Goal: Transaction & Acquisition: Purchase product/service

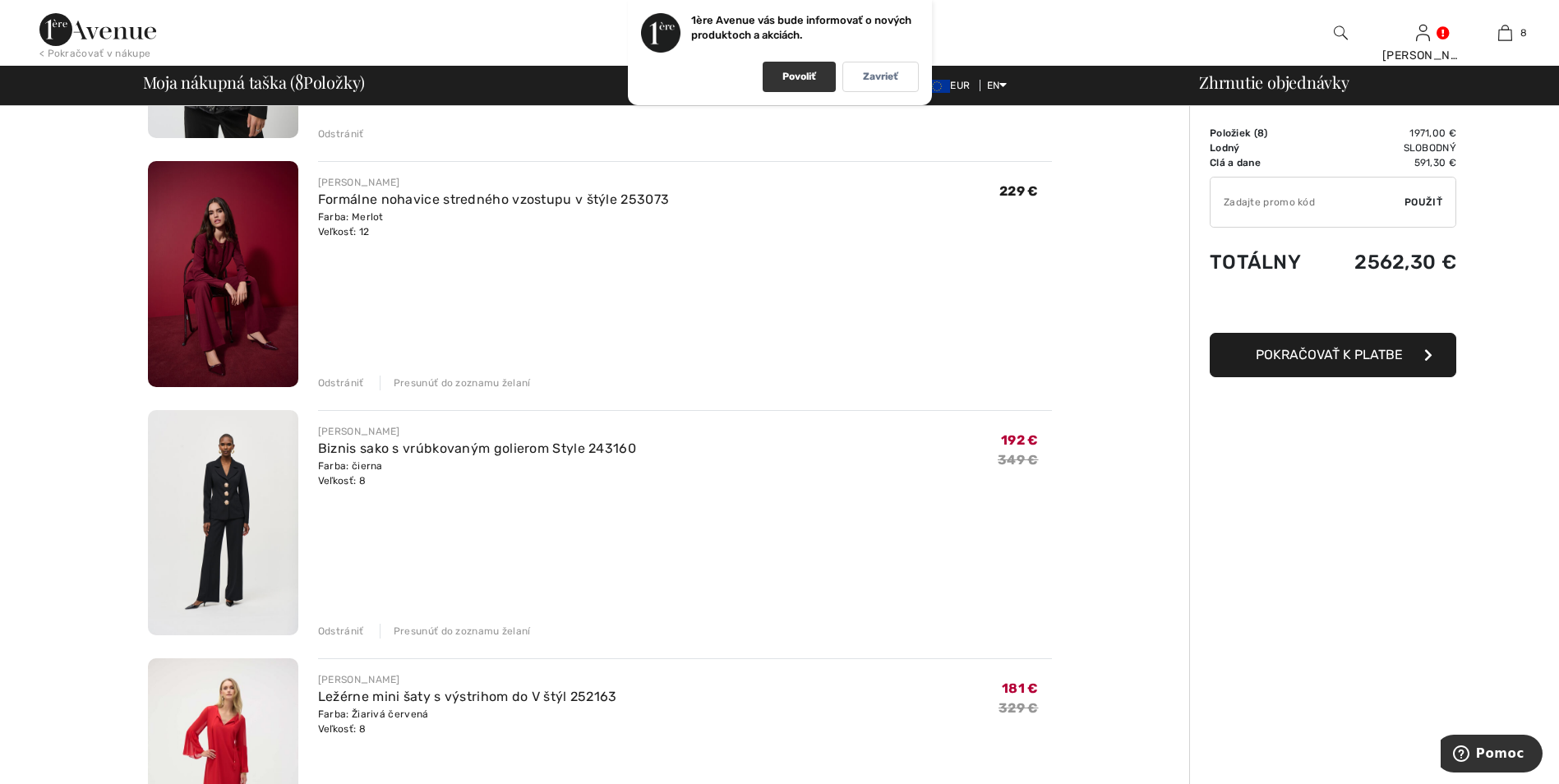
click at [801, 75] on p "Povoliť" at bounding box center [799, 77] width 34 height 12
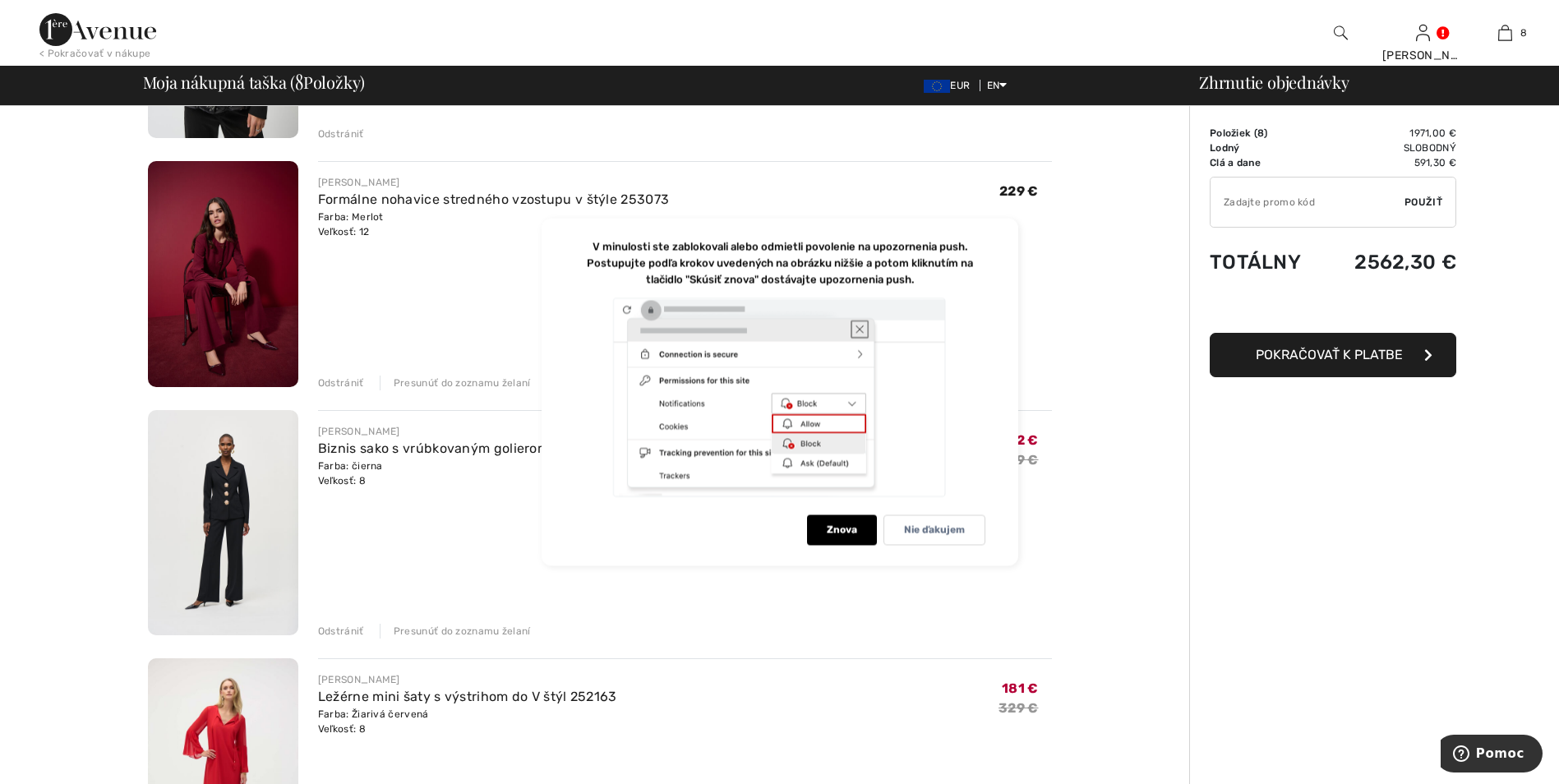
click at [801, 424] on div at bounding box center [780, 397] width 411 height 202
click at [837, 534] on font "Znova" at bounding box center [842, 530] width 31 height 12
click at [838, 531] on font "Znova" at bounding box center [842, 530] width 31 height 12
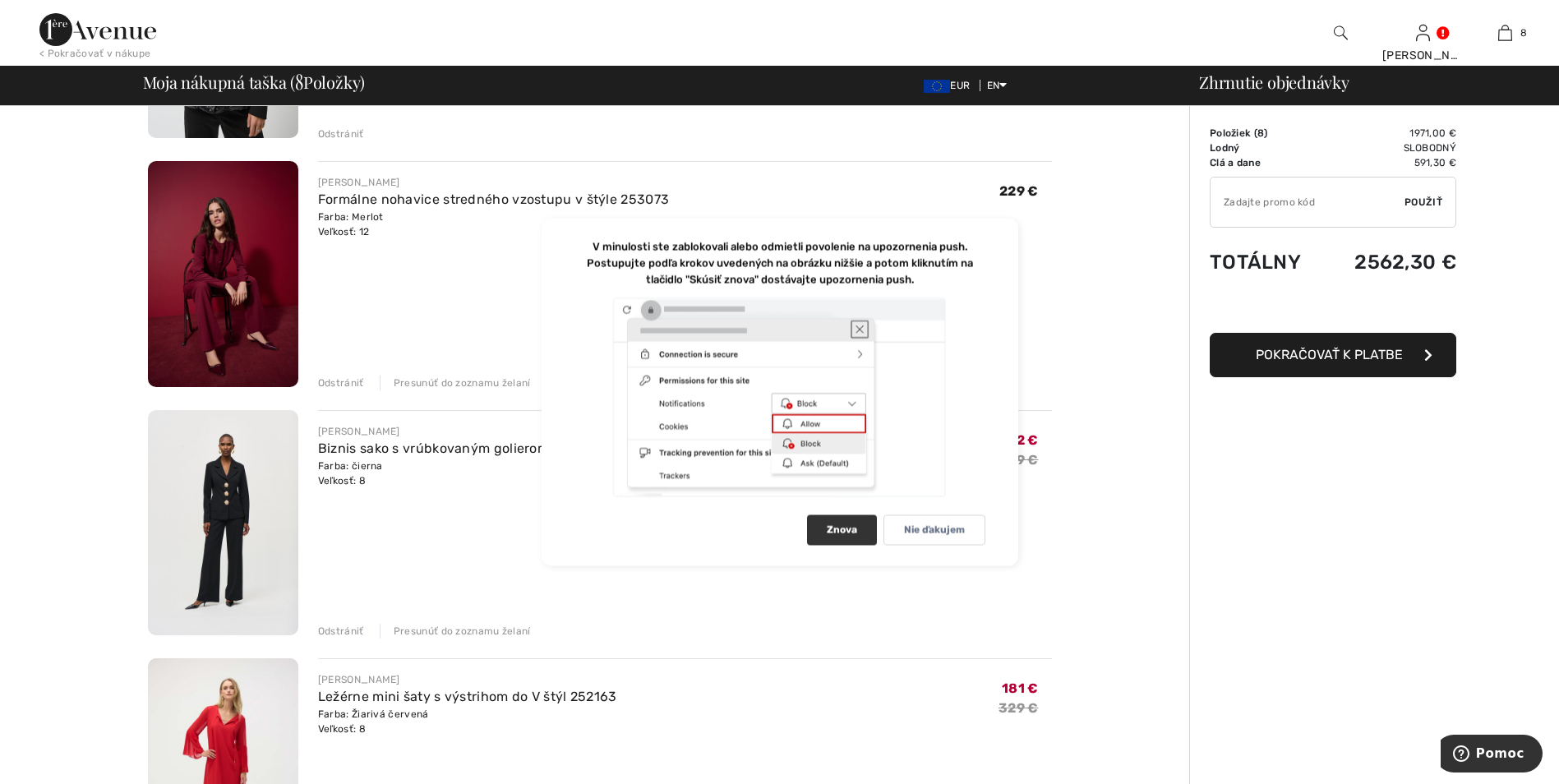
click at [838, 531] on font "Znova" at bounding box center [842, 530] width 31 height 12
click at [860, 329] on div at bounding box center [780, 397] width 411 height 202
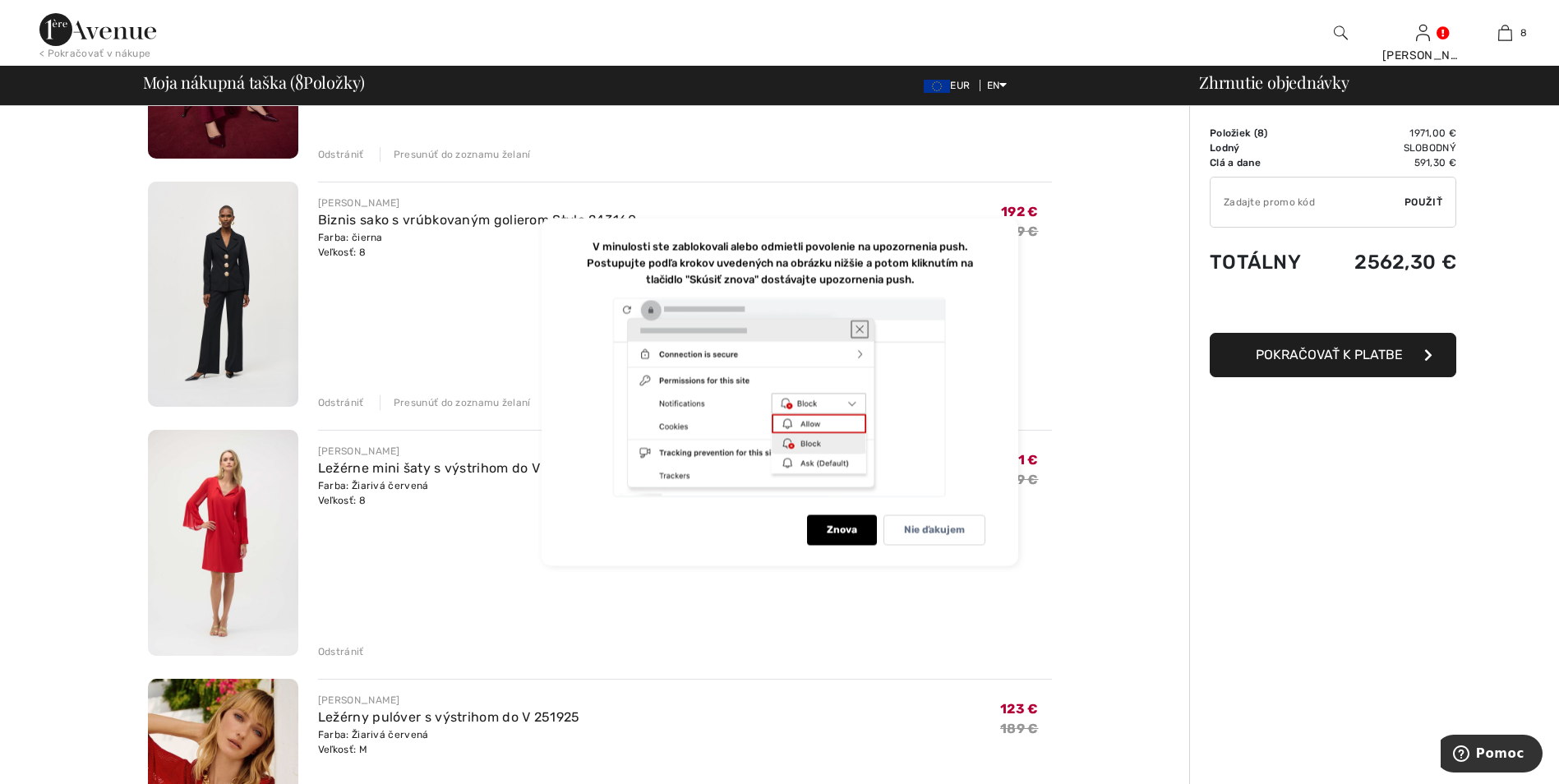
scroll to position [493, 0]
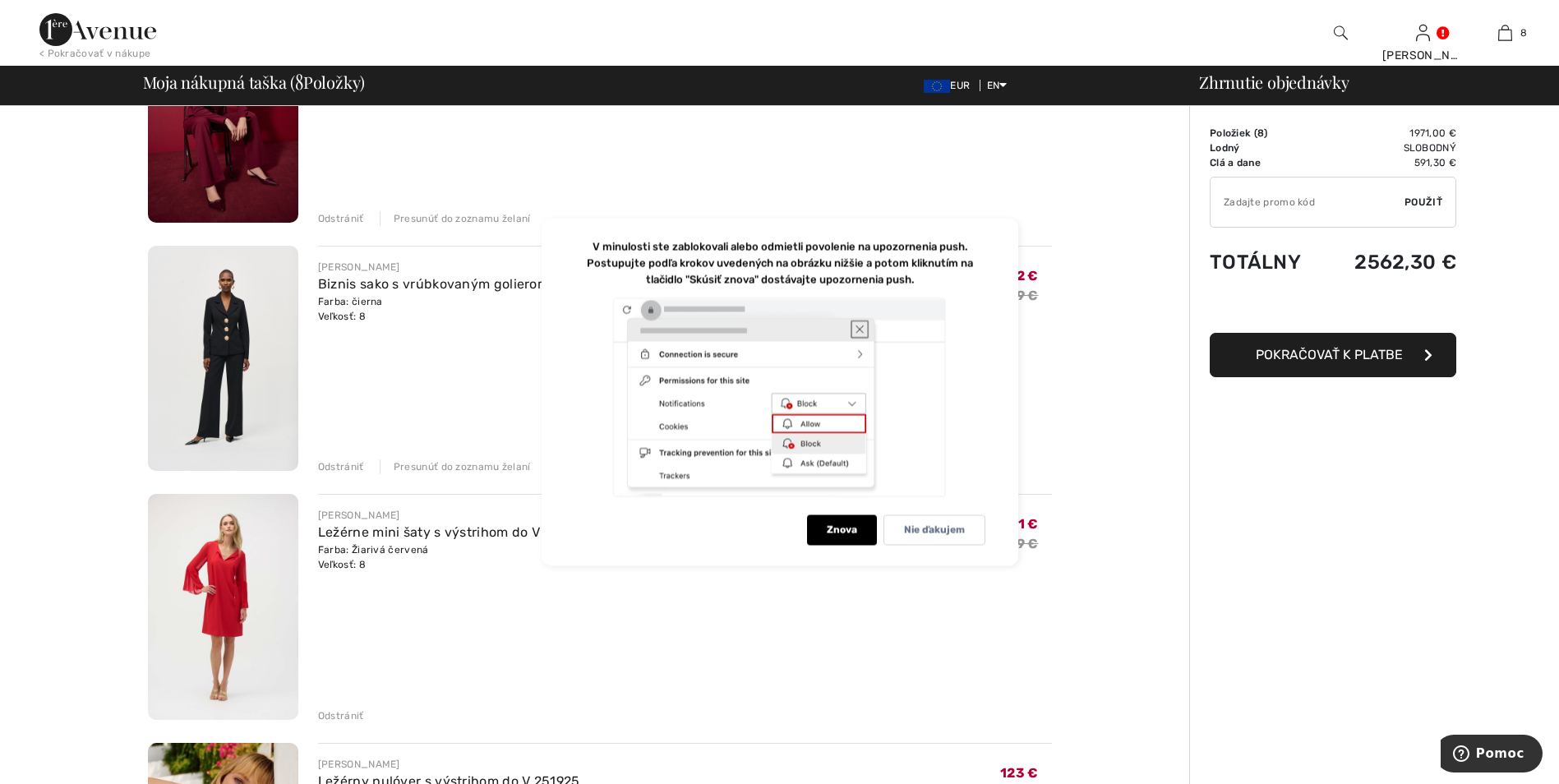
click at [94, 30] on img at bounding box center [97, 29] width 117 height 33
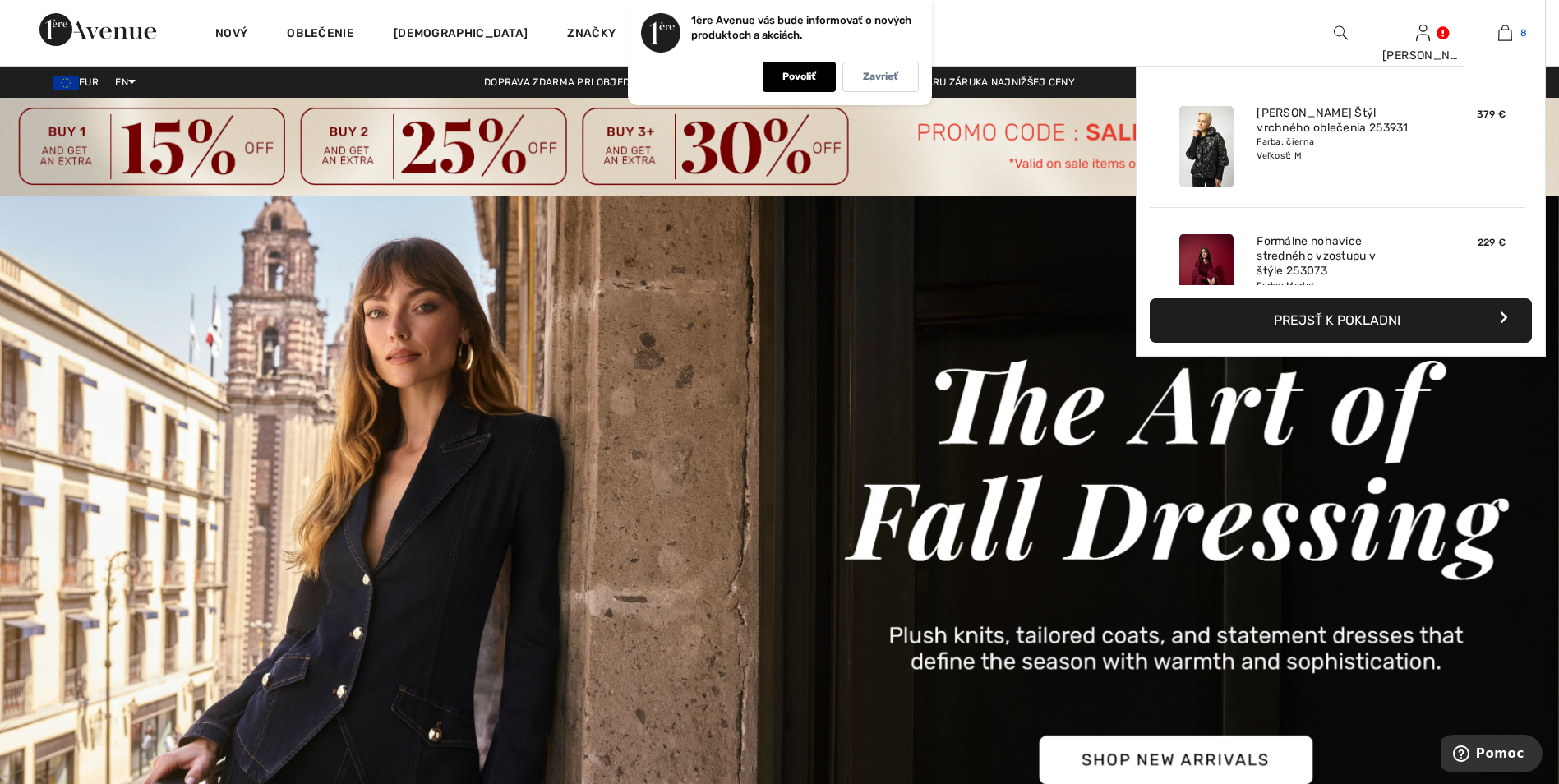
click at [1506, 34] on img at bounding box center [1505, 33] width 14 height 20
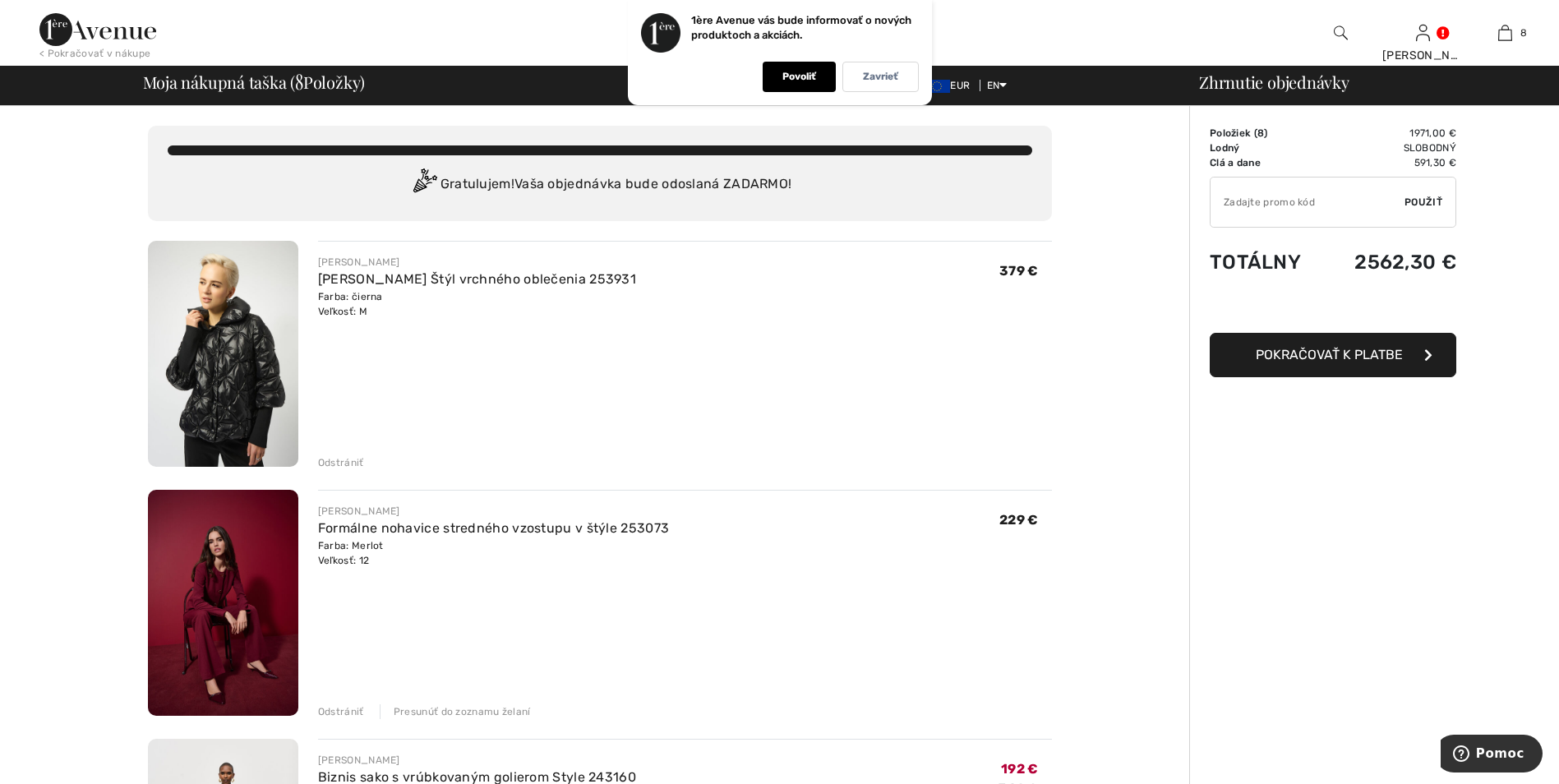
click at [1265, 206] on input "TEXT" at bounding box center [1308, 202] width 194 height 50
type input "SALEAVENUE"
click at [1425, 202] on span "Použiť" at bounding box center [1423, 202] width 37 height 15
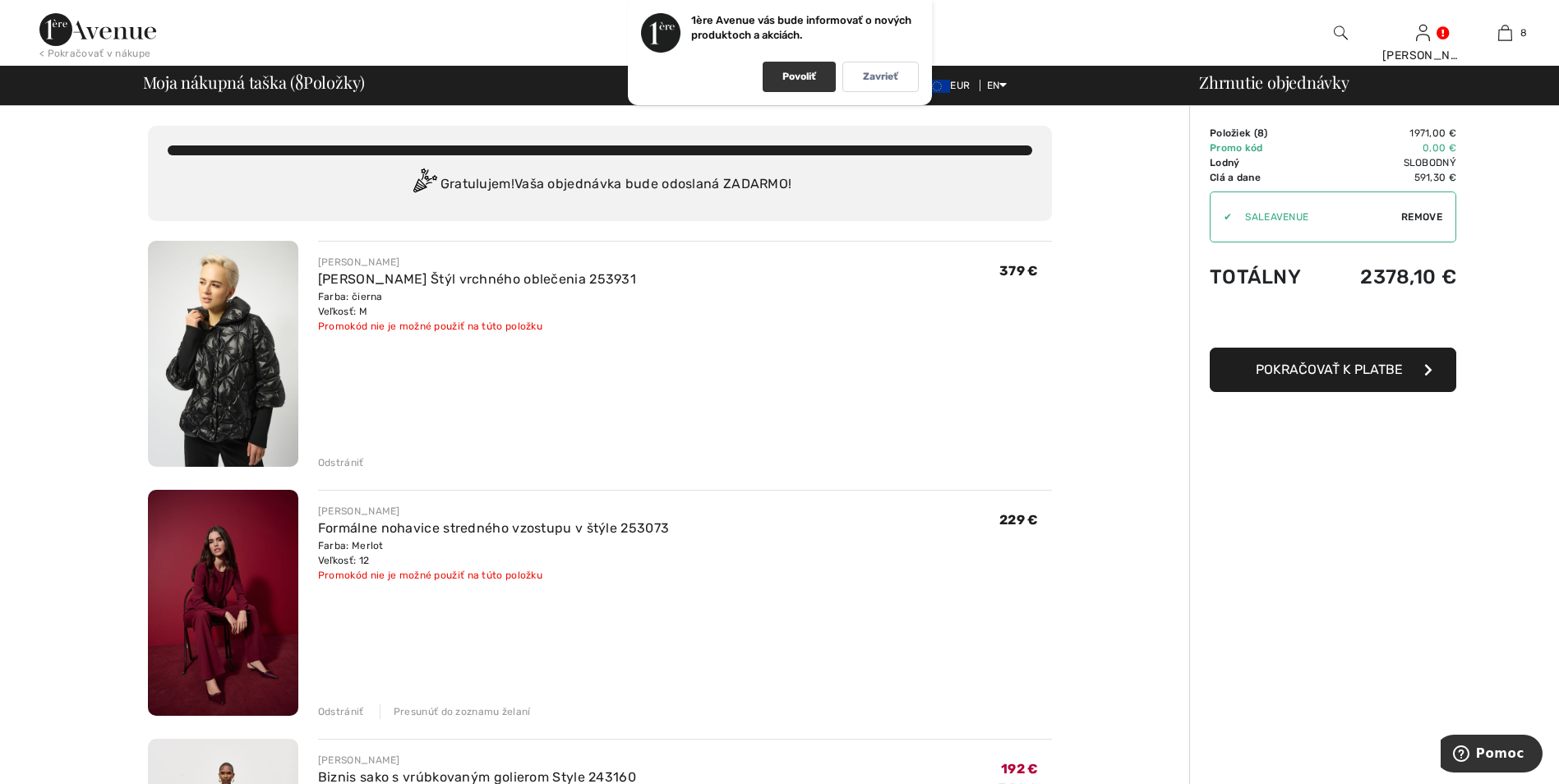
click at [808, 71] on p "Povoliť" at bounding box center [799, 77] width 34 height 12
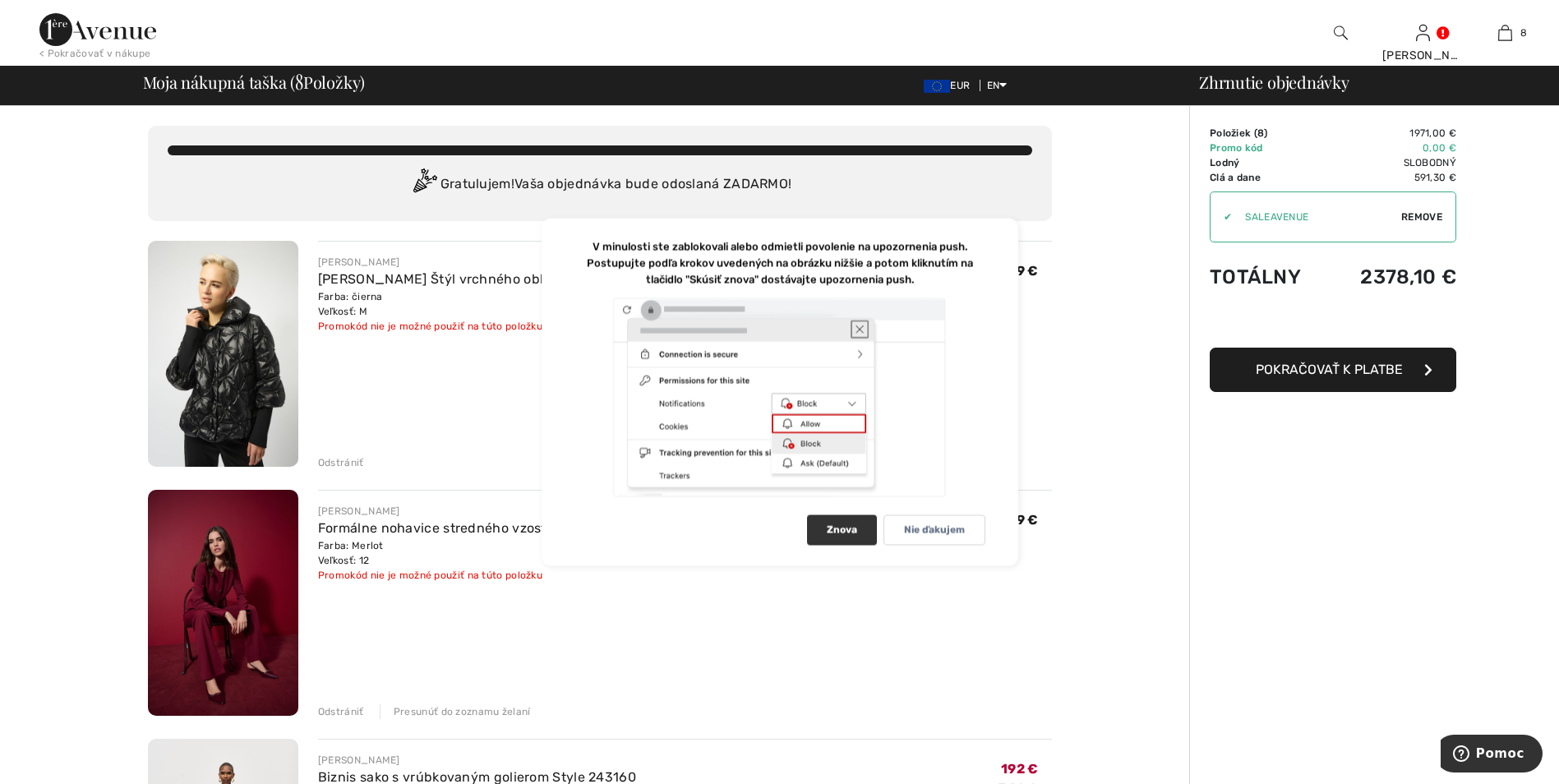
click at [837, 528] on font "Znova" at bounding box center [842, 530] width 31 height 12
click at [809, 425] on div at bounding box center [780, 397] width 411 height 202
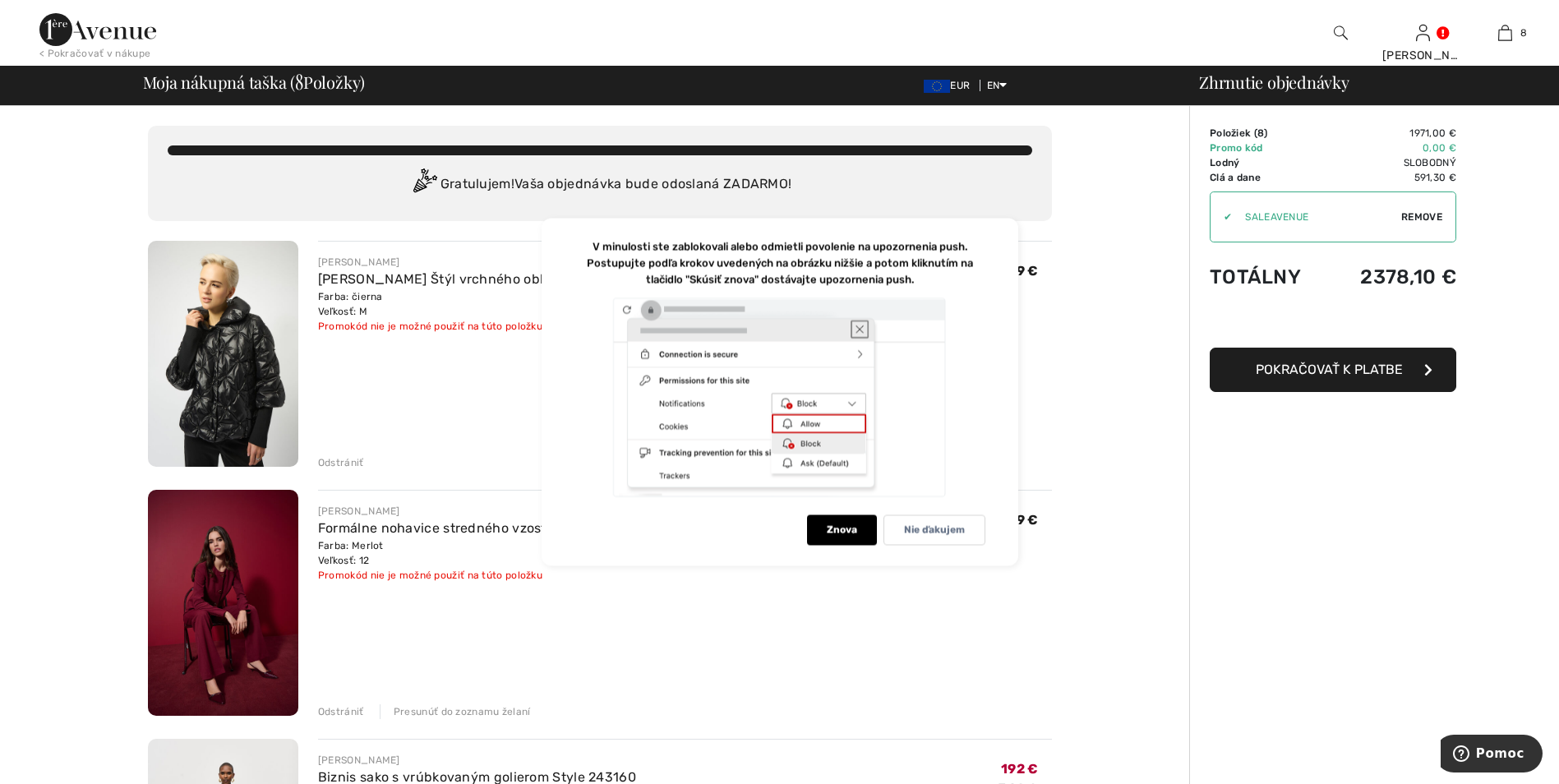
click at [809, 425] on div at bounding box center [780, 397] width 411 height 202
click at [863, 328] on div at bounding box center [780, 397] width 411 height 202
drag, startPoint x: 794, startPoint y: 403, endPoint x: 834, endPoint y: 407, distance: 40.2
click at [795, 402] on div at bounding box center [780, 397] width 411 height 202
click at [850, 404] on div at bounding box center [780, 397] width 411 height 202
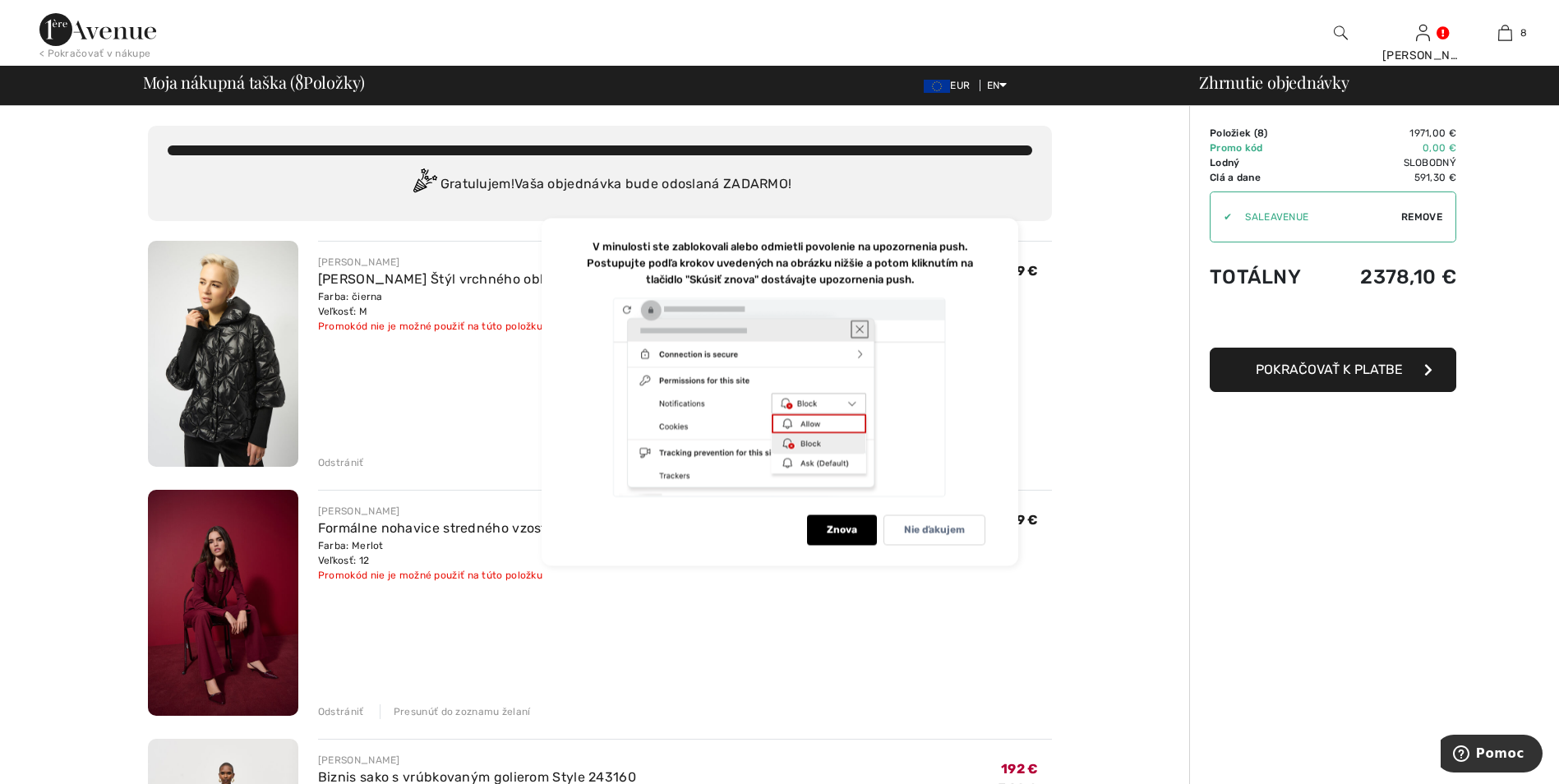
click at [850, 404] on div at bounding box center [780, 397] width 411 height 202
click at [804, 466] on div at bounding box center [780, 397] width 411 height 202
click at [675, 455] on div at bounding box center [780, 397] width 411 height 202
click at [675, 475] on div at bounding box center [780, 397] width 411 height 202
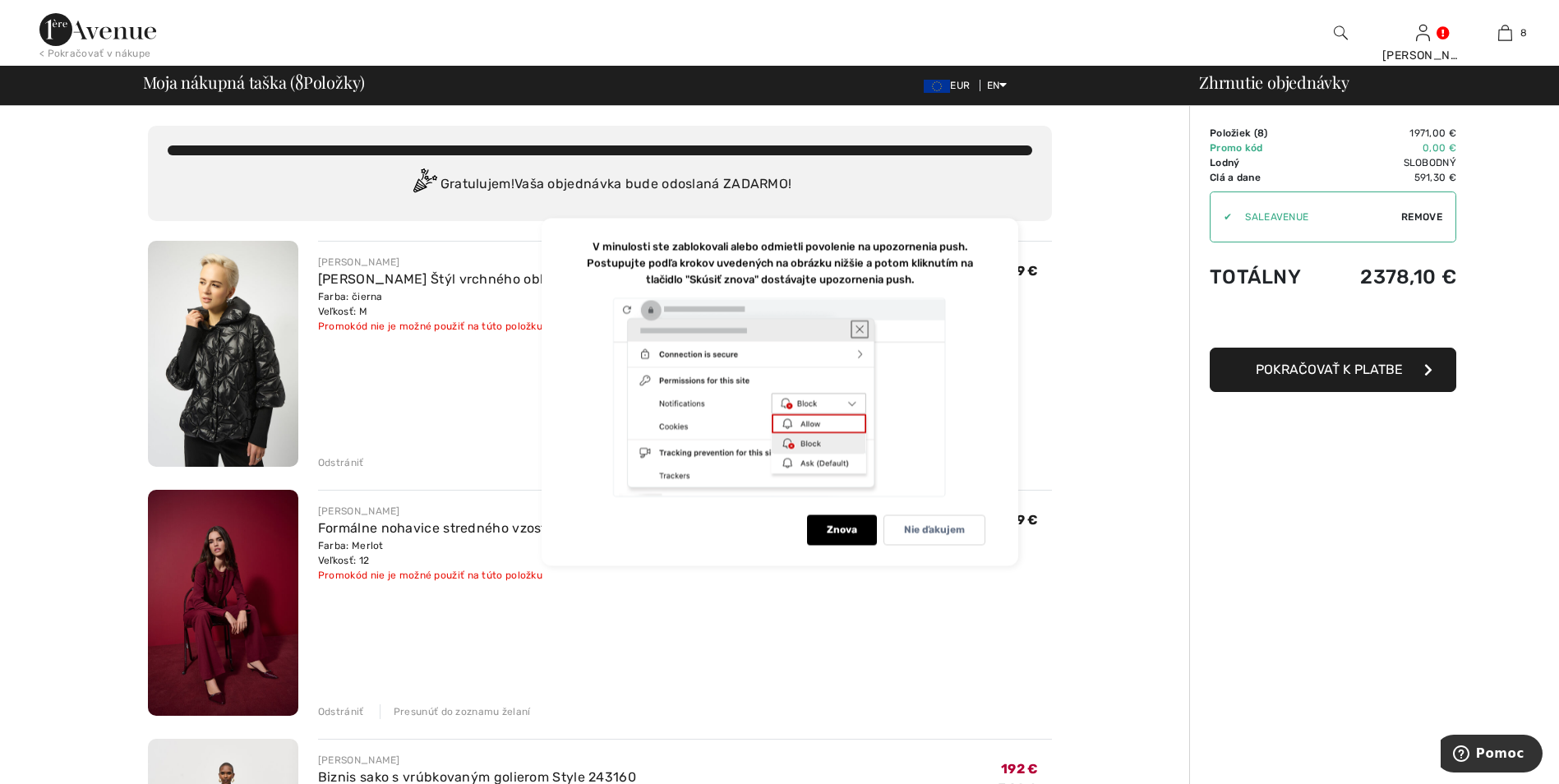
click at [645, 307] on div at bounding box center [780, 397] width 411 height 202
drag, startPoint x: 645, startPoint y: 307, endPoint x: 624, endPoint y: 307, distance: 21.0
click at [637, 307] on div at bounding box center [780, 397] width 411 height 202
click at [597, 363] on div at bounding box center [780, 397] width 411 height 202
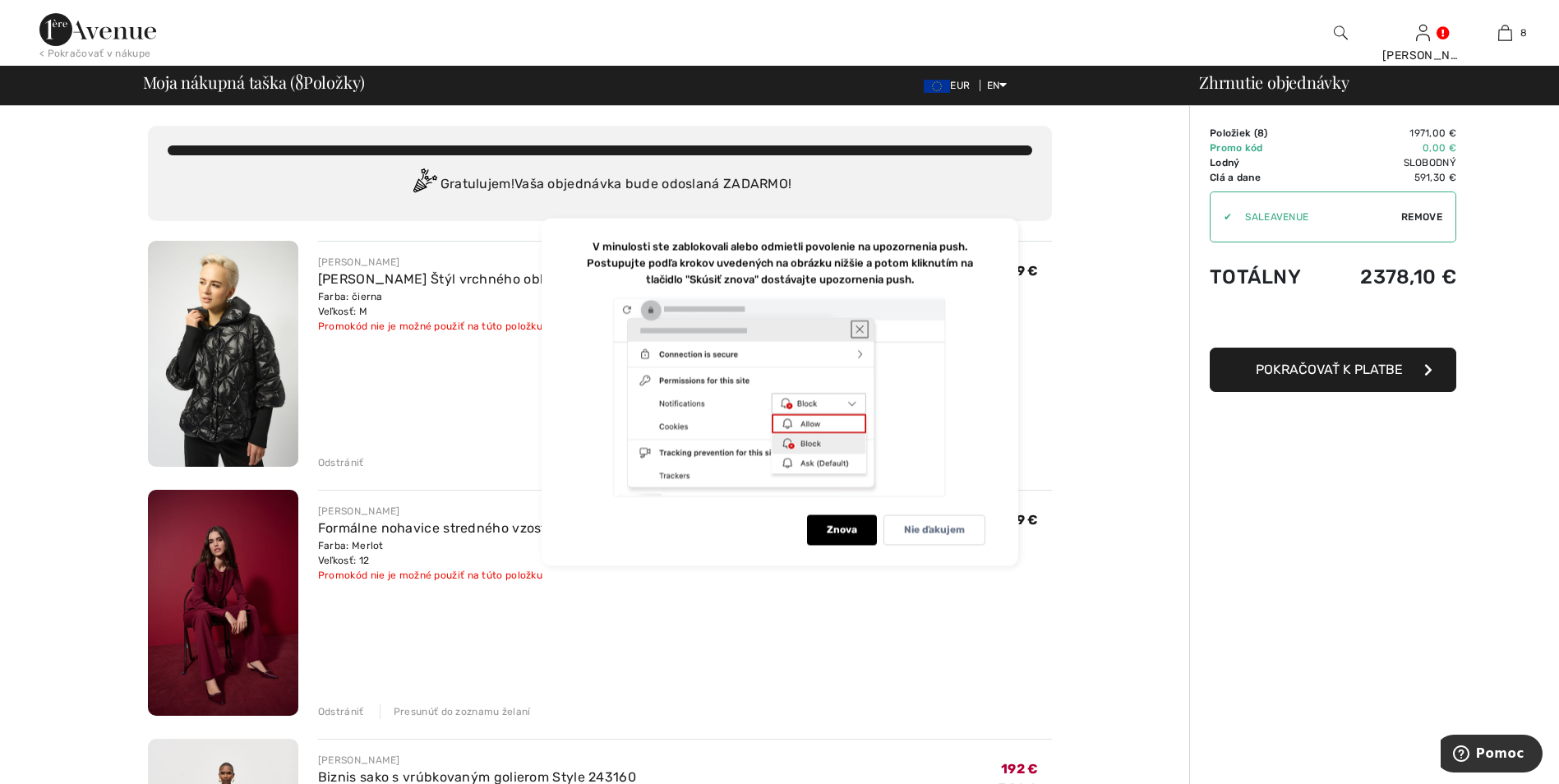
click at [999, 384] on div "V minulosti ste zablokovali alebo odmietli povolenie na upozornenia push. Postu…" at bounding box center [780, 392] width 477 height 348
click at [705, 265] on p "V minulosti ste zablokovali alebo odmietli povolenie na upozornenia push. Postu…" at bounding box center [780, 264] width 386 height 45
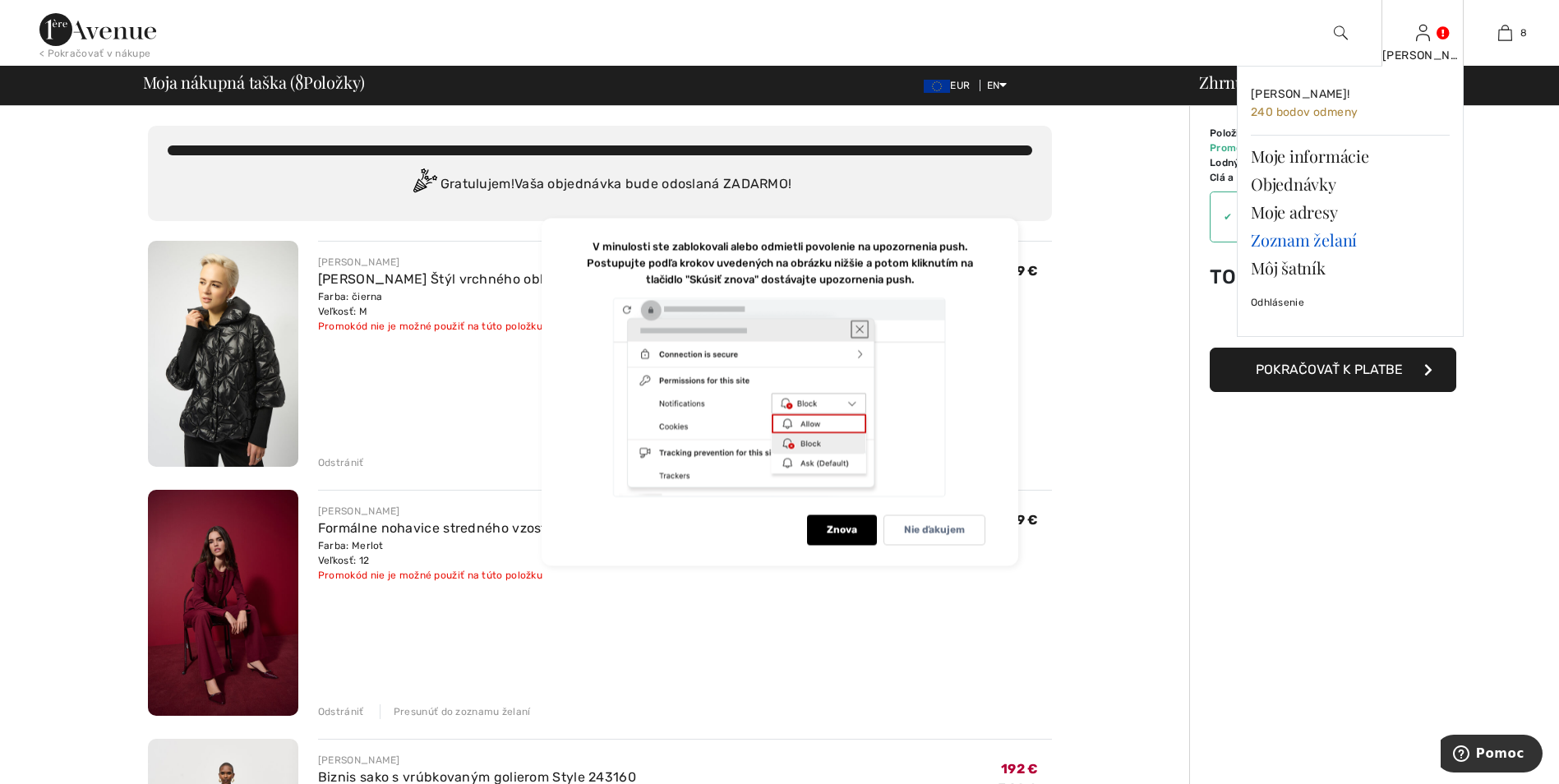
click at [1319, 242] on link "Zoznam želaní" at bounding box center [1350, 240] width 199 height 28
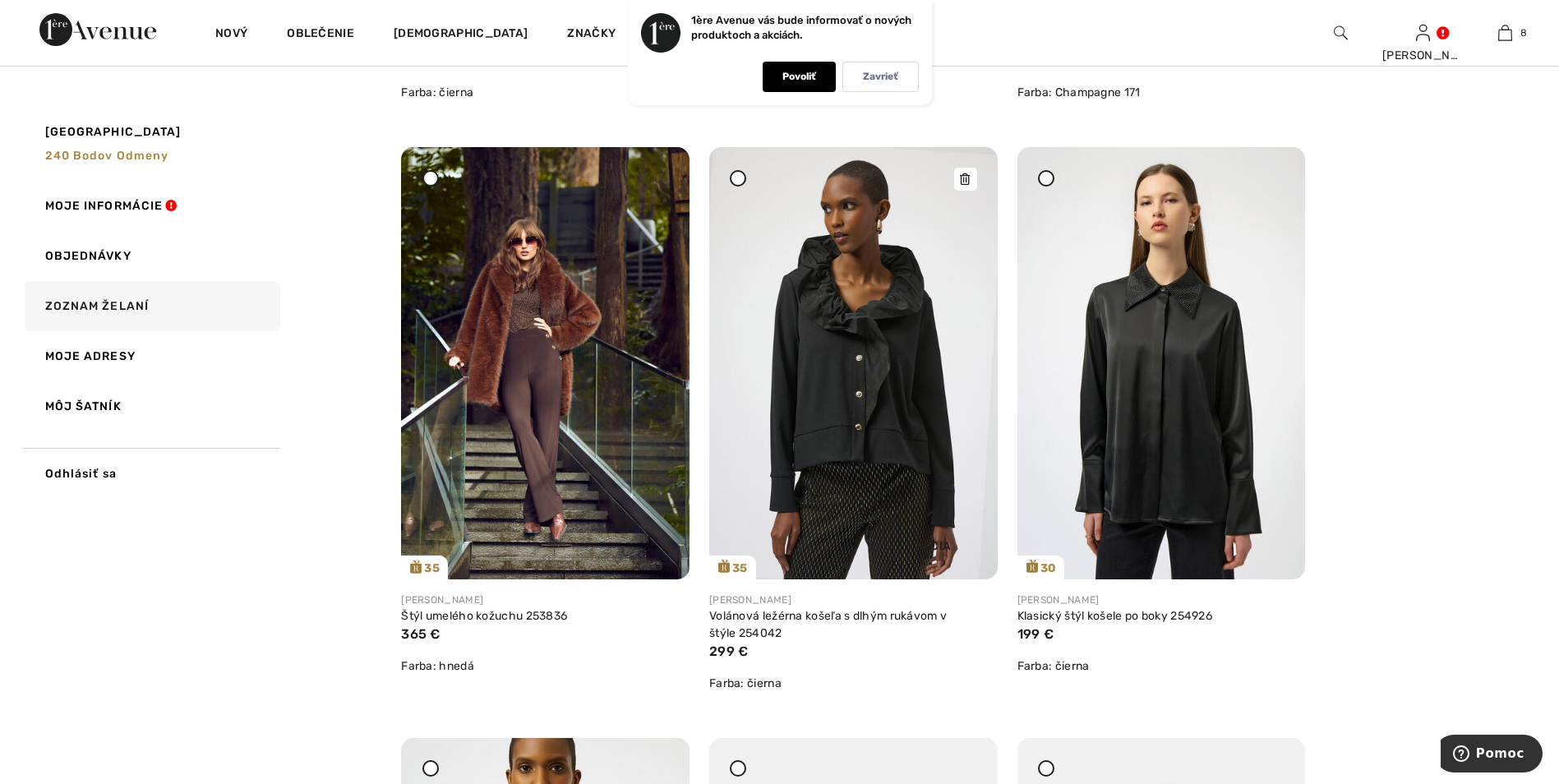
scroll to position [4273, 0]
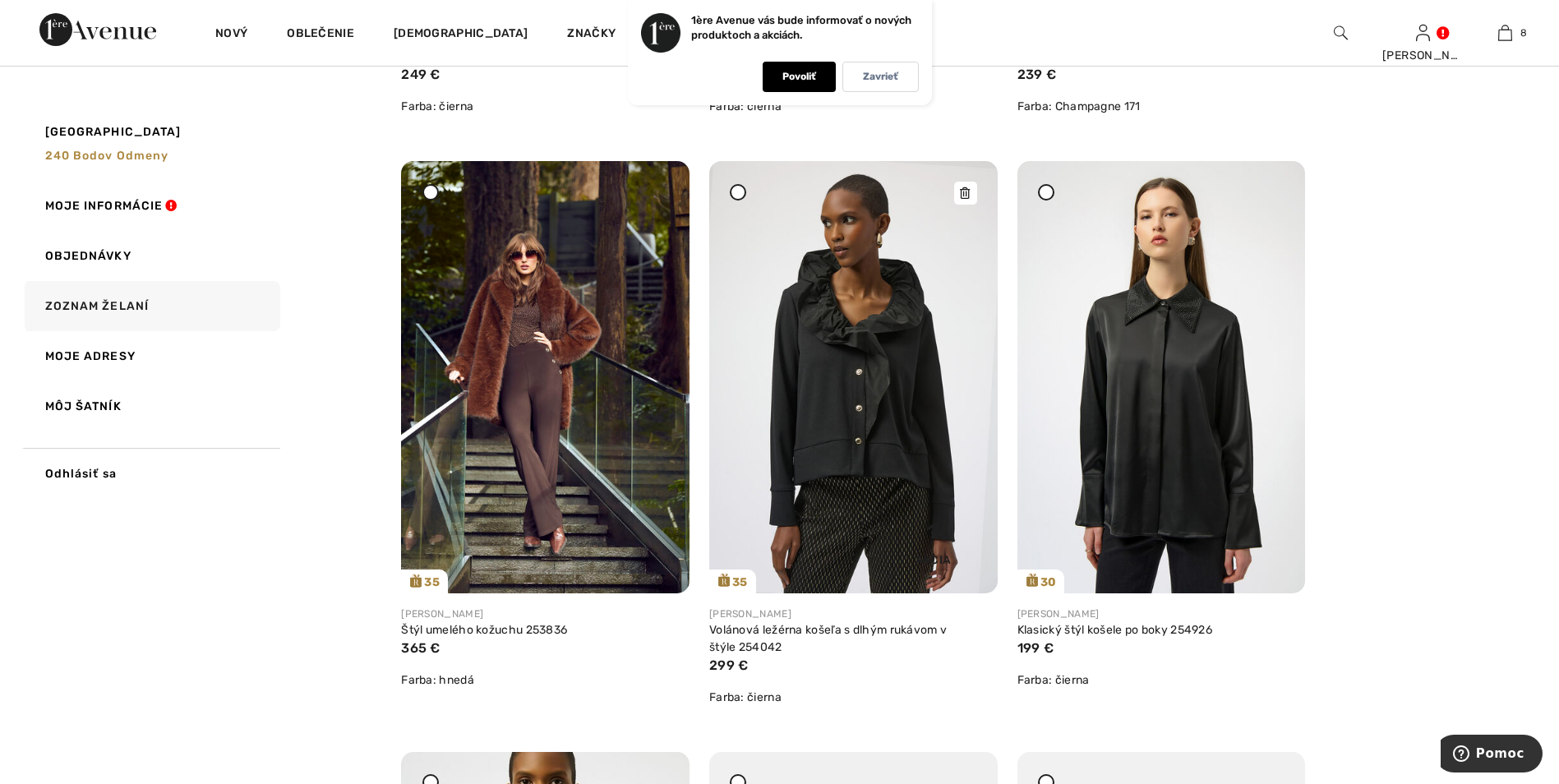
click at [842, 411] on img at bounding box center [853, 377] width 289 height 432
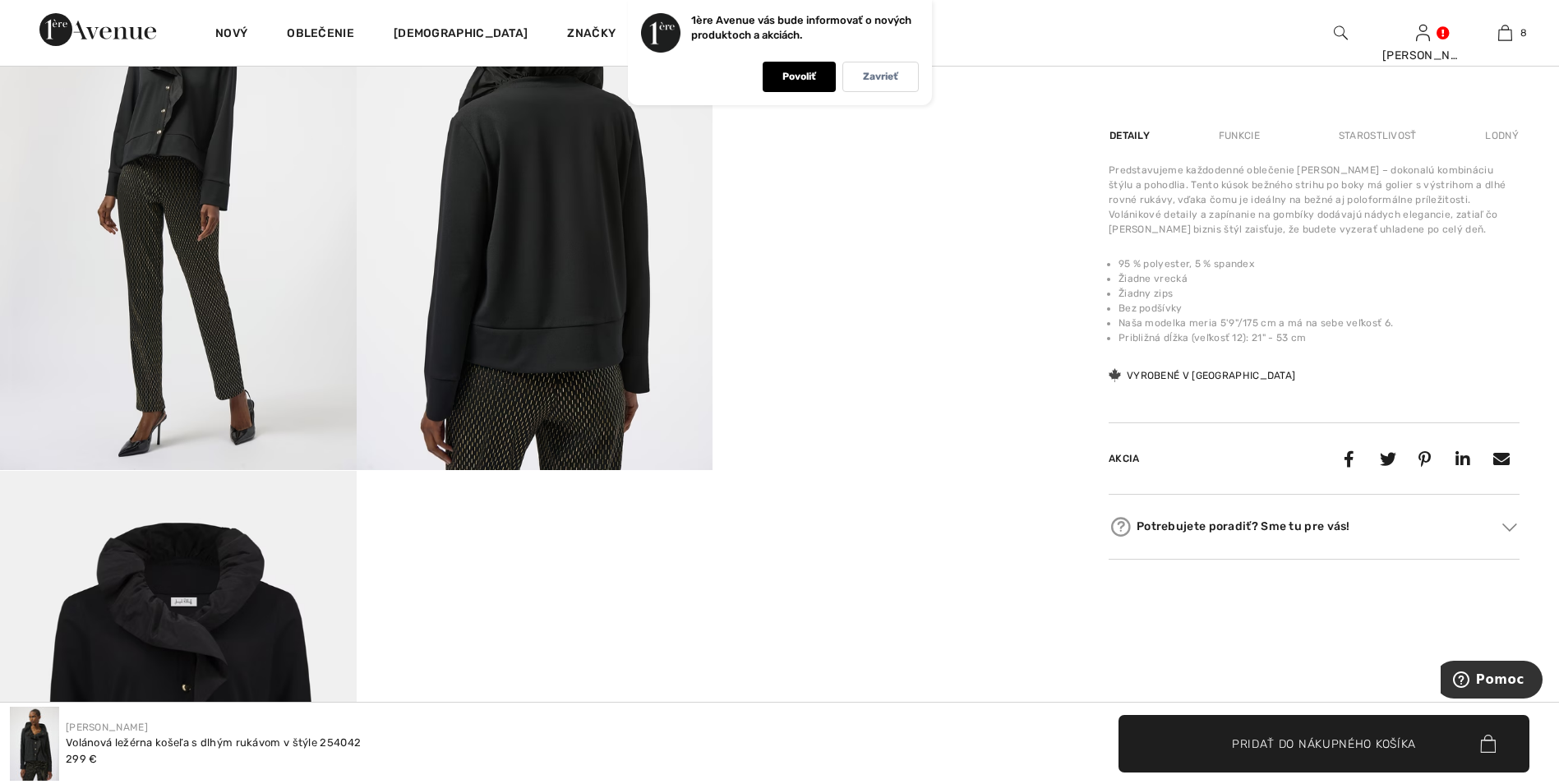
scroll to position [1068, 0]
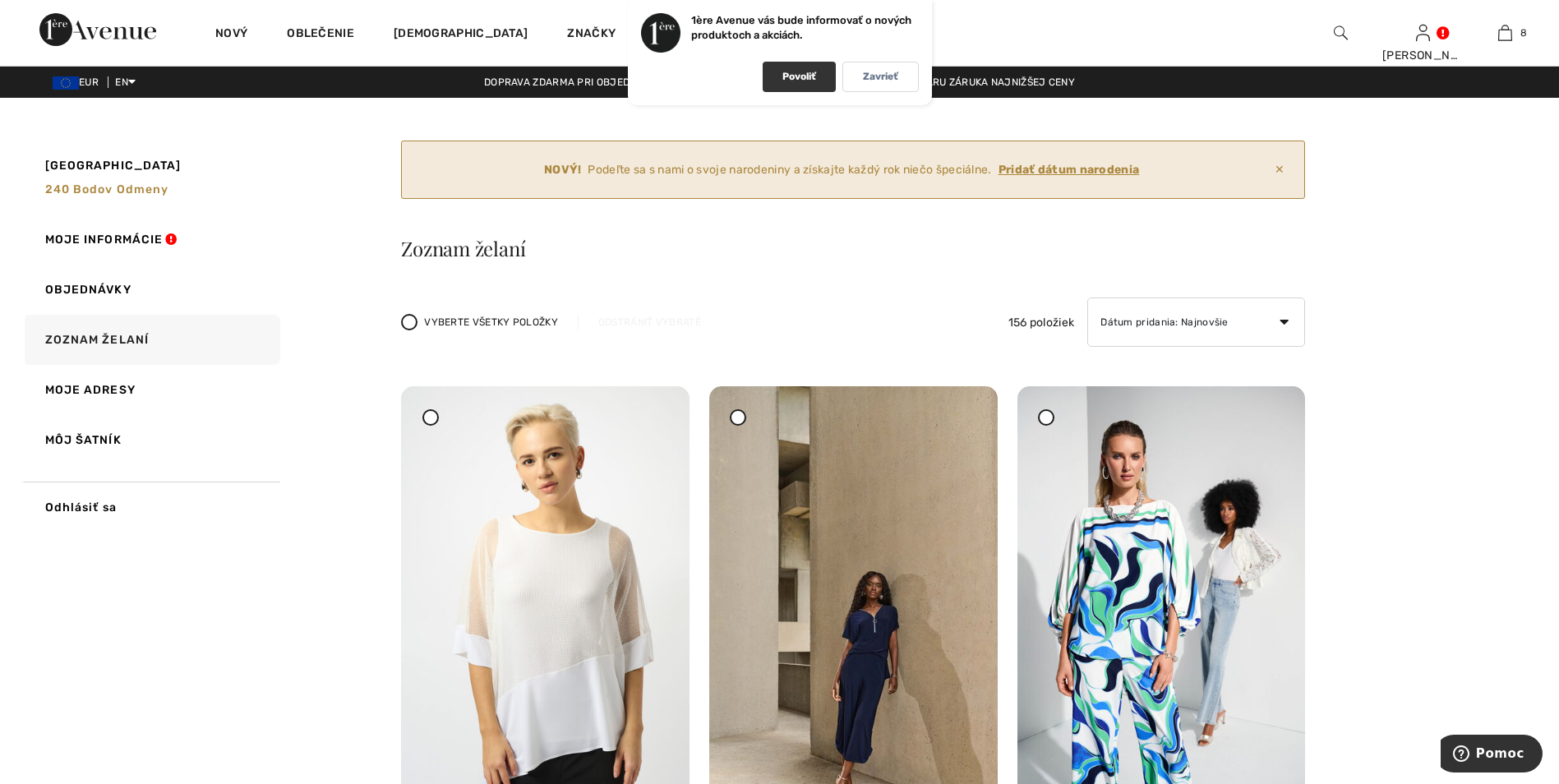
click at [801, 78] on p "Povoliť" at bounding box center [799, 77] width 34 height 12
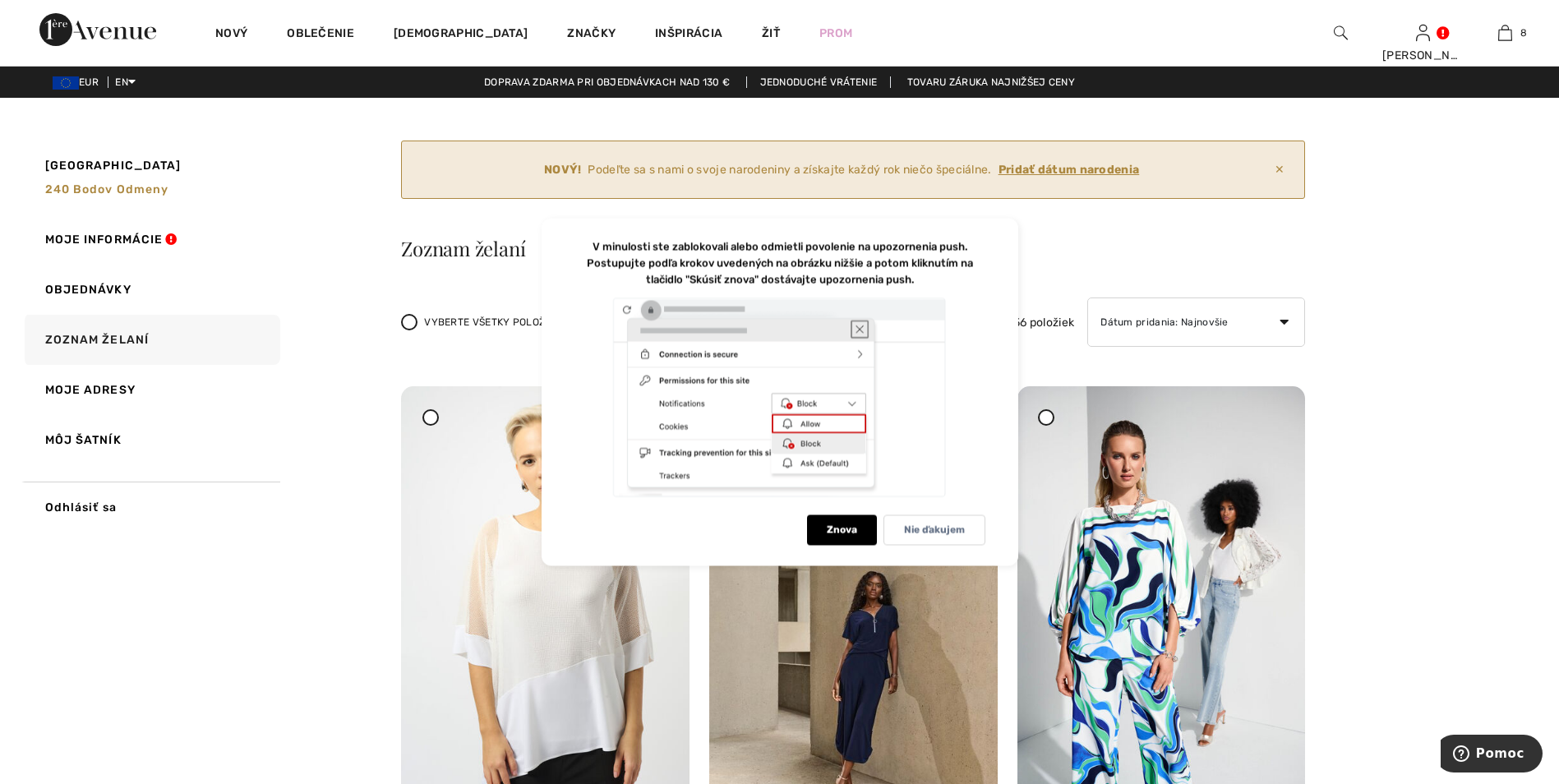
click at [1046, 168] on ins "Pridať dátum narodenia" at bounding box center [1069, 169] width 141 height 14
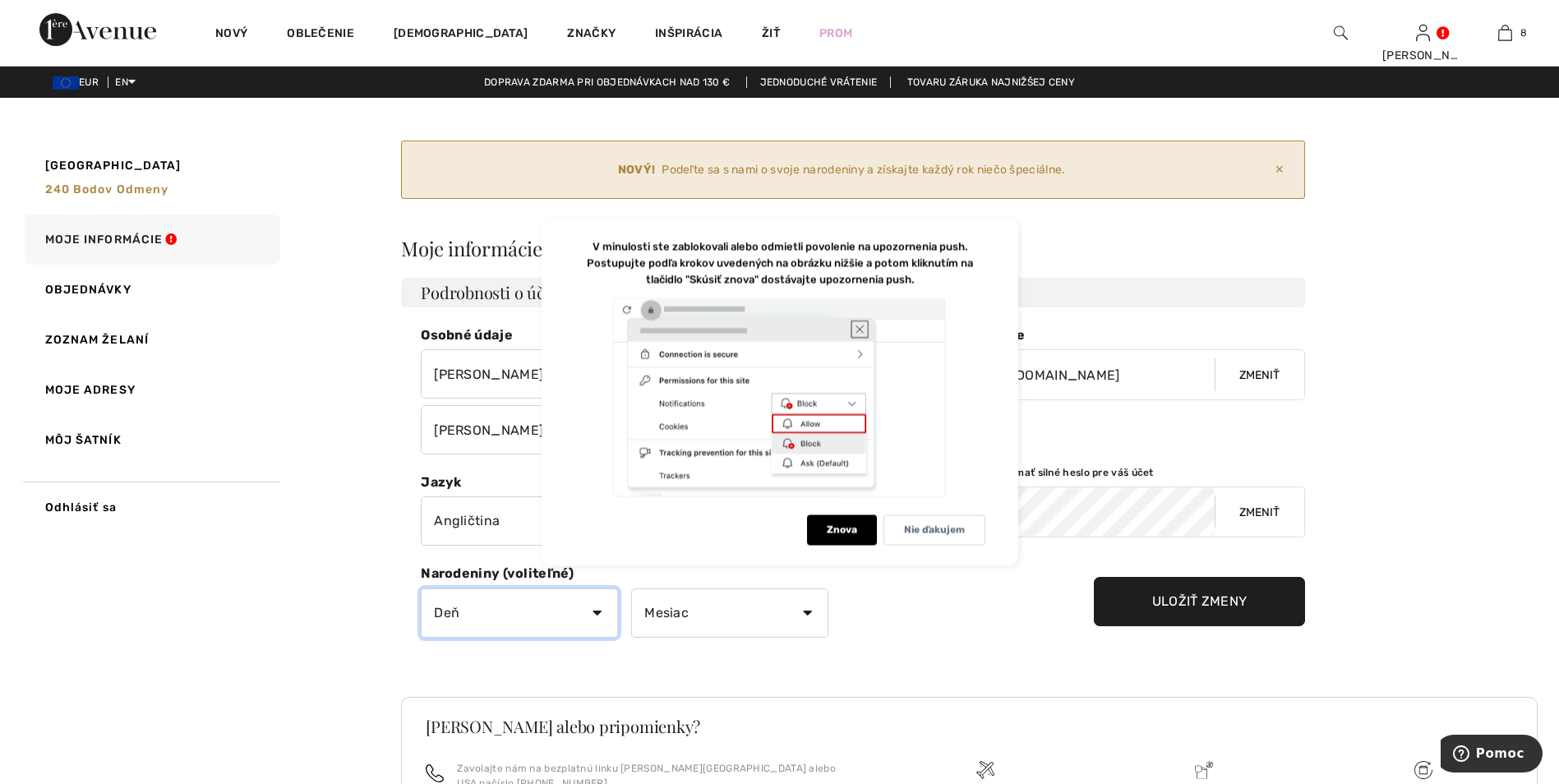
click at [596, 617] on select "Deň 1 2 3 4 5 6 7 8 9 10 11 12 13 14 15 16 17 18 19 20 21 22 23 24 25 26 27 28 …" at bounding box center [519, 613] width 197 height 50
select select "27"
click at [421, 589] on select "Deň 1 2 3 4 5 6 7 8 9 10 11 12 13 14 15 16 17 18 19 20 21 22 23 24 25 26 27 28 …" at bounding box center [519, 613] width 197 height 50
click at [805, 616] on select "Mesiac Január Február Marec Apríl Máj Jún Júl August September Október Novembre…" at bounding box center [729, 613] width 197 height 50
select select "11"
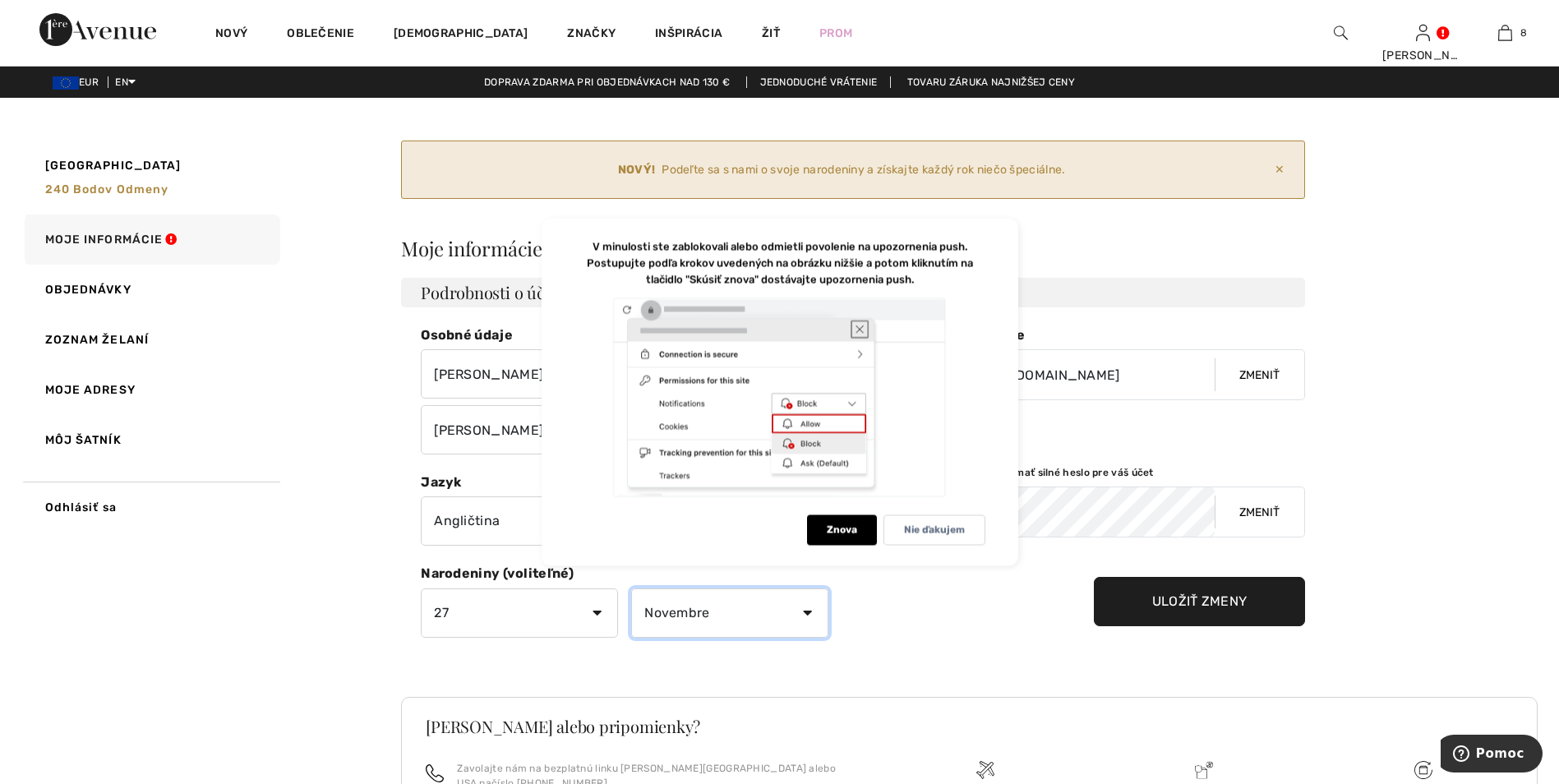
click at [631, 589] on select "Mesiac Január Február Marec Apríl Máj Jún Júl August September Október Novembre…" at bounding box center [729, 613] width 197 height 50
click at [920, 533] on p "Nie ďakujem" at bounding box center [934, 530] width 61 height 12
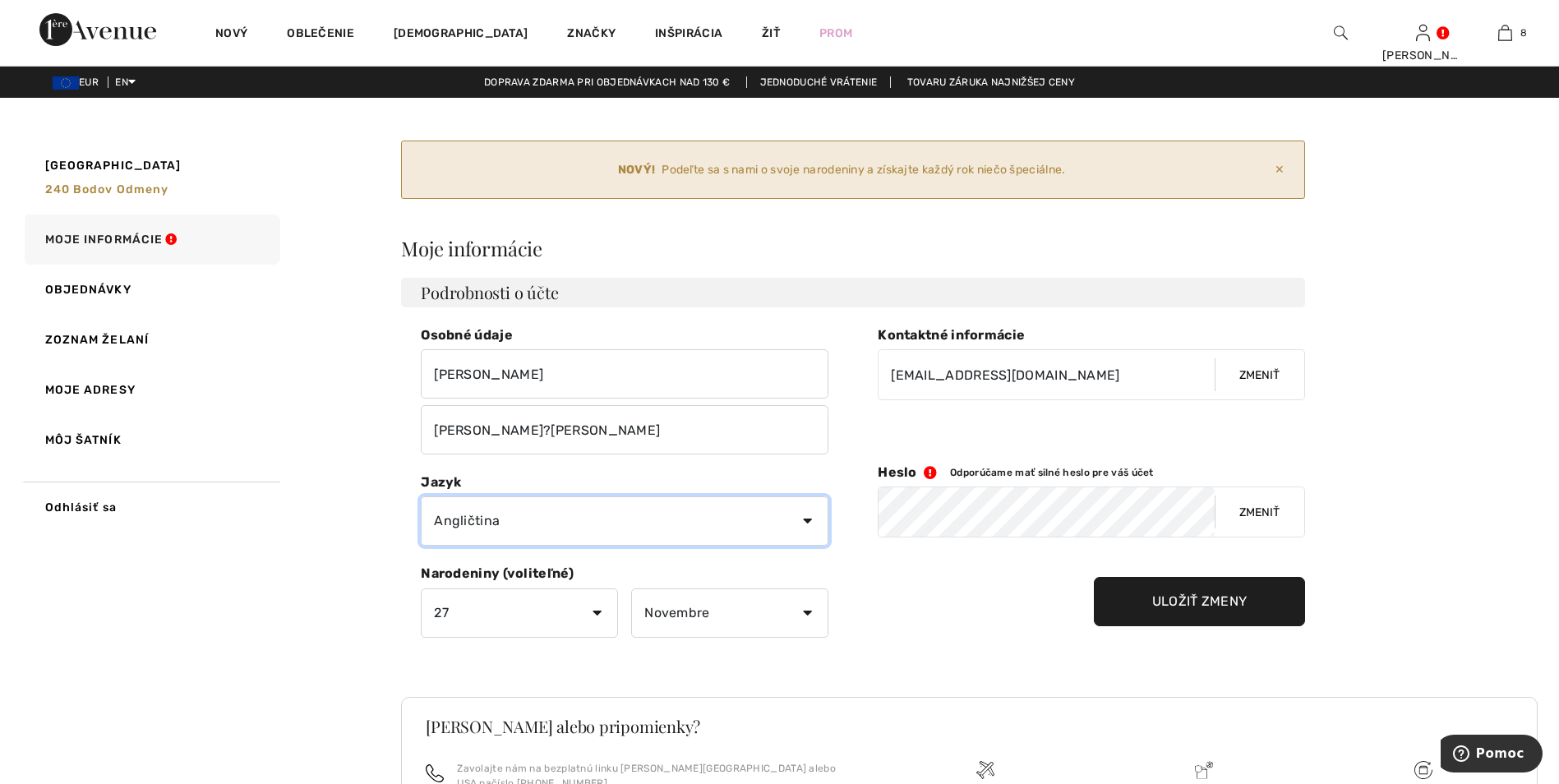
click at [808, 522] on select "Angličtina Français" at bounding box center [624, 520] width 408 height 50
click at [481, 526] on select "Angličtina Français" at bounding box center [624, 520] width 408 height 50
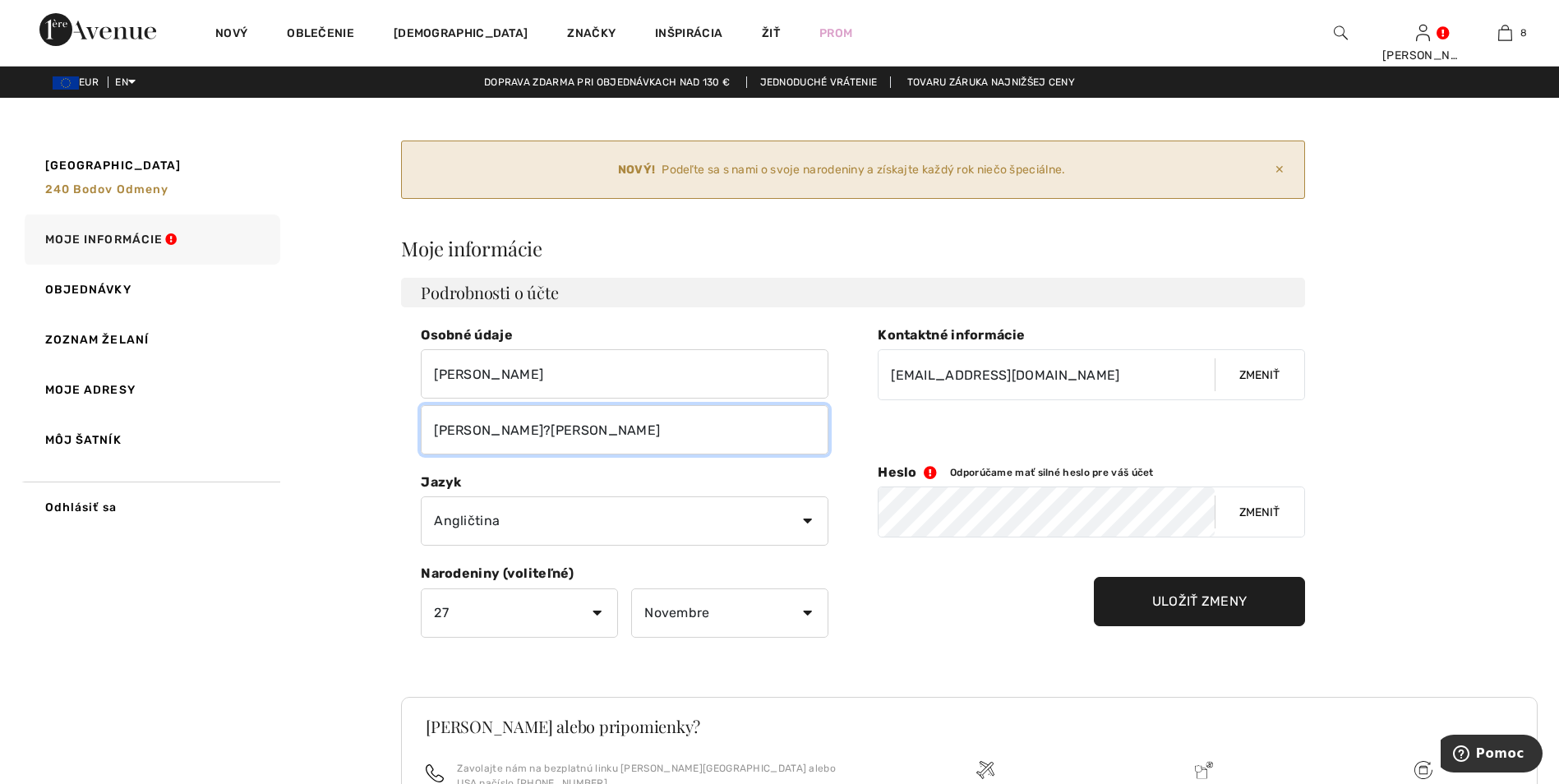
click at [519, 431] on input "Vereš?áková" at bounding box center [624, 430] width 408 height 50
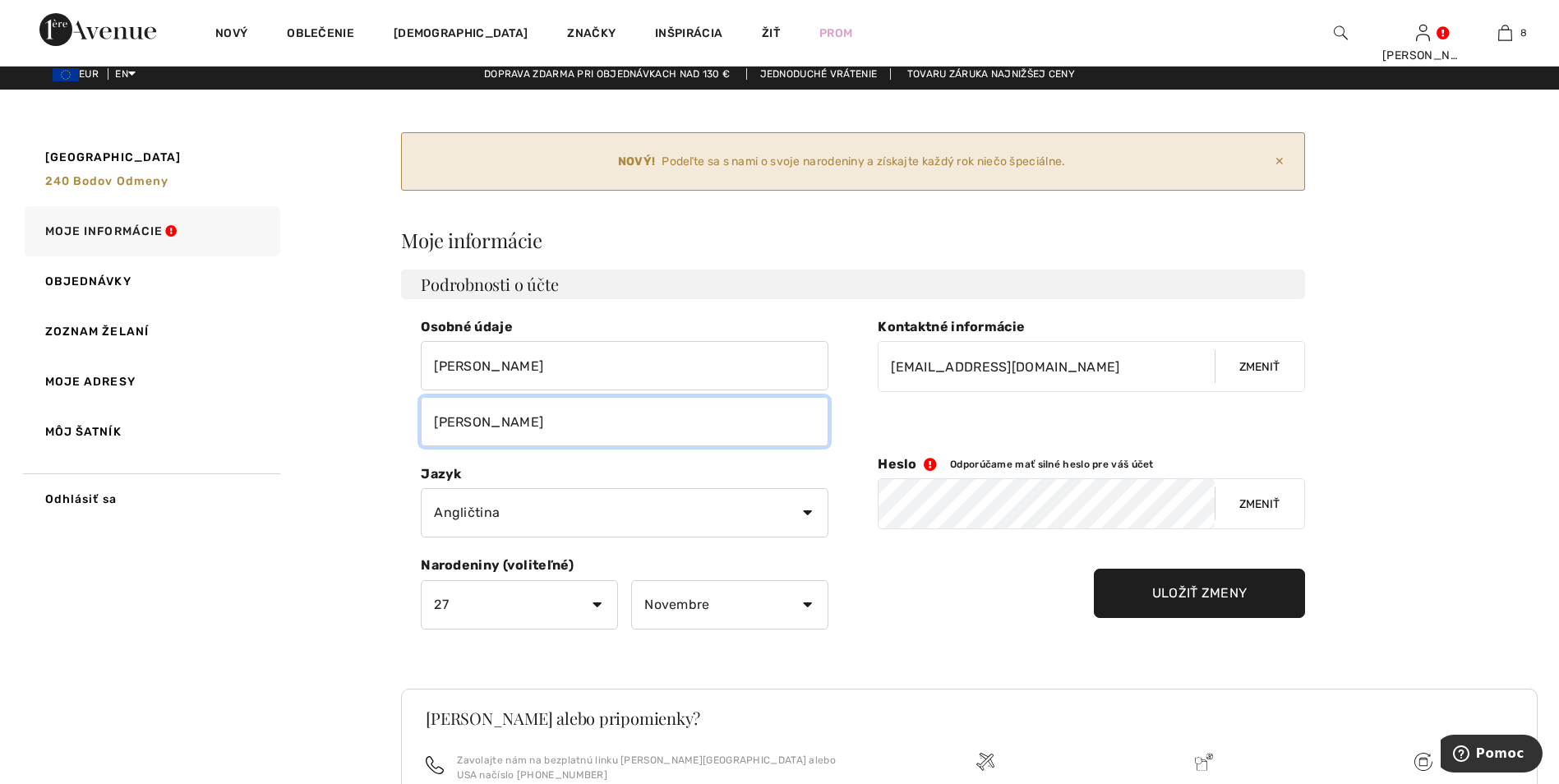
scroll to position [7, 0]
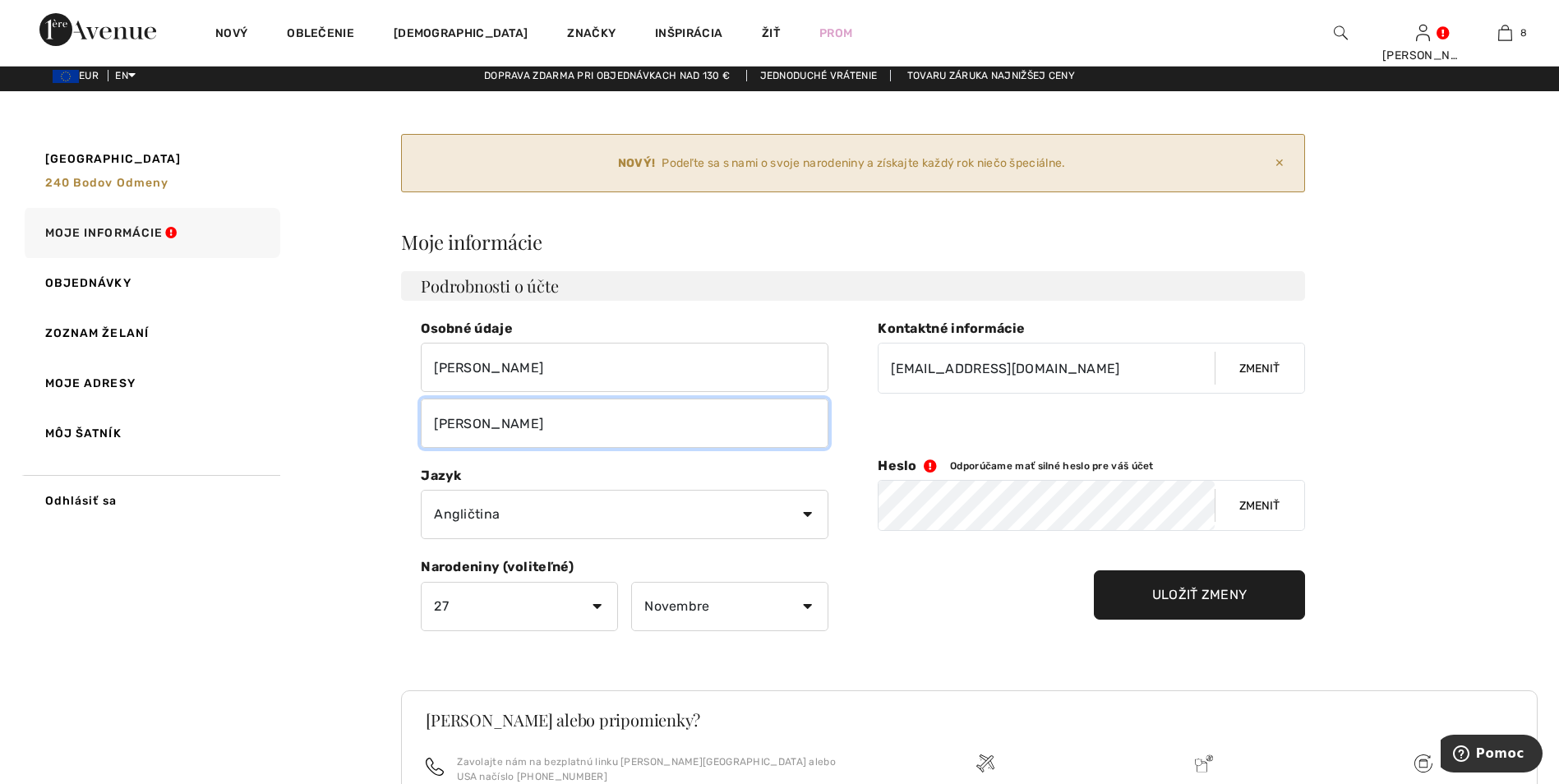
type input "Vereščáková"
click at [1202, 599] on input "Save Changes" at bounding box center [1200, 594] width 212 height 50
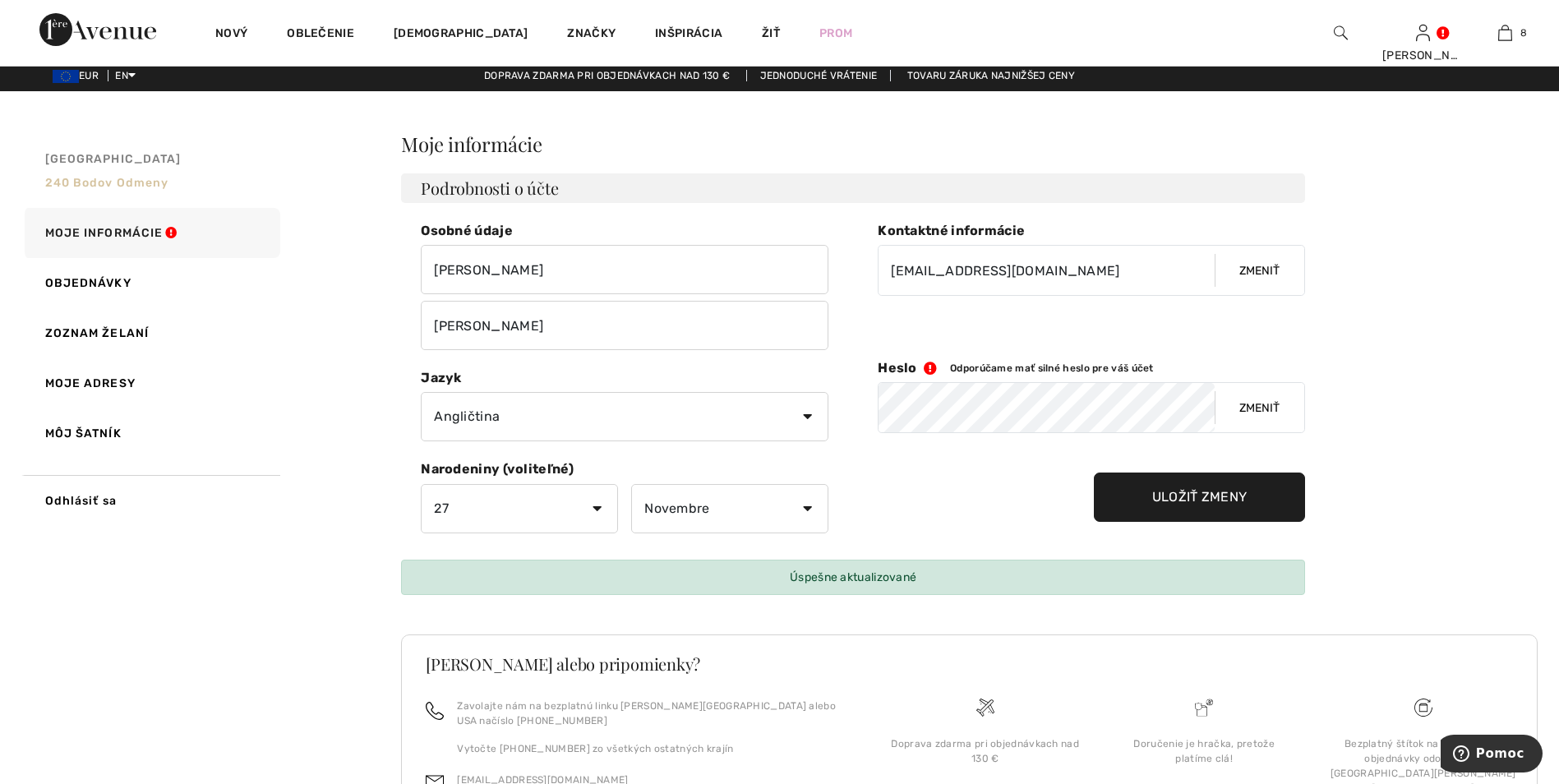
click at [85, 159] on span "Moja Avenue" at bounding box center [113, 159] width 136 height 17
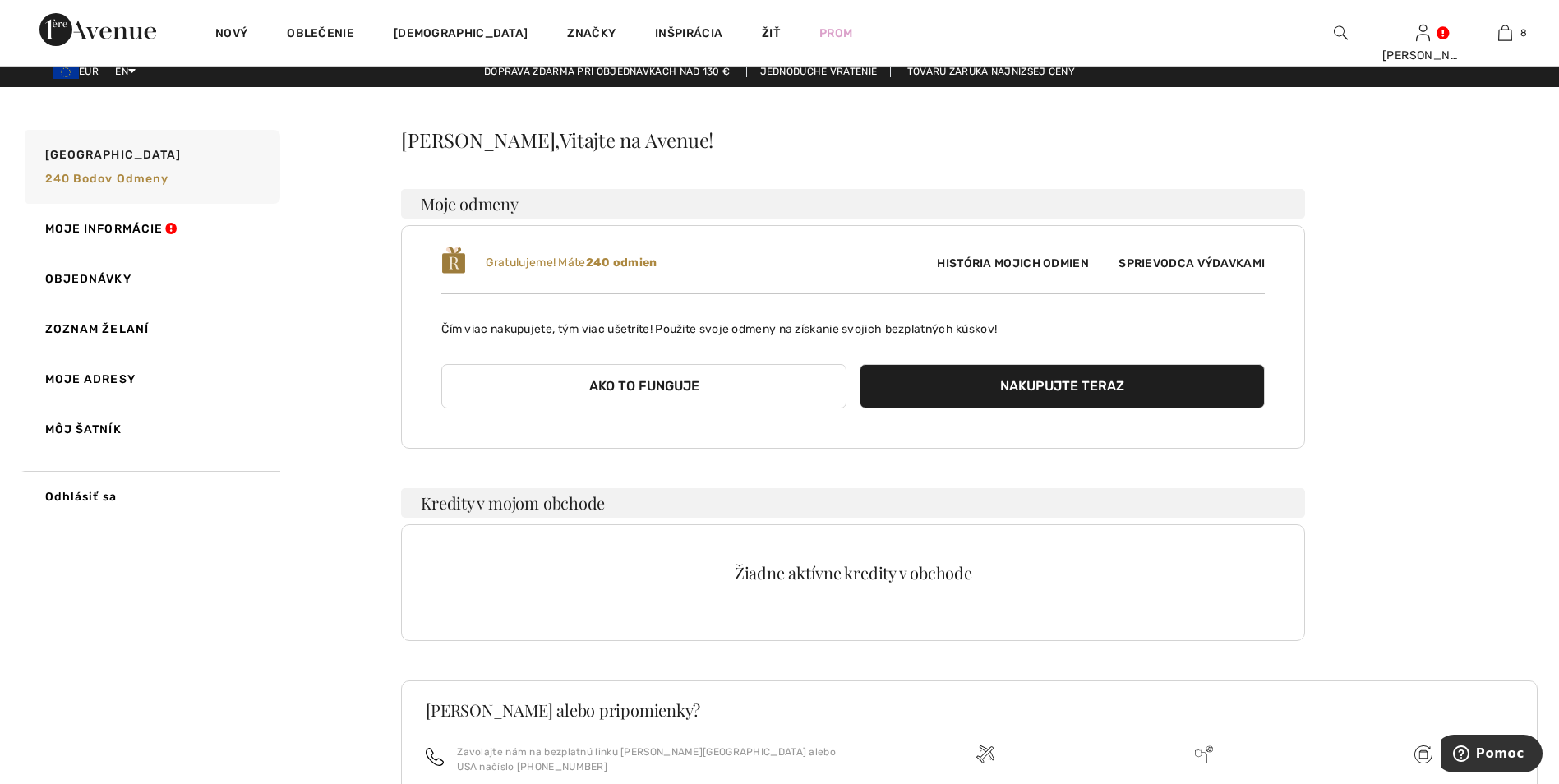
scroll to position [0, 0]
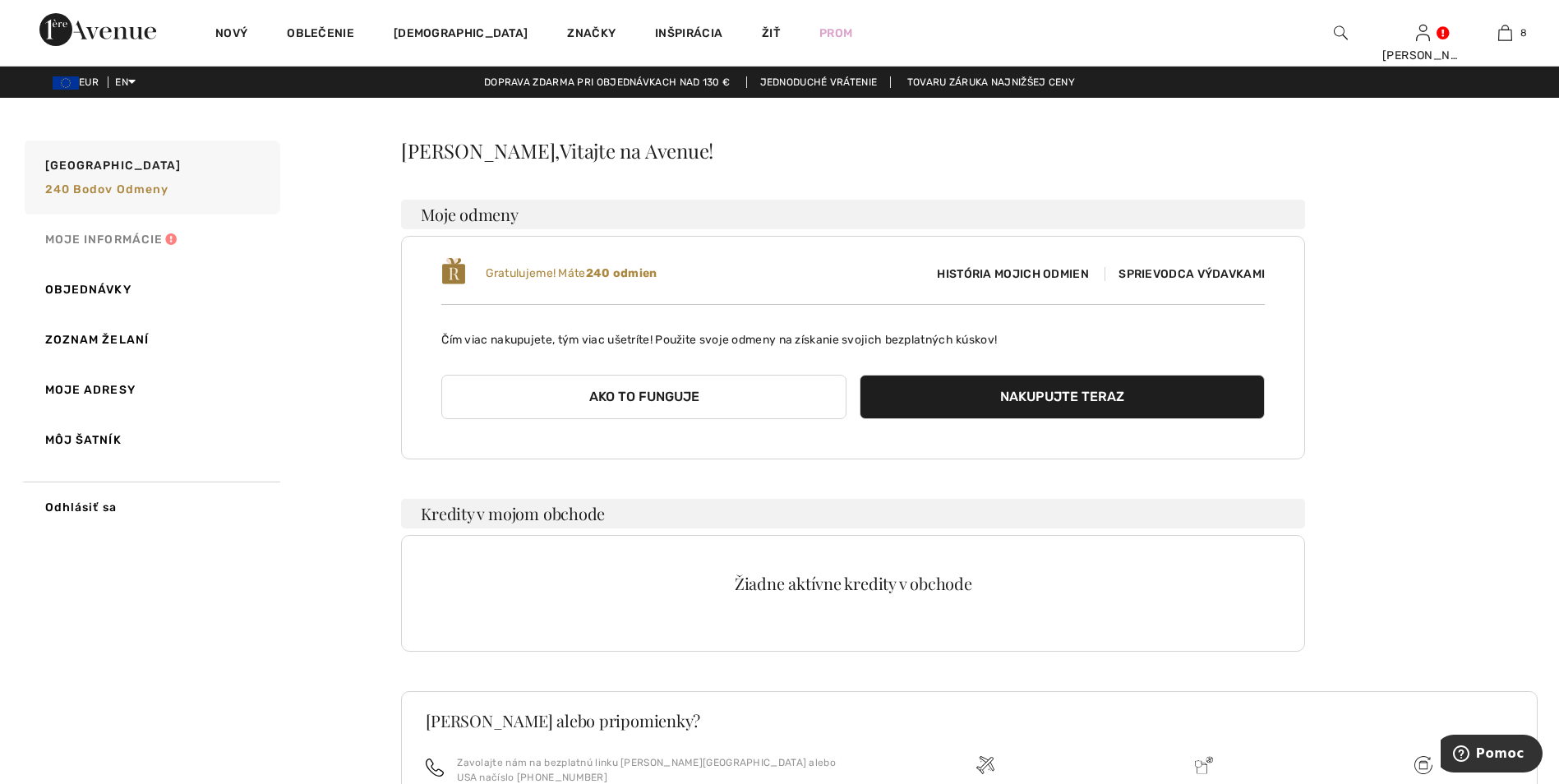
click at [85, 239] on link "Moje informácie" at bounding box center [150, 240] width 259 height 50
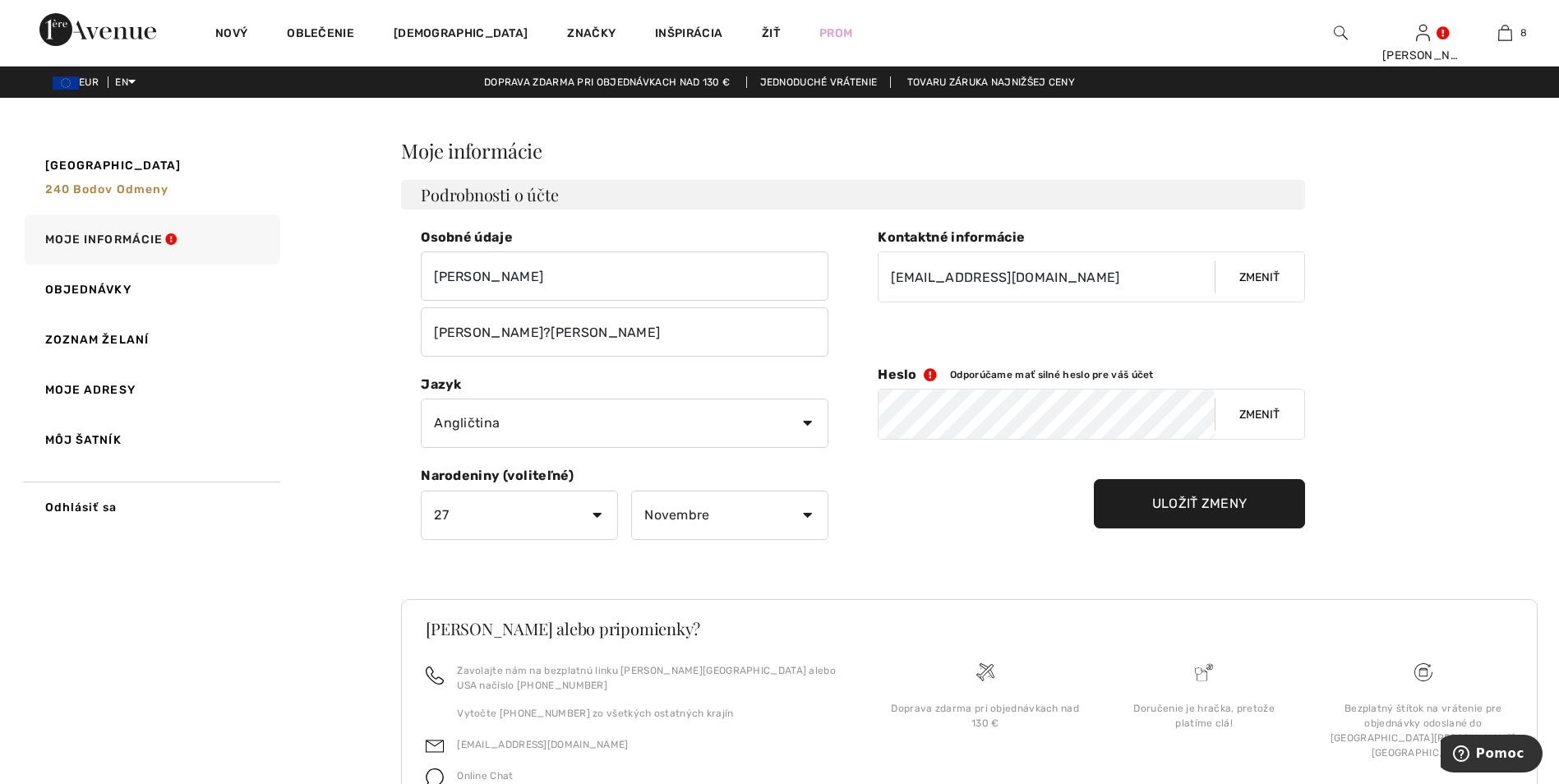
scroll to position [73, 0]
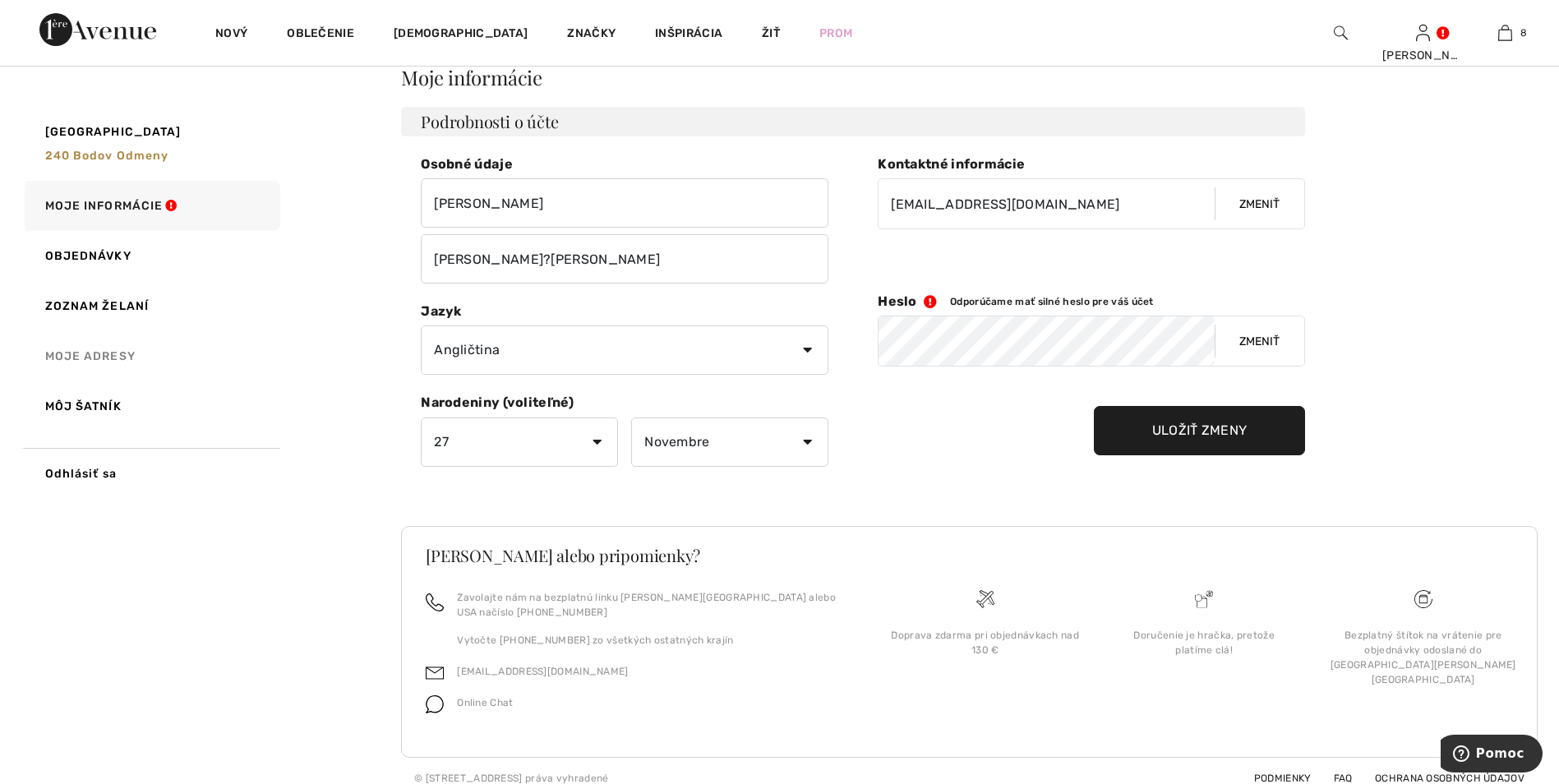
click at [92, 357] on link "Moje adresy" at bounding box center [150, 356] width 259 height 50
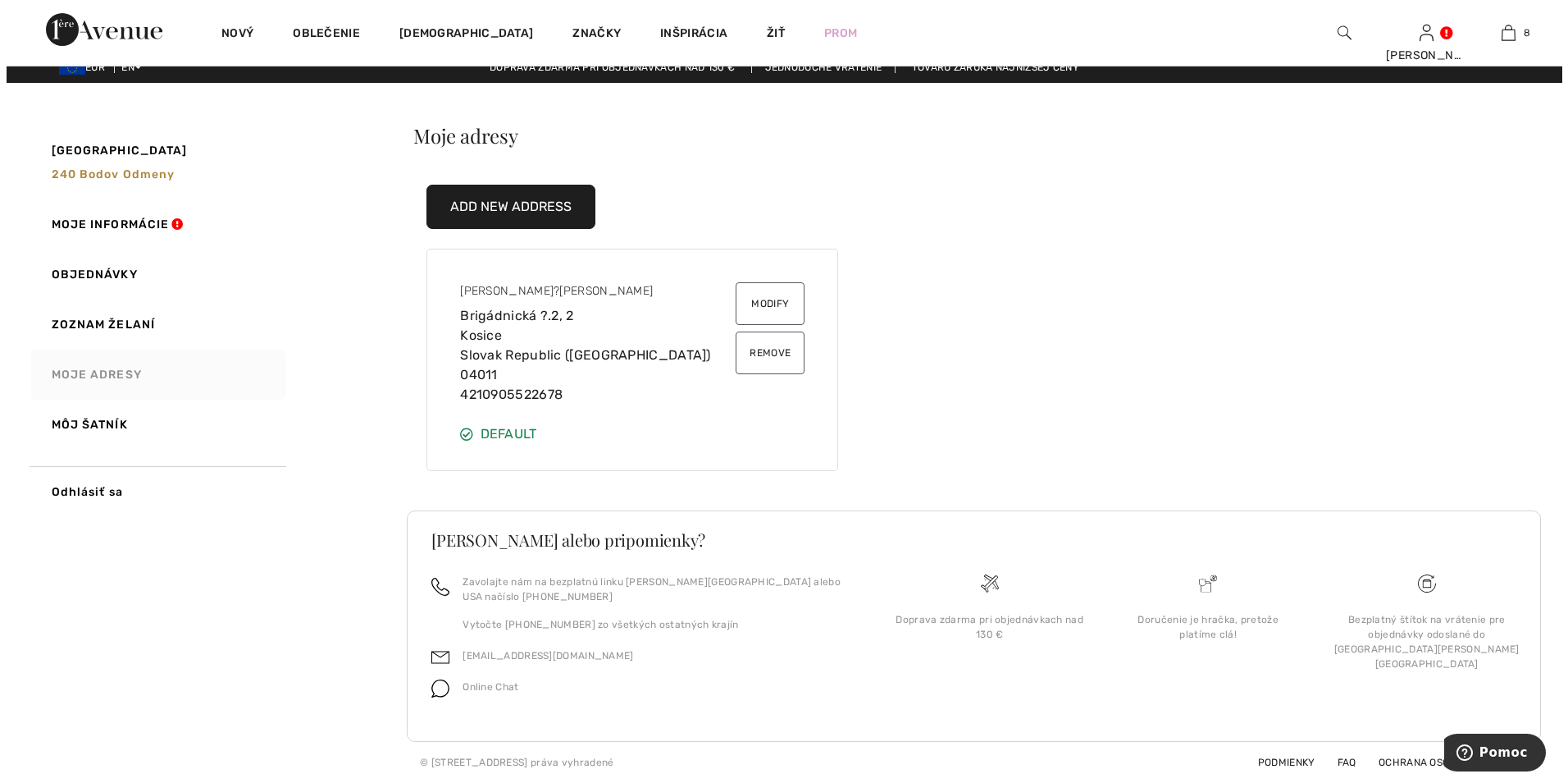
scroll to position [0, 0]
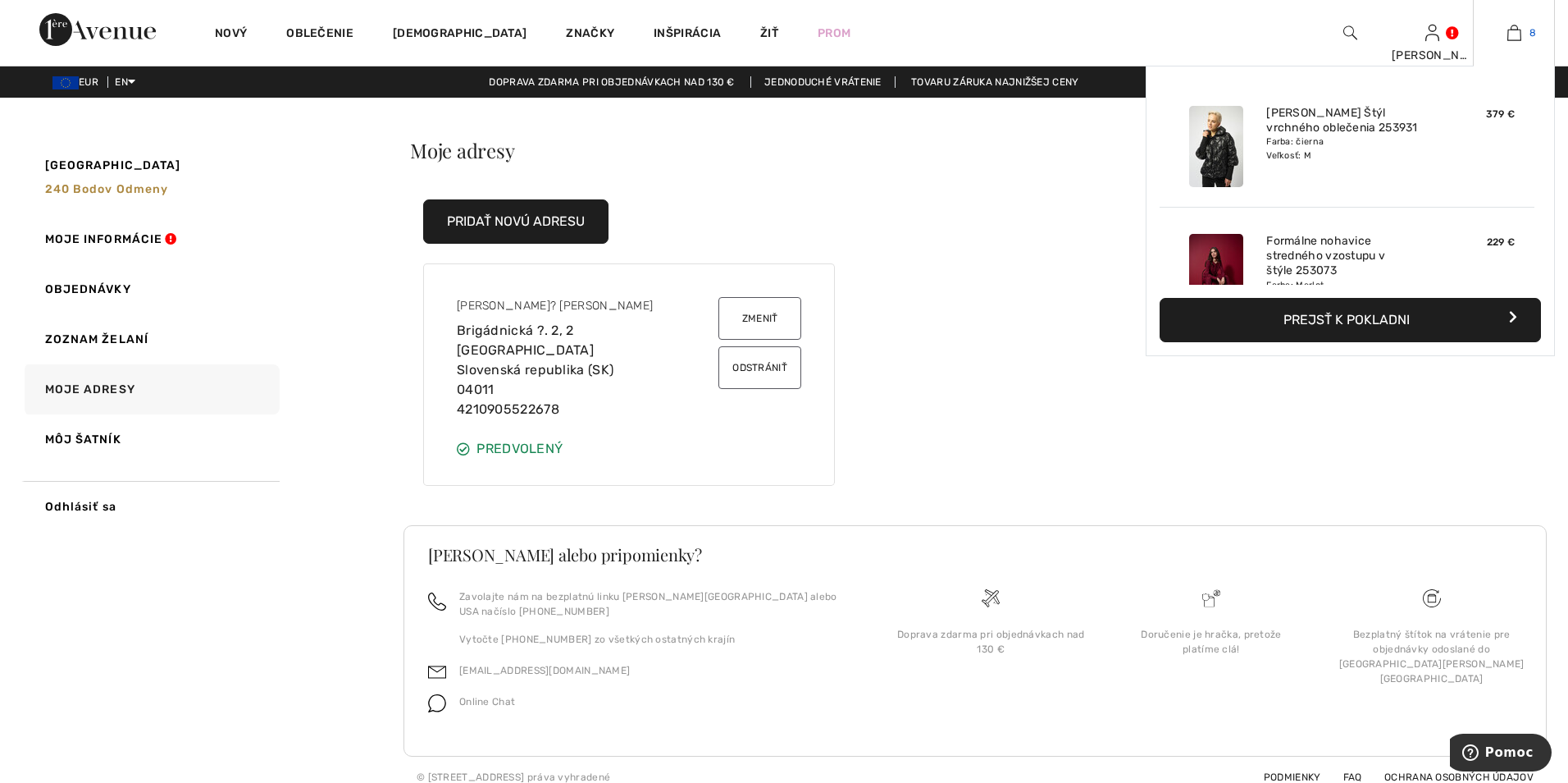
click at [1519, 33] on img at bounding box center [1514, 33] width 14 height 20
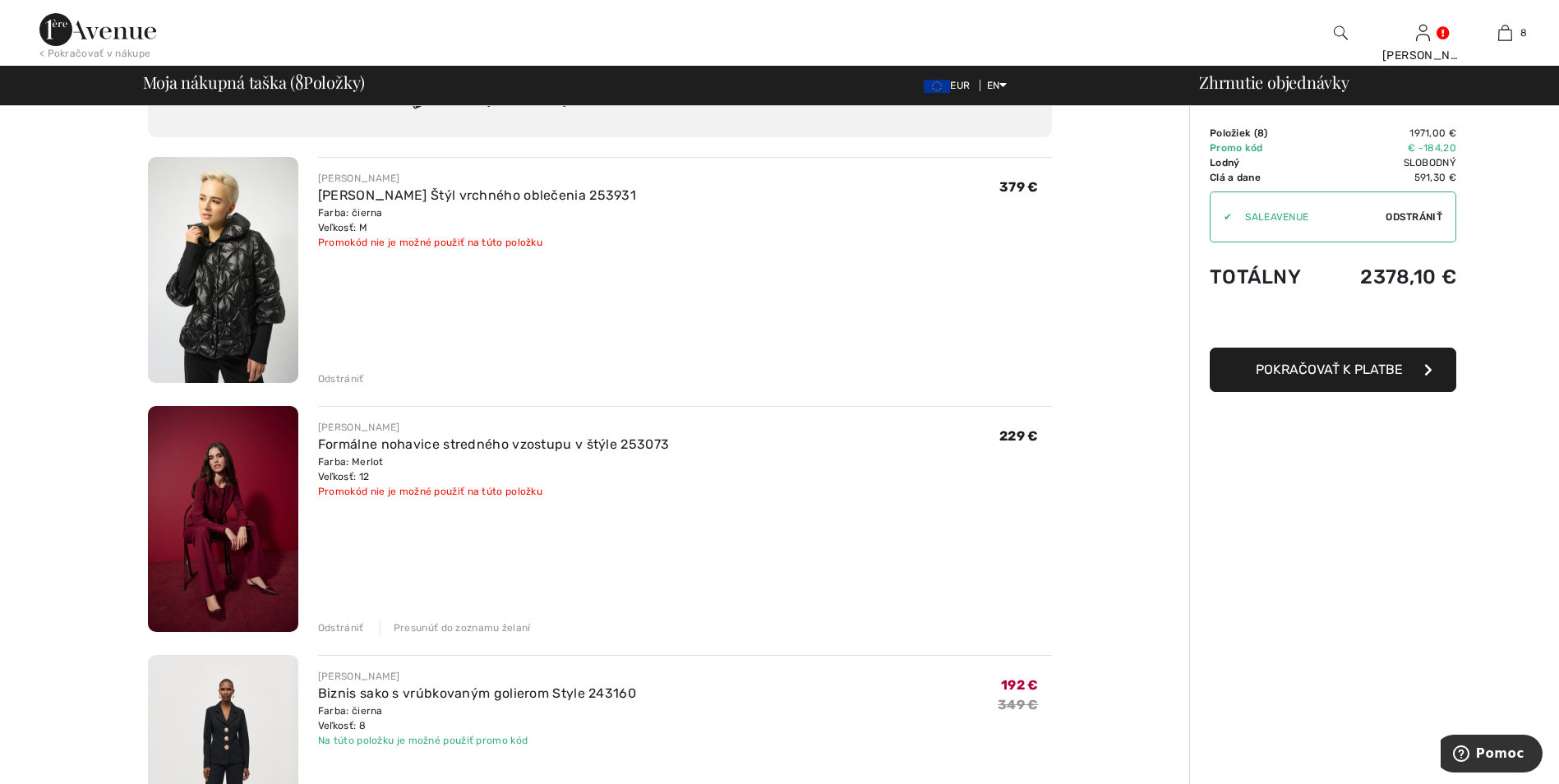
scroll to position [82, 0]
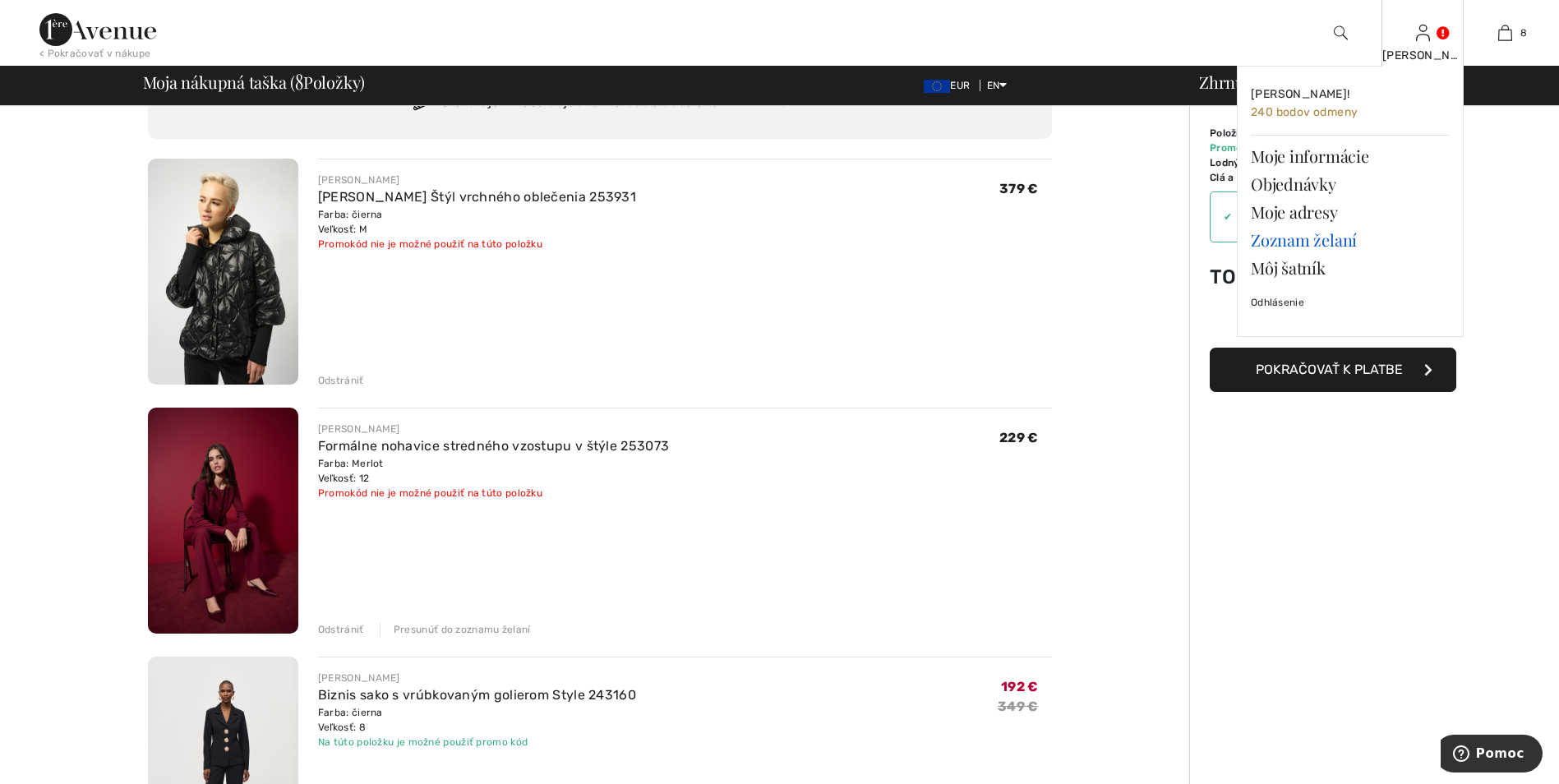
click at [1317, 240] on link "Zoznam želaní" at bounding box center [1350, 240] width 199 height 28
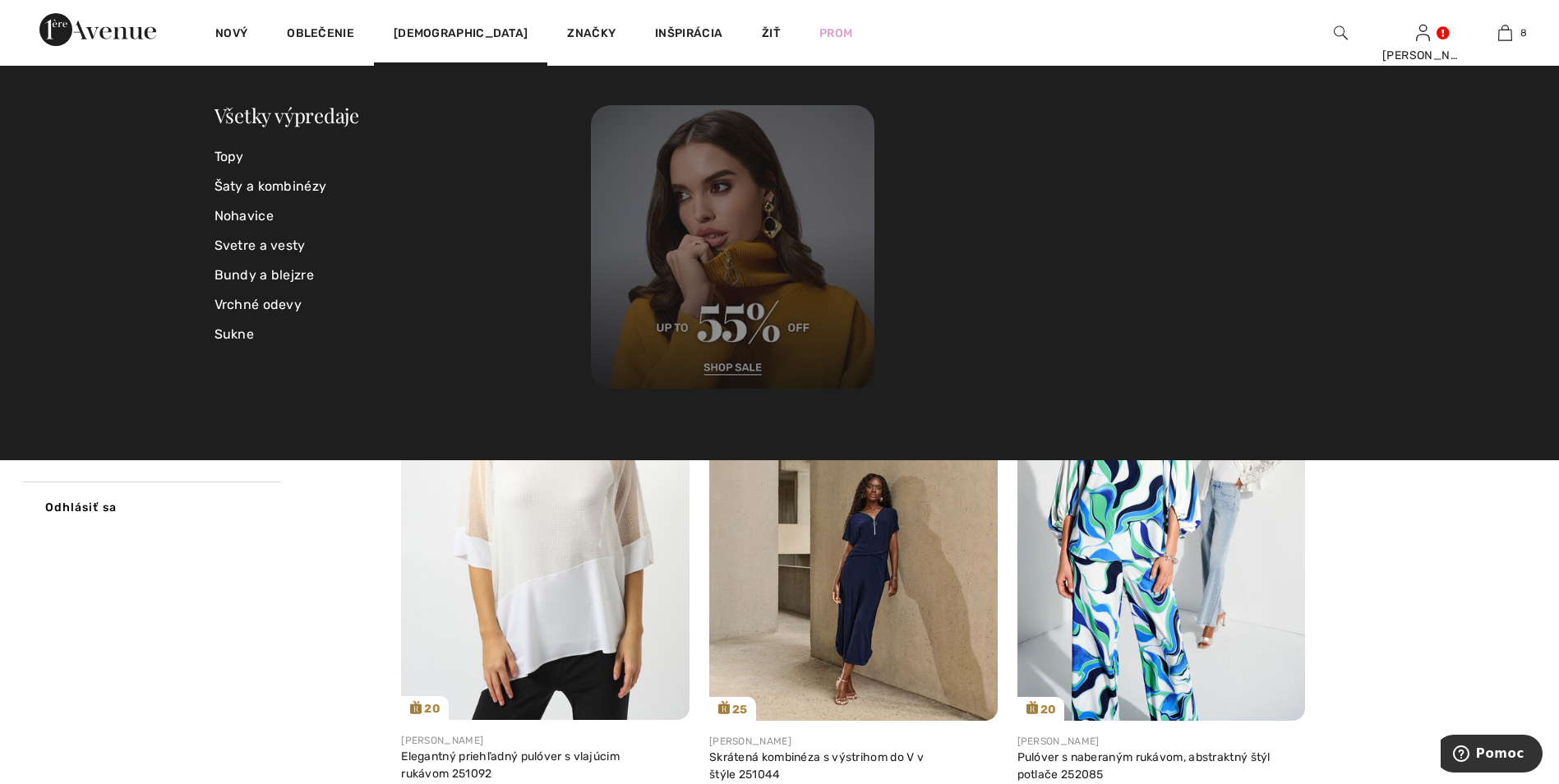
click at [755, 291] on img at bounding box center [732, 247] width 283 height 283
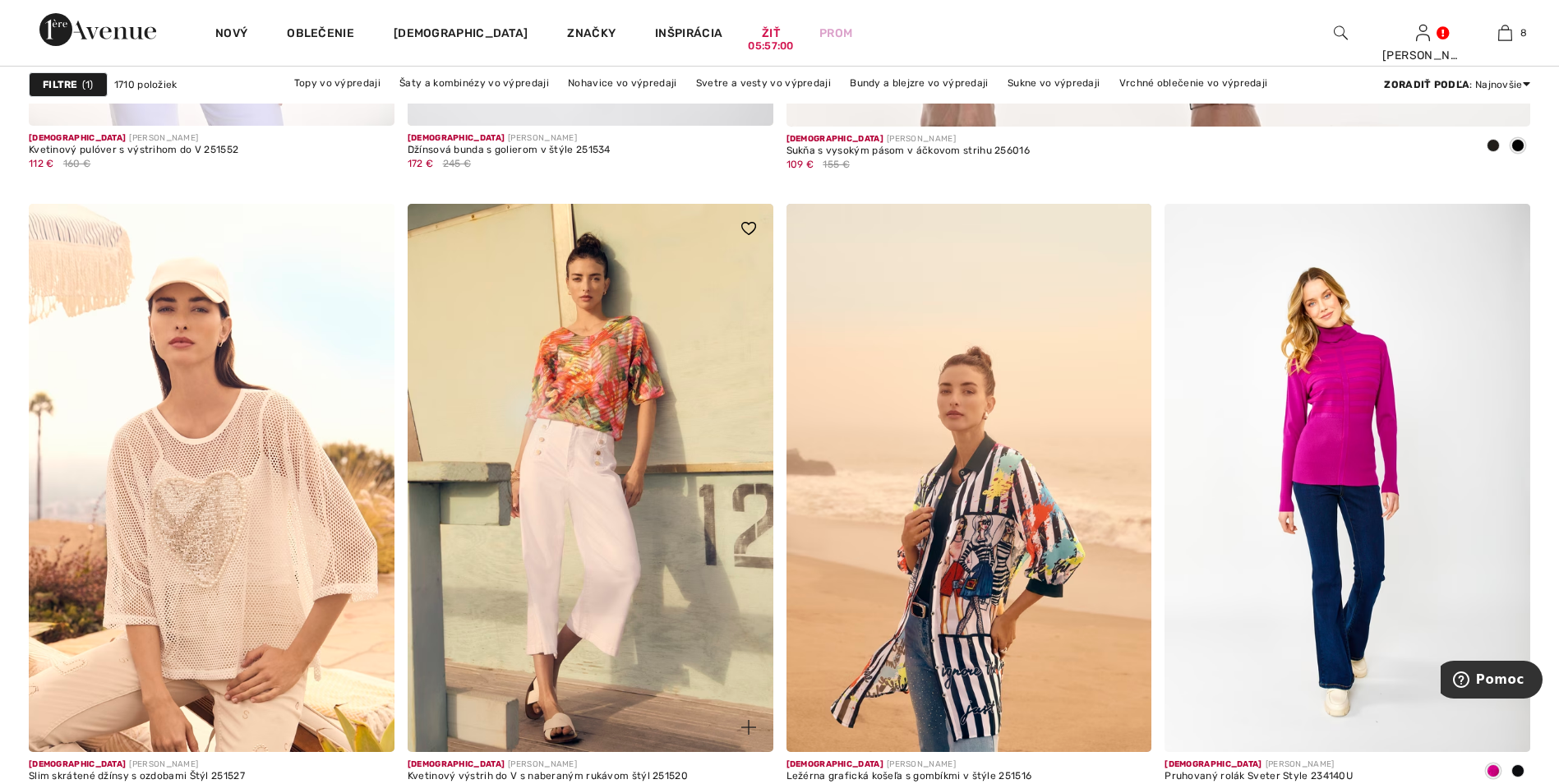
scroll to position [1644, 0]
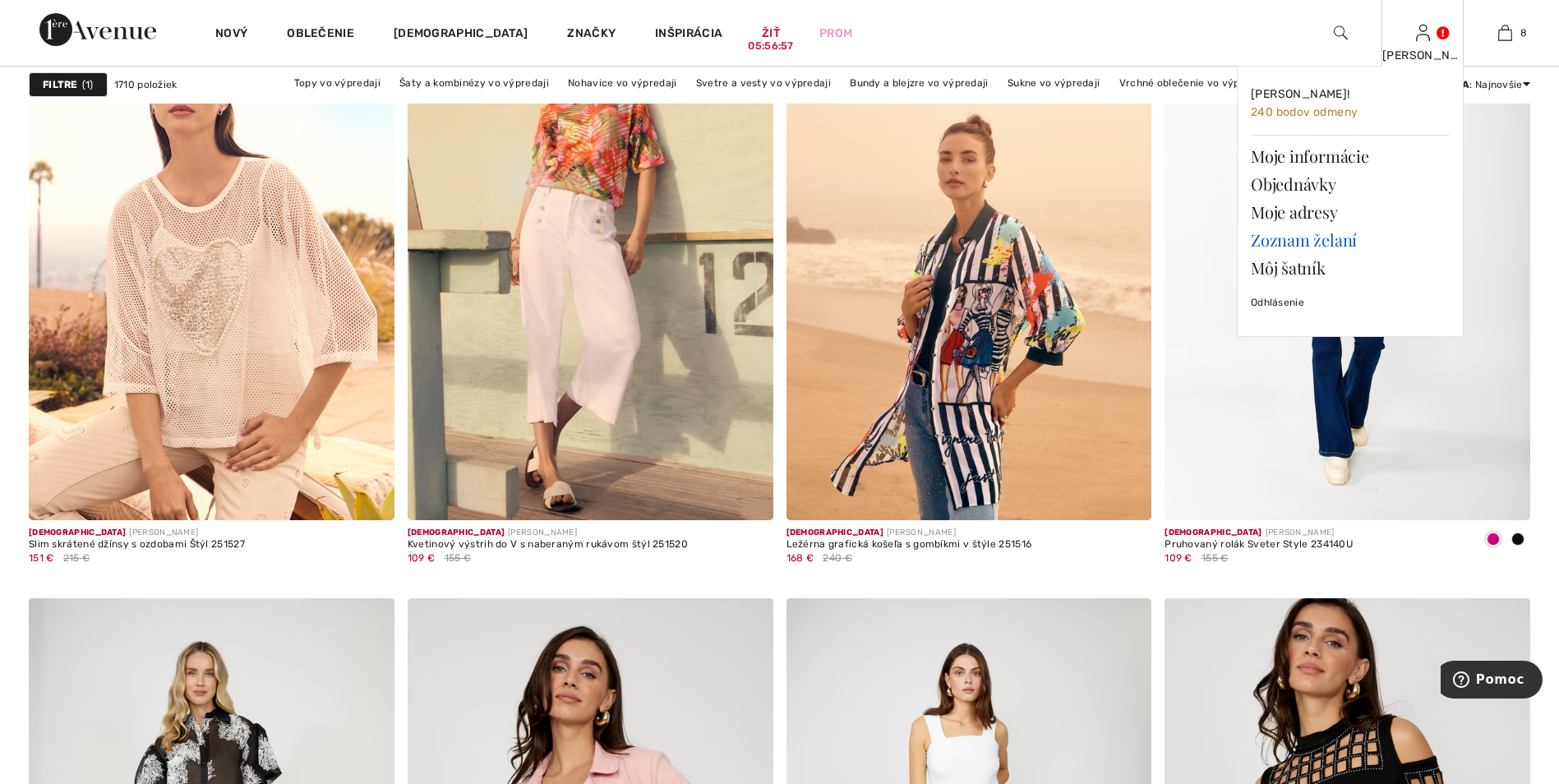
click at [1327, 243] on link "Zoznam želaní" at bounding box center [1350, 240] width 199 height 28
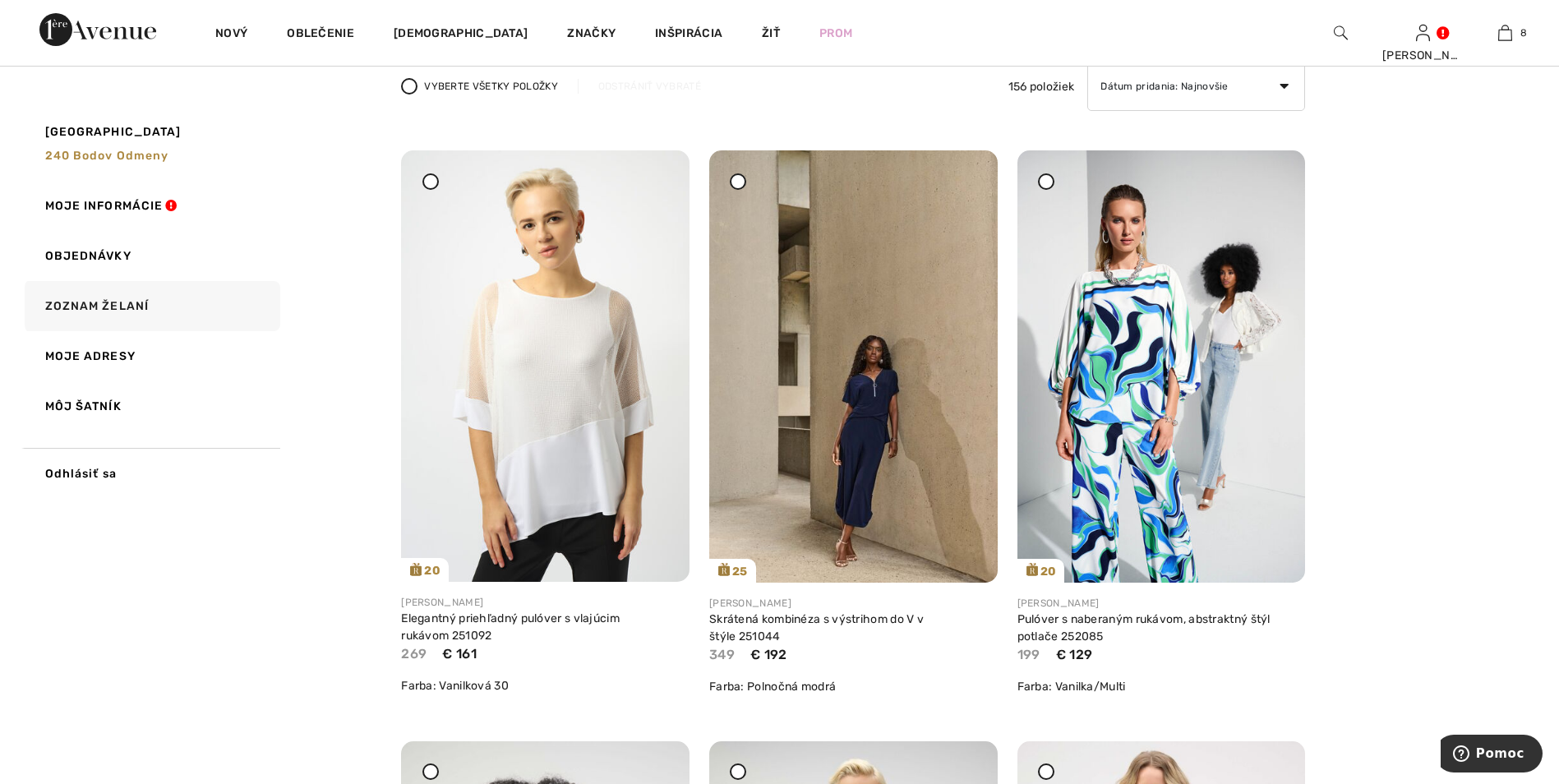
scroll to position [115, 0]
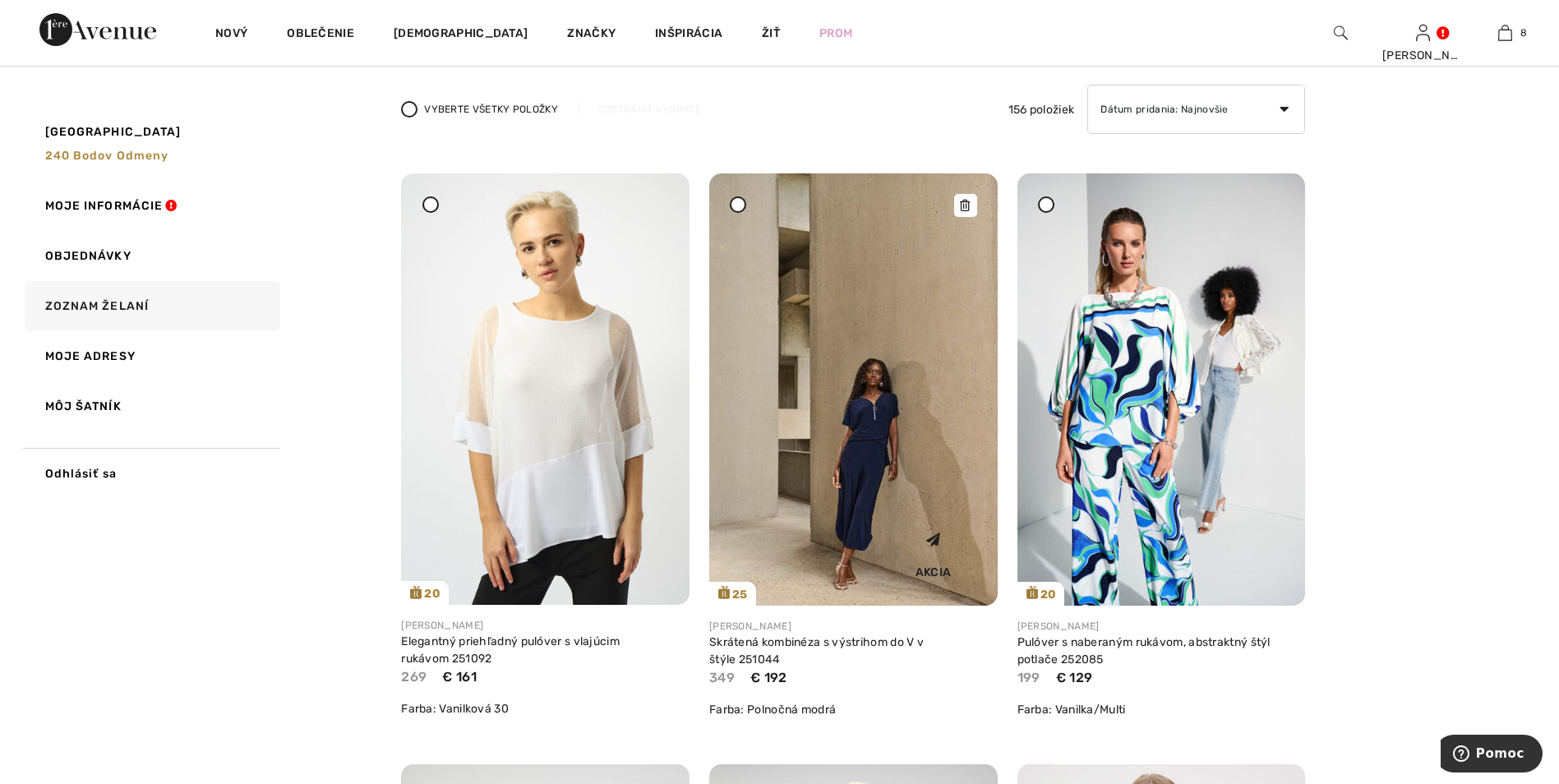
click at [868, 384] on img at bounding box center [853, 390] width 289 height 433
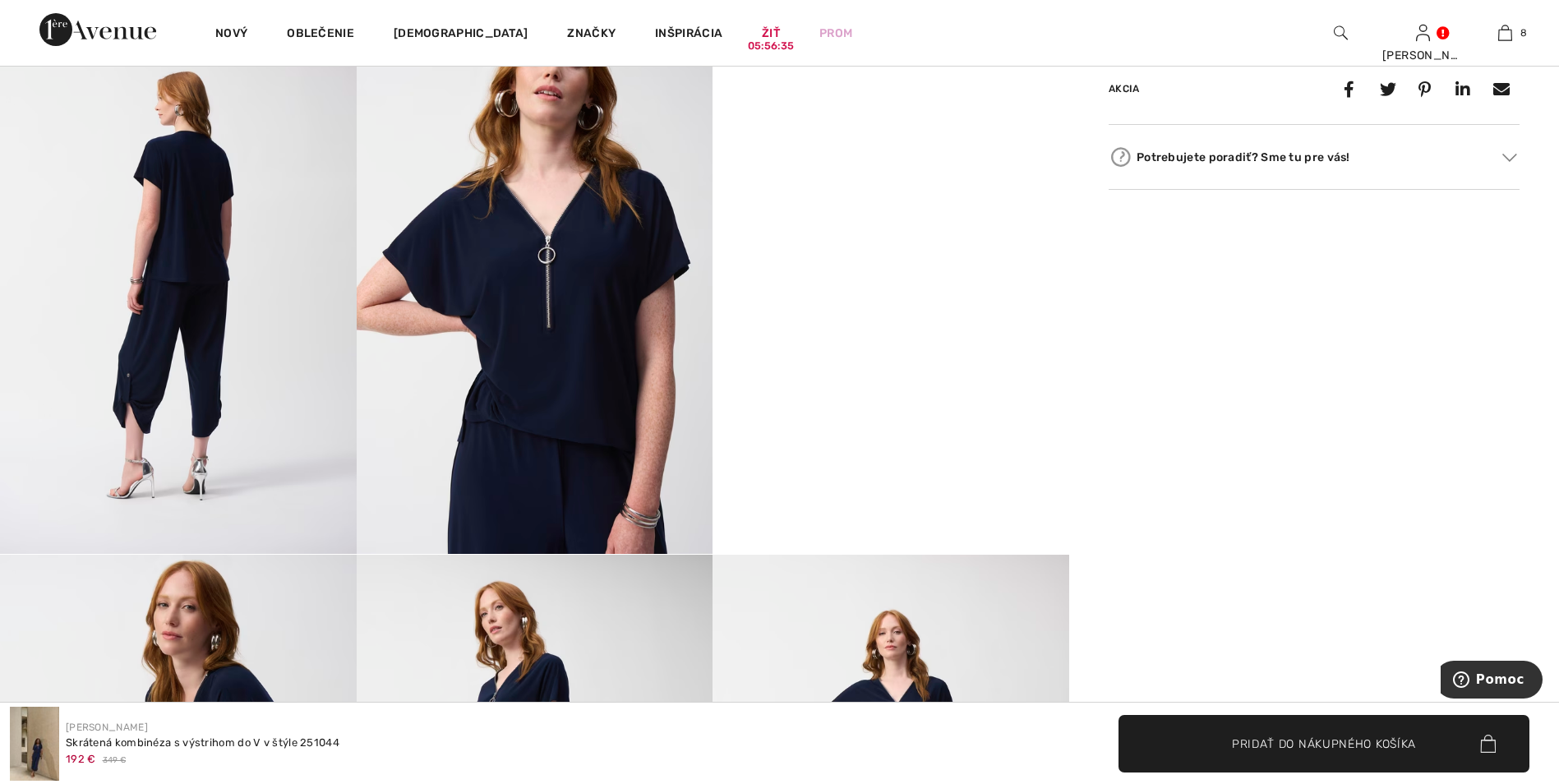
scroll to position [986, 0]
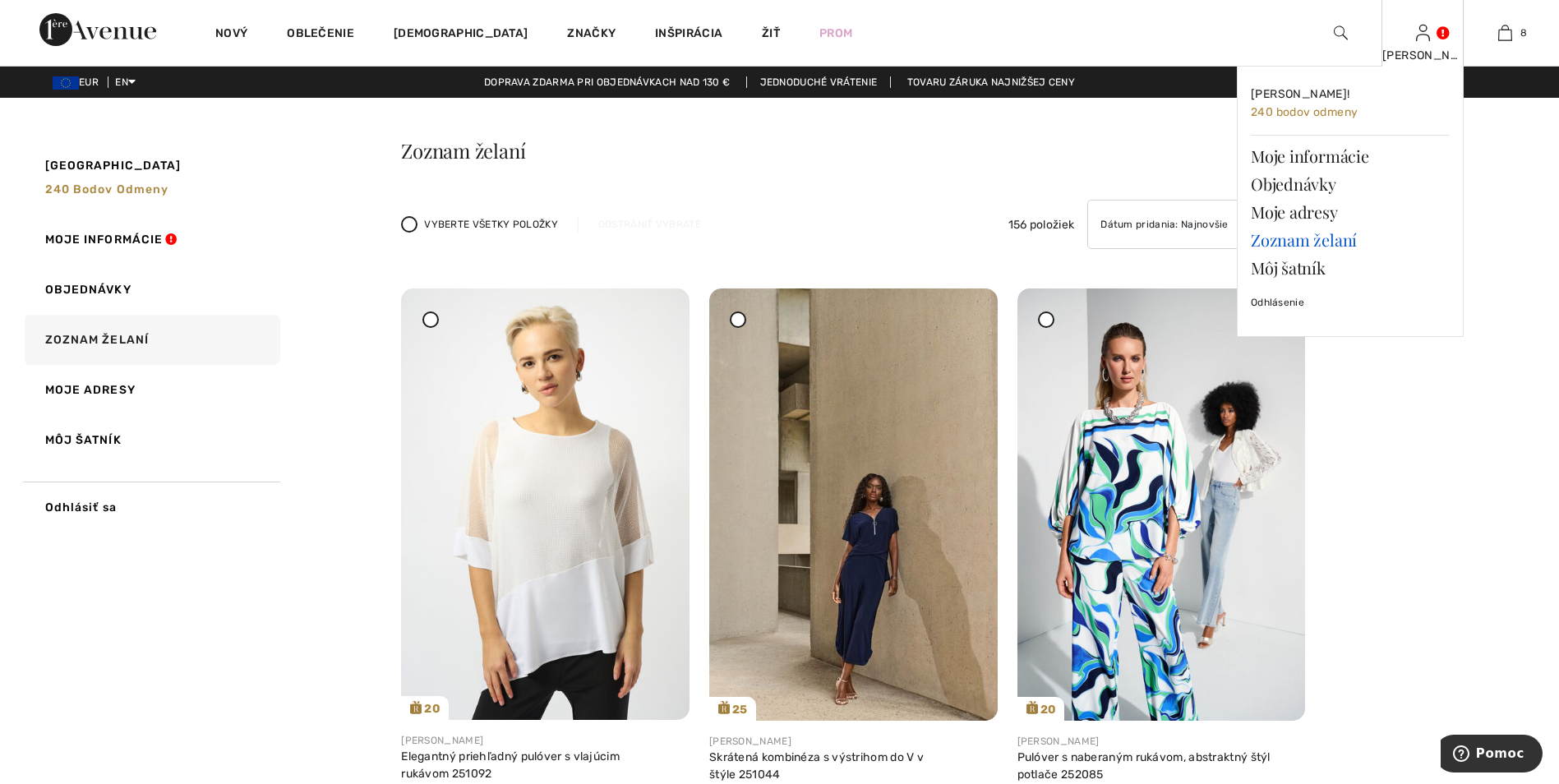
click at [1317, 243] on link "Zoznam želaní" at bounding box center [1350, 240] width 199 height 28
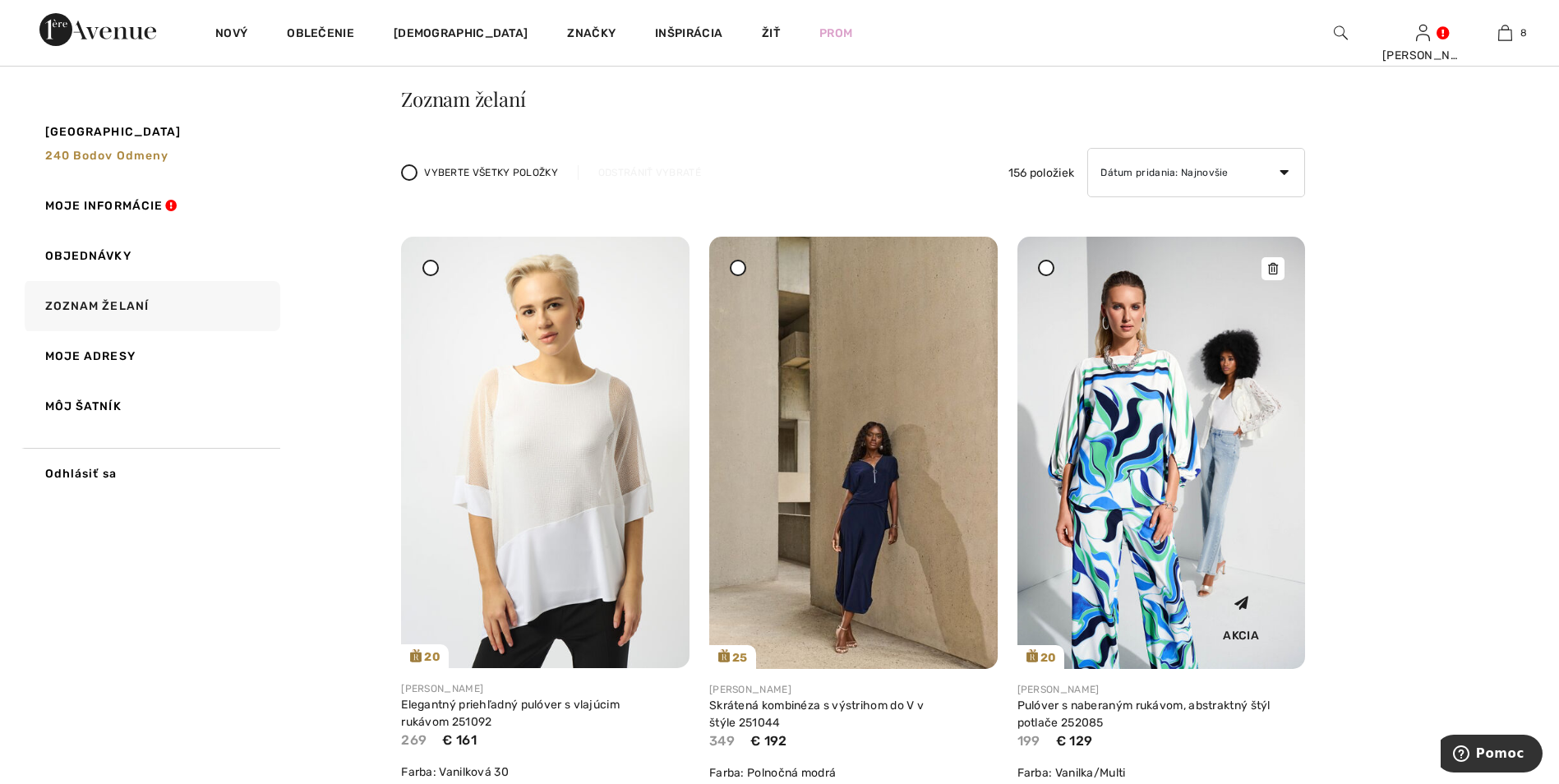
scroll to position [283, 0]
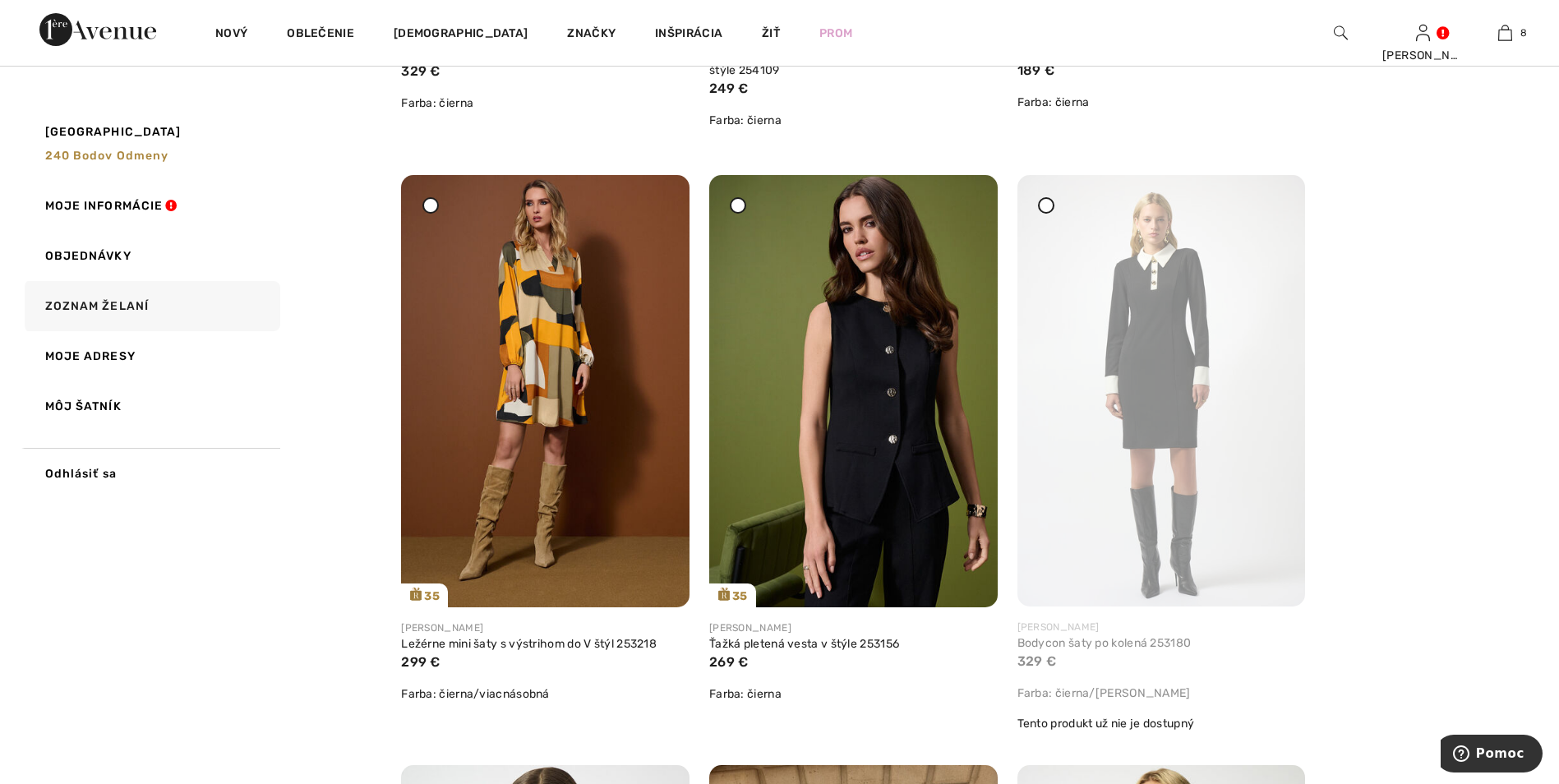
scroll to position [5436, 0]
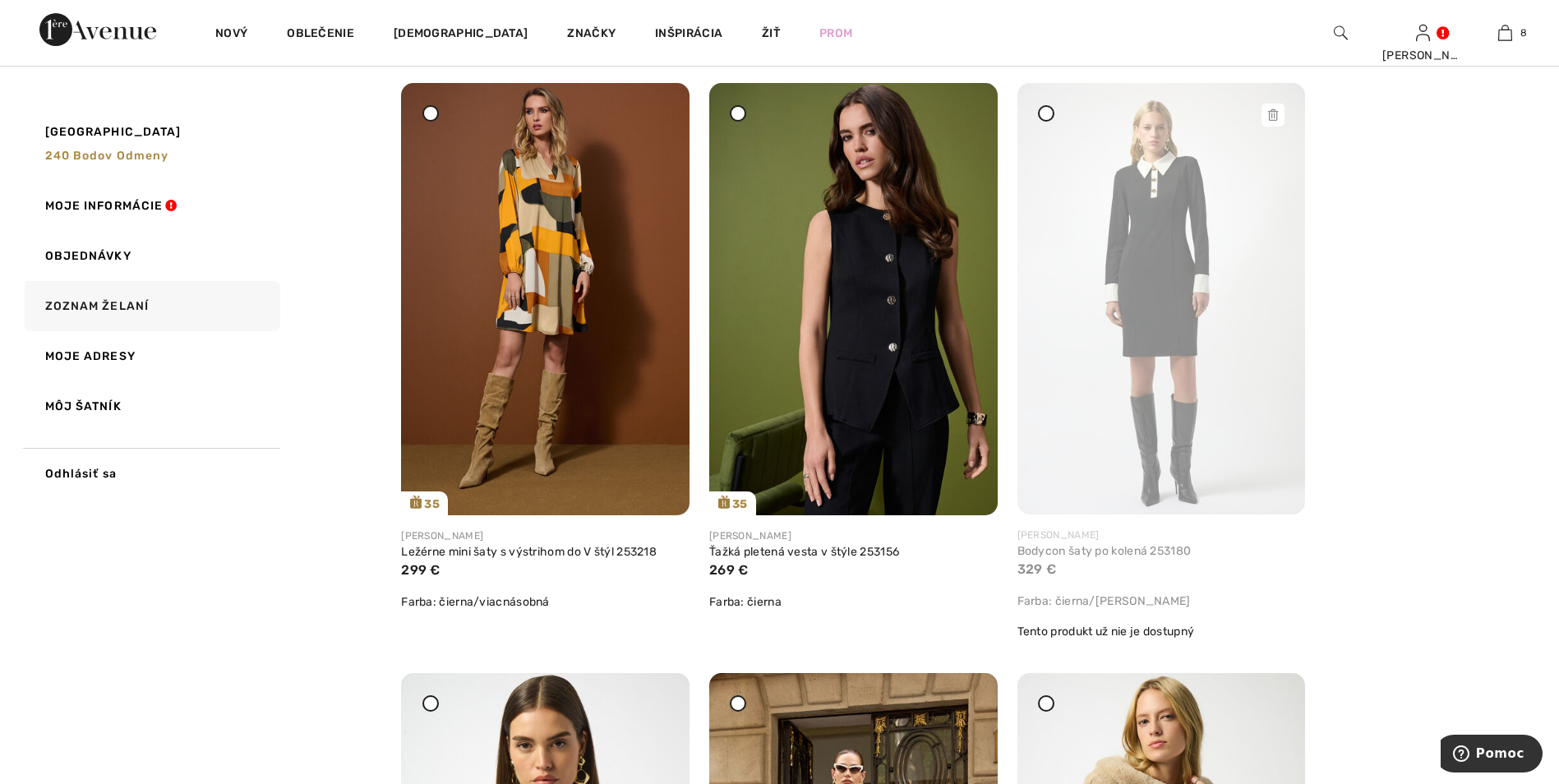
click at [1272, 119] on icon at bounding box center [1273, 115] width 10 height 11
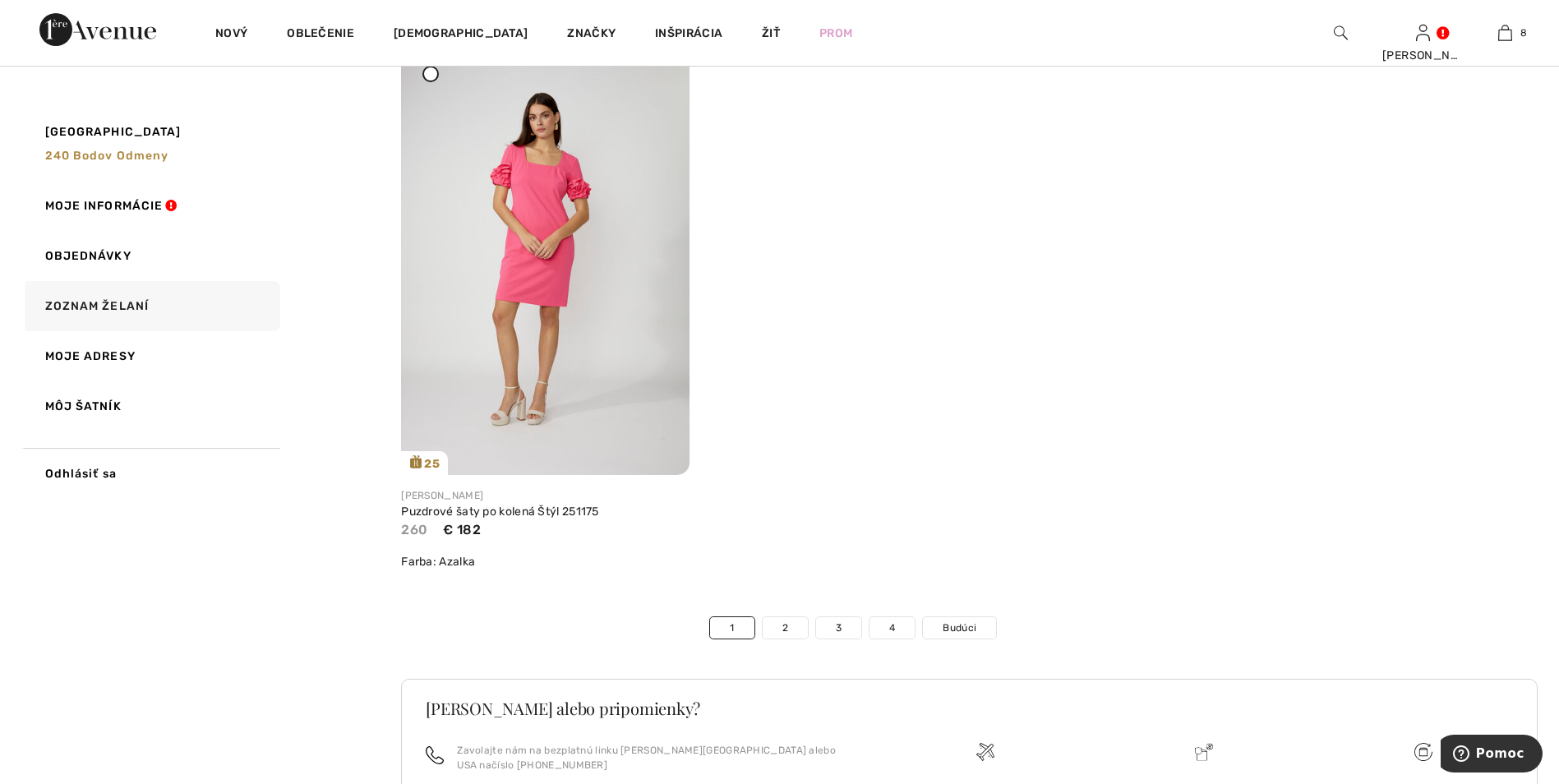
scroll to position [9598, 0]
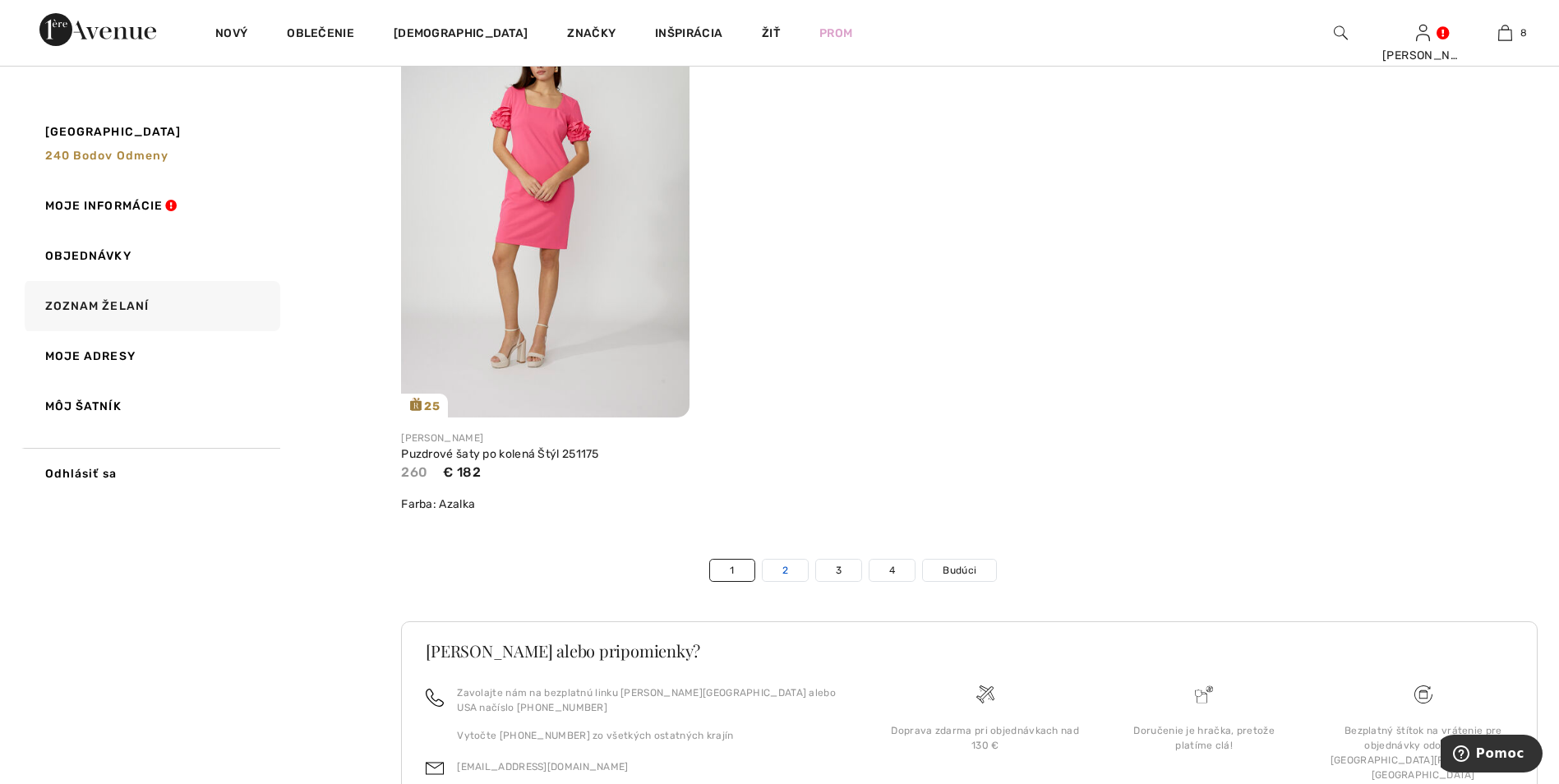
click at [785, 581] on link "2" at bounding box center [785, 570] width 45 height 21
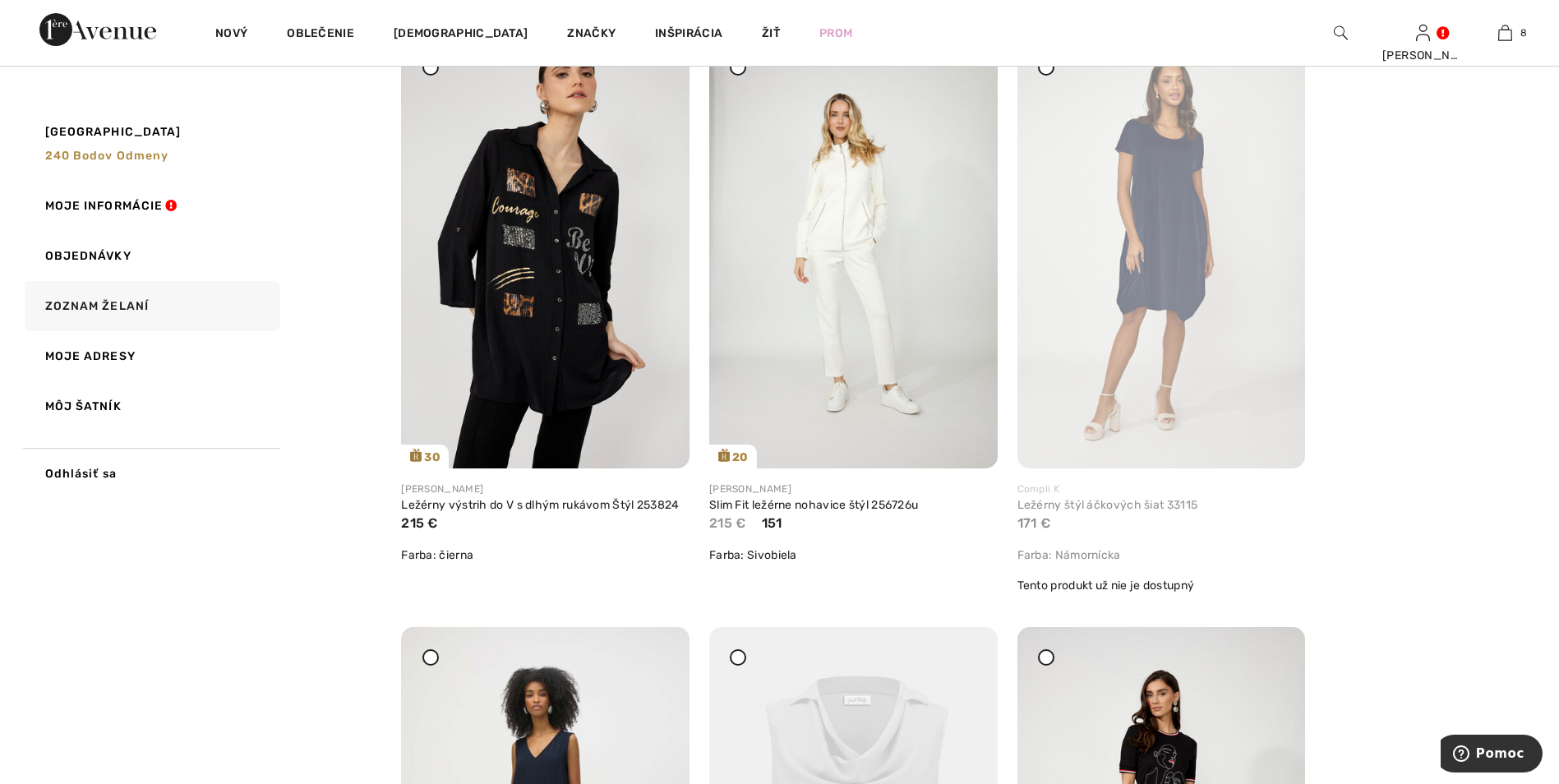
scroll to position [184, 0]
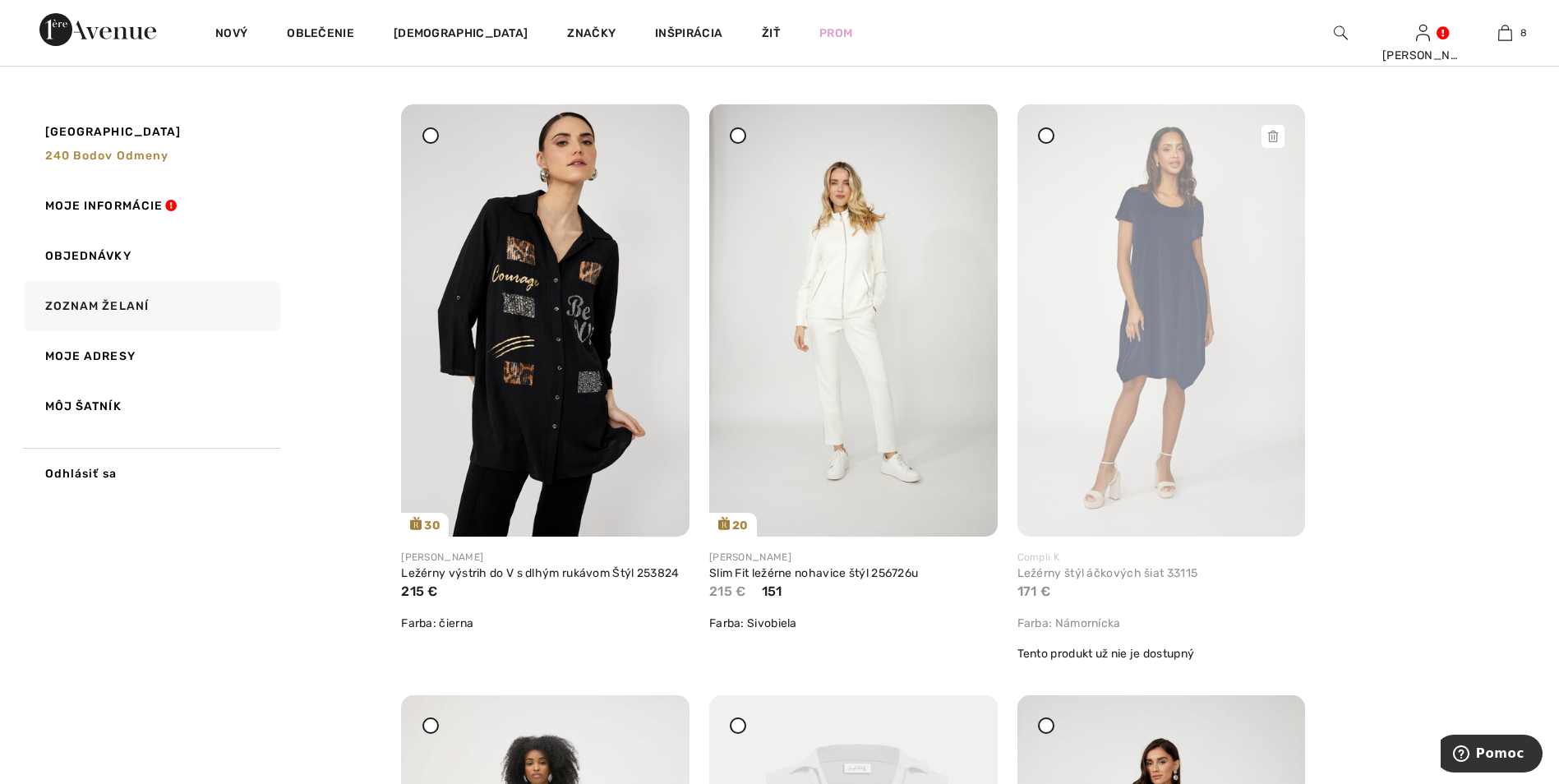
click at [1271, 135] on icon at bounding box center [1273, 136] width 10 height 11
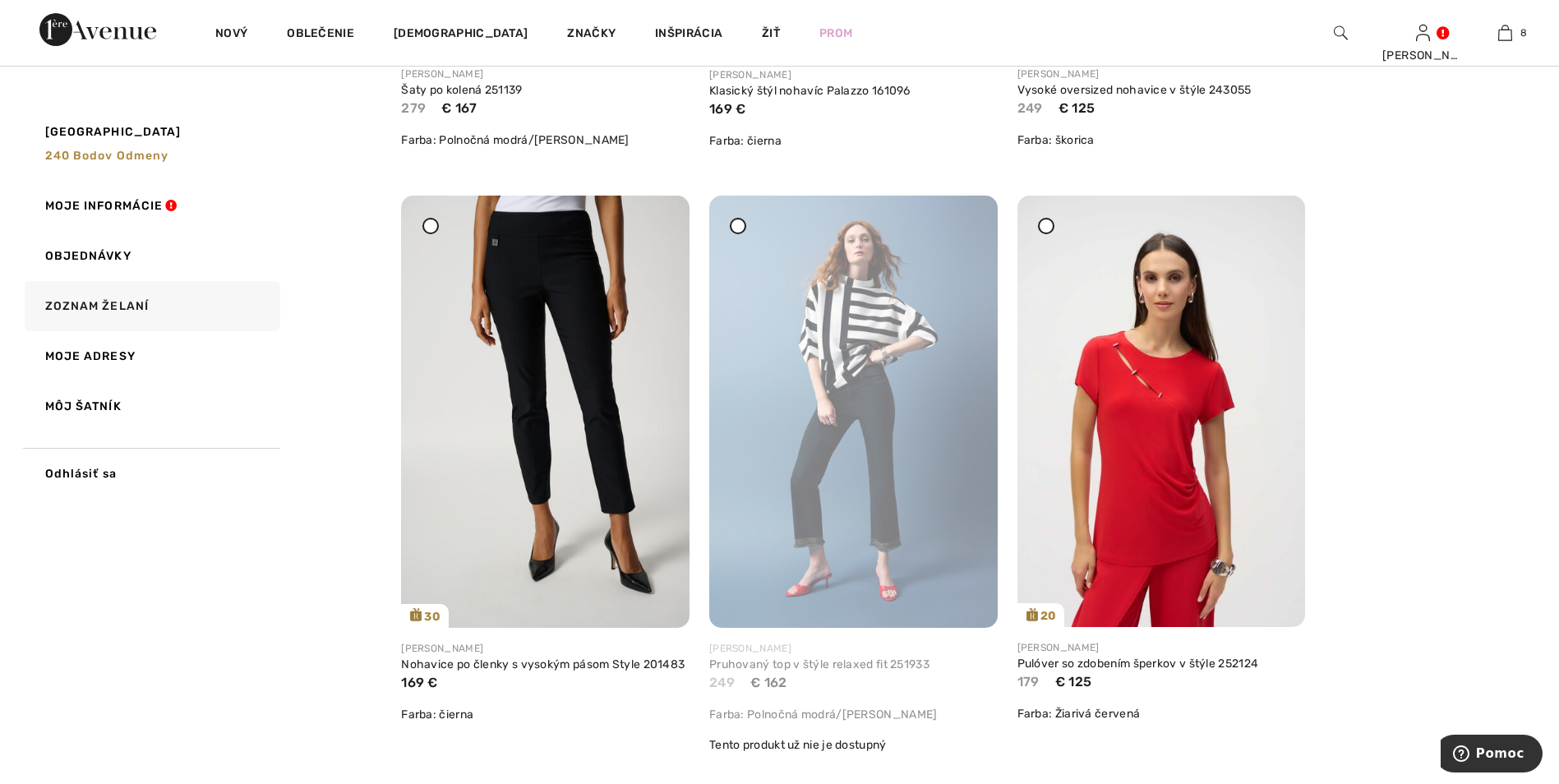
scroll to position [1883, 0]
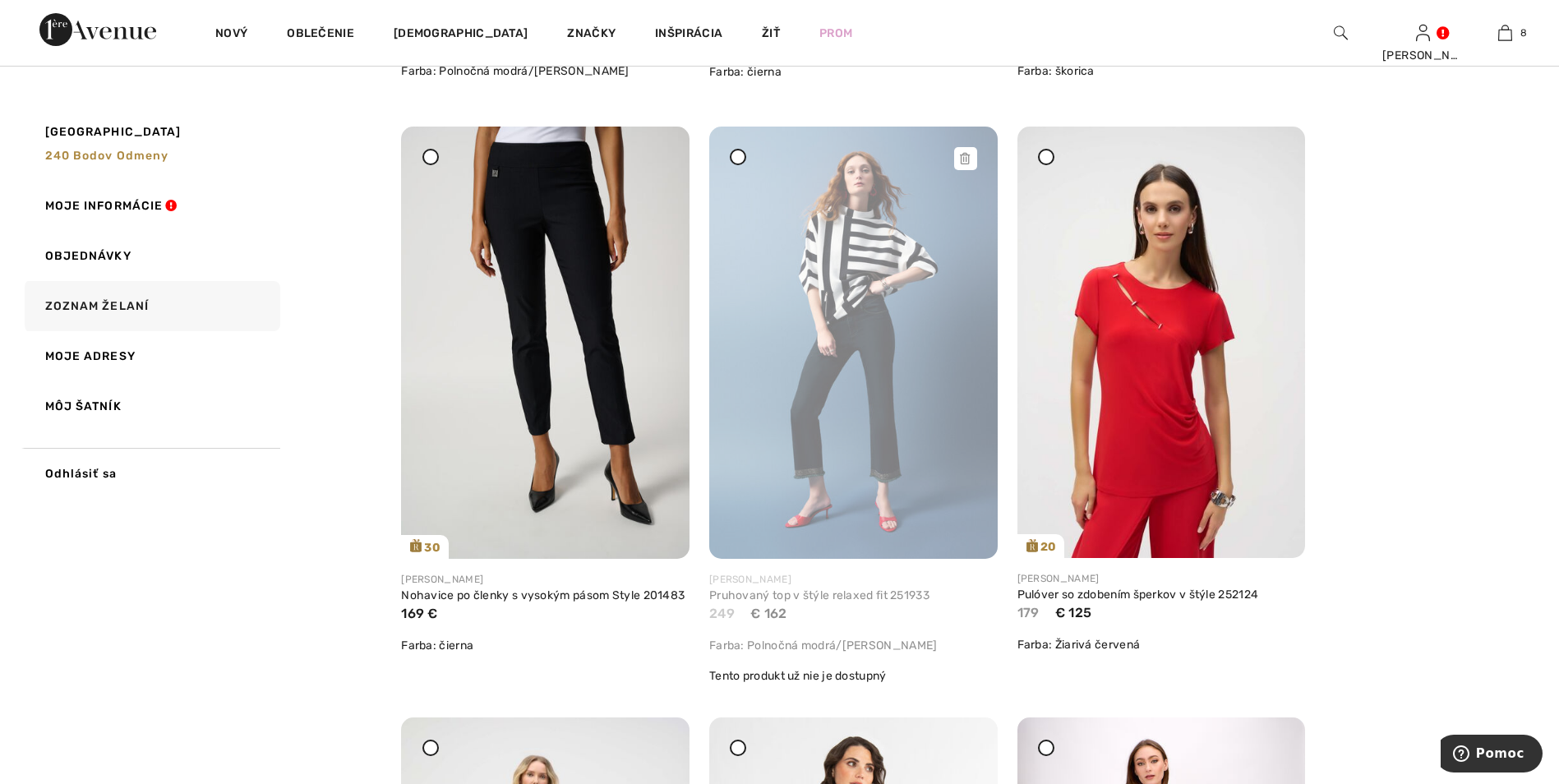
click at [965, 163] on icon at bounding box center [965, 159] width 10 height 11
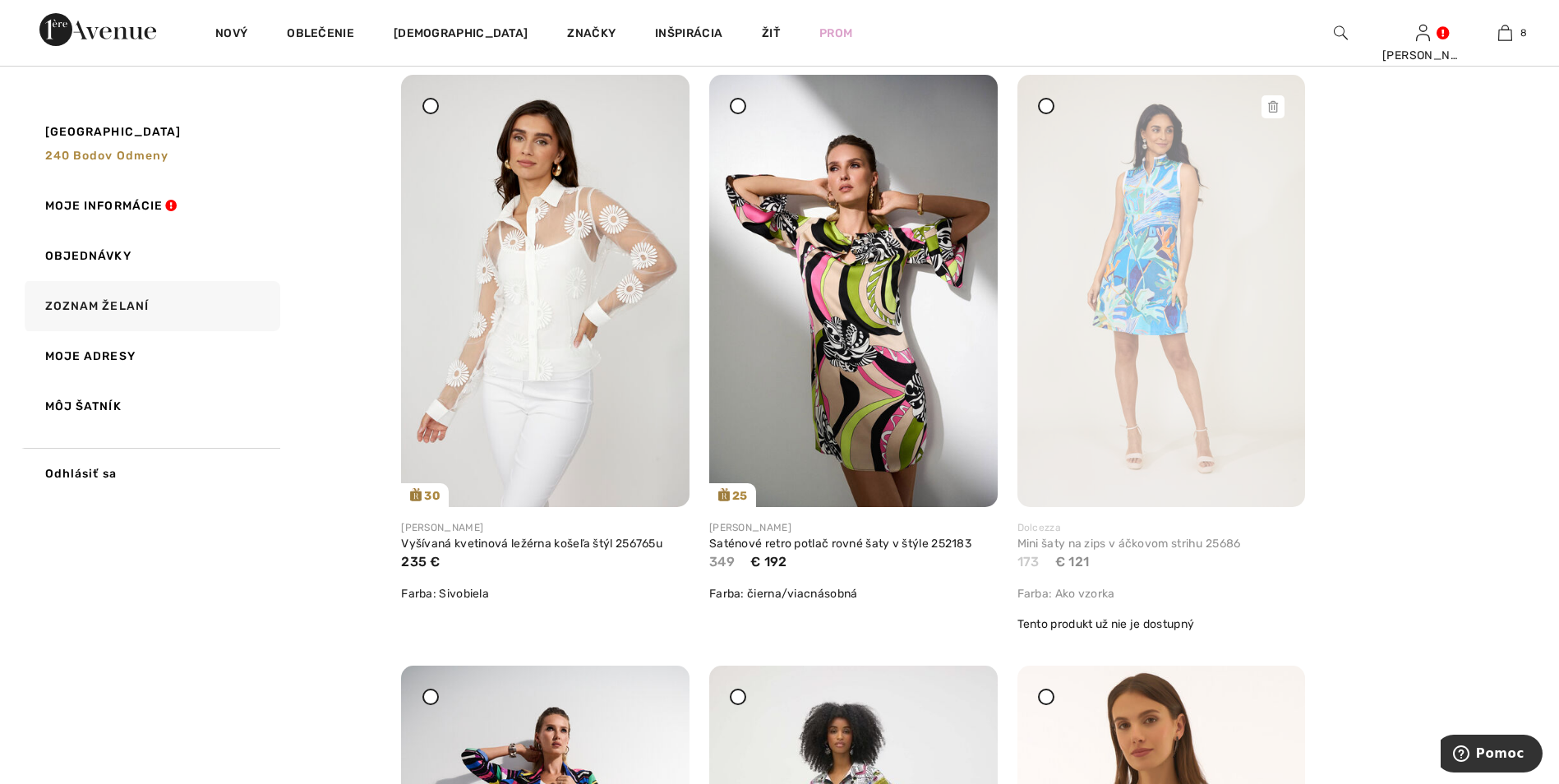
scroll to position [5857, 0]
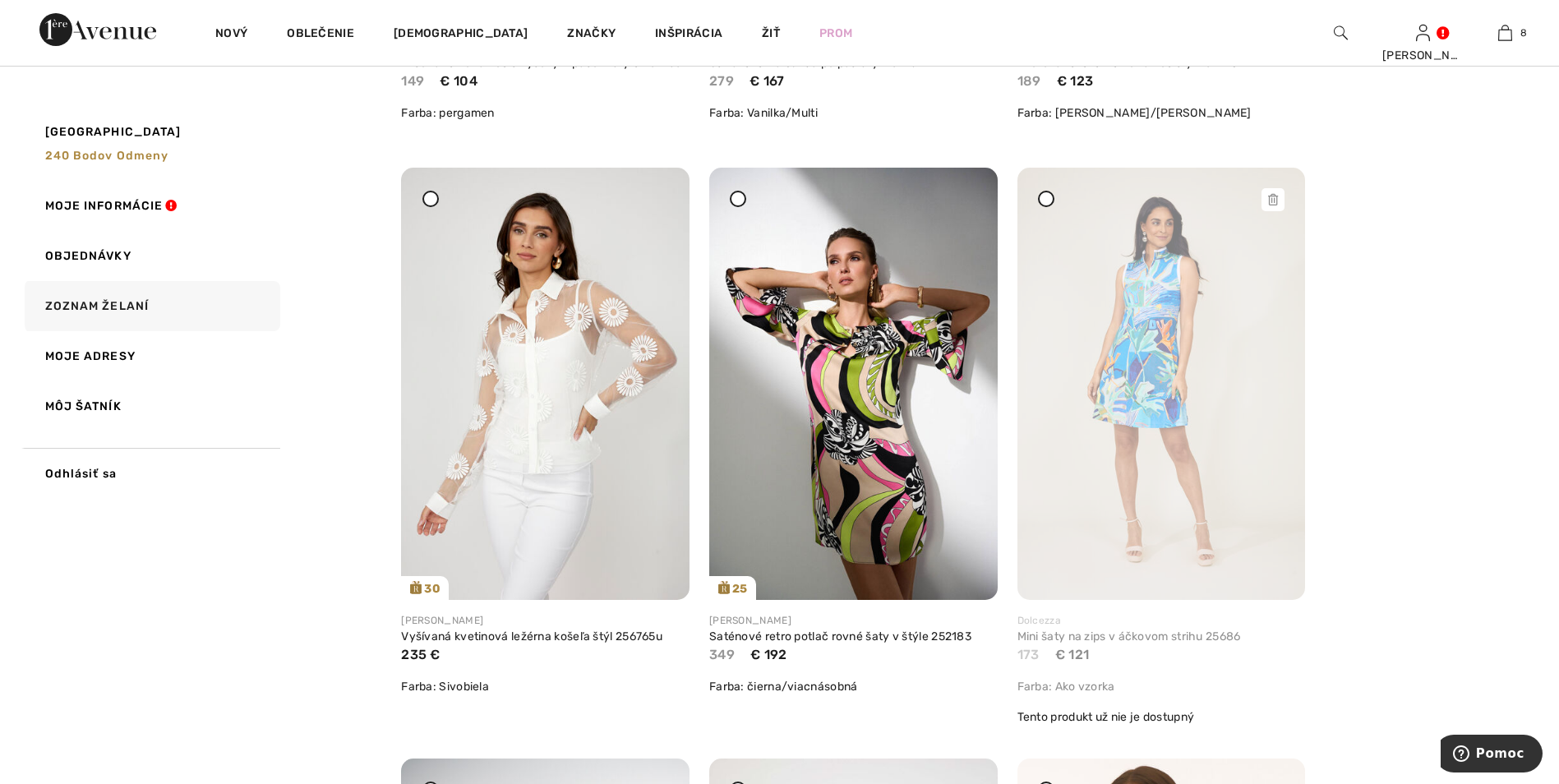
drag, startPoint x: 1271, startPoint y: 201, endPoint x: 880, endPoint y: 76, distance: 410.5
click at [1271, 201] on icon at bounding box center [1273, 200] width 10 height 11
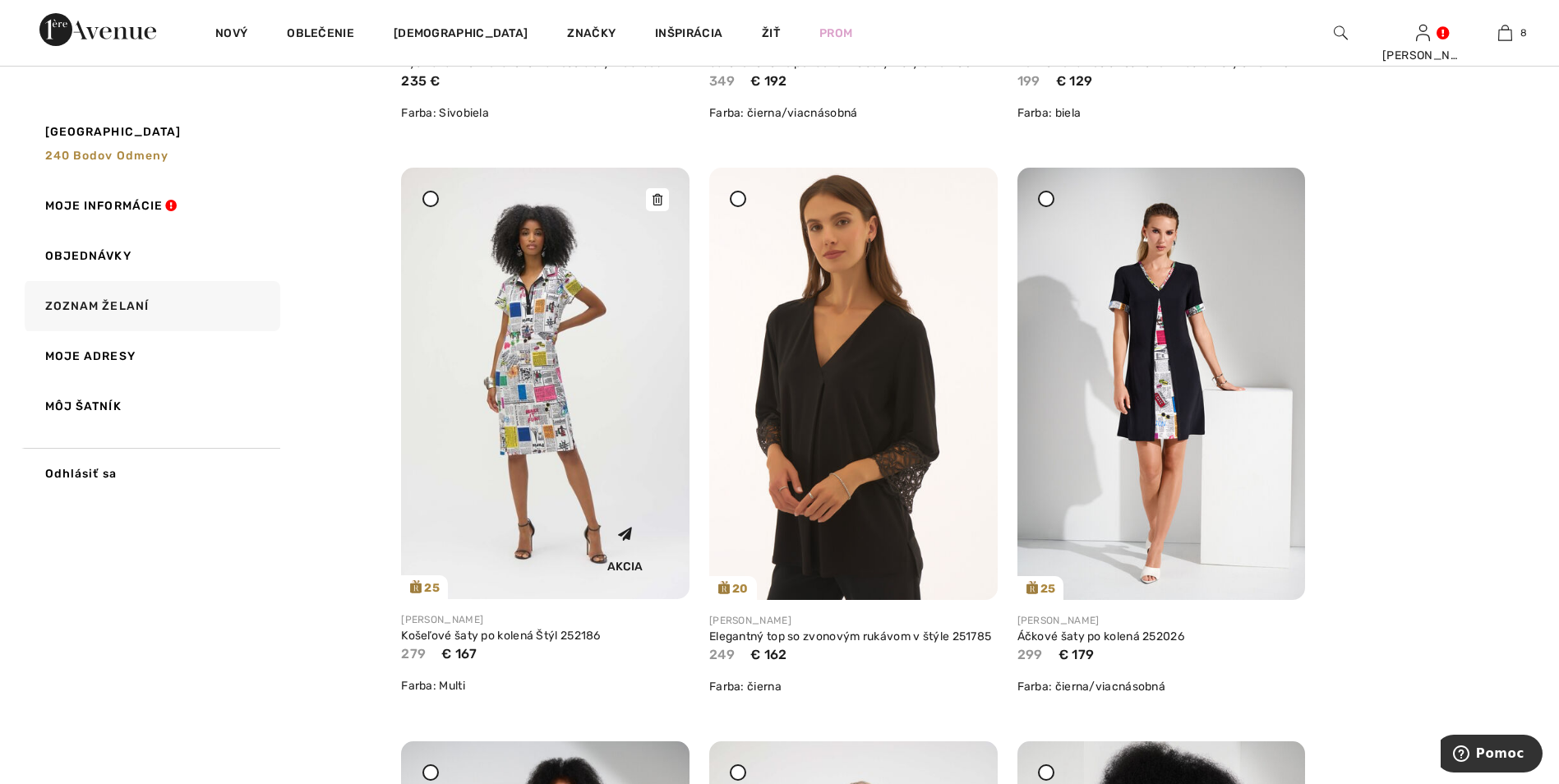
scroll to position [6432, 0]
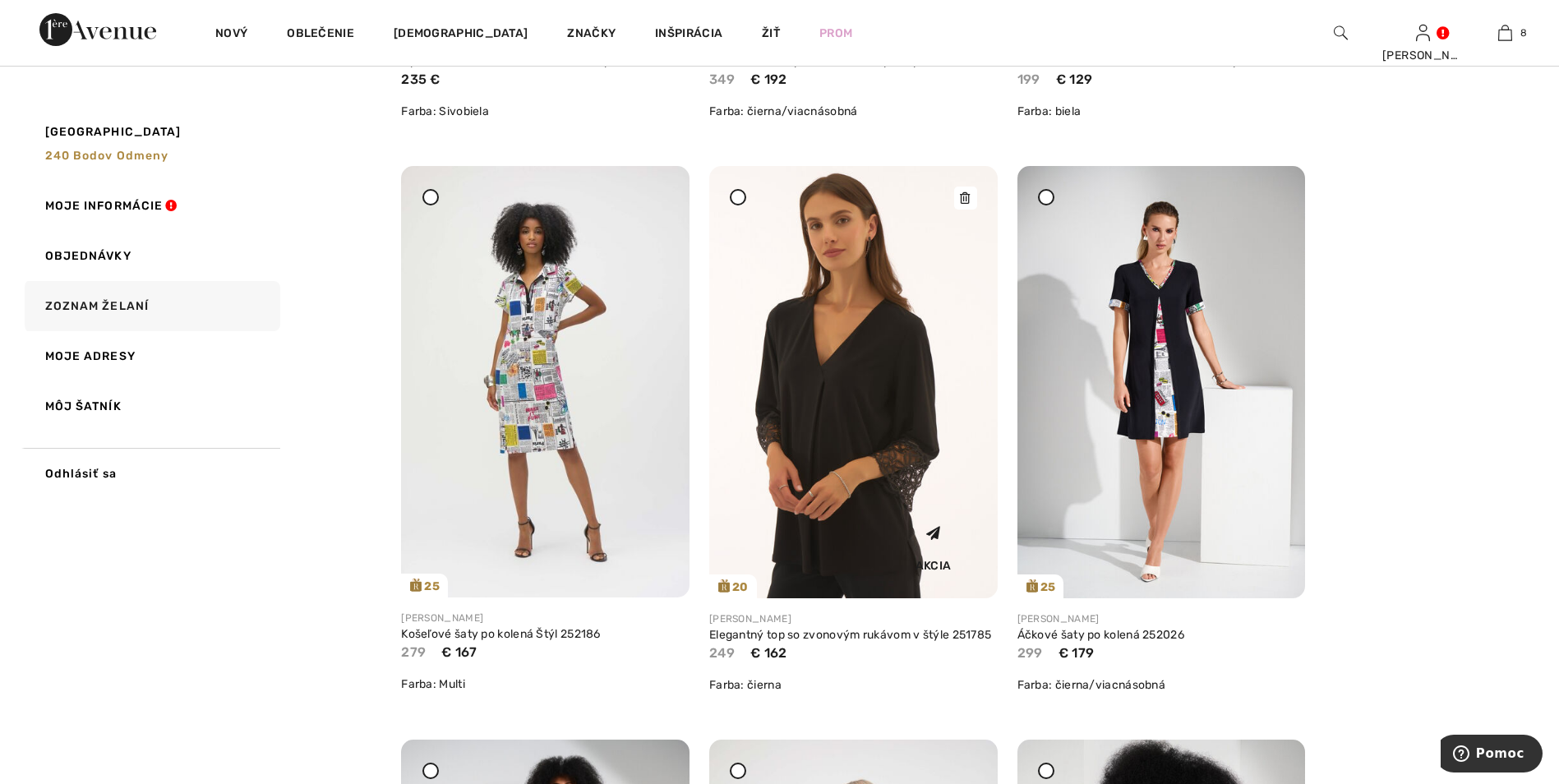
click at [841, 413] on img at bounding box center [853, 382] width 289 height 433
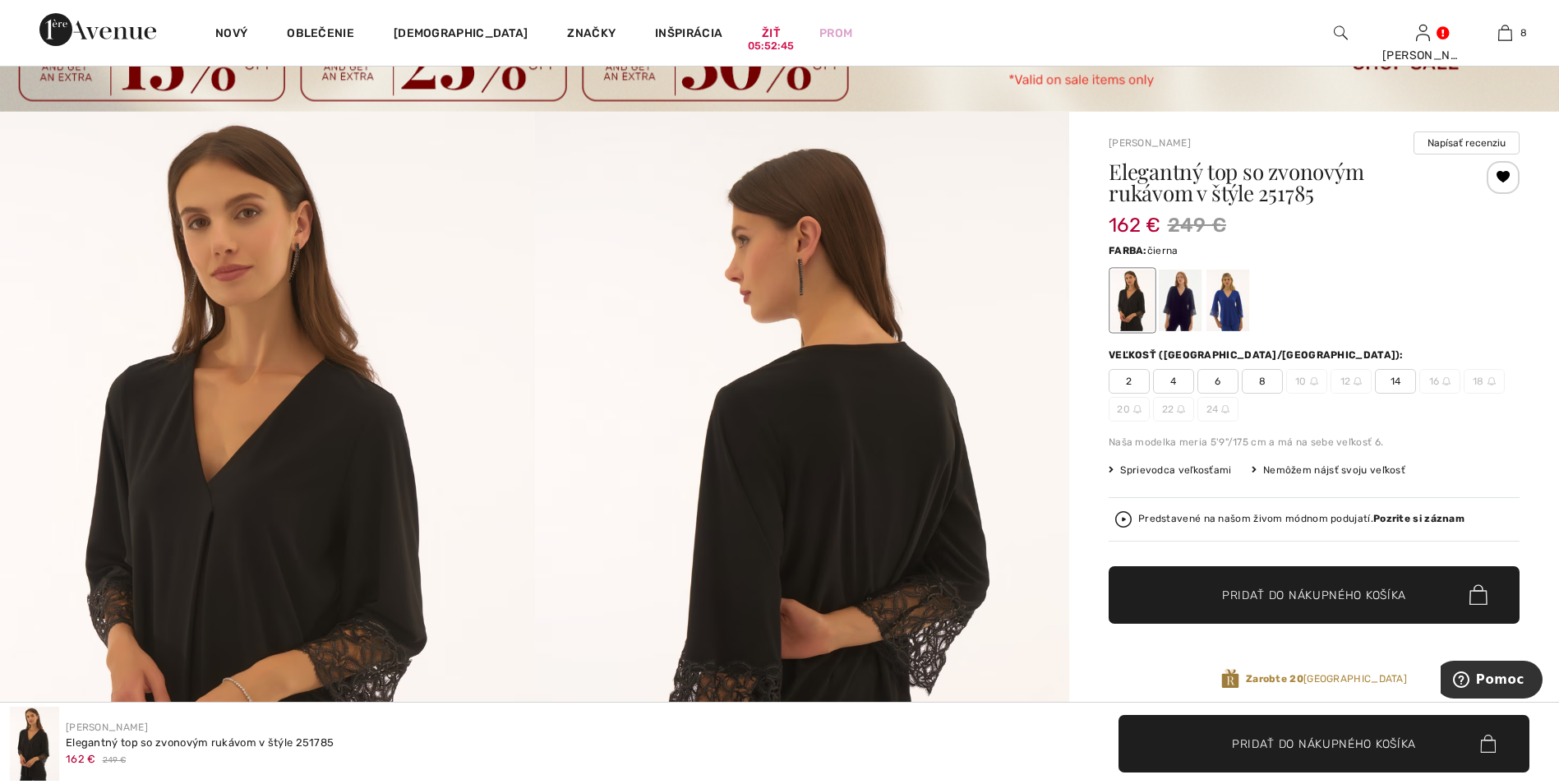
scroll to position [82, 0]
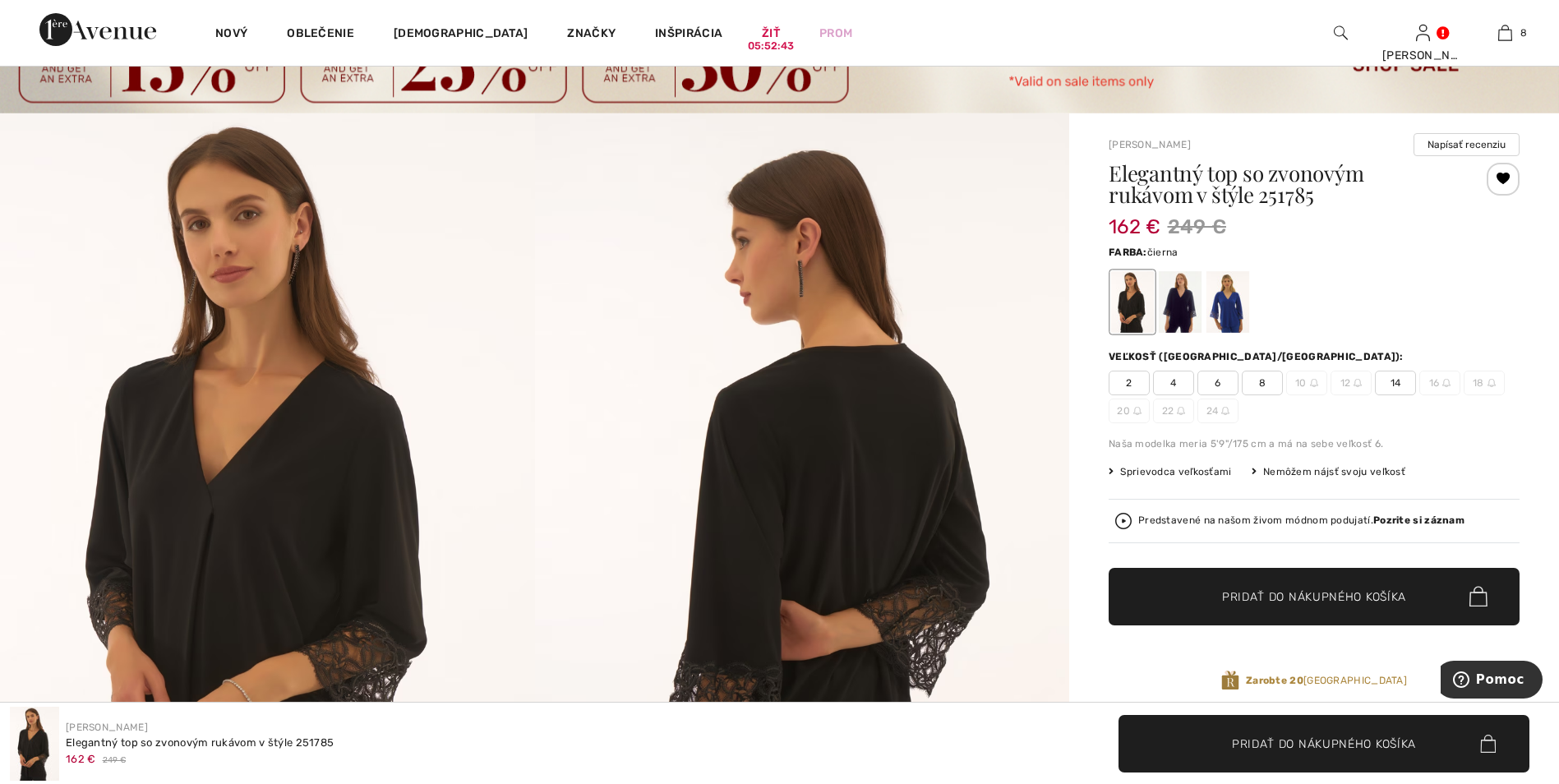
click at [1263, 383] on span "8" at bounding box center [1263, 383] width 41 height 24
click at [1312, 596] on span "Pridať do nákupného košíka" at bounding box center [1314, 596] width 184 height 17
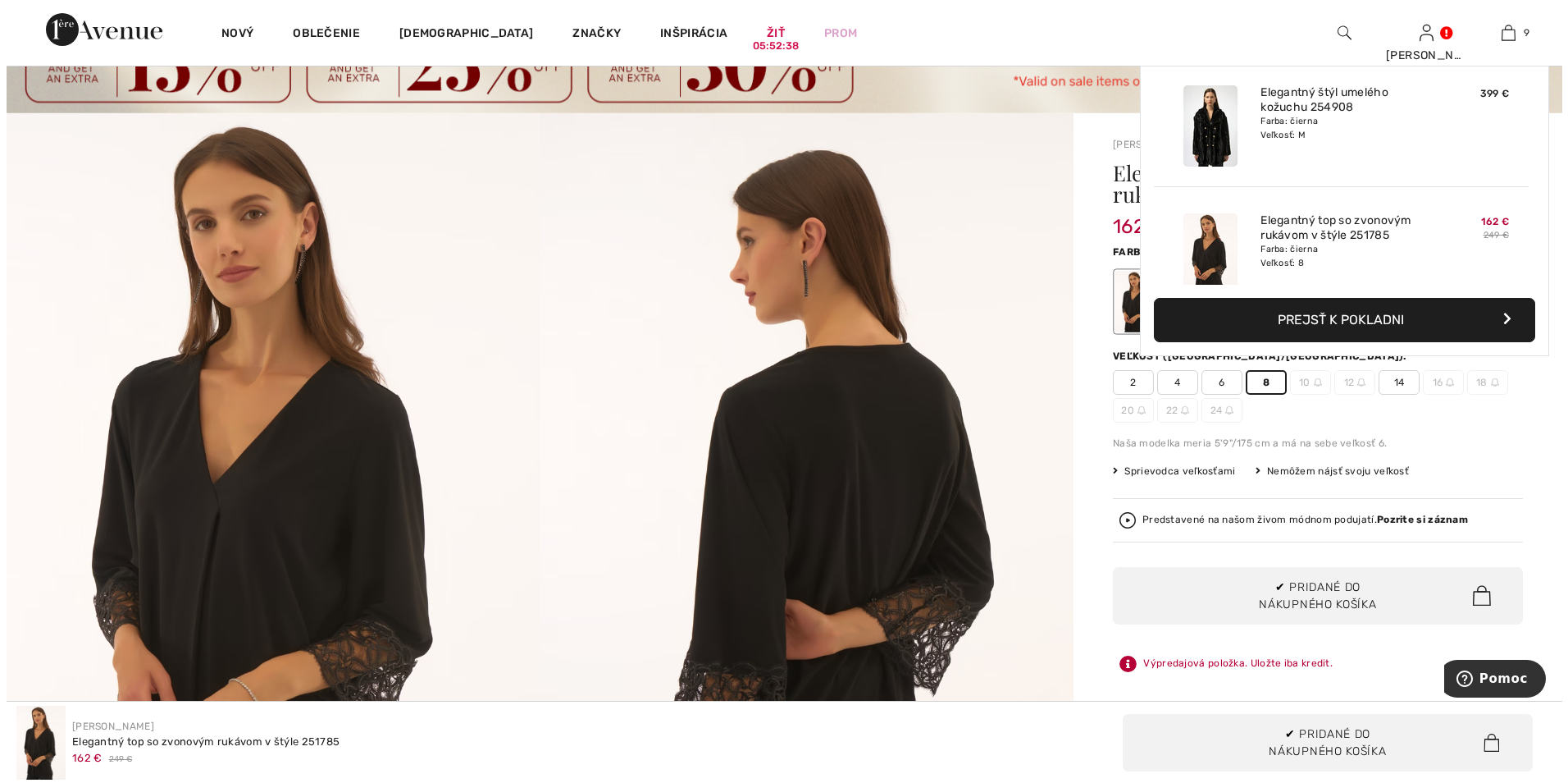
scroll to position [947, 0]
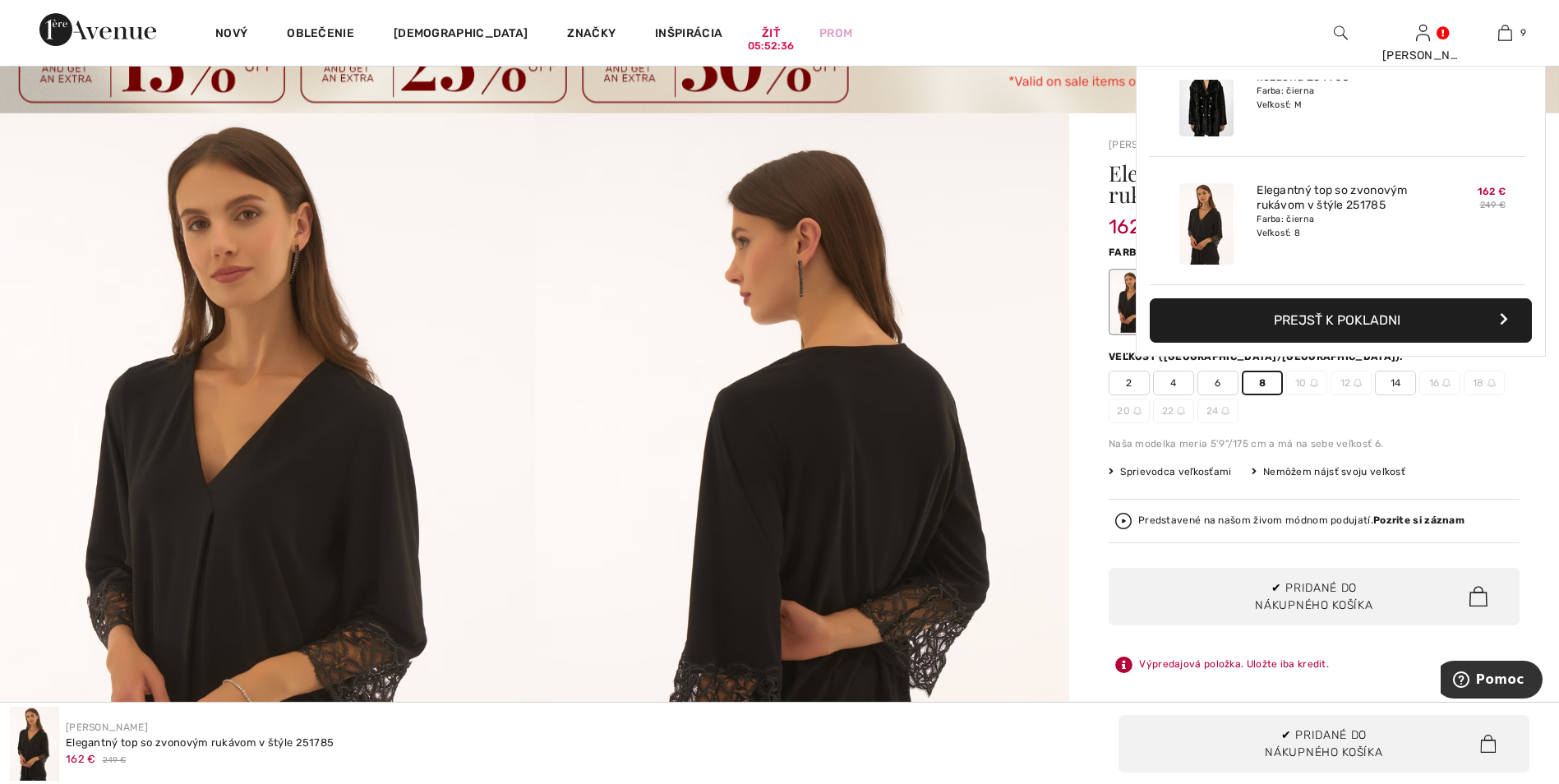
click at [899, 623] on img at bounding box center [803, 514] width 536 height 802
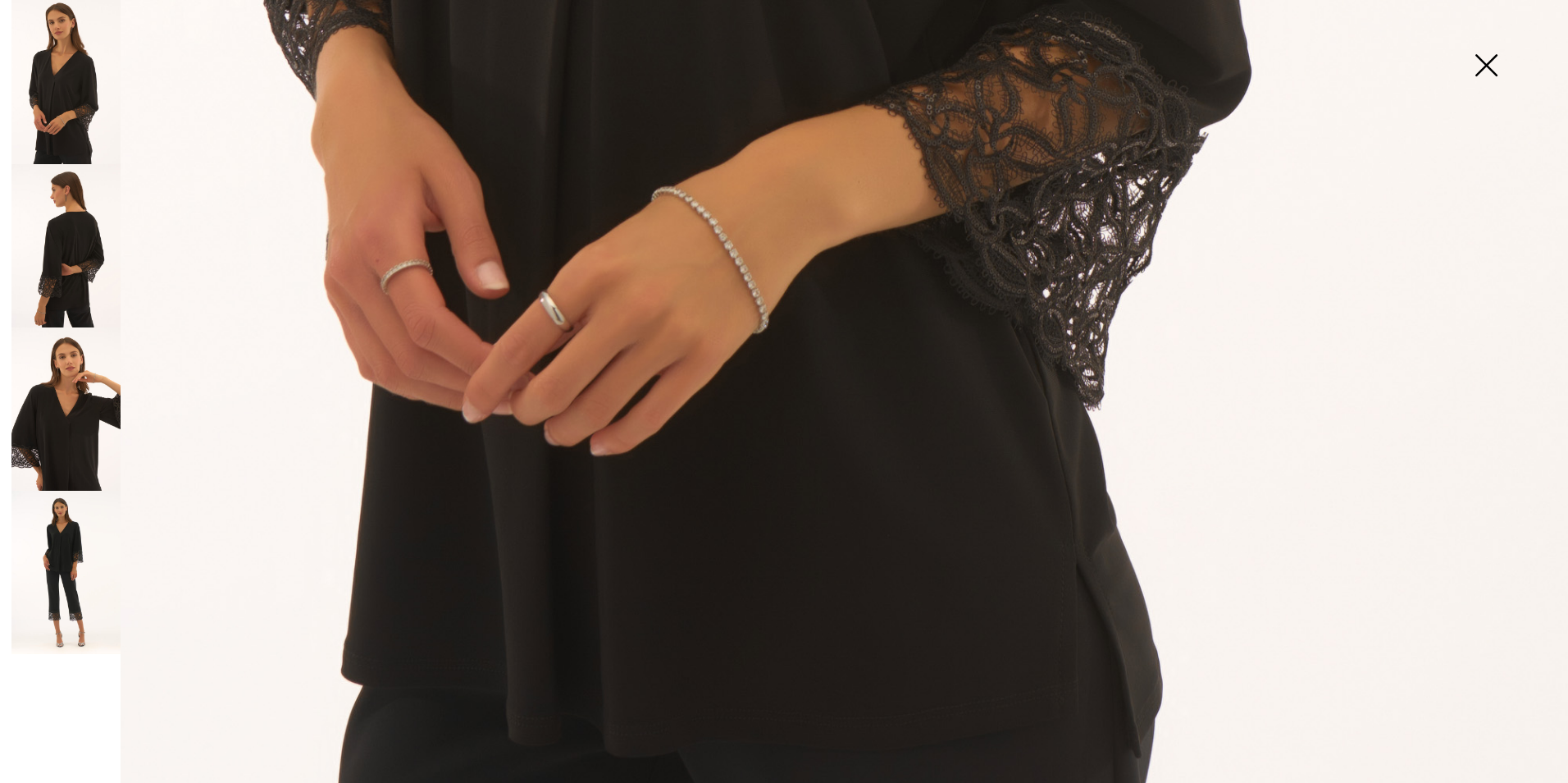
scroll to position [1553, 0]
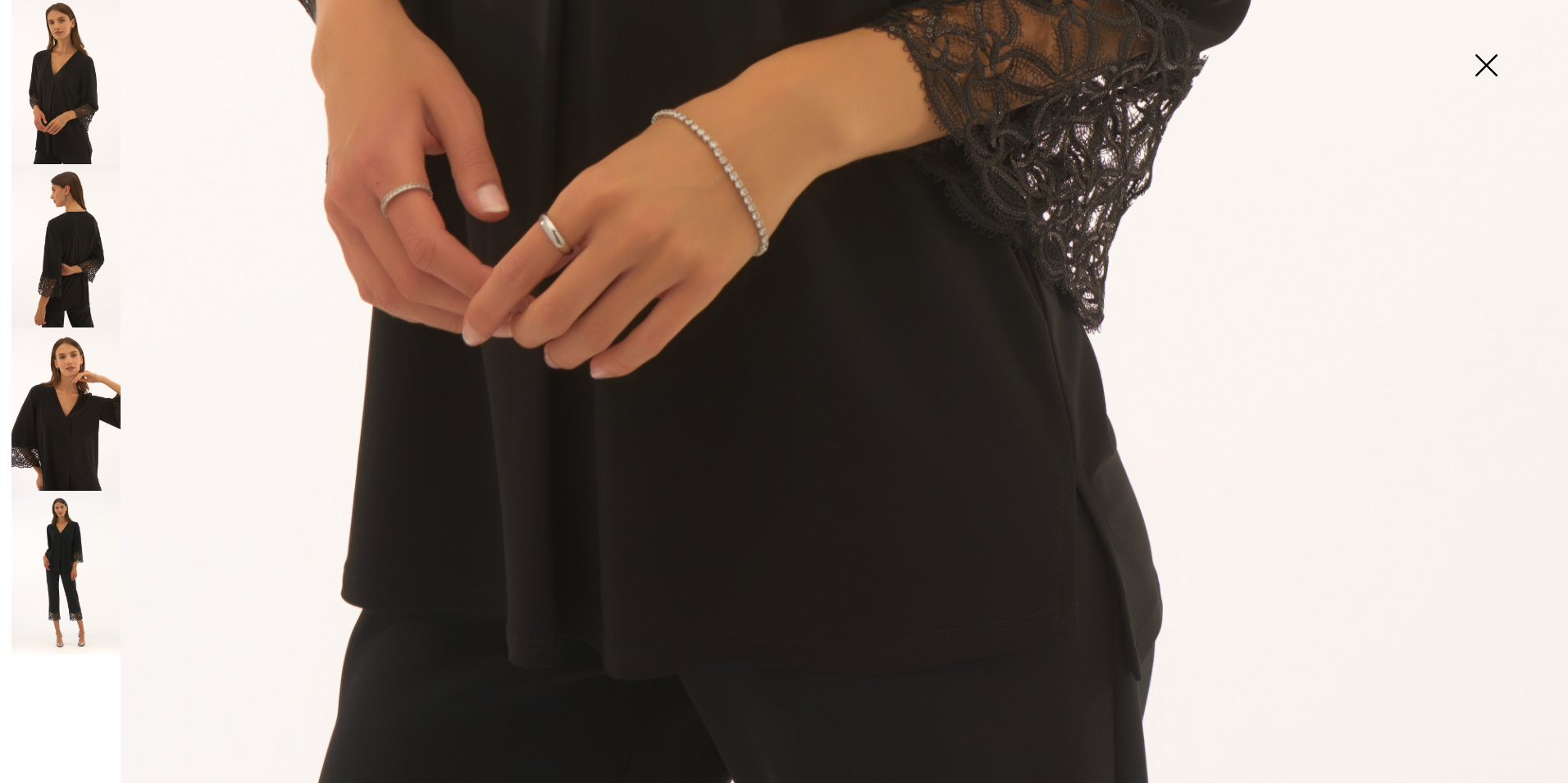
click at [63, 447] on img at bounding box center [65, 409] width 109 height 163
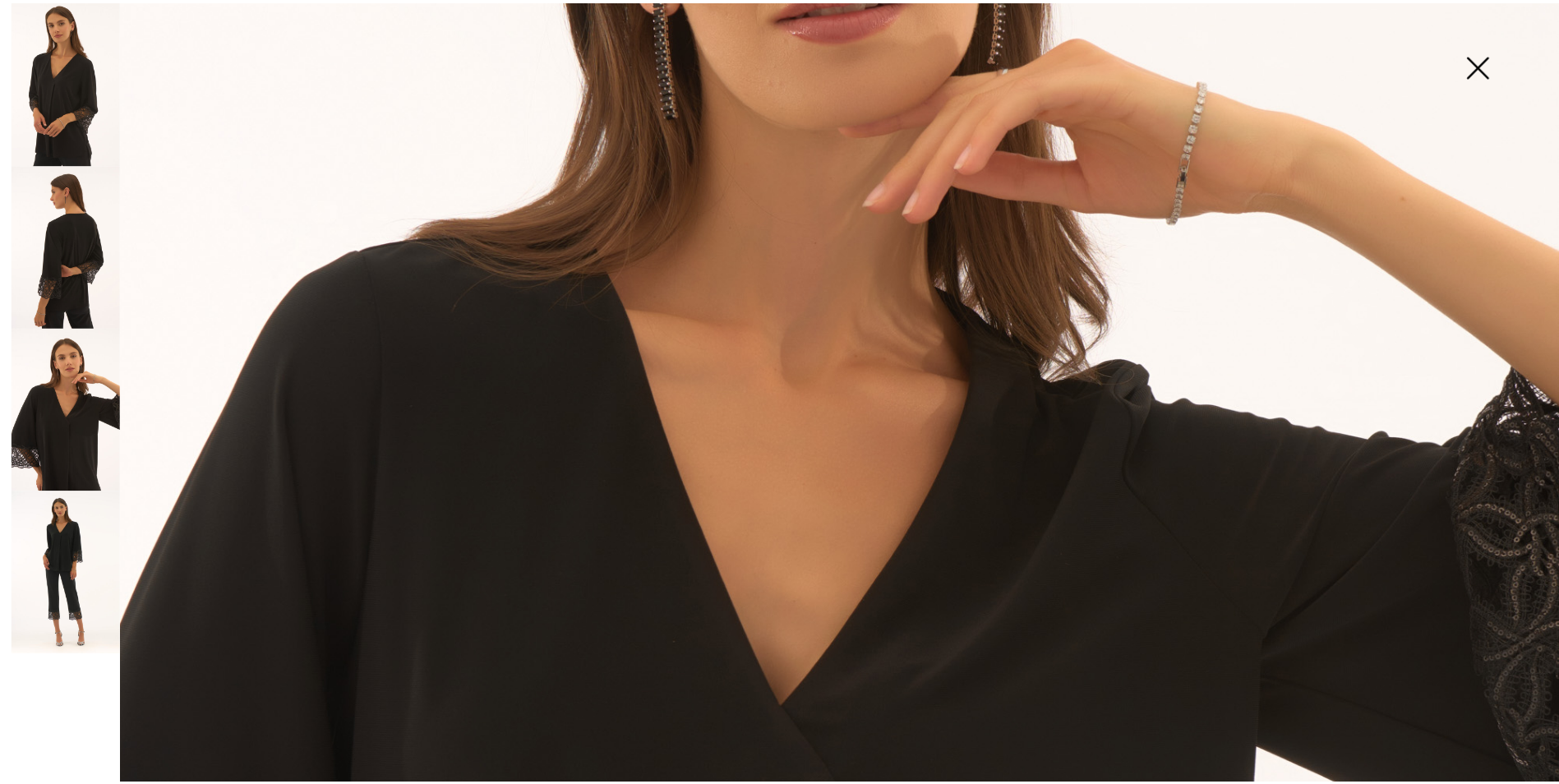
scroll to position [566, 0]
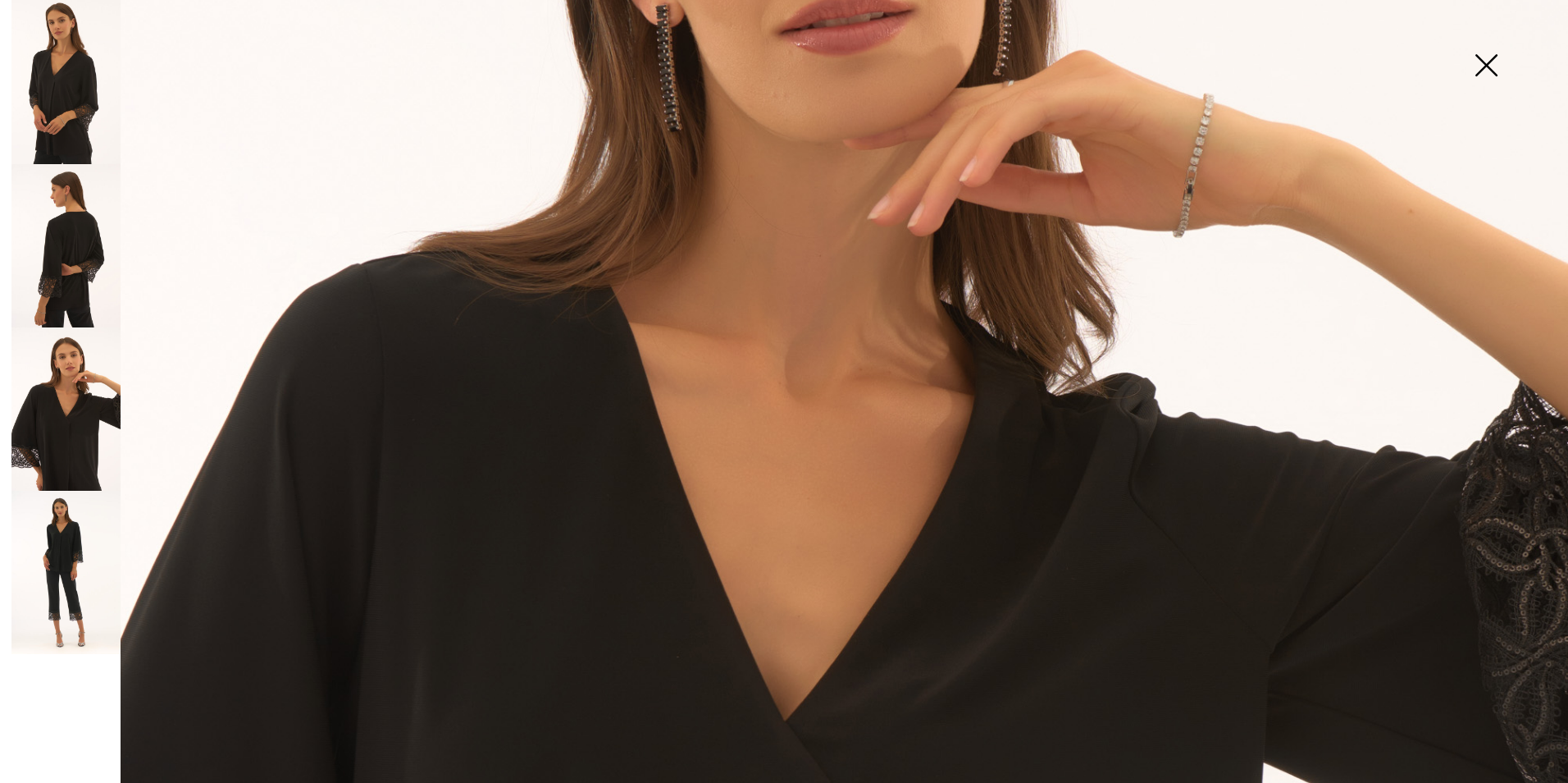
click at [1480, 66] on img at bounding box center [1487, 66] width 82 height 85
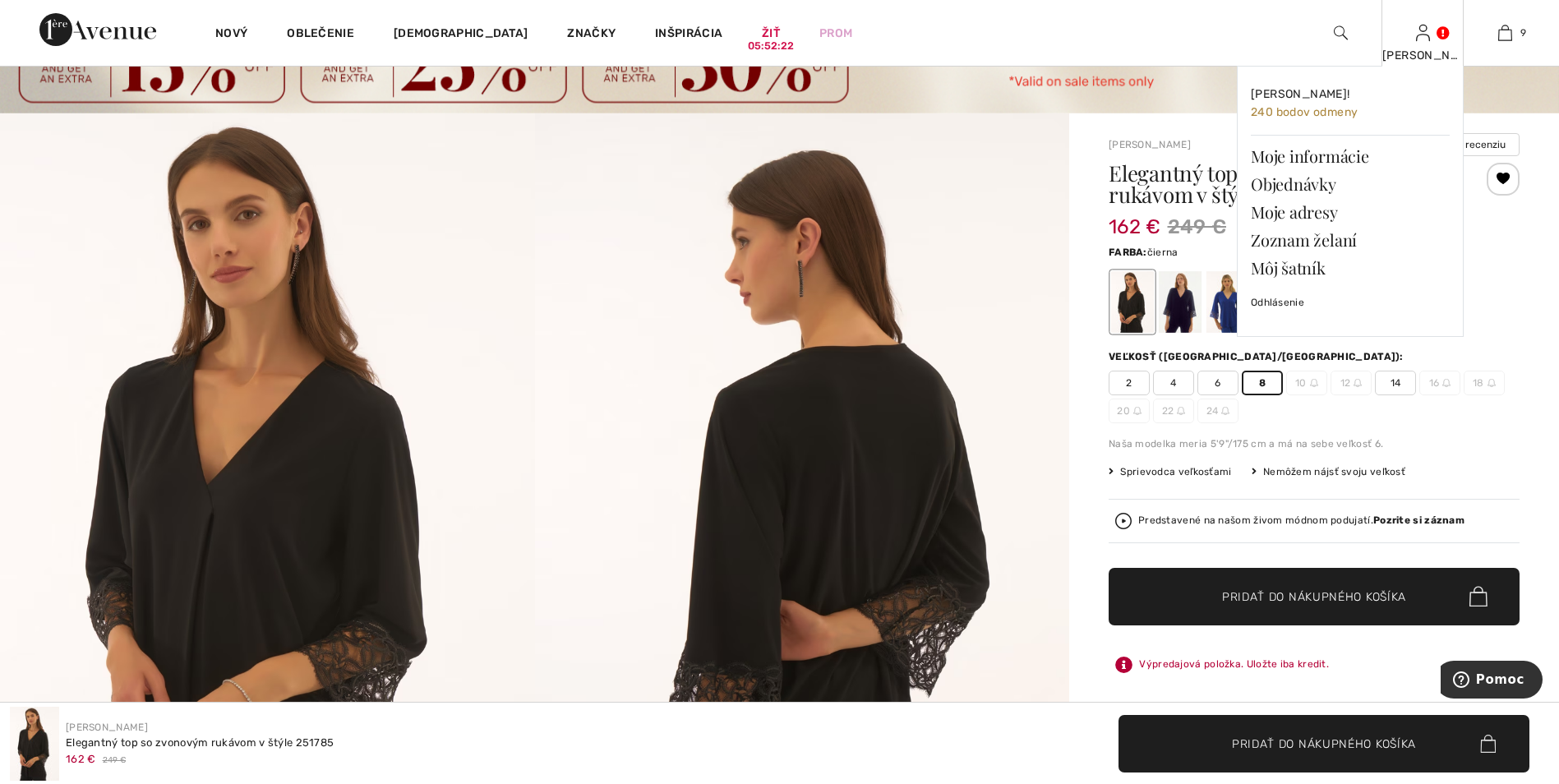
click at [1422, 37] on img at bounding box center [1423, 33] width 14 height 20
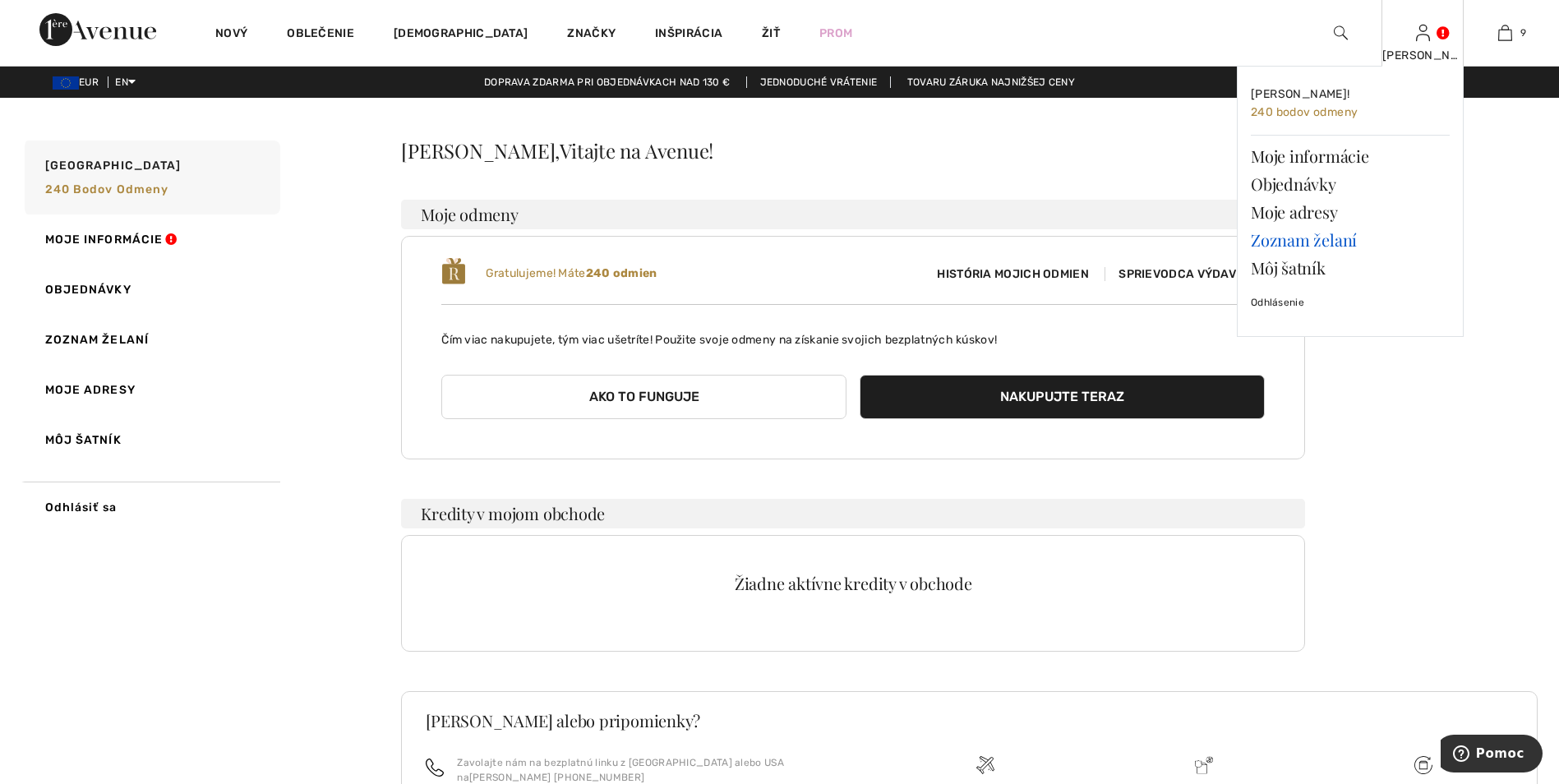
click at [1298, 240] on link "Zoznam želaní" at bounding box center [1350, 240] width 199 height 28
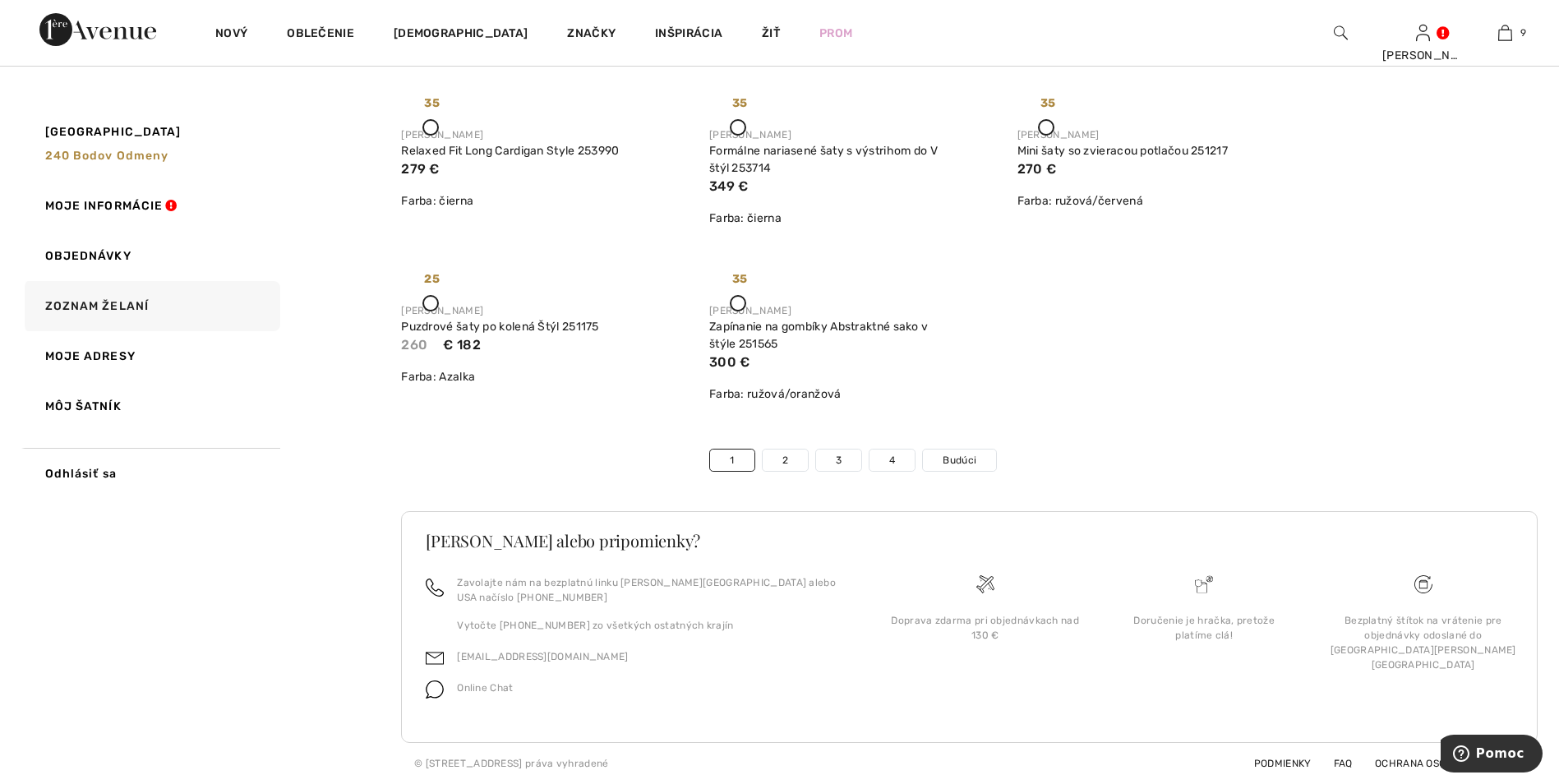
scroll to position [9727, 0]
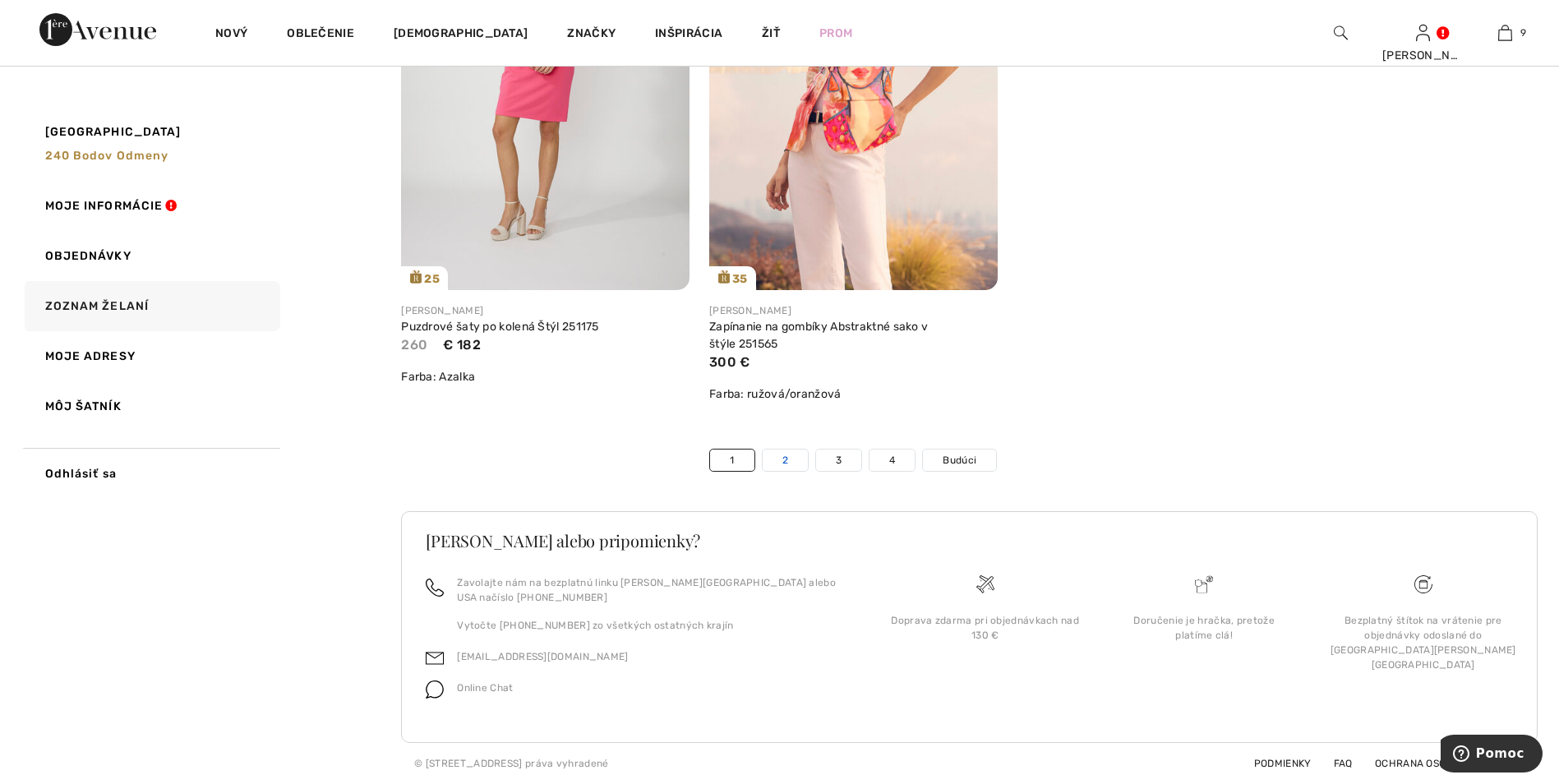
click at [782, 471] on link "2" at bounding box center [785, 460] width 45 height 21
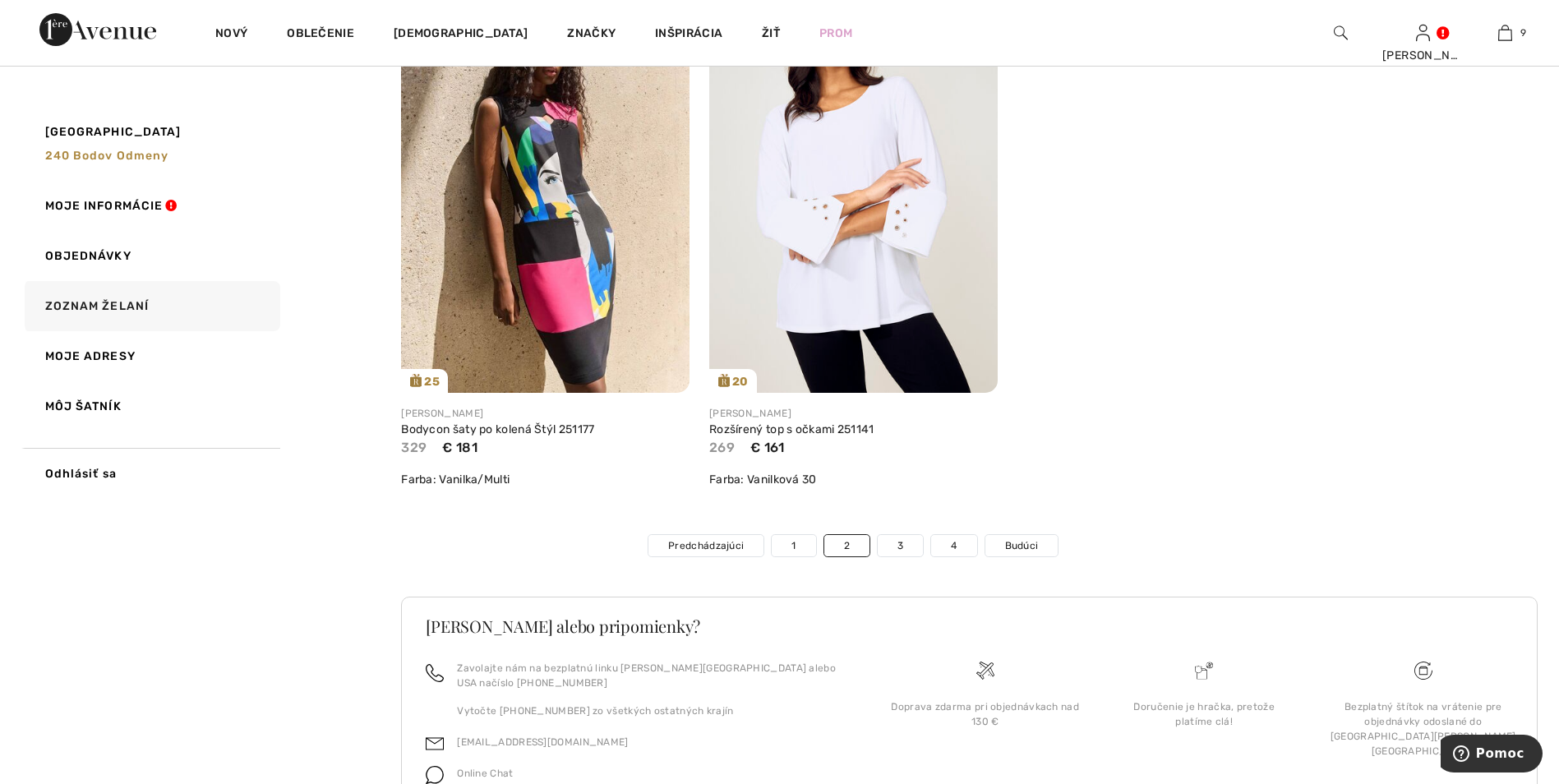
scroll to position [9566, 0]
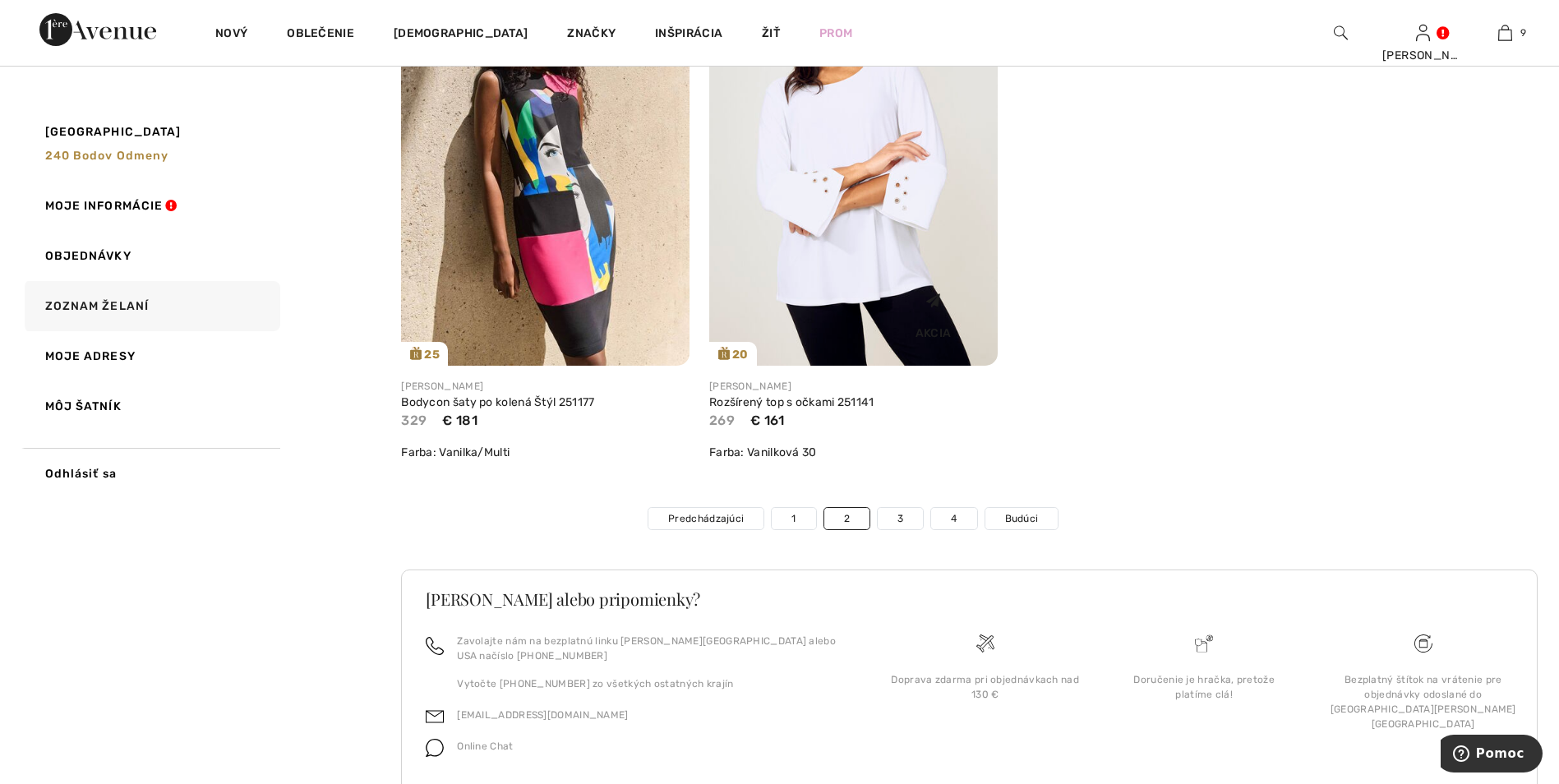
click at [860, 149] on img at bounding box center [853, 150] width 289 height 433
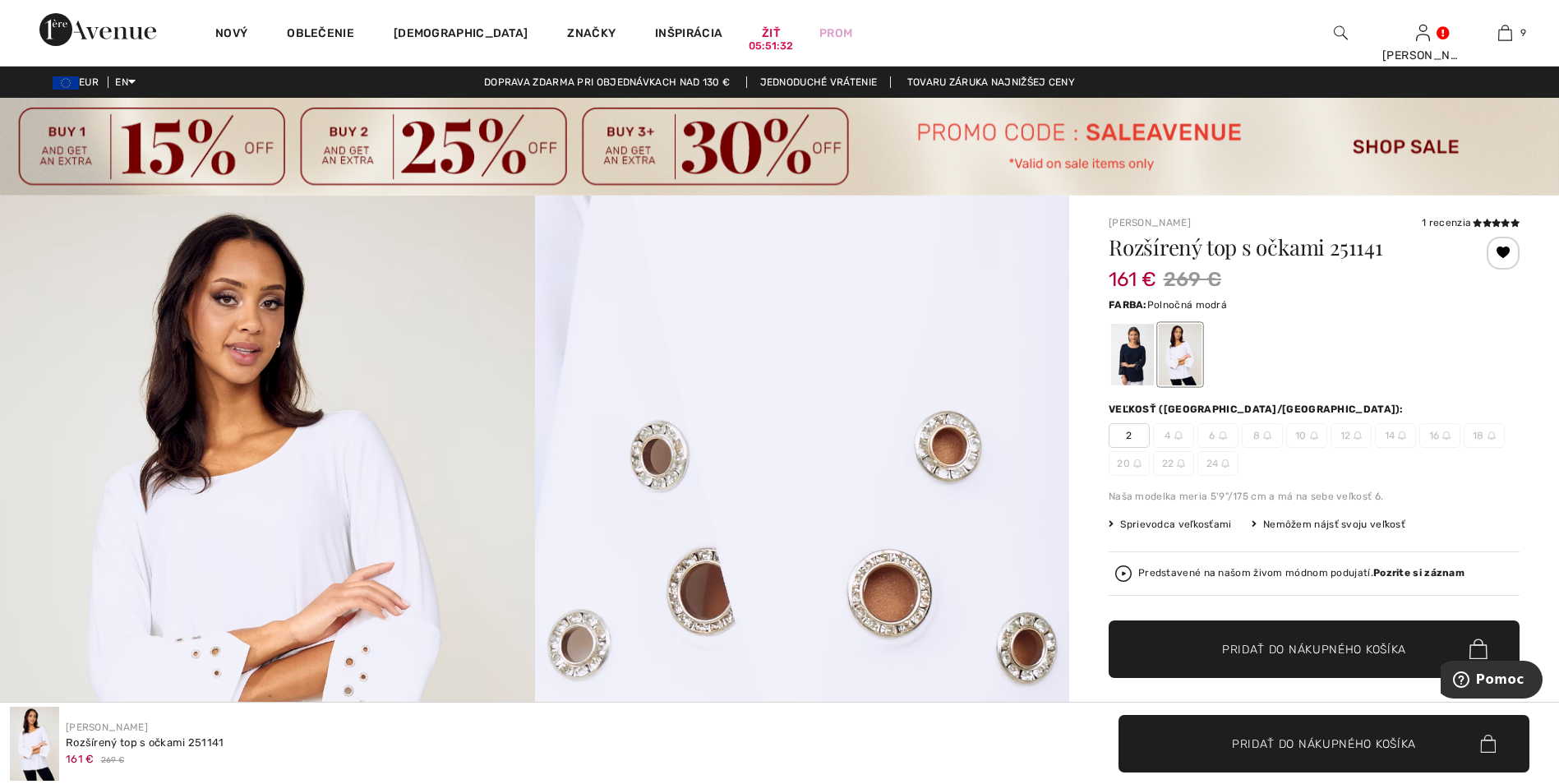
click at [1140, 363] on div at bounding box center [1133, 354] width 43 height 62
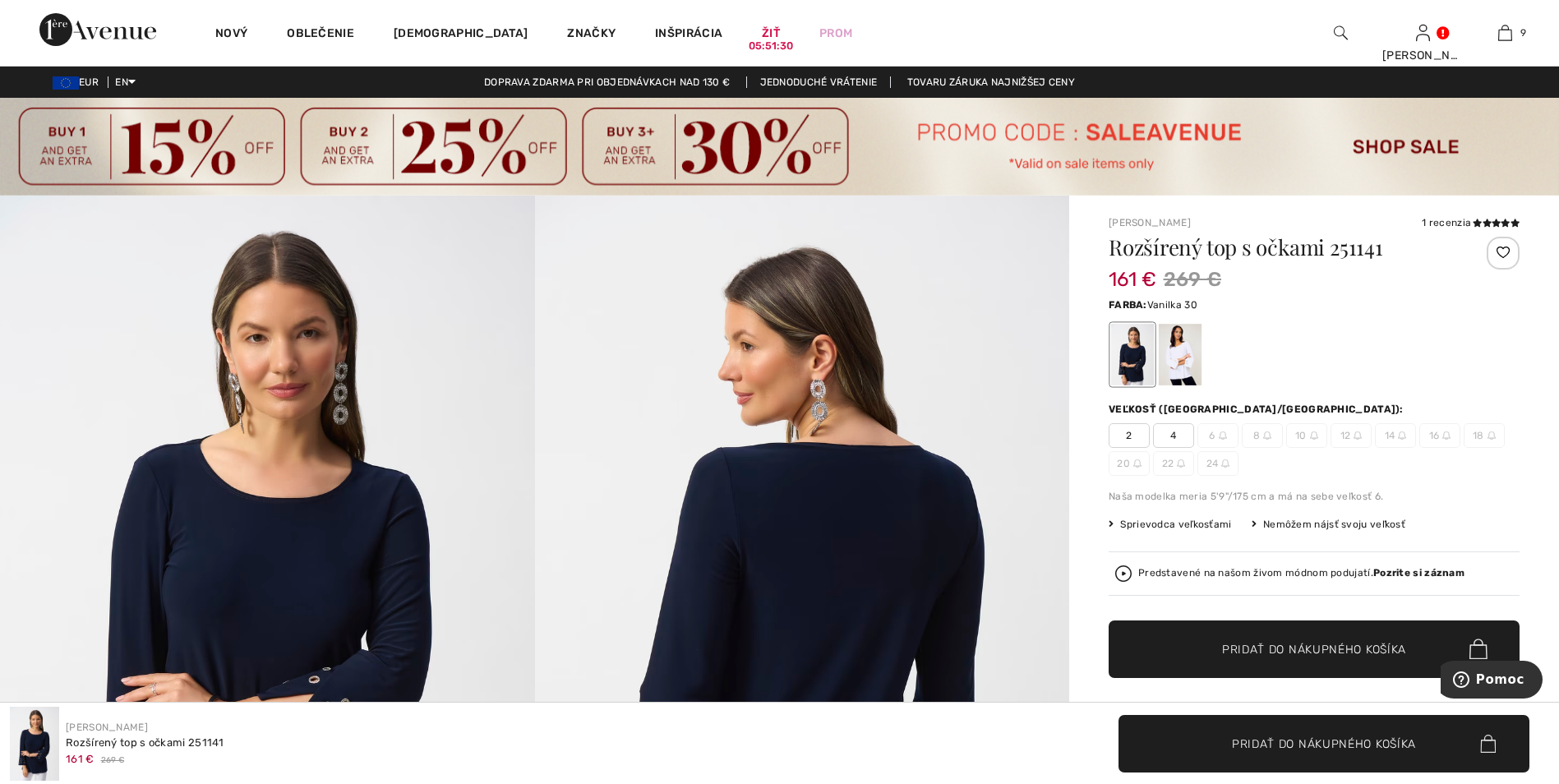
click at [1178, 362] on div at bounding box center [1180, 354] width 43 height 62
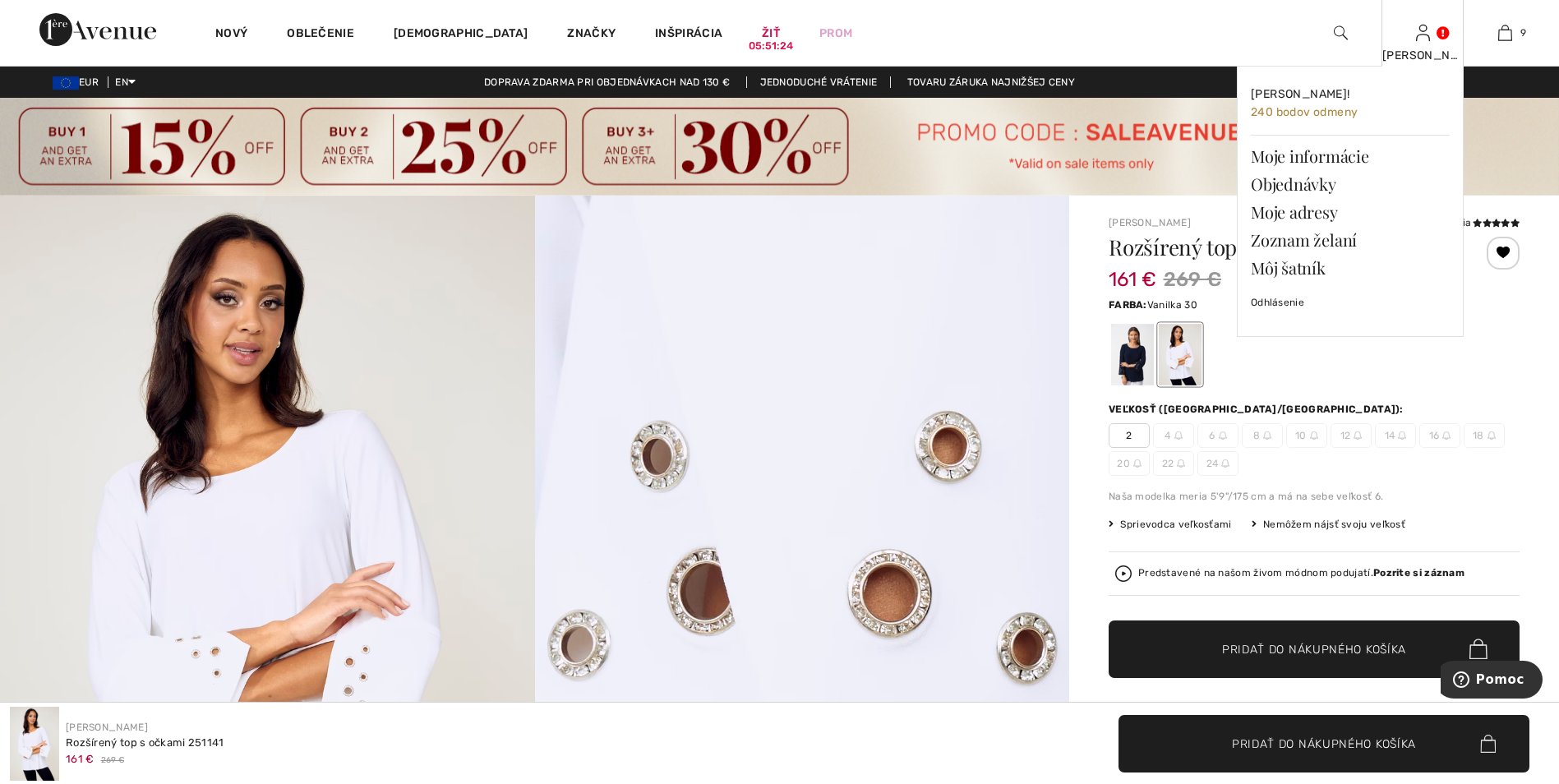
click at [1424, 36] on img at bounding box center [1423, 33] width 14 height 20
click at [1325, 242] on link "Zoznam želaní" at bounding box center [1350, 240] width 199 height 28
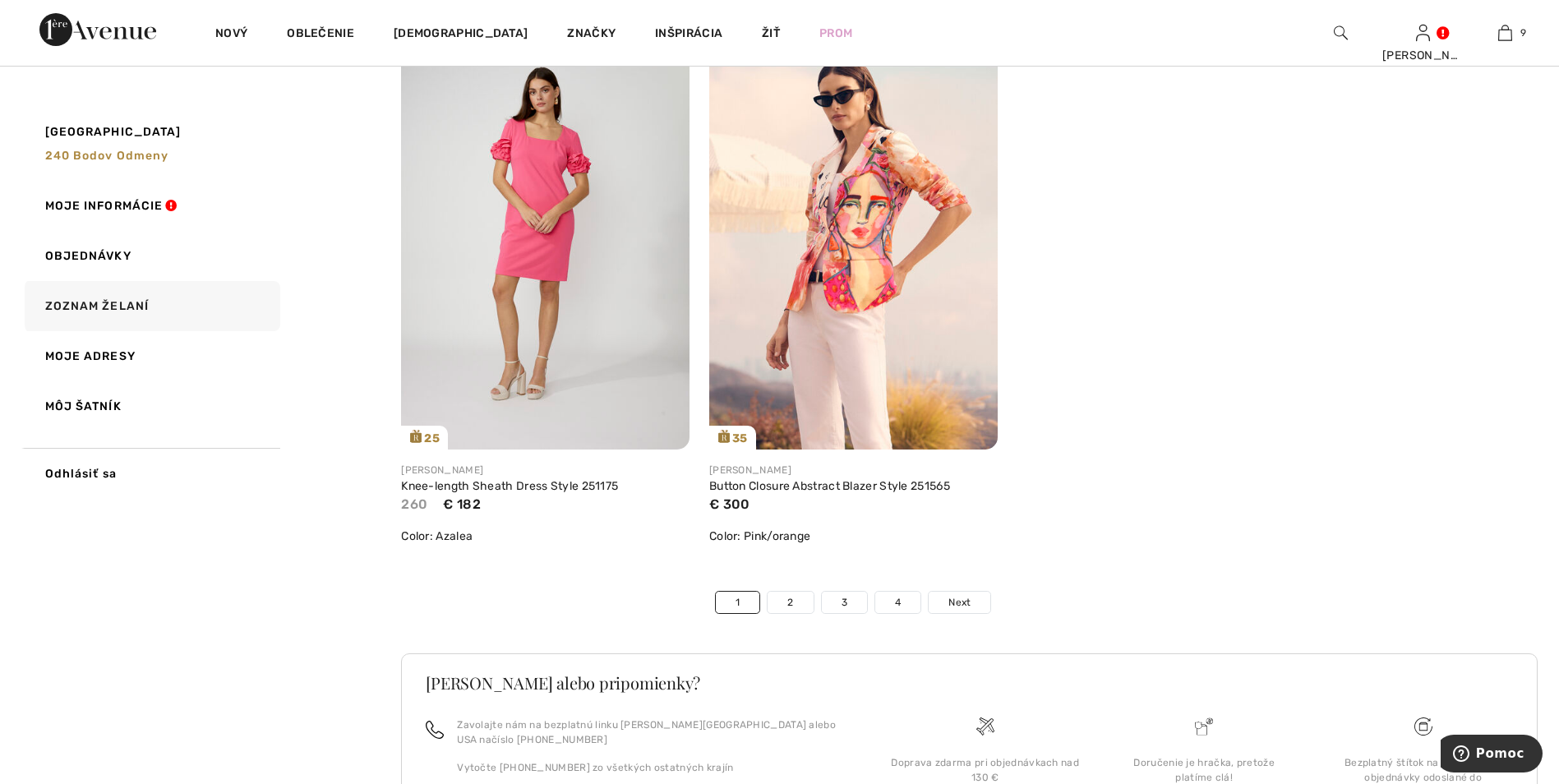
scroll to position [9676, 0]
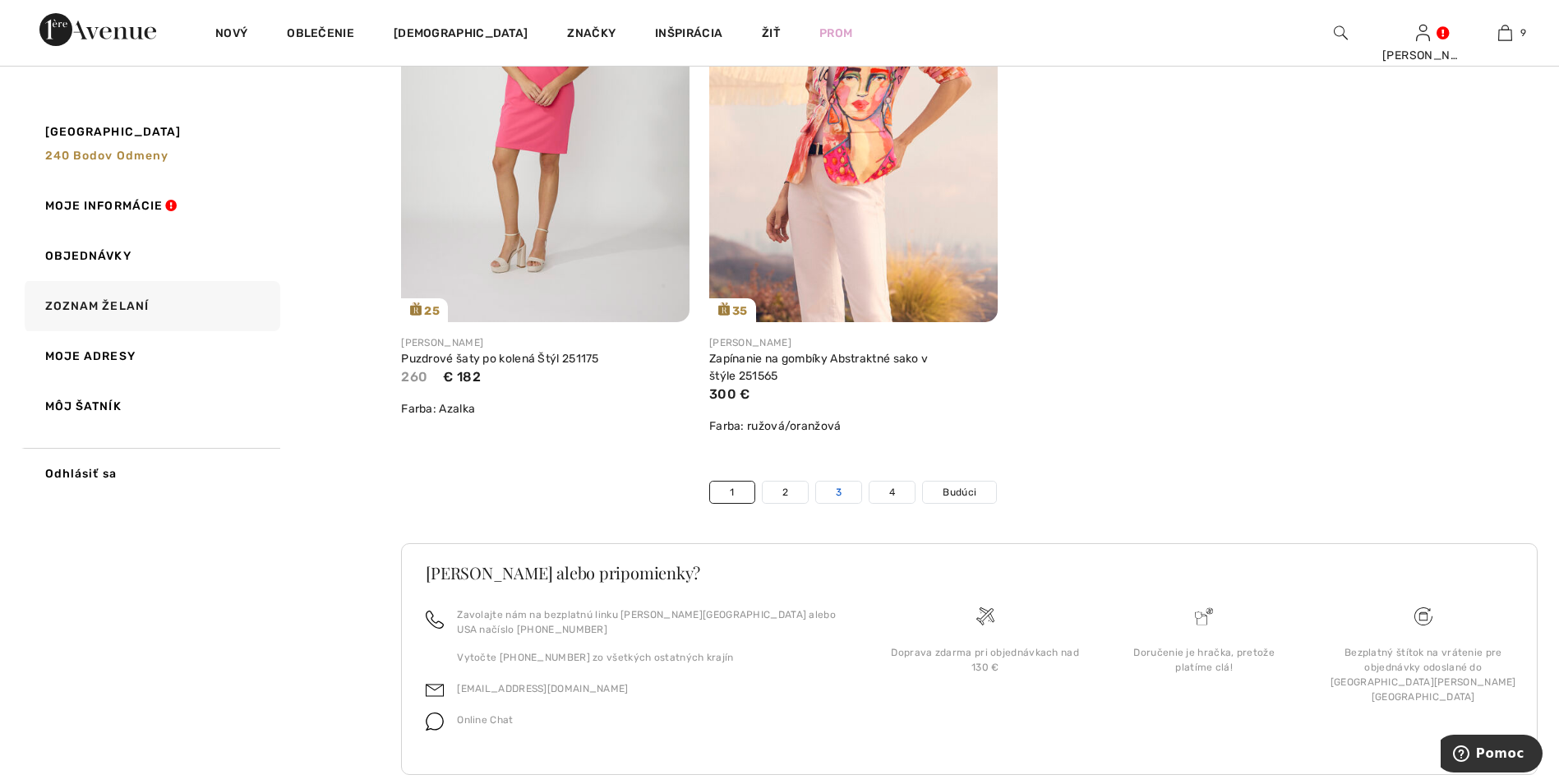
click at [827, 489] on link "3" at bounding box center [838, 492] width 45 height 21
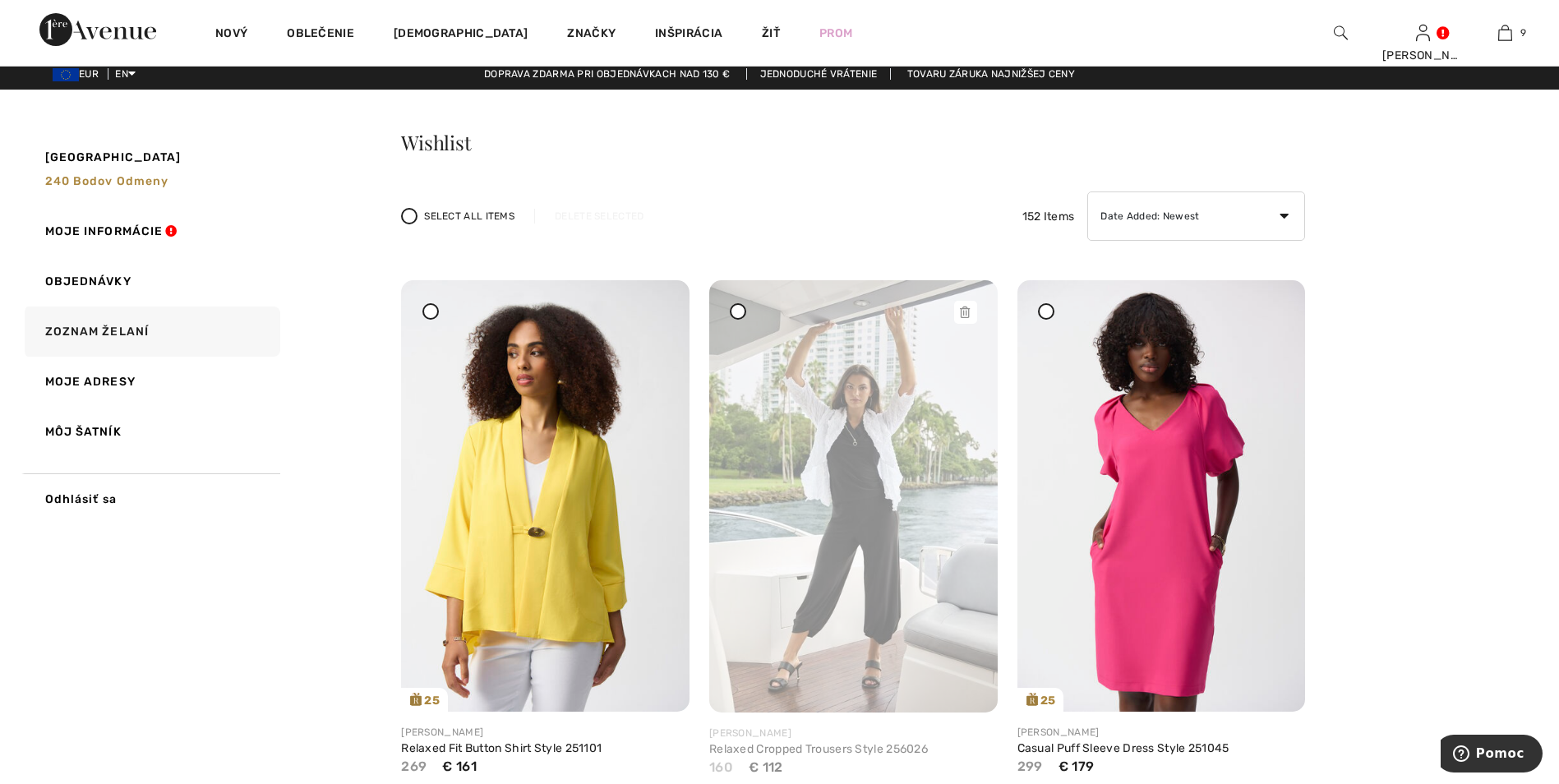
scroll to position [0, 0]
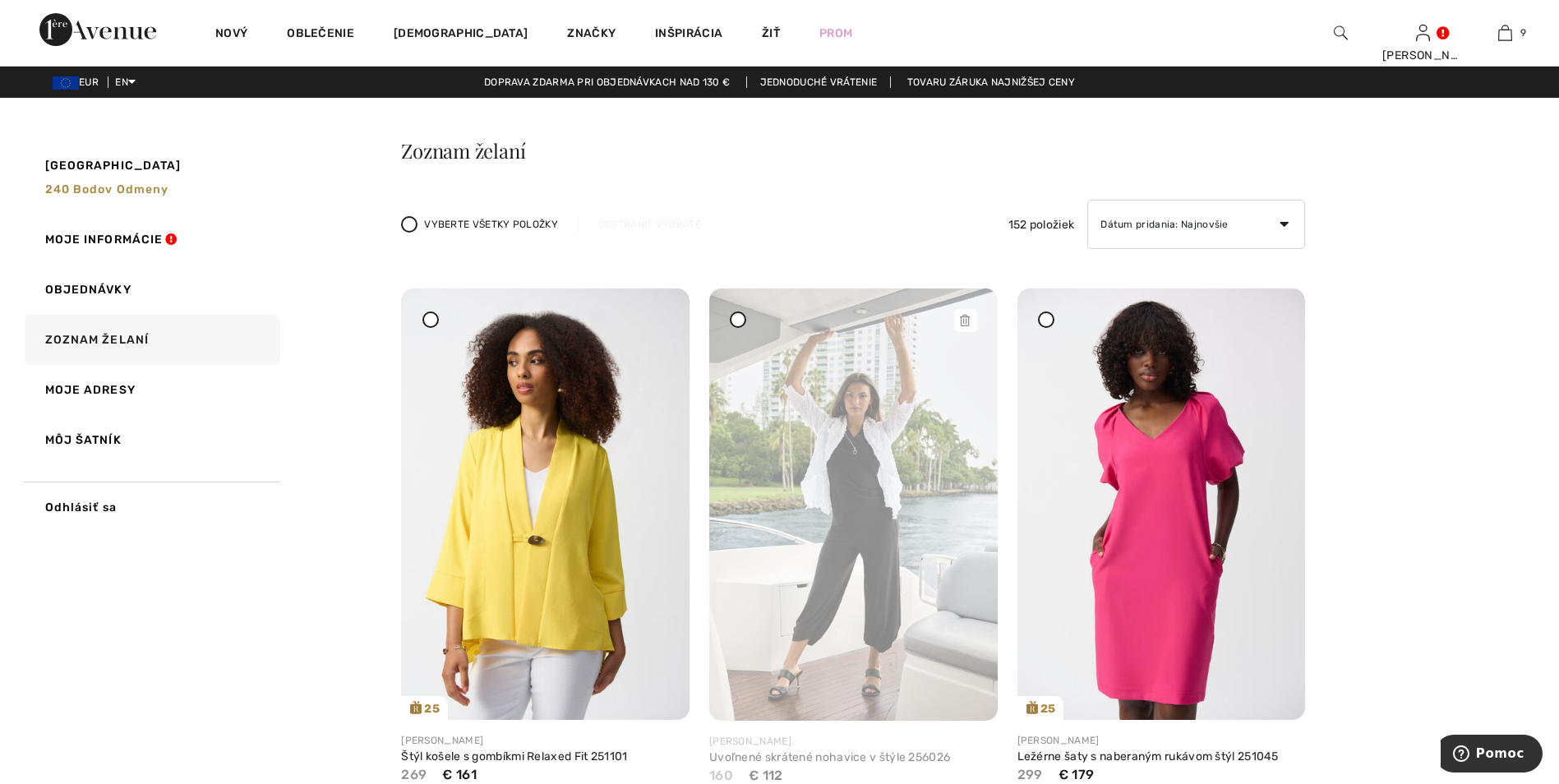
click at [965, 321] on icon at bounding box center [965, 321] width 10 height 11
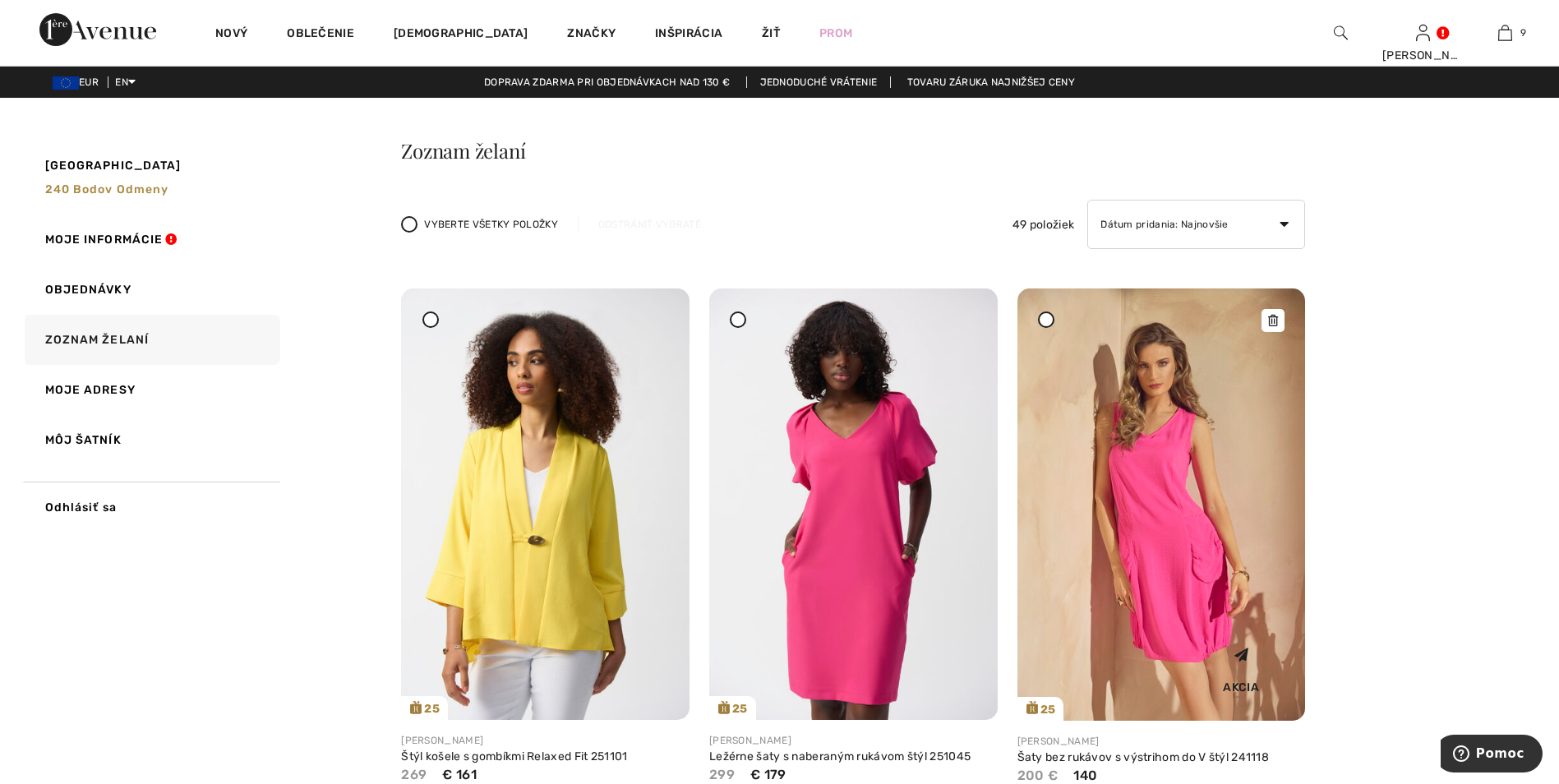
click at [1271, 323] on icon at bounding box center [1273, 321] width 10 height 11
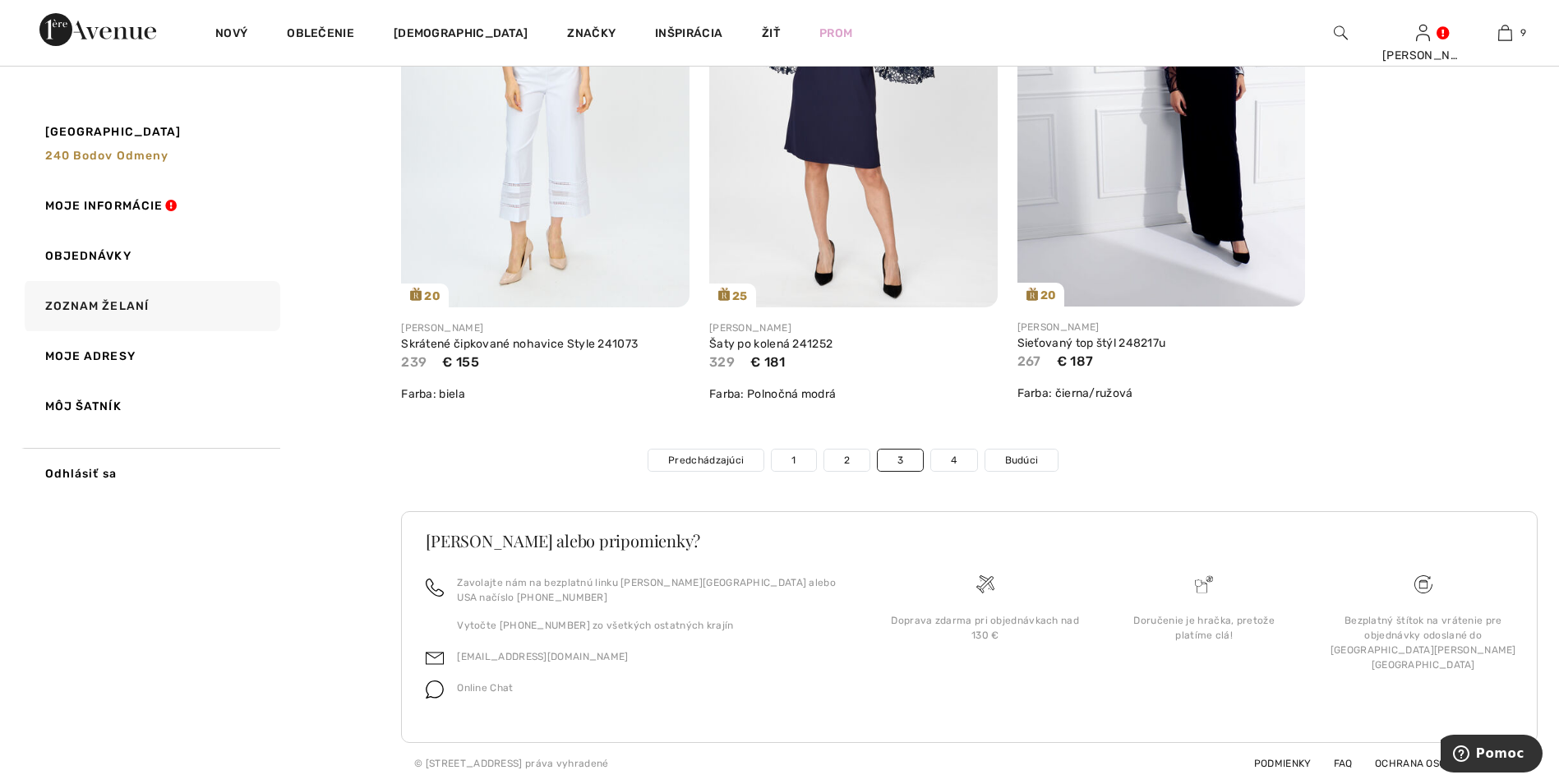
scroll to position [9171, 0]
click at [952, 471] on link "4" at bounding box center [953, 460] width 45 height 21
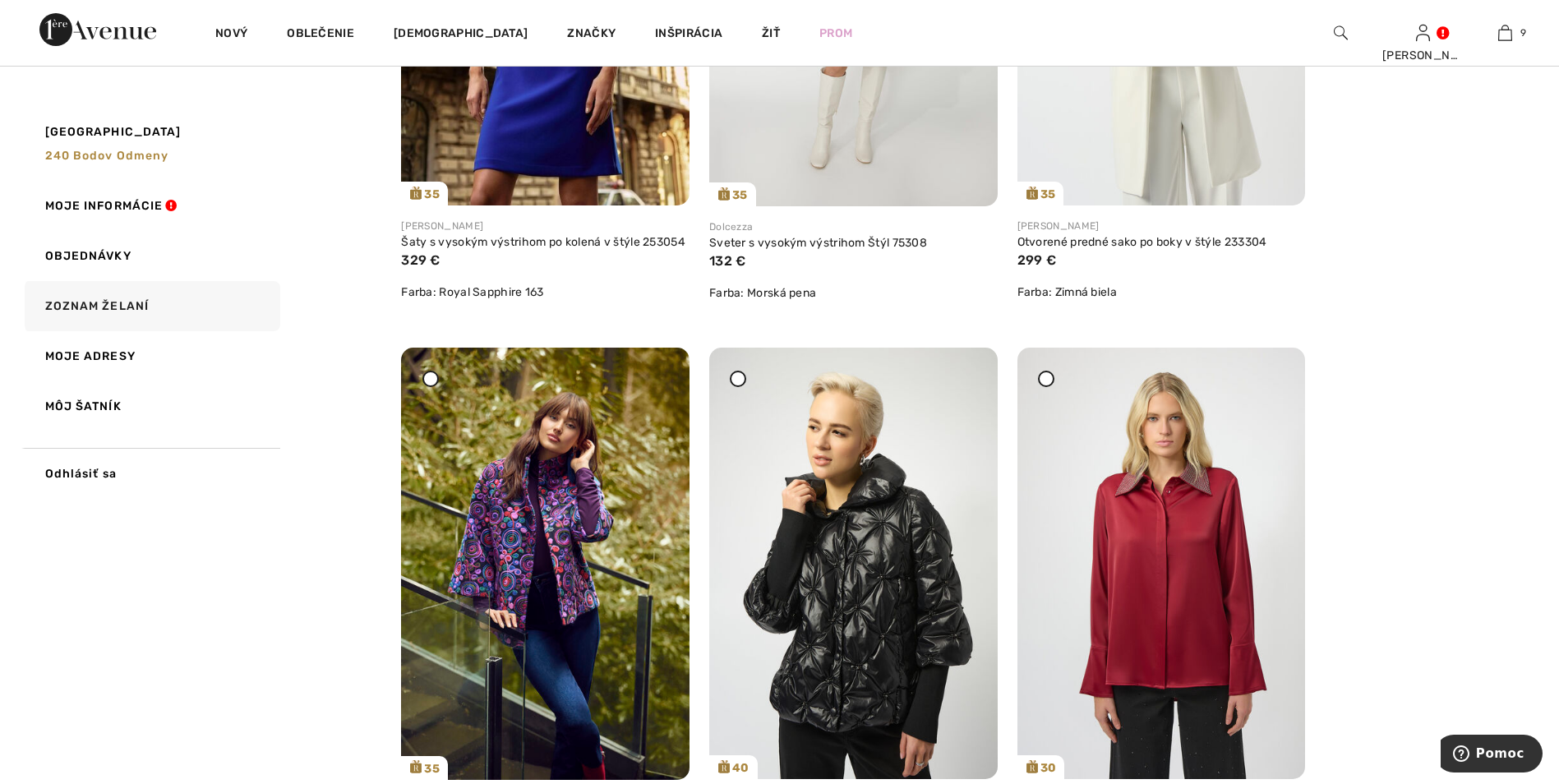
scroll to position [2866, 0]
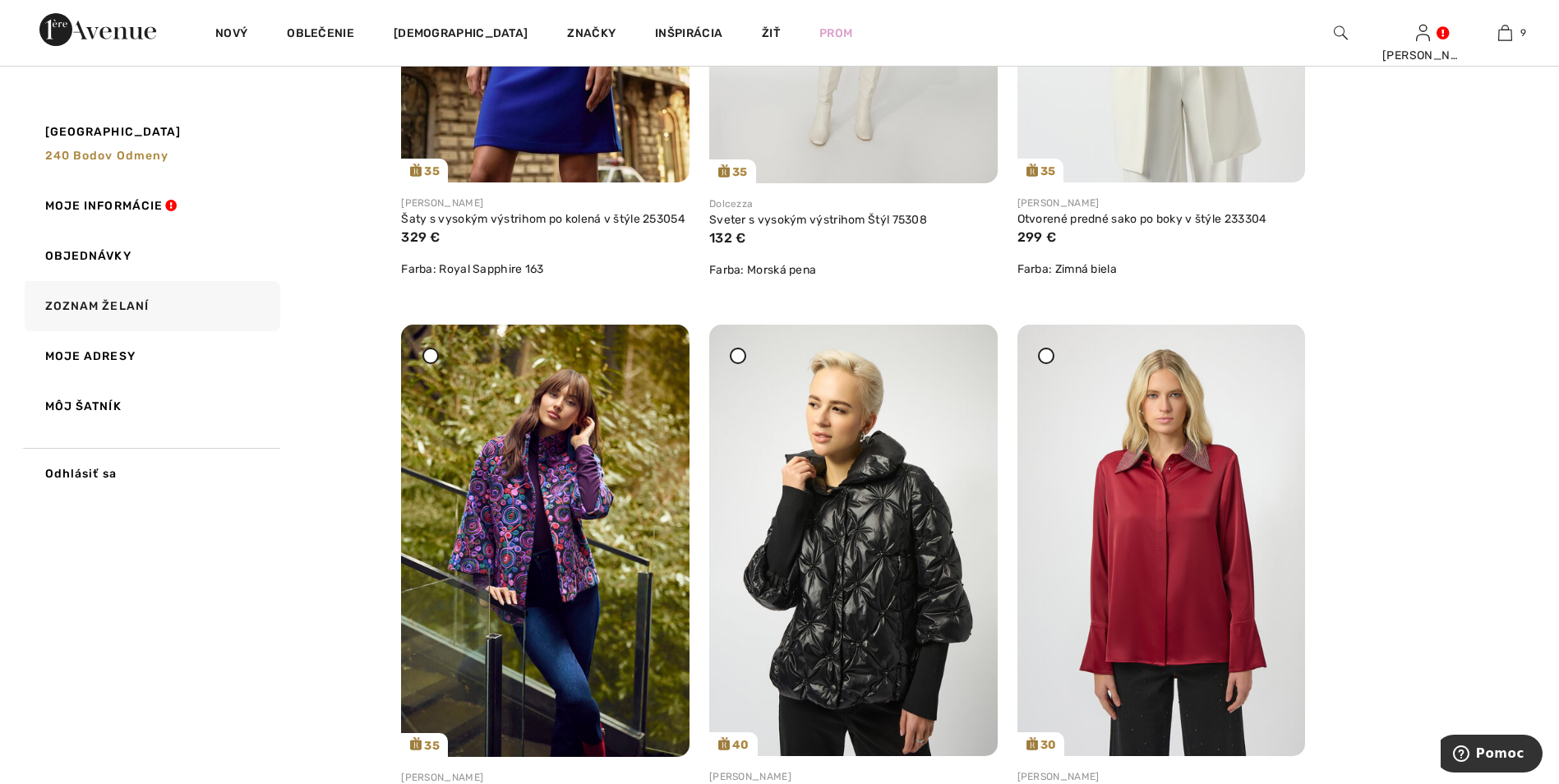
drag, startPoint x: 1546, startPoint y: 267, endPoint x: 1546, endPoint y: 279, distance: 12.0
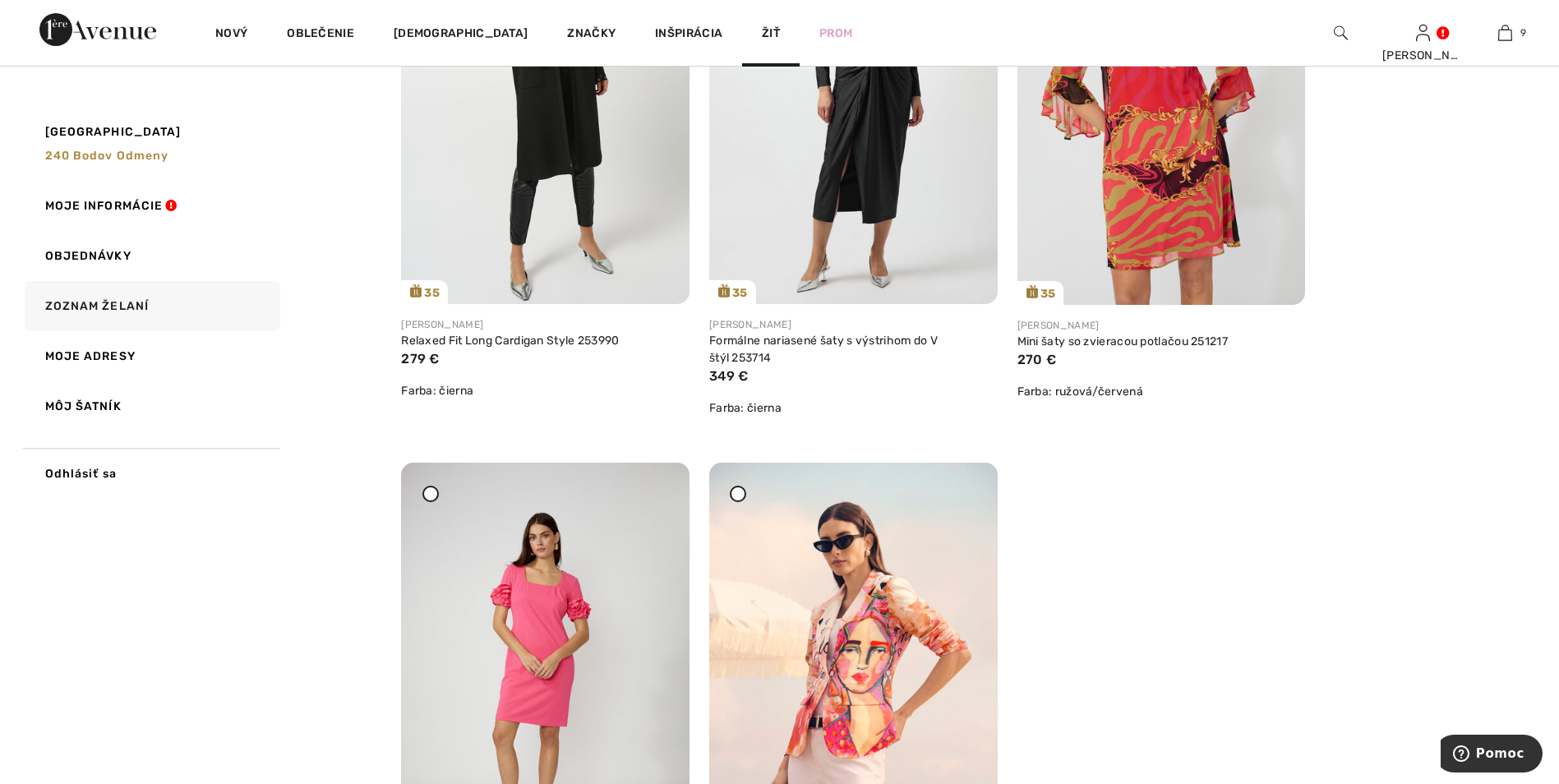
scroll to position [9117, 0]
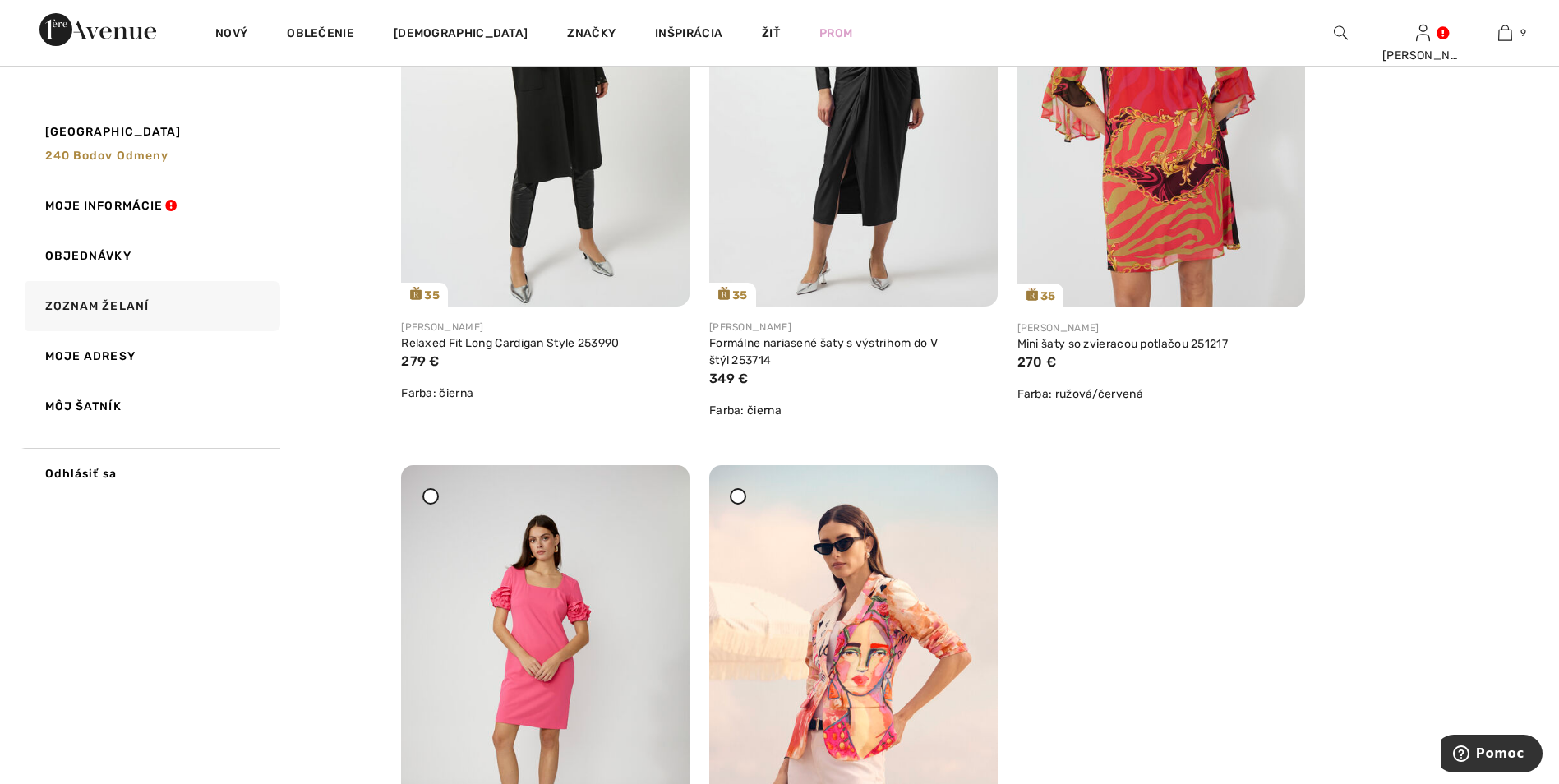
click at [103, 37] on img at bounding box center [97, 29] width 117 height 33
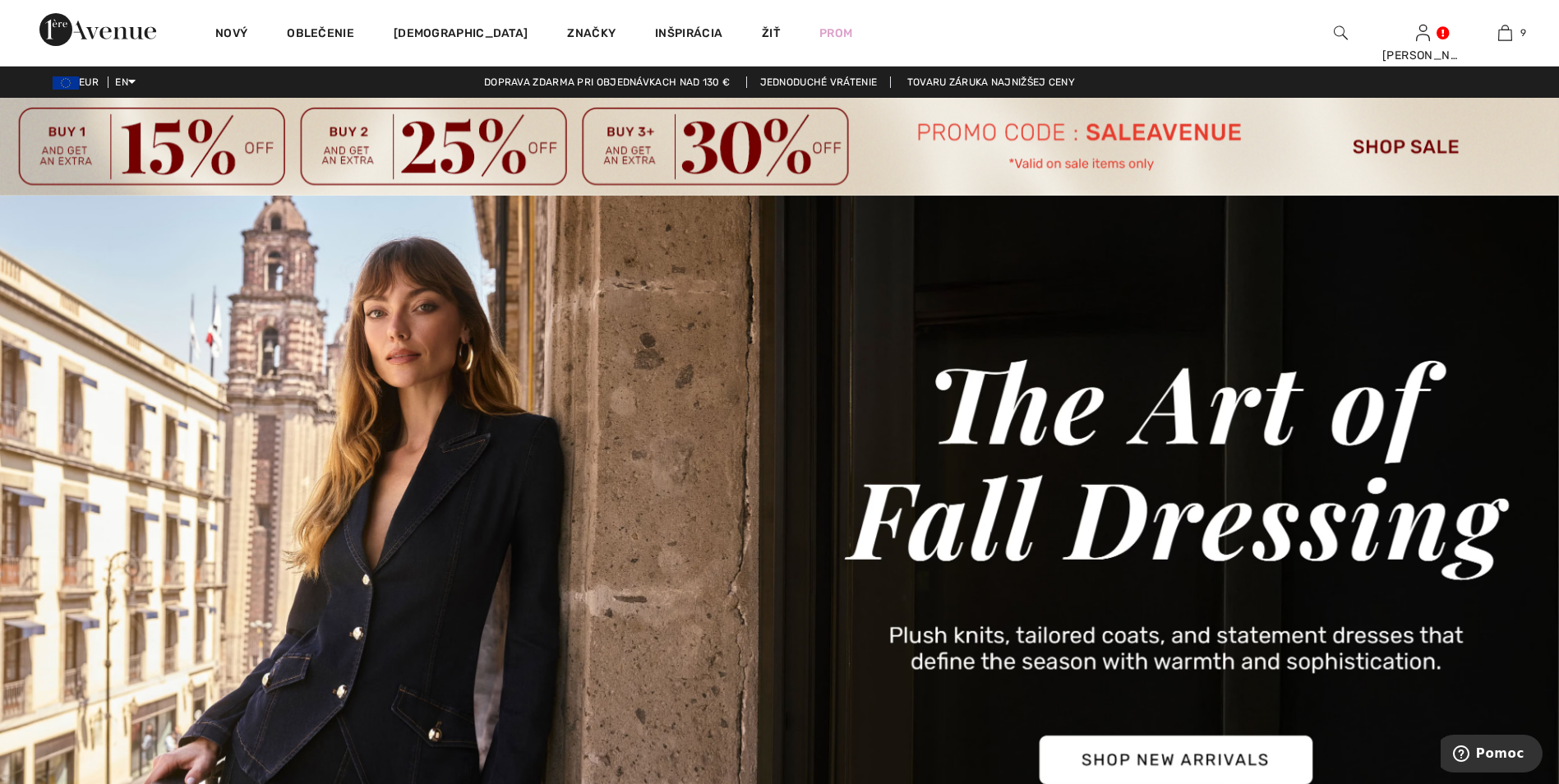
click at [1053, 150] on img at bounding box center [780, 147] width 1559 height 98
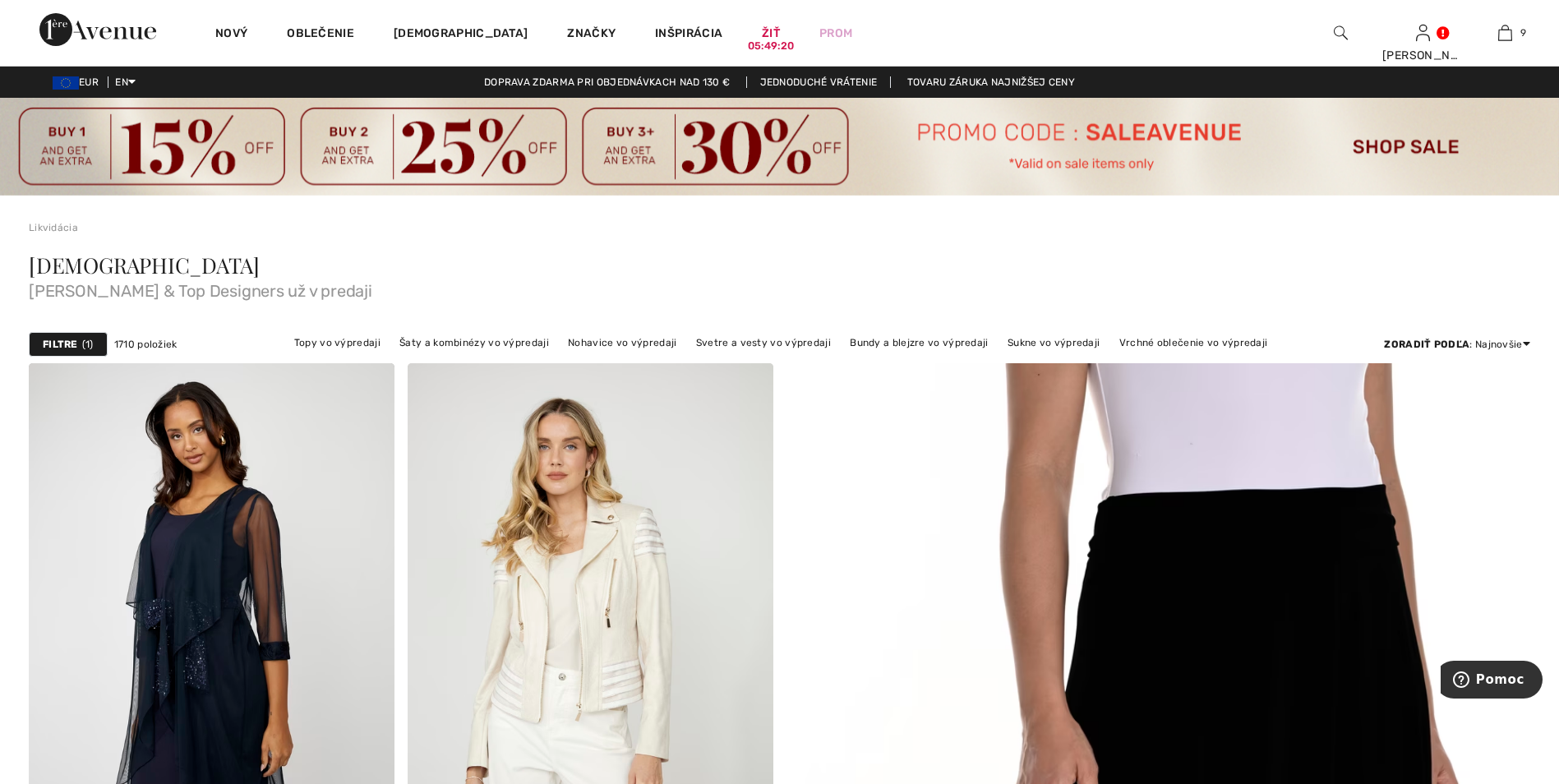
click at [62, 343] on strong "Filtre" at bounding box center [61, 345] width 36 height 15
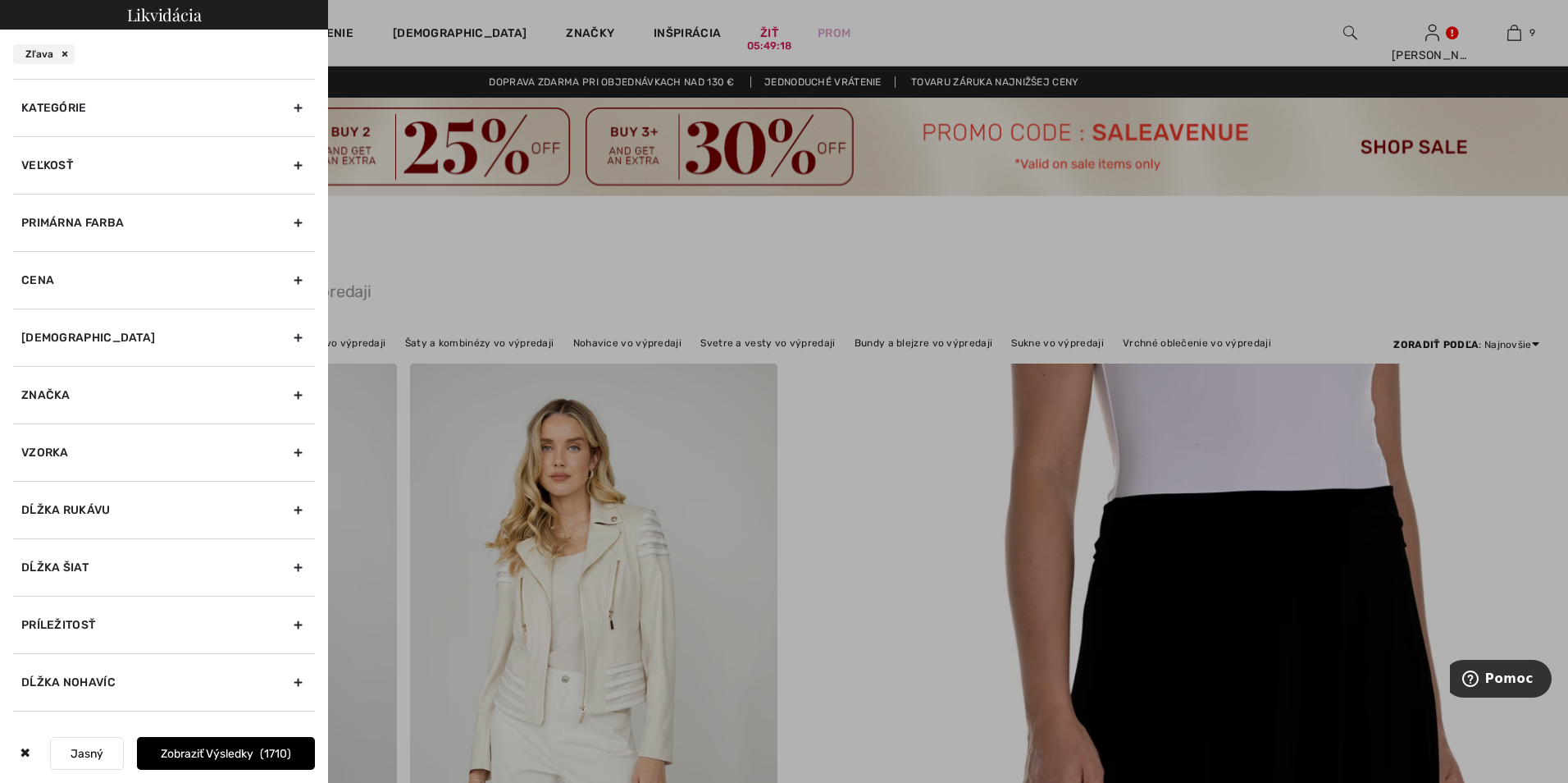
click at [288, 166] on div "Veľkosť" at bounding box center [164, 165] width 302 height 58
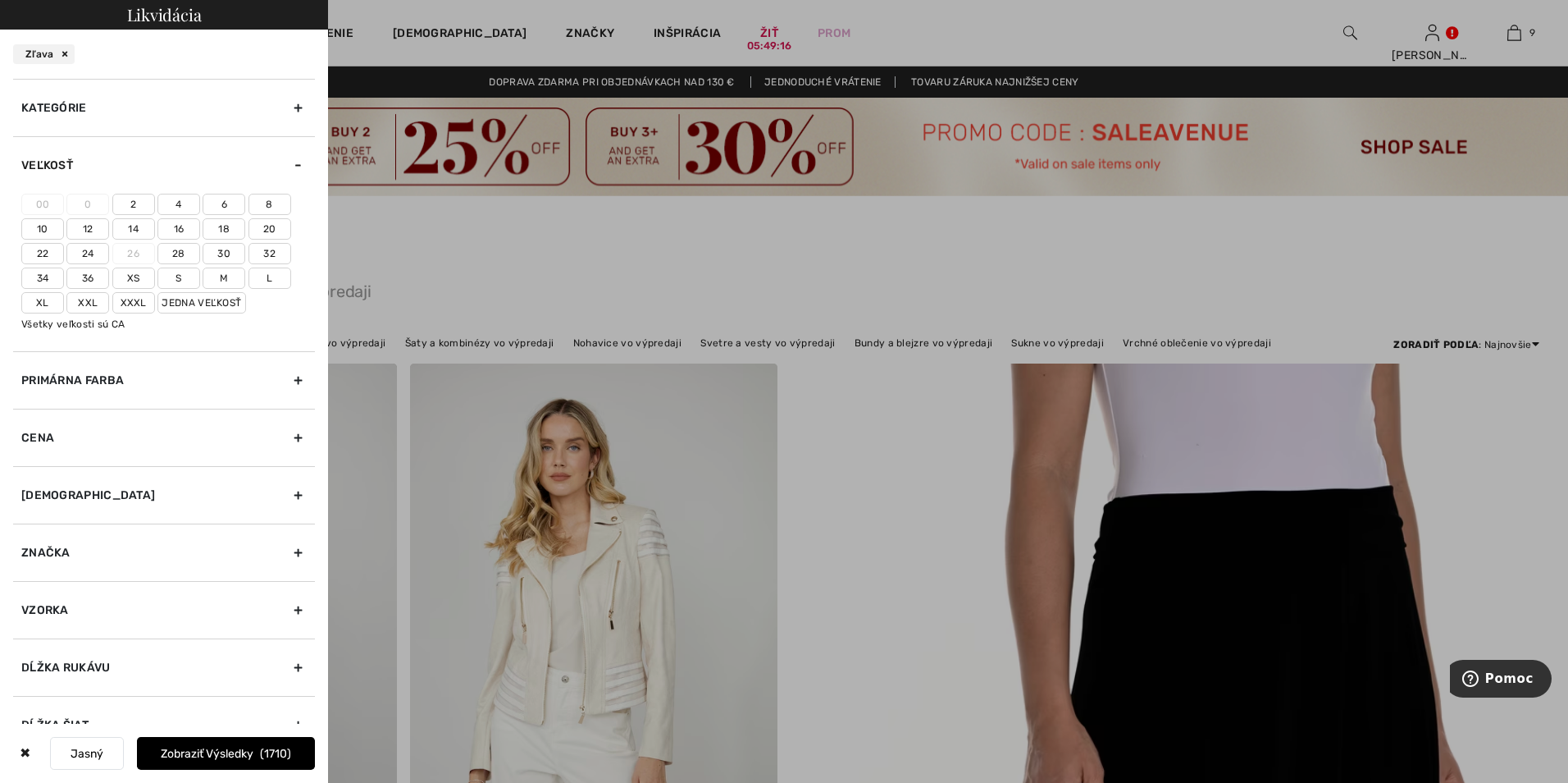
click at [270, 203] on font "8" at bounding box center [269, 204] width 7 height 11
click at [0, 0] on input"] "8" at bounding box center [0, 0] width 0 height 0
click at [221, 278] on font "M" at bounding box center [224, 278] width 8 height 11
click at [0, 0] on input"] "M" at bounding box center [0, 0] width 0 height 0
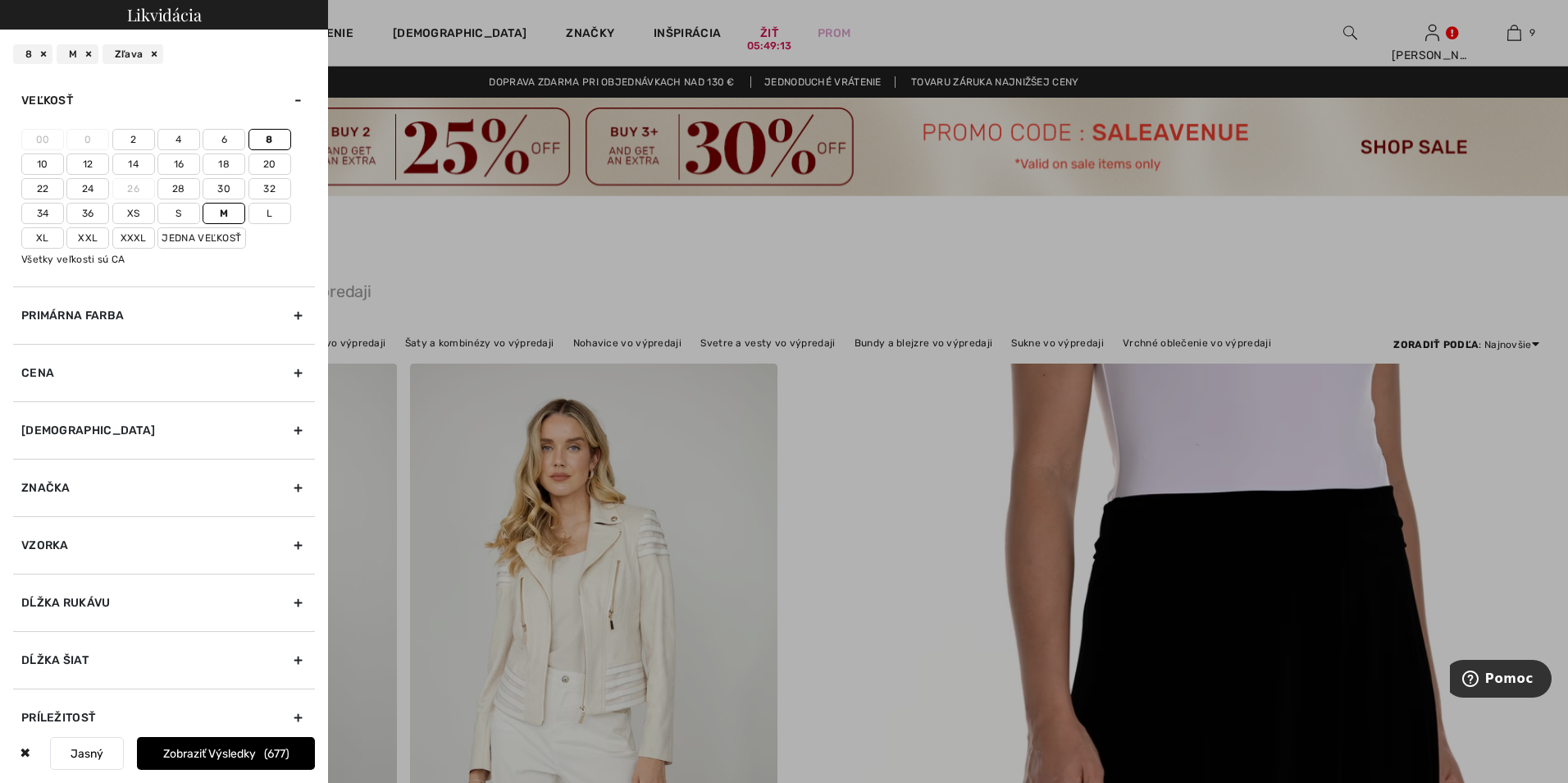
scroll to position [164, 0]
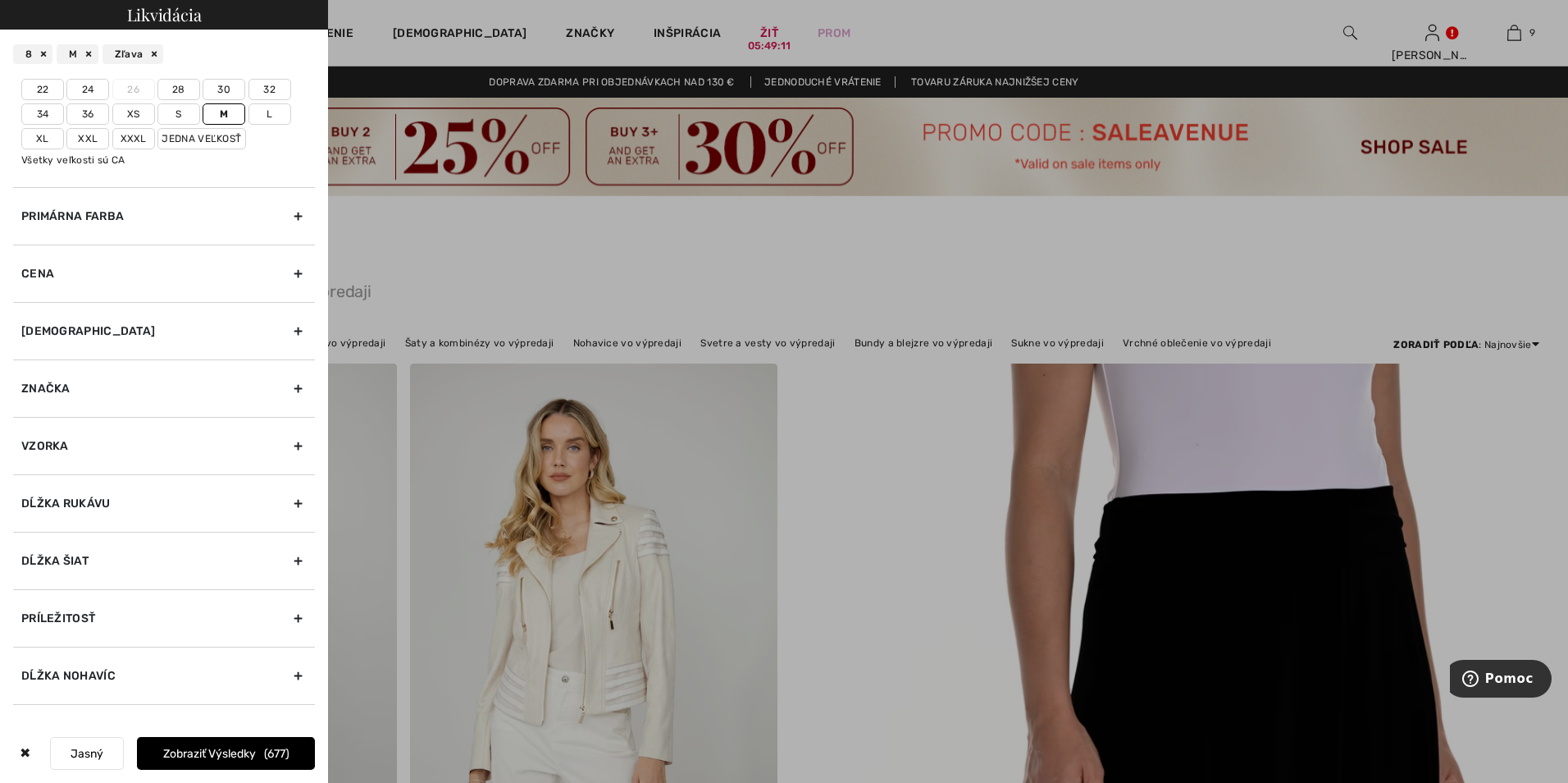
click at [212, 756] on font "Zobraziť výsledky" at bounding box center [209, 753] width 92 height 14
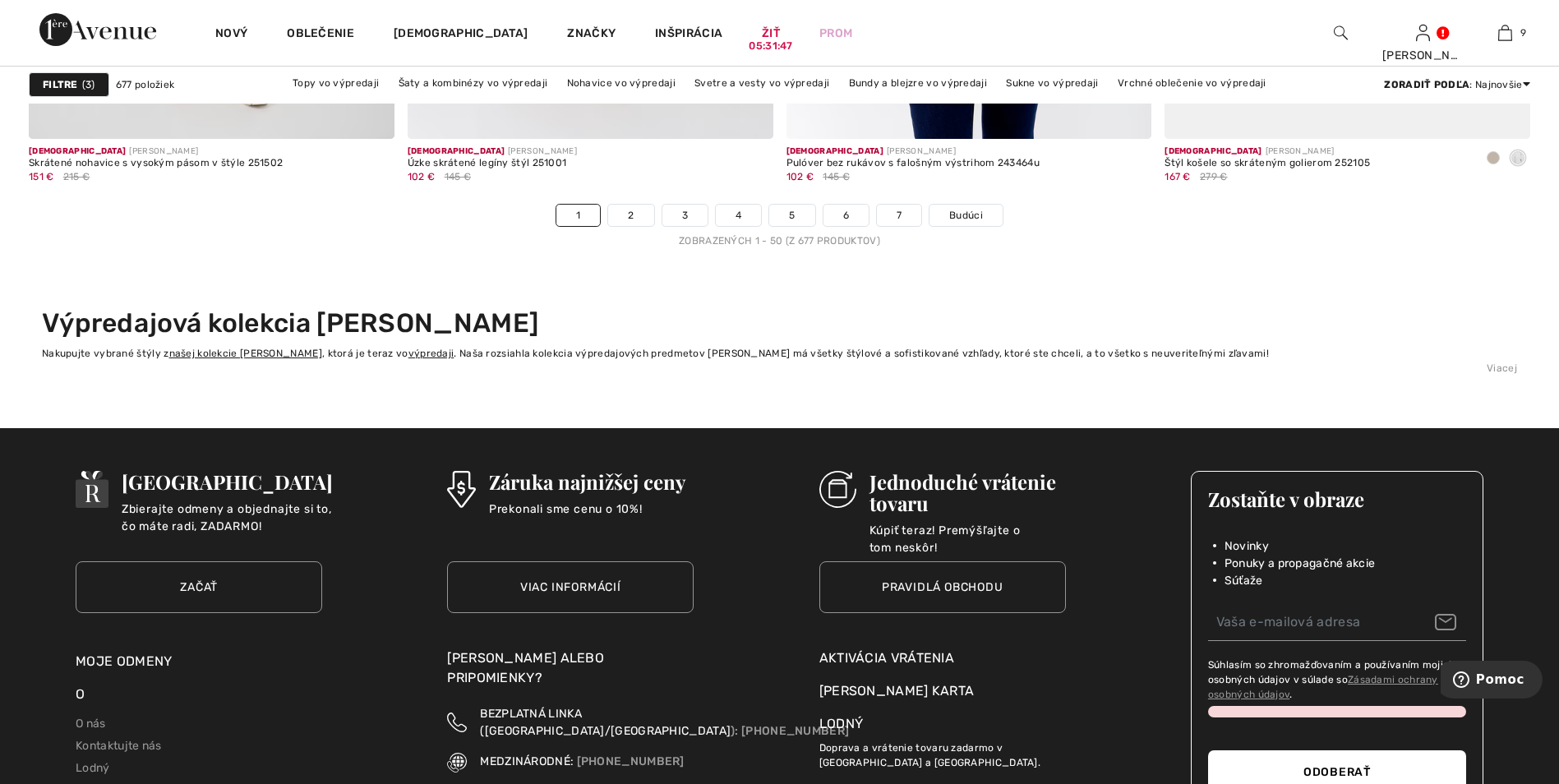
scroll to position [9697, 0]
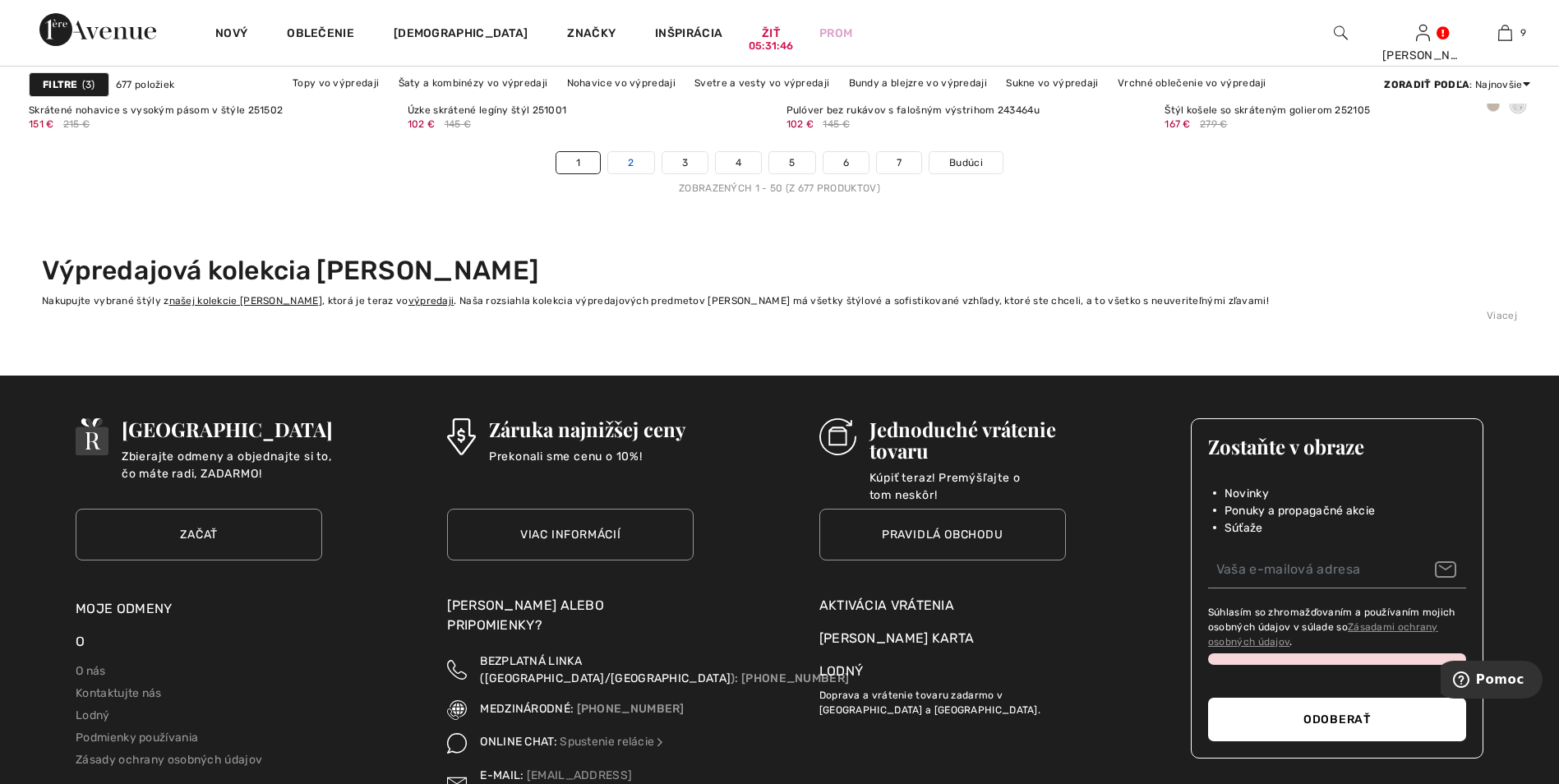
click at [631, 162] on link "2" at bounding box center [631, 163] width 45 height 21
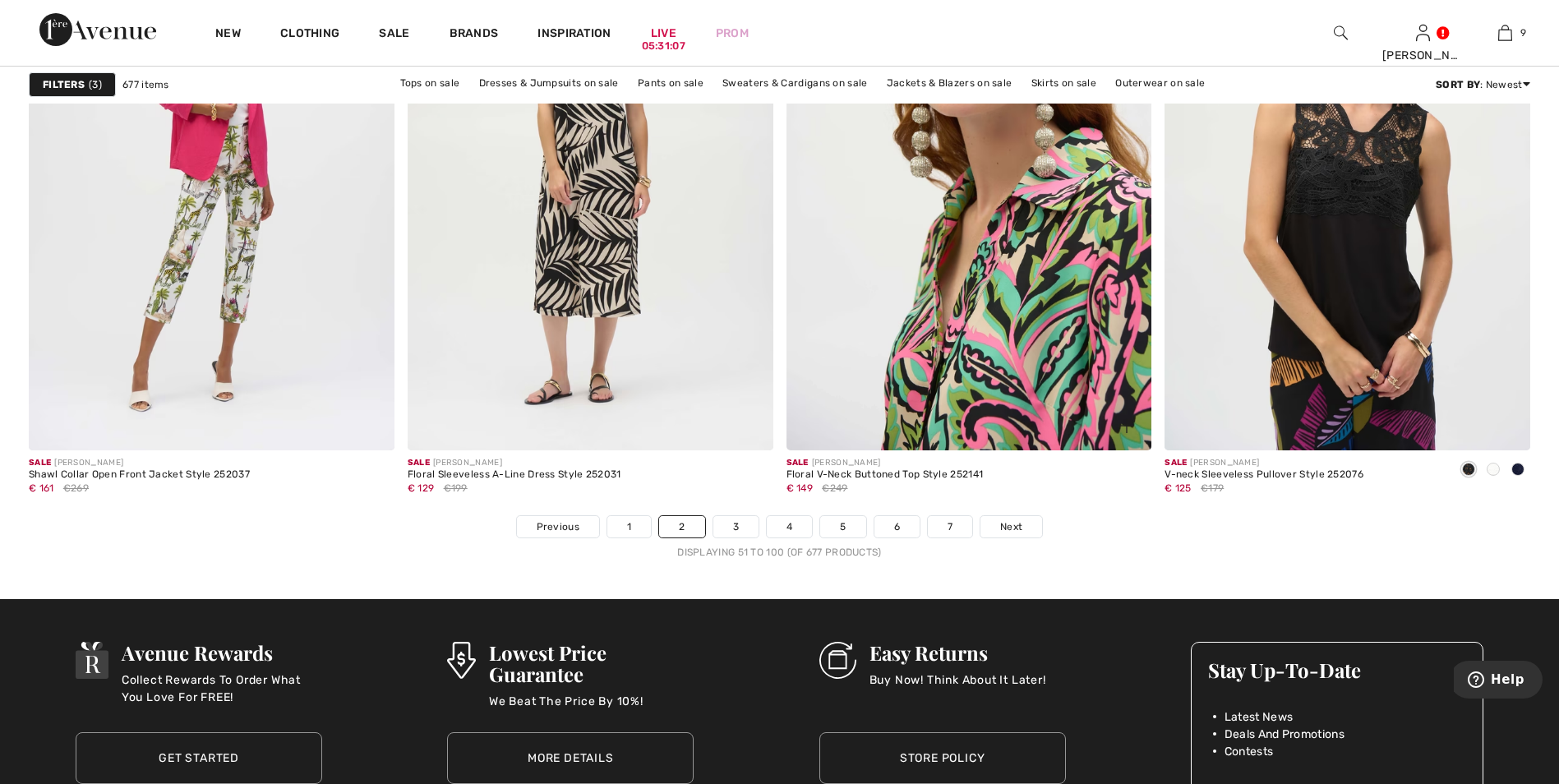
scroll to position [9450, 0]
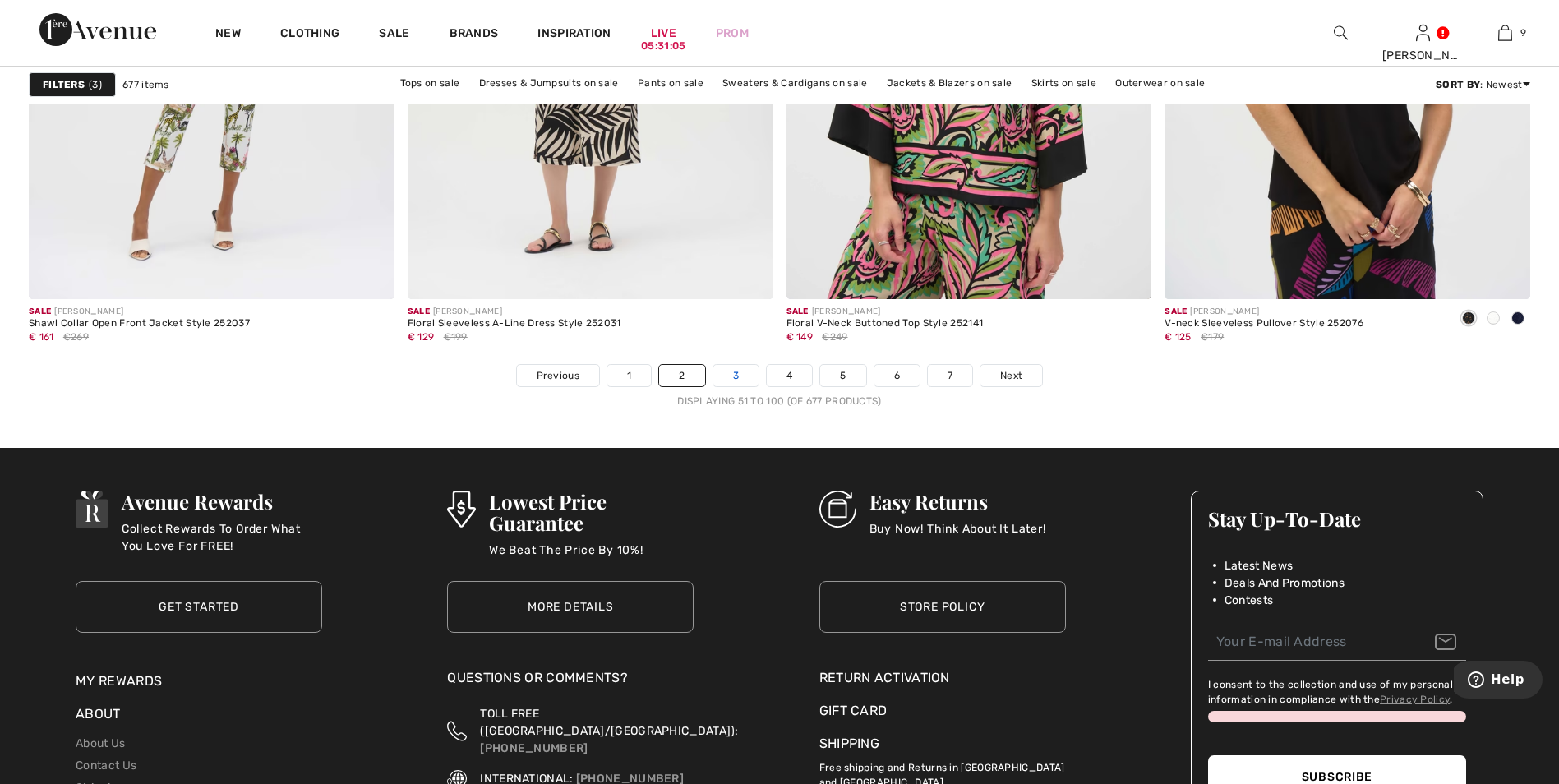
click at [736, 373] on link "3" at bounding box center [736, 375] width 45 height 21
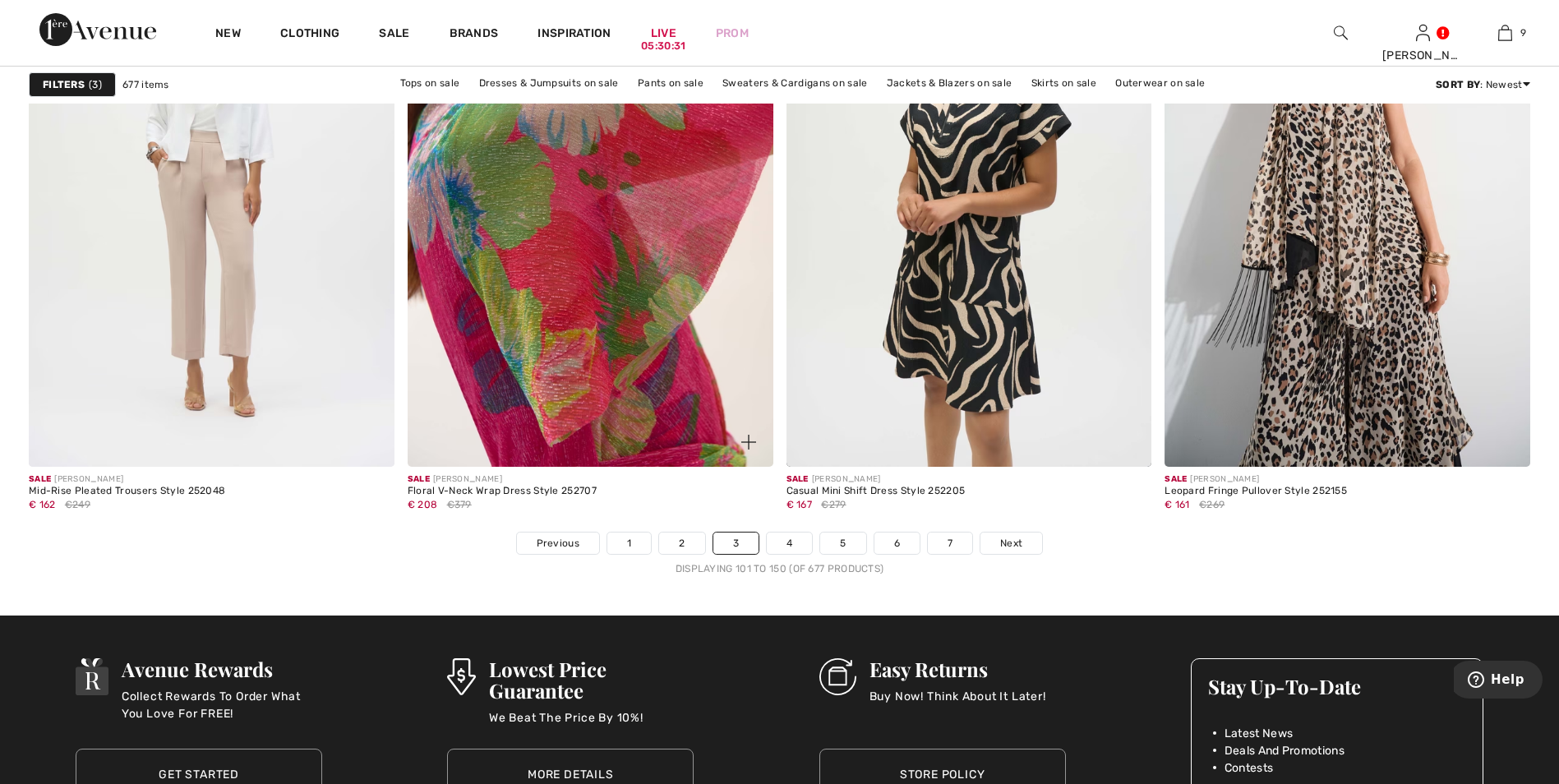
scroll to position [9368, 0]
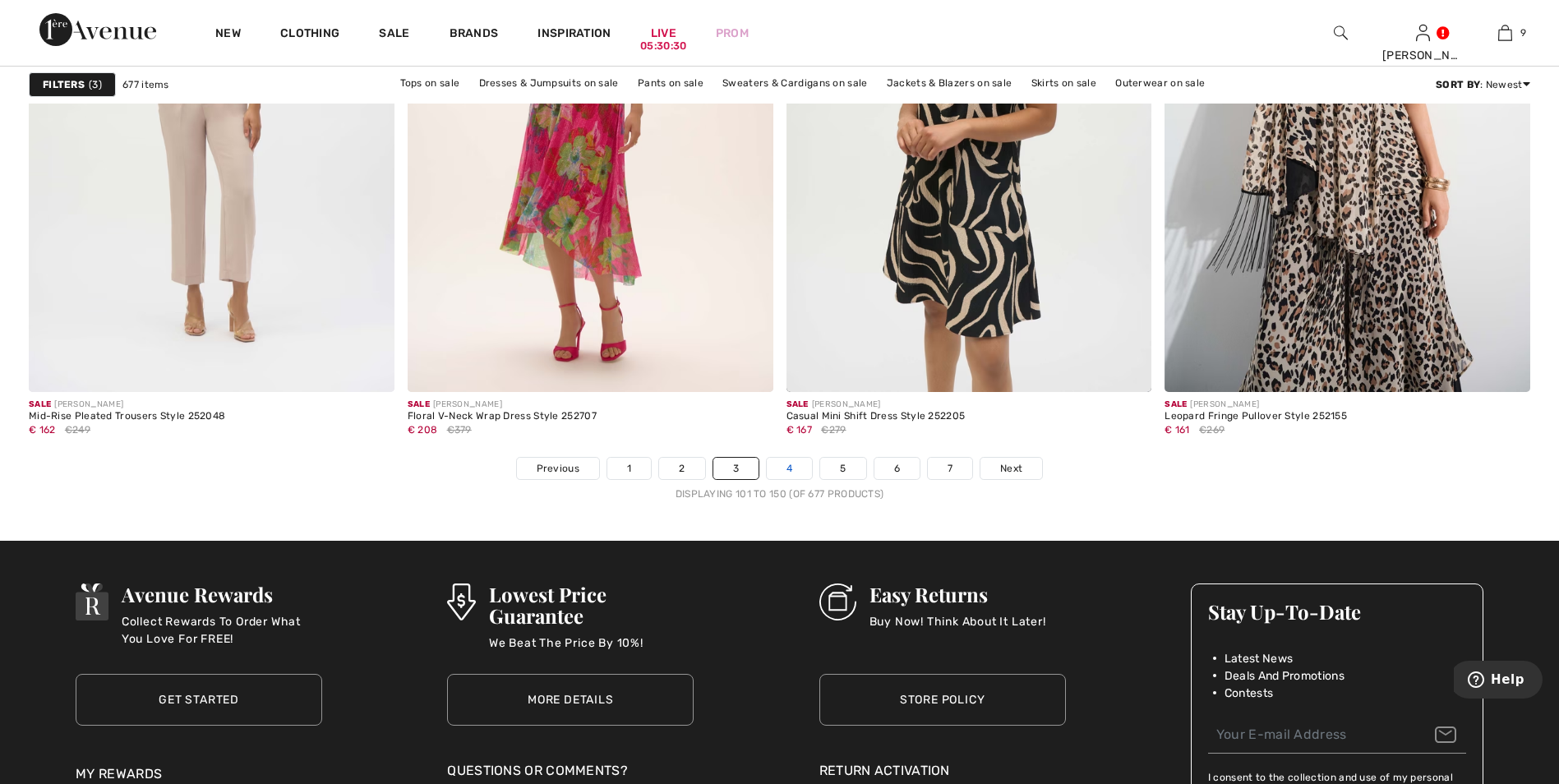
click at [789, 469] on link "4" at bounding box center [790, 468] width 45 height 21
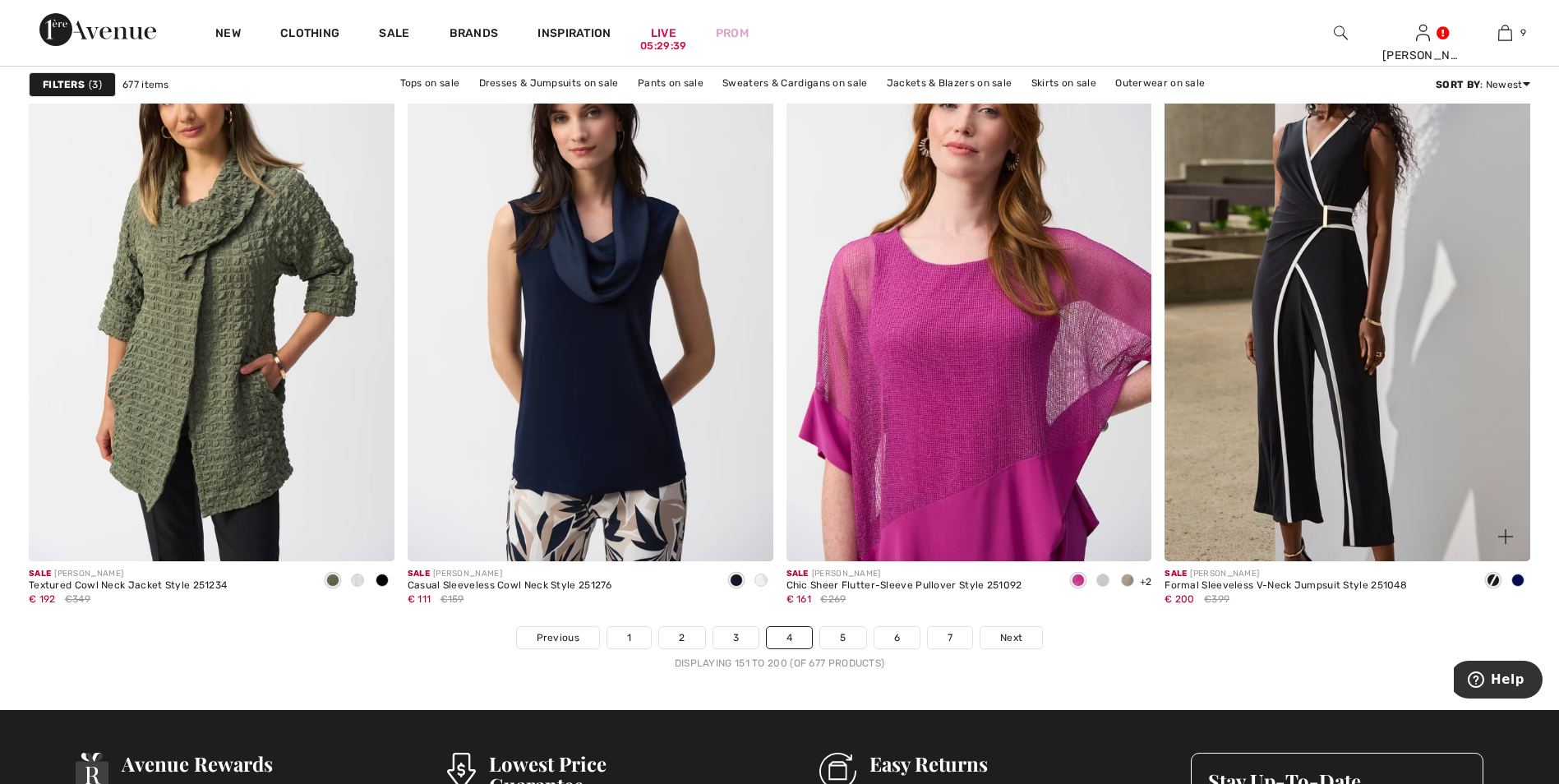
scroll to position [9204, 0]
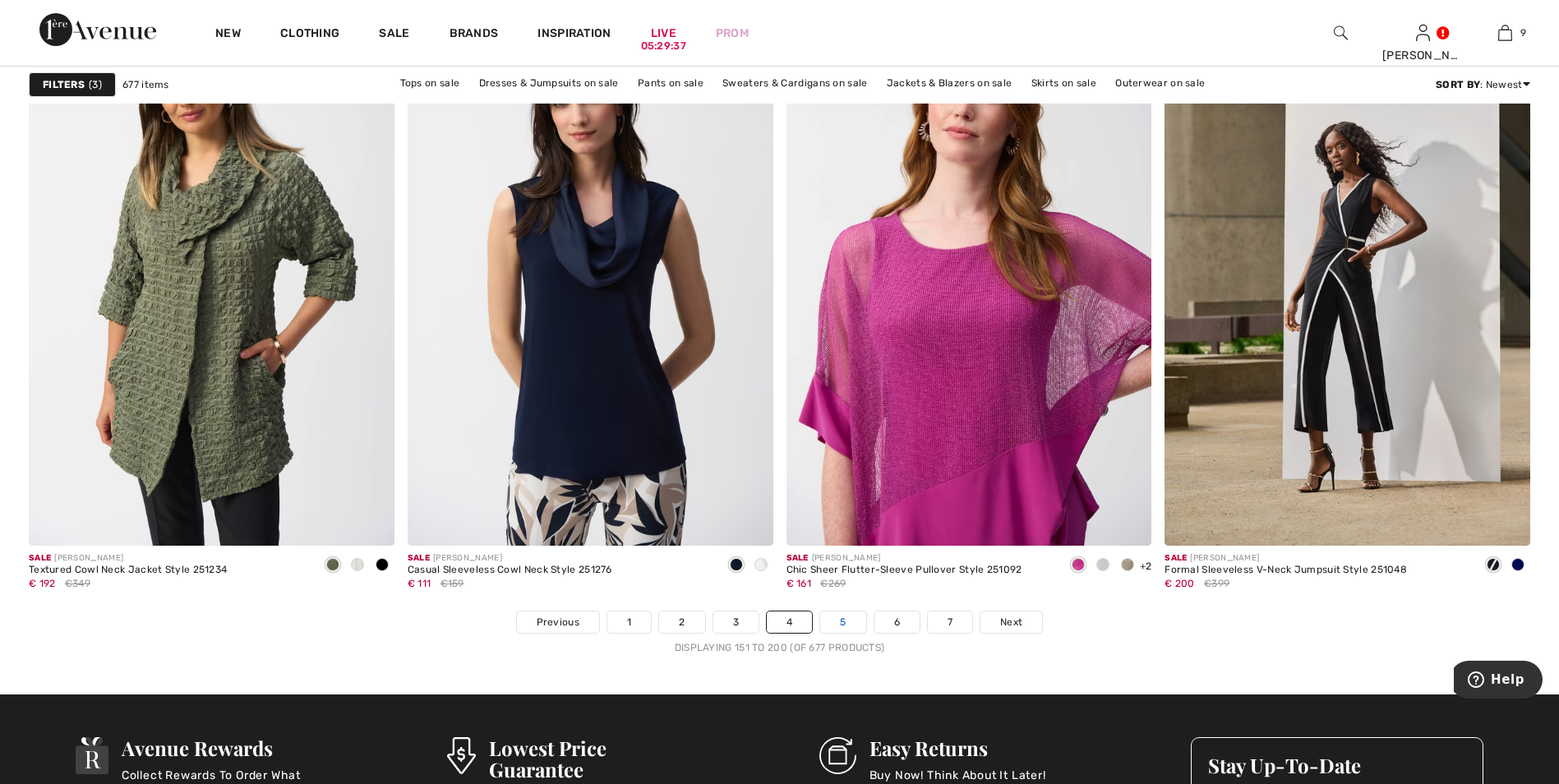
click at [850, 623] on link "5" at bounding box center [843, 621] width 45 height 21
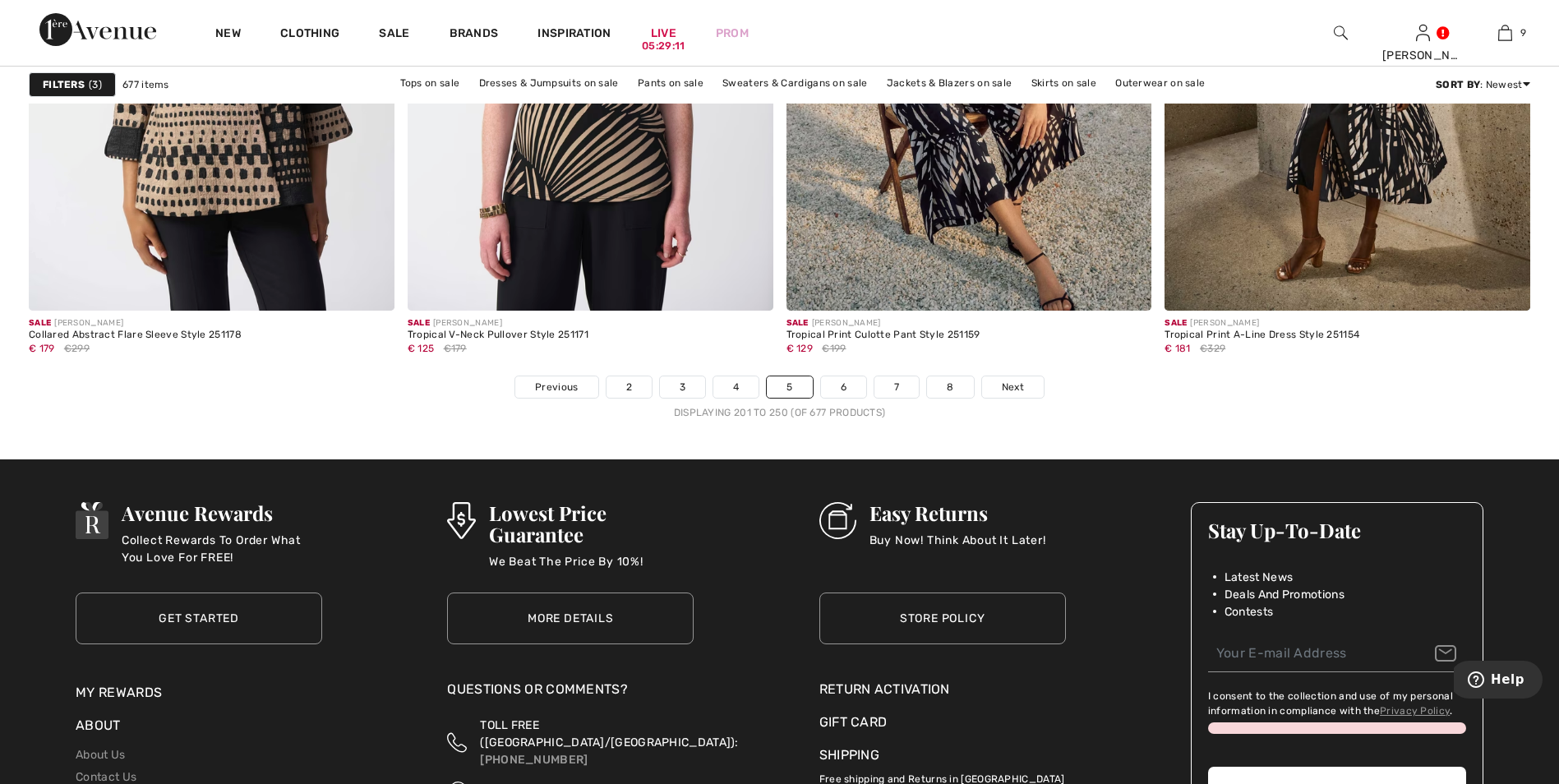
scroll to position [9450, 0]
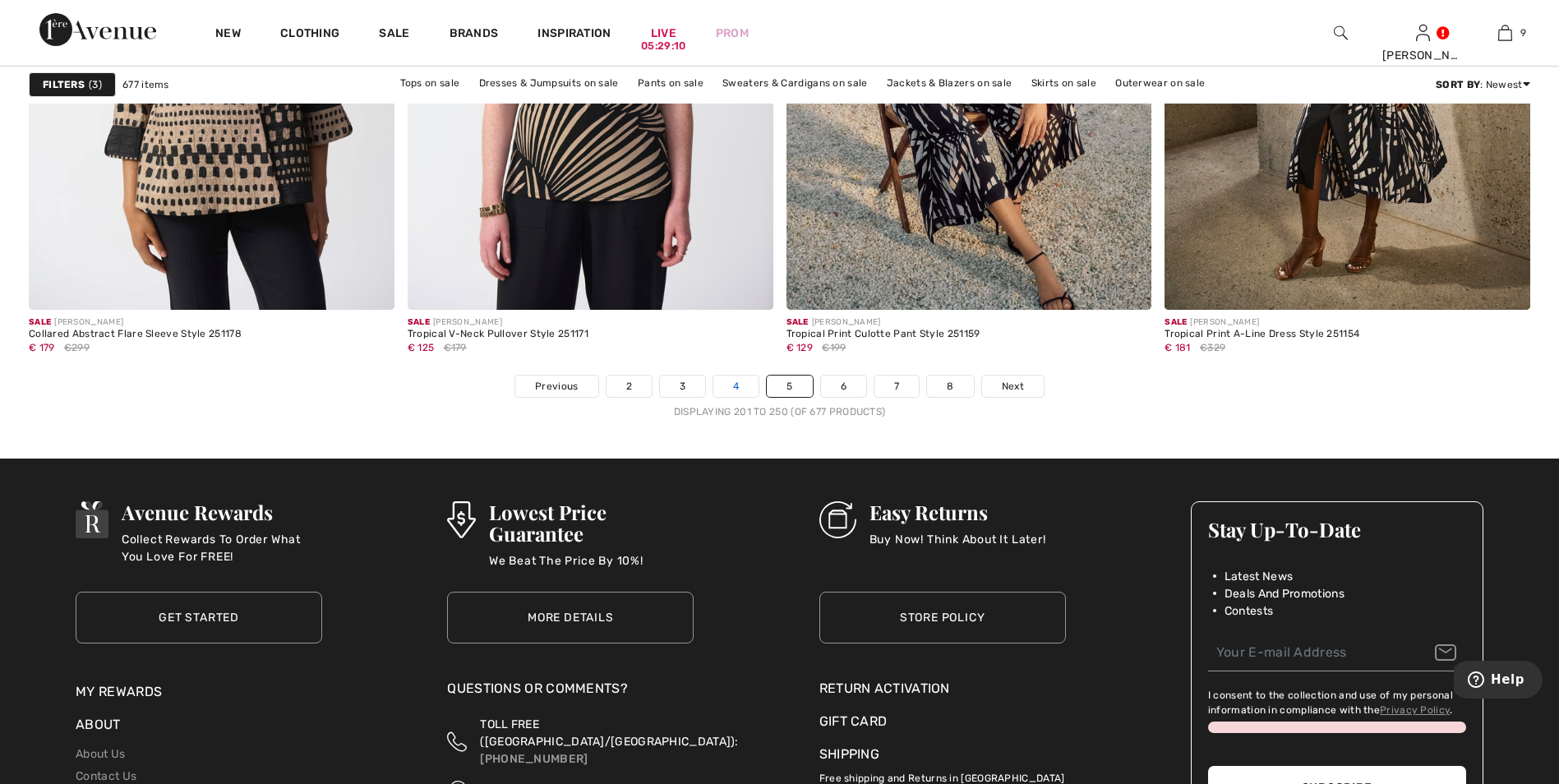
click at [741, 387] on link "4" at bounding box center [736, 386] width 45 height 21
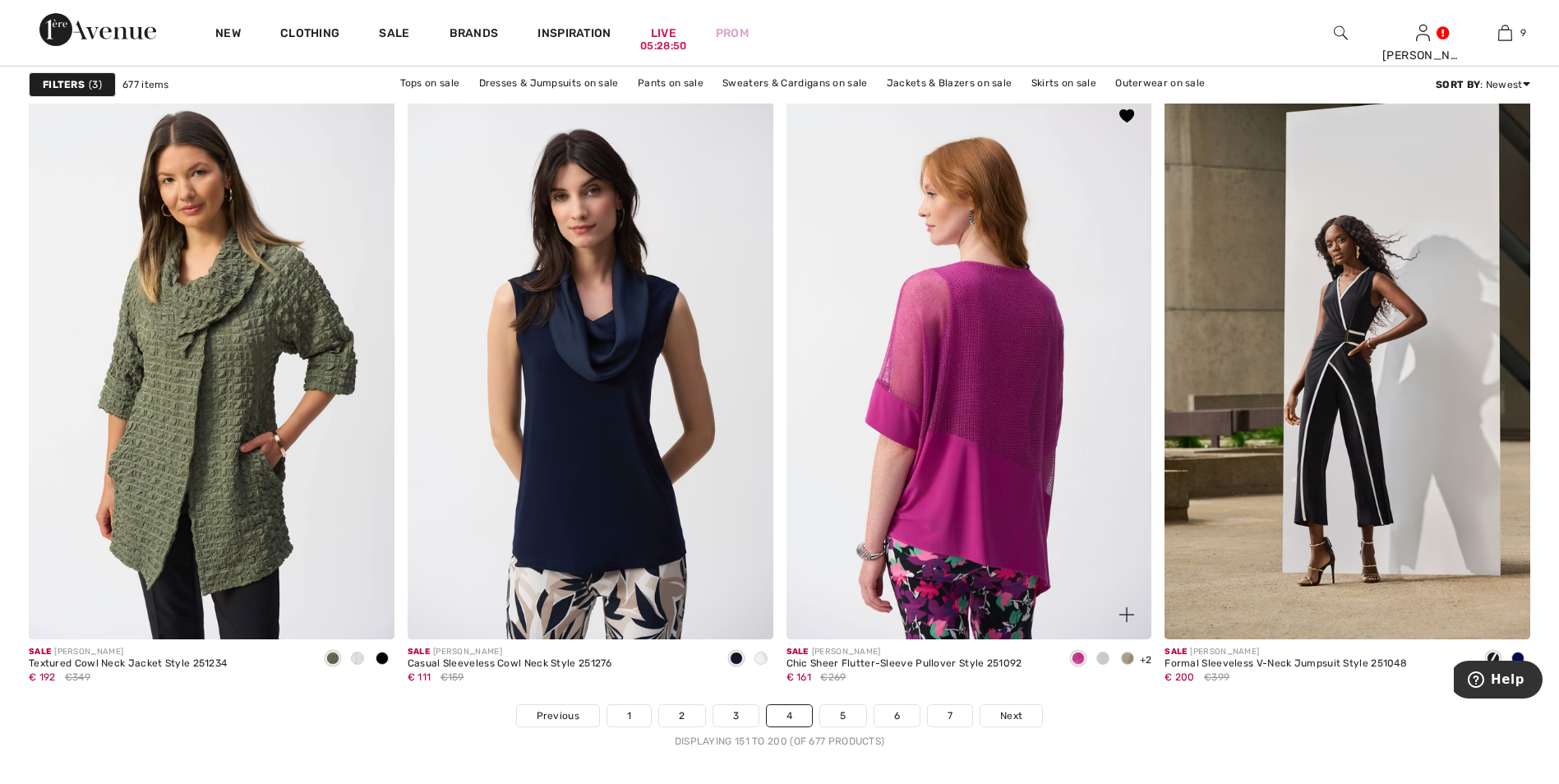
scroll to position [9122, 0]
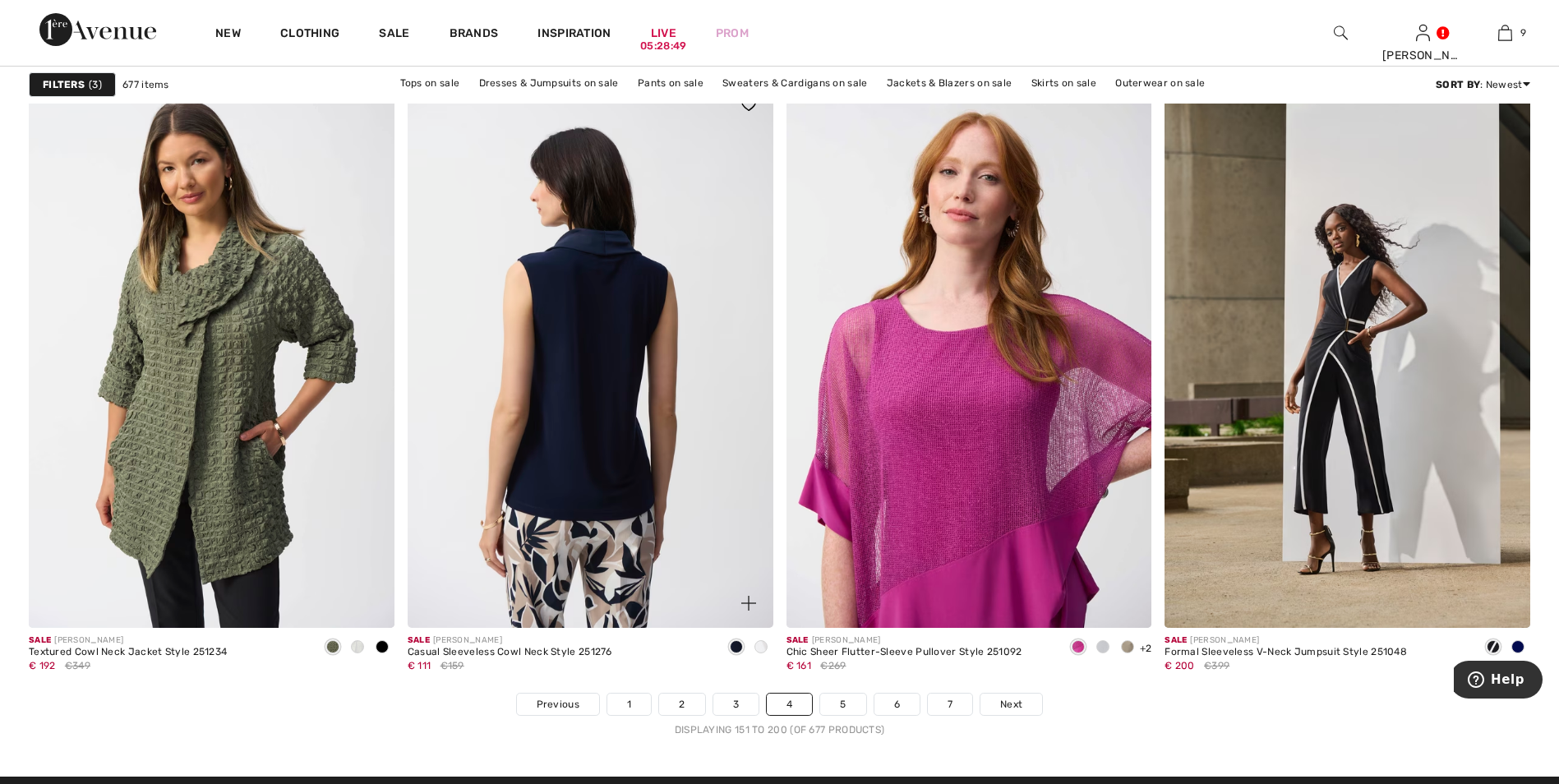
click at [608, 462] on img at bounding box center [590, 353] width 365 height 549
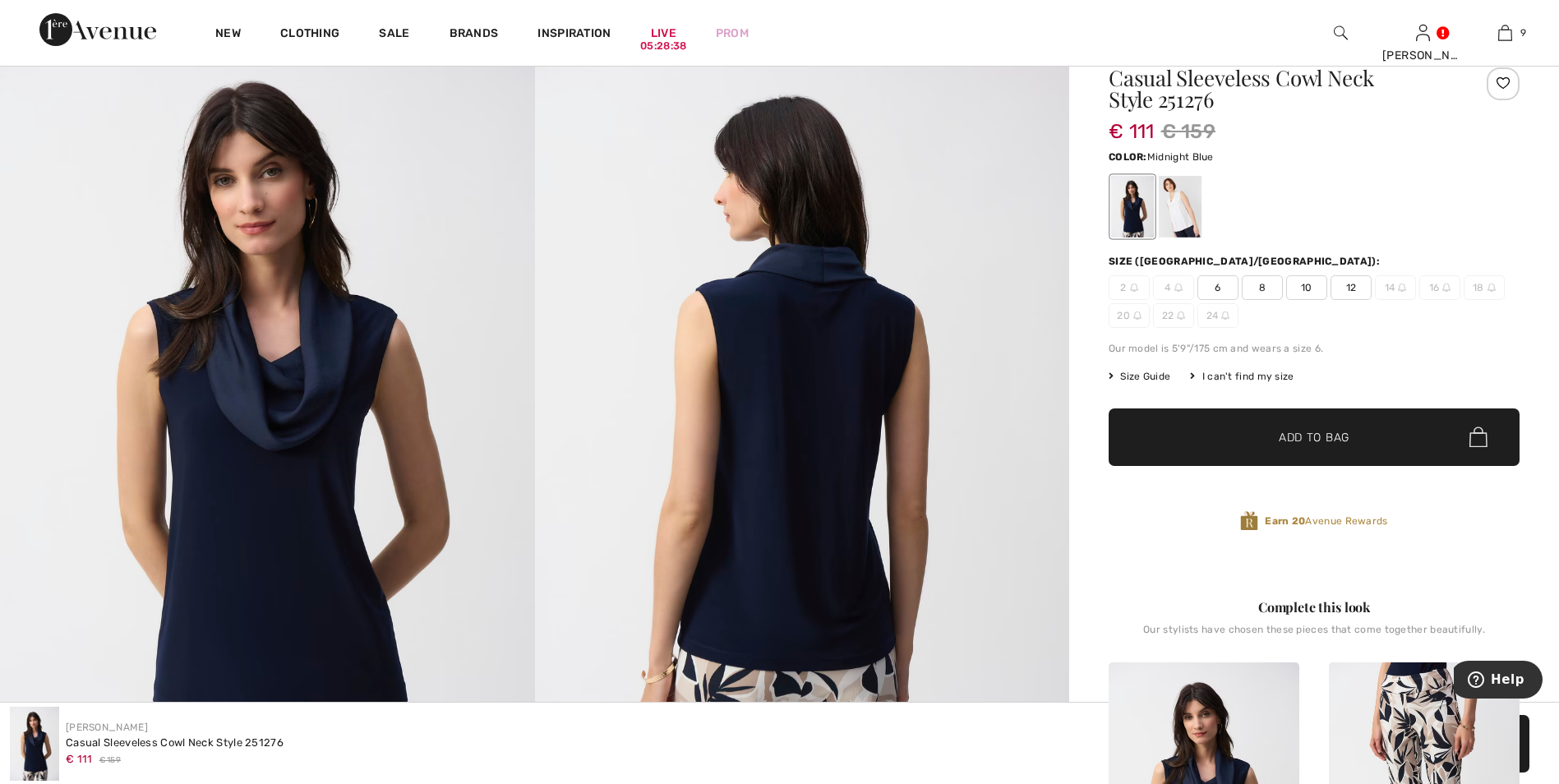
scroll to position [82, 0]
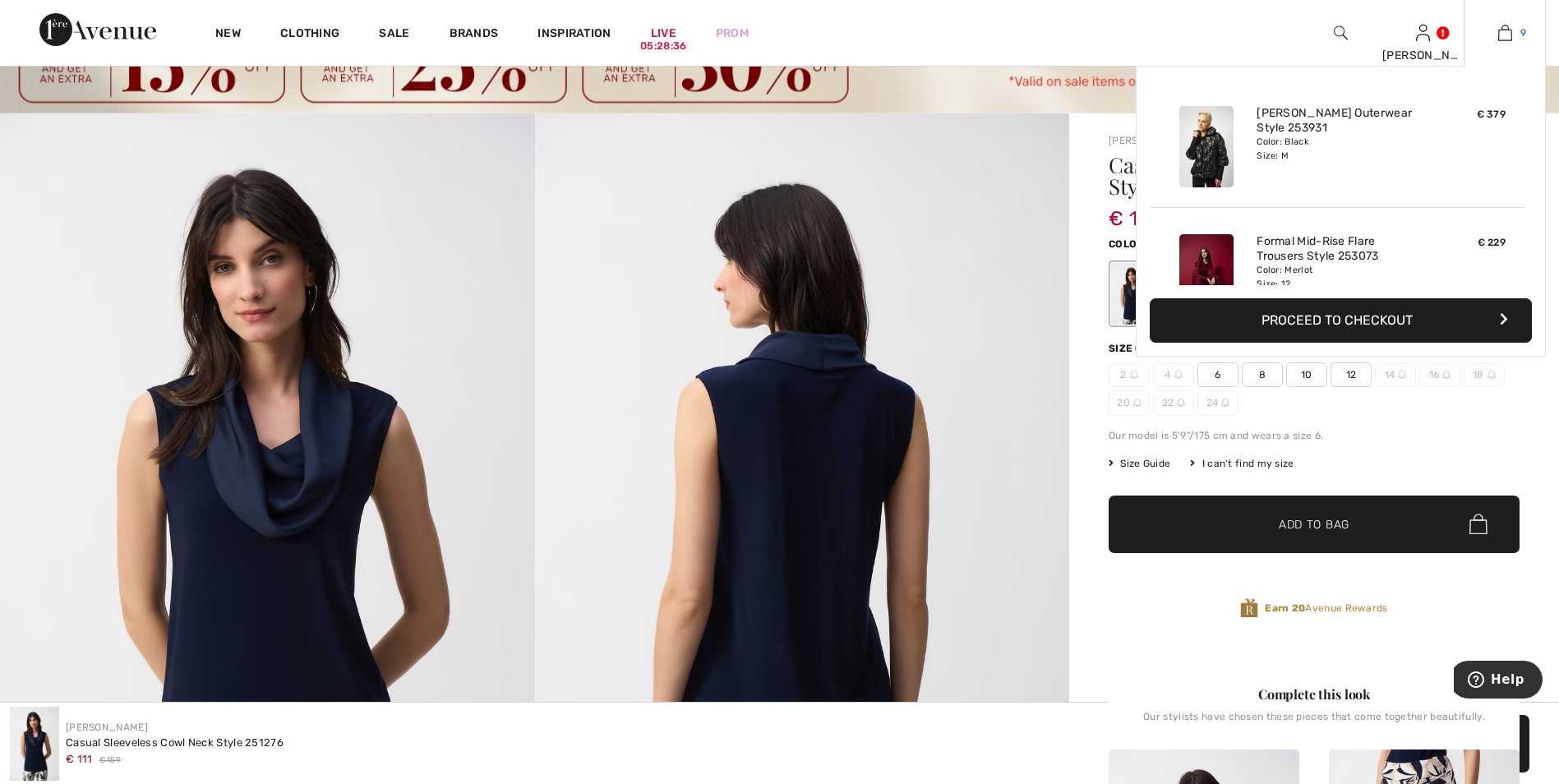
click at [1515, 36] on link "9" at bounding box center [1505, 33] width 80 height 20
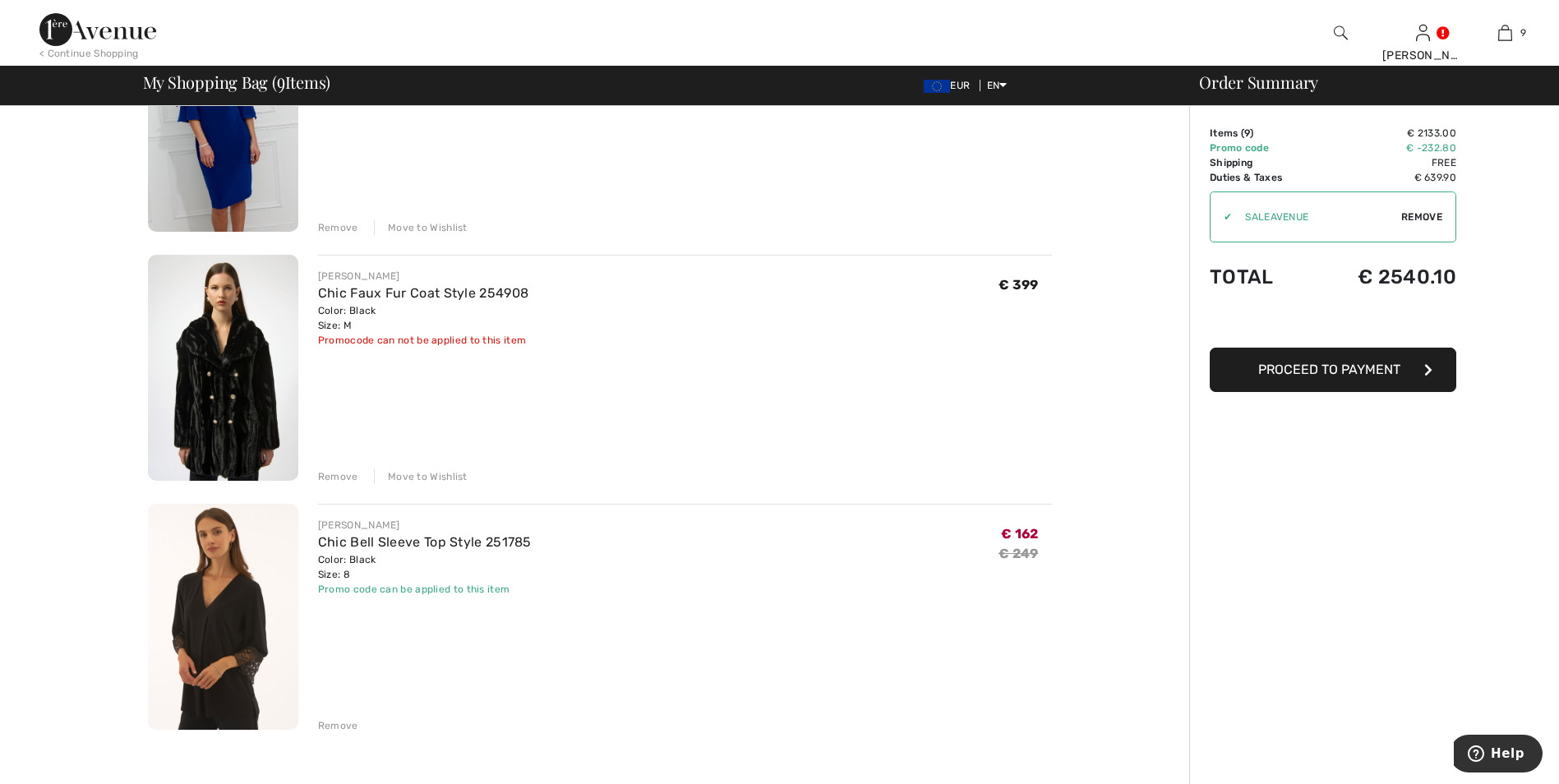
scroll to position [1644, 0]
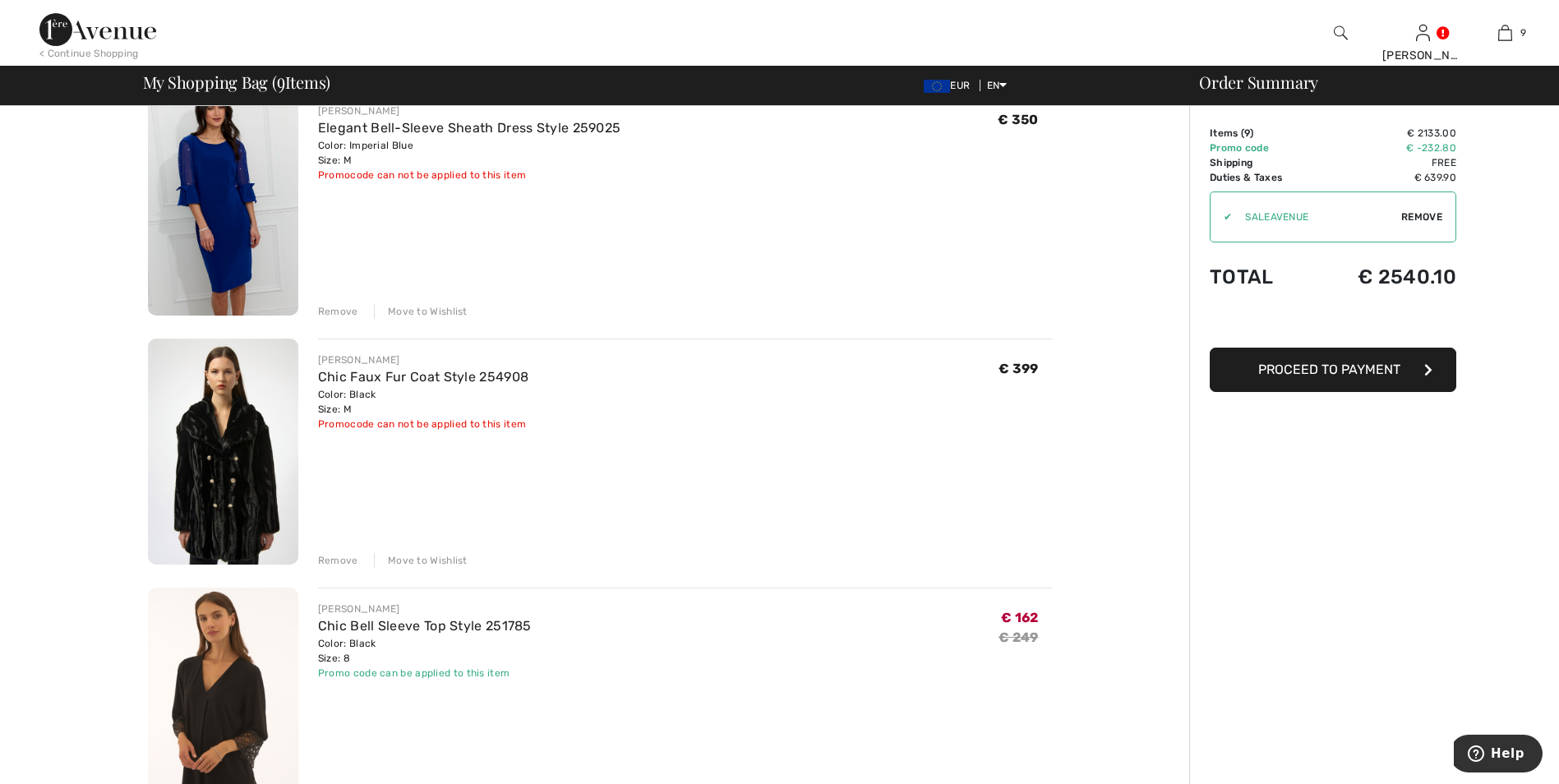
click at [416, 563] on div "Move to Wishlist" at bounding box center [421, 561] width 93 height 15
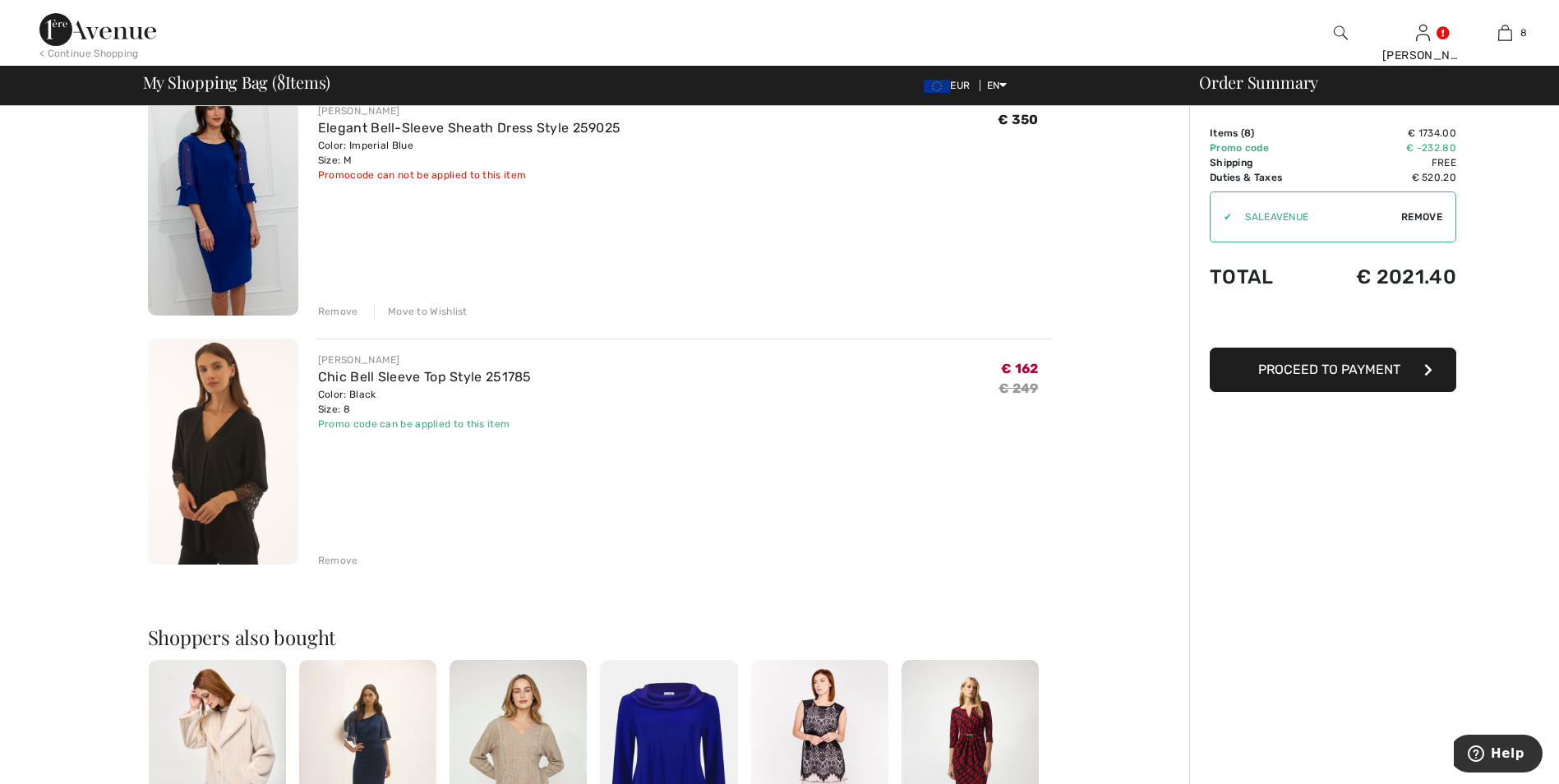
click at [424, 312] on div "Move to Wishlist" at bounding box center [421, 311] width 93 height 15
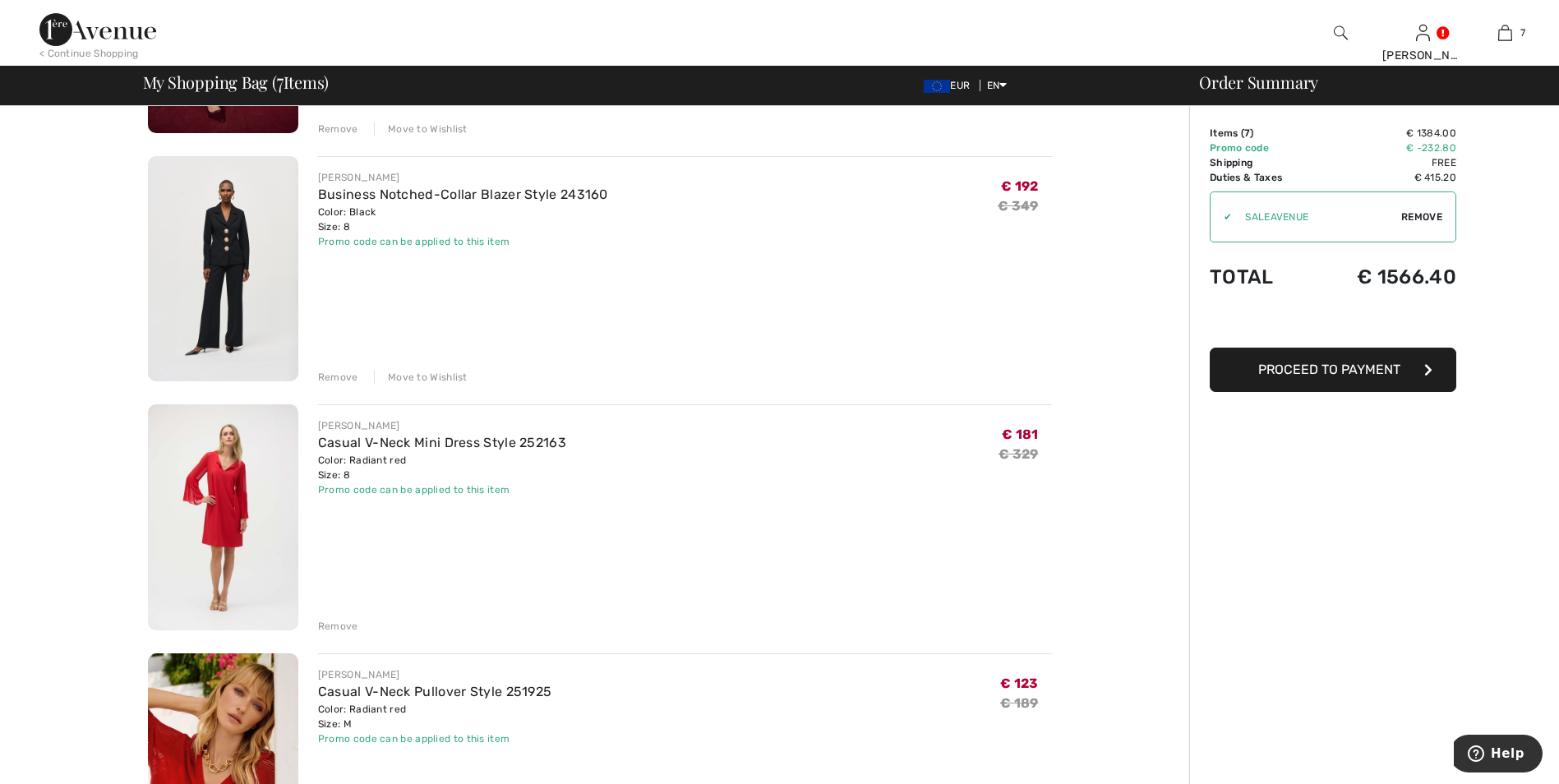
scroll to position [576, 0]
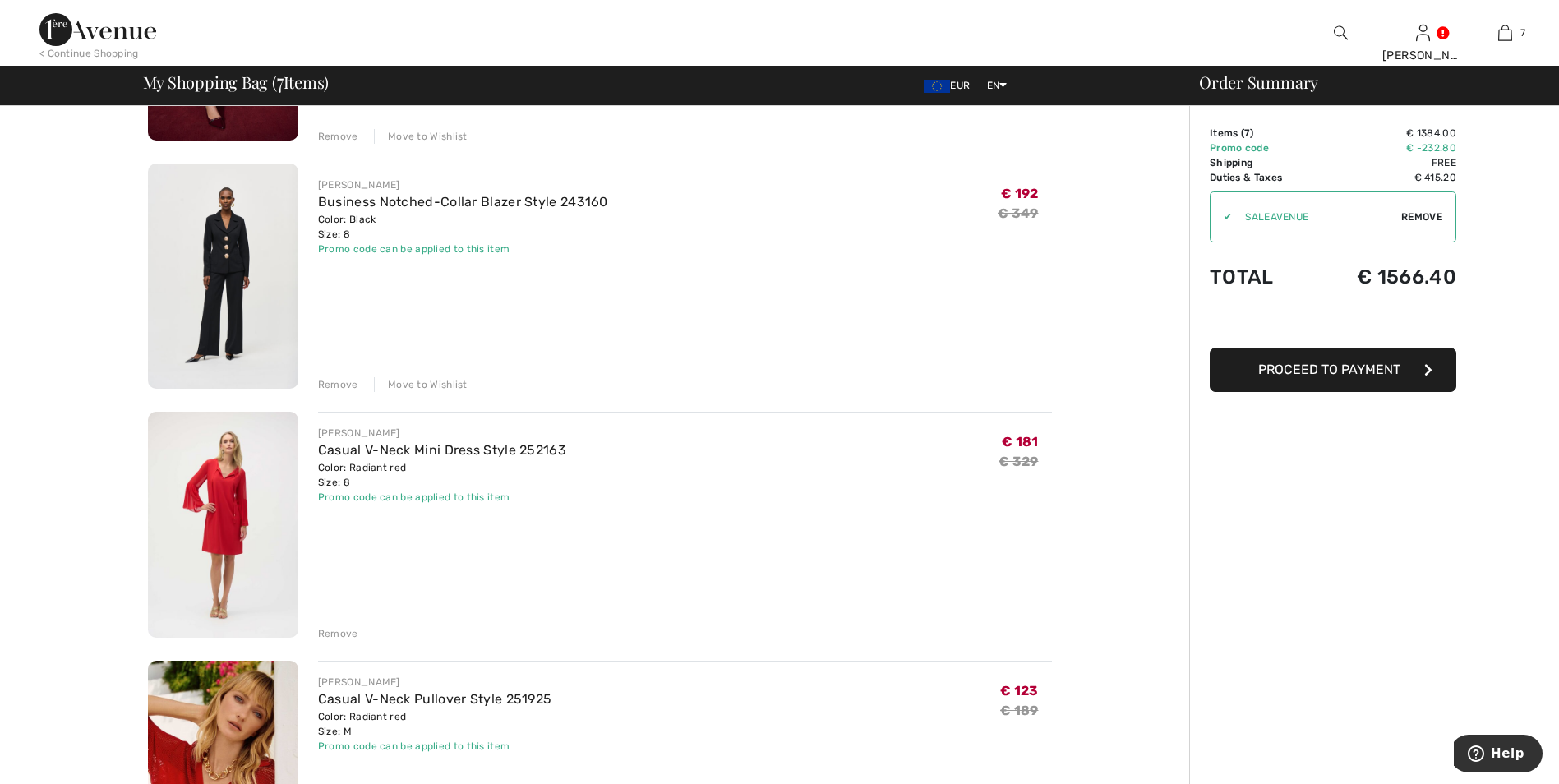
click at [413, 384] on div "Move to Wishlist" at bounding box center [421, 385] width 93 height 15
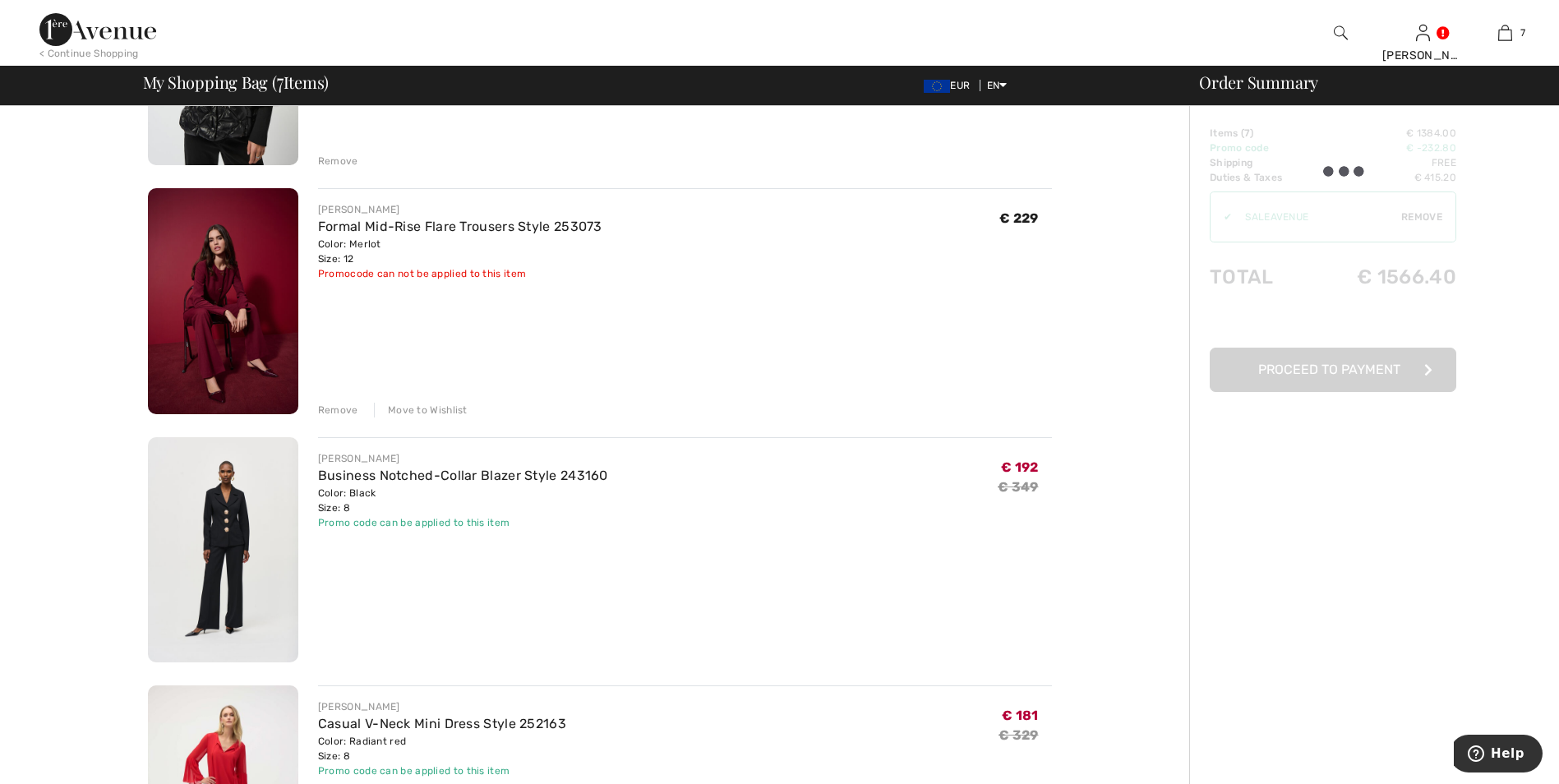
scroll to position [247, 0]
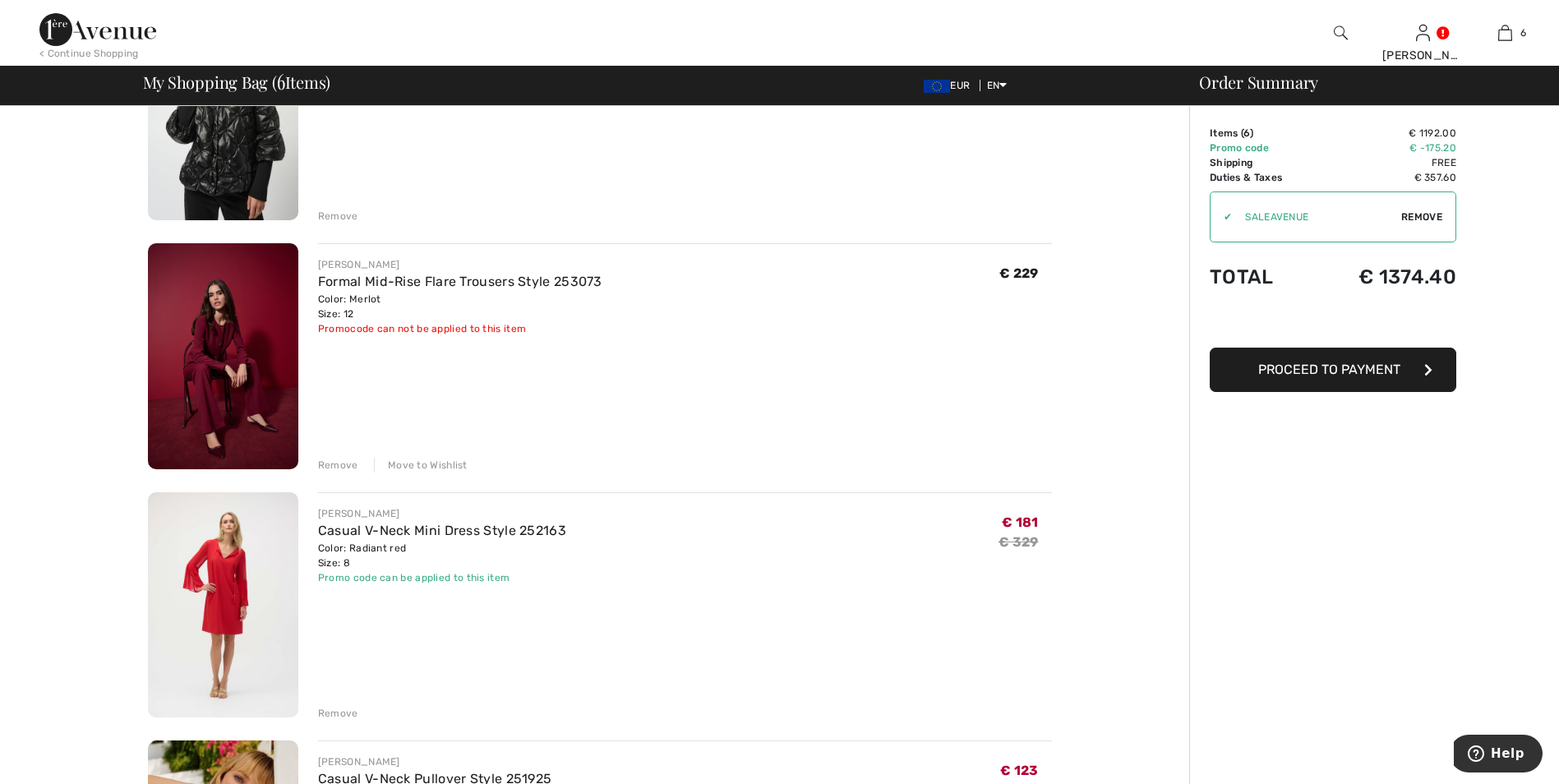
click at [422, 467] on div "Move to Wishlist" at bounding box center [421, 465] width 93 height 15
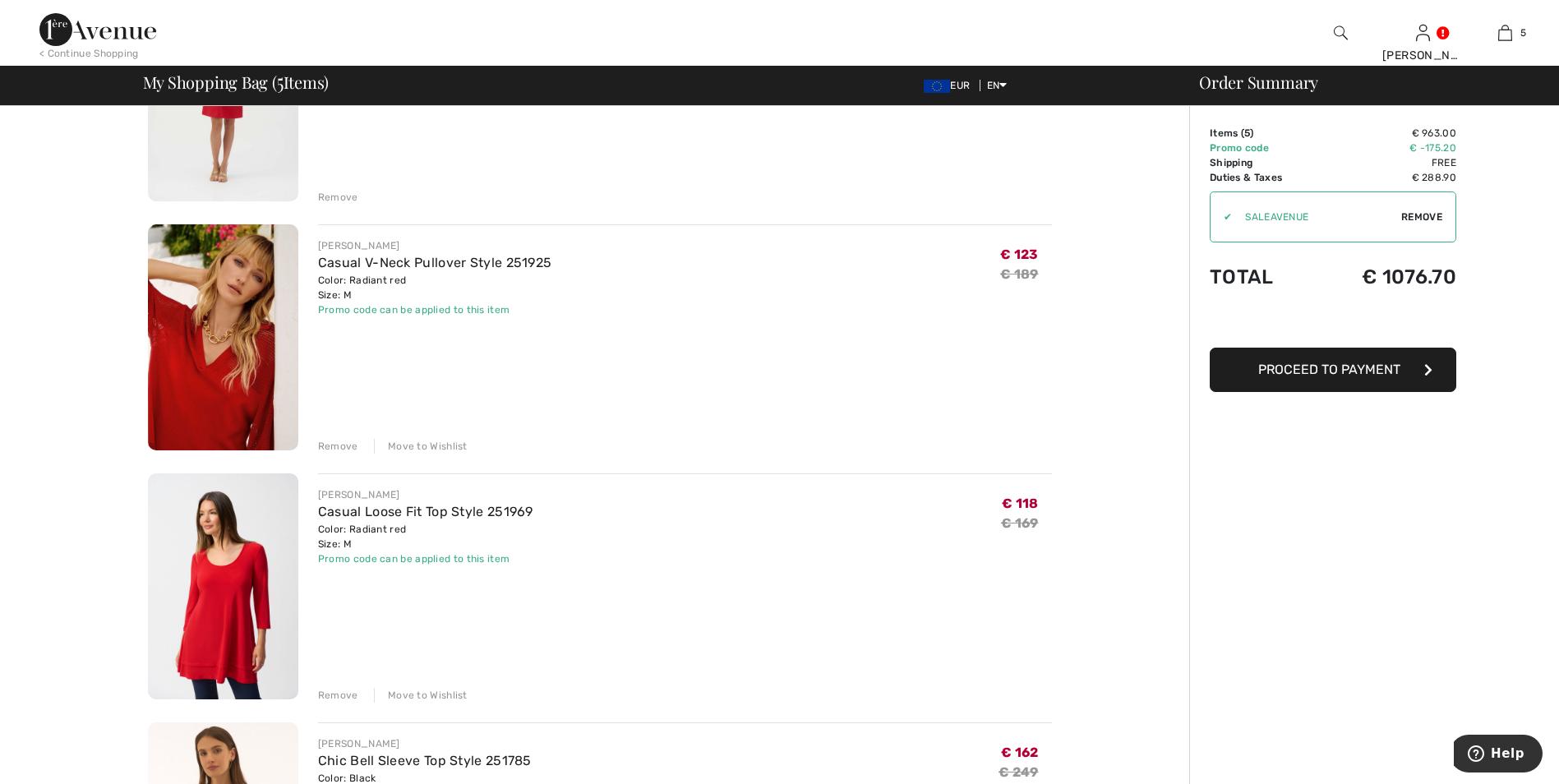
scroll to position [493, 0]
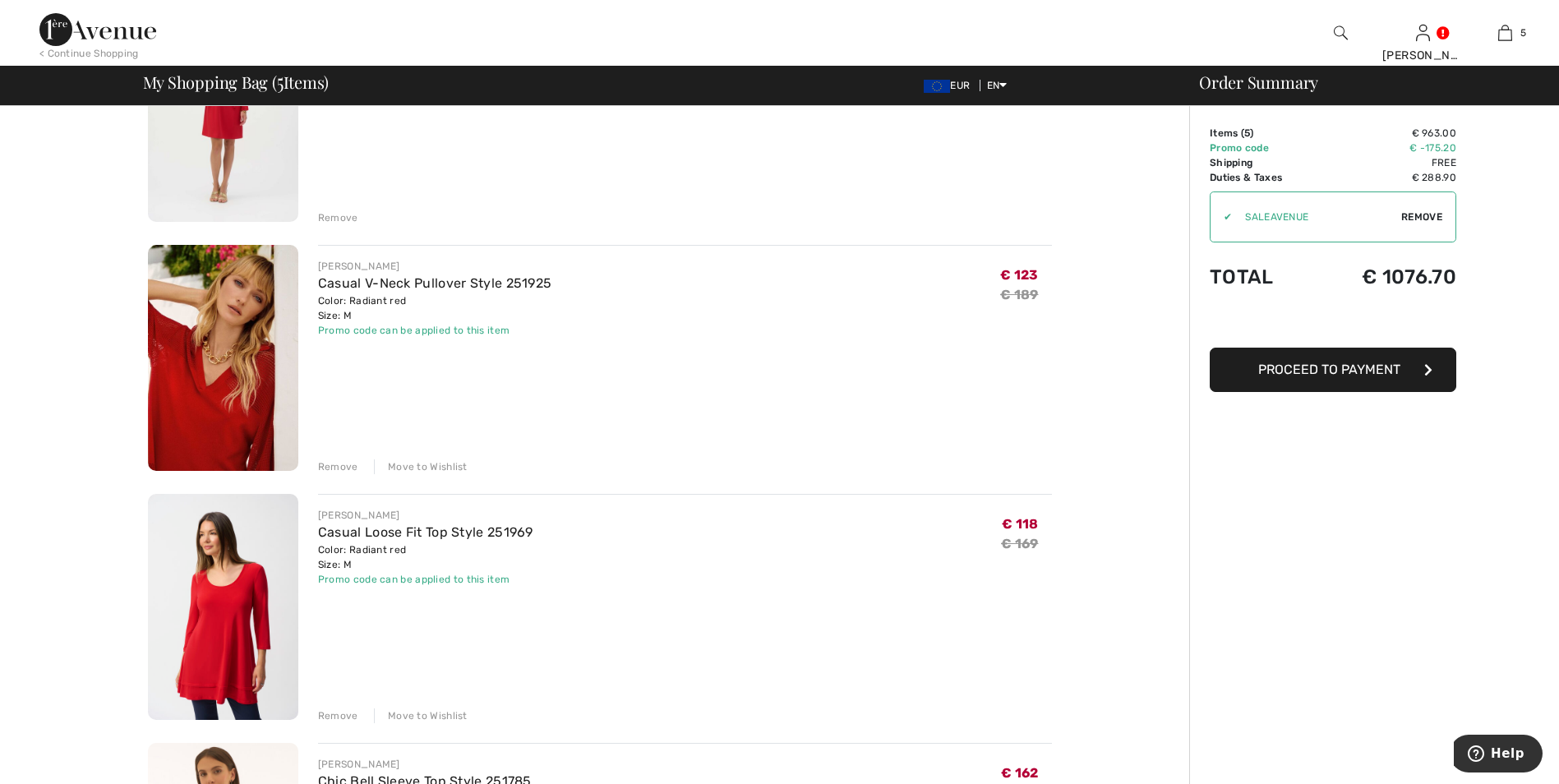
click at [410, 469] on div "Move to Wishlist" at bounding box center [421, 467] width 93 height 15
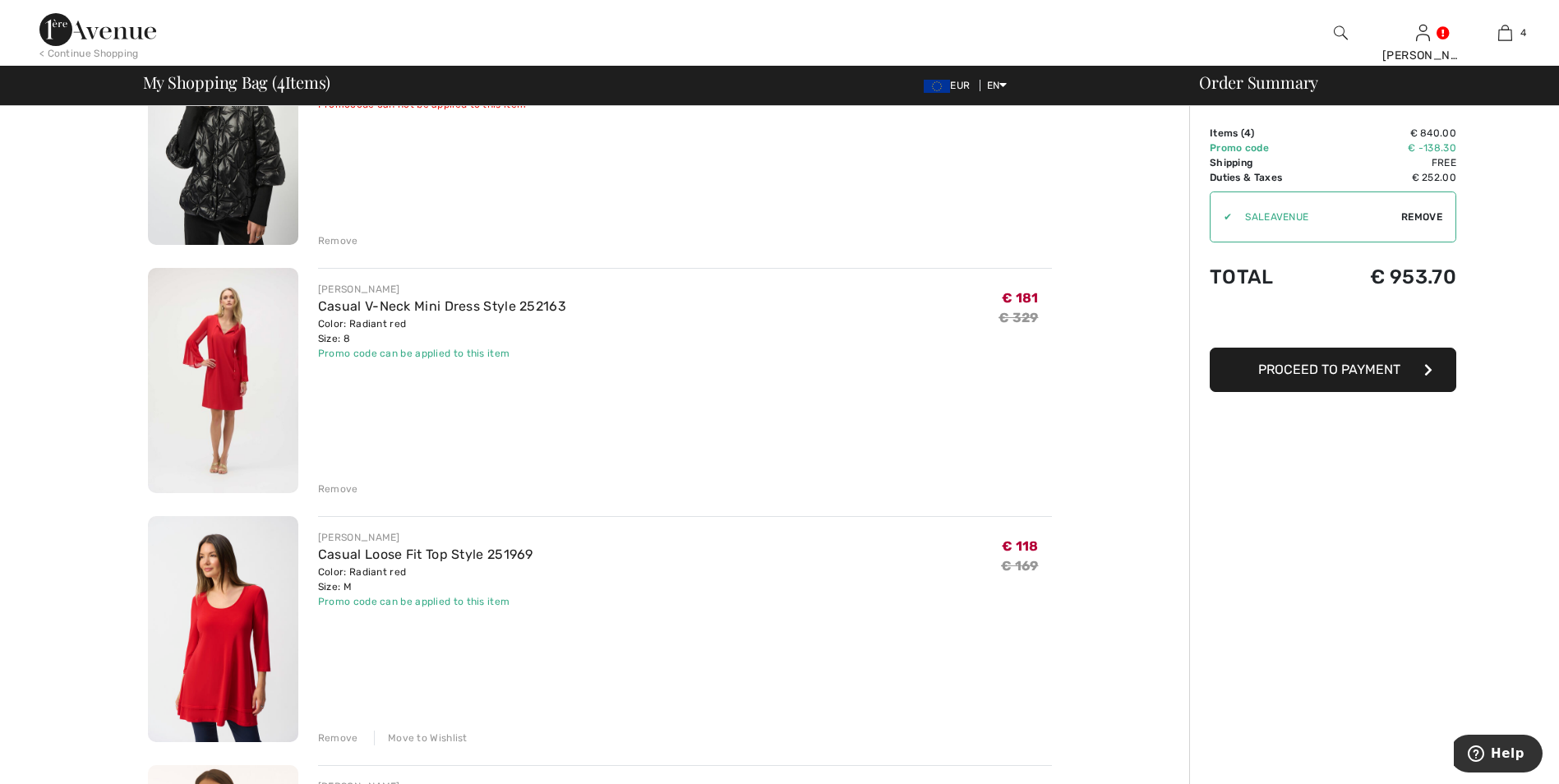
scroll to position [164, 0]
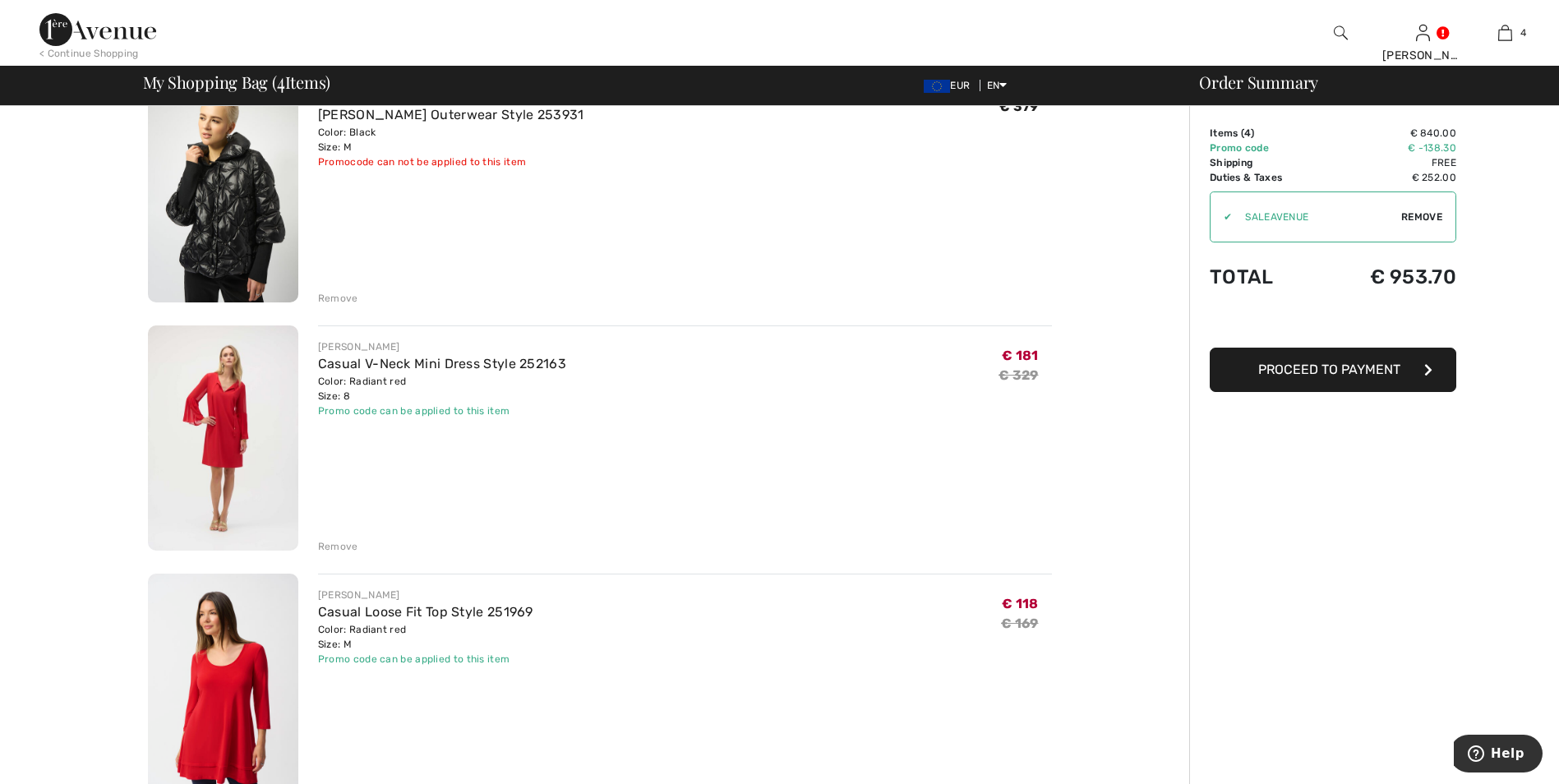
click at [335, 547] on div "Remove" at bounding box center [337, 547] width 40 height 15
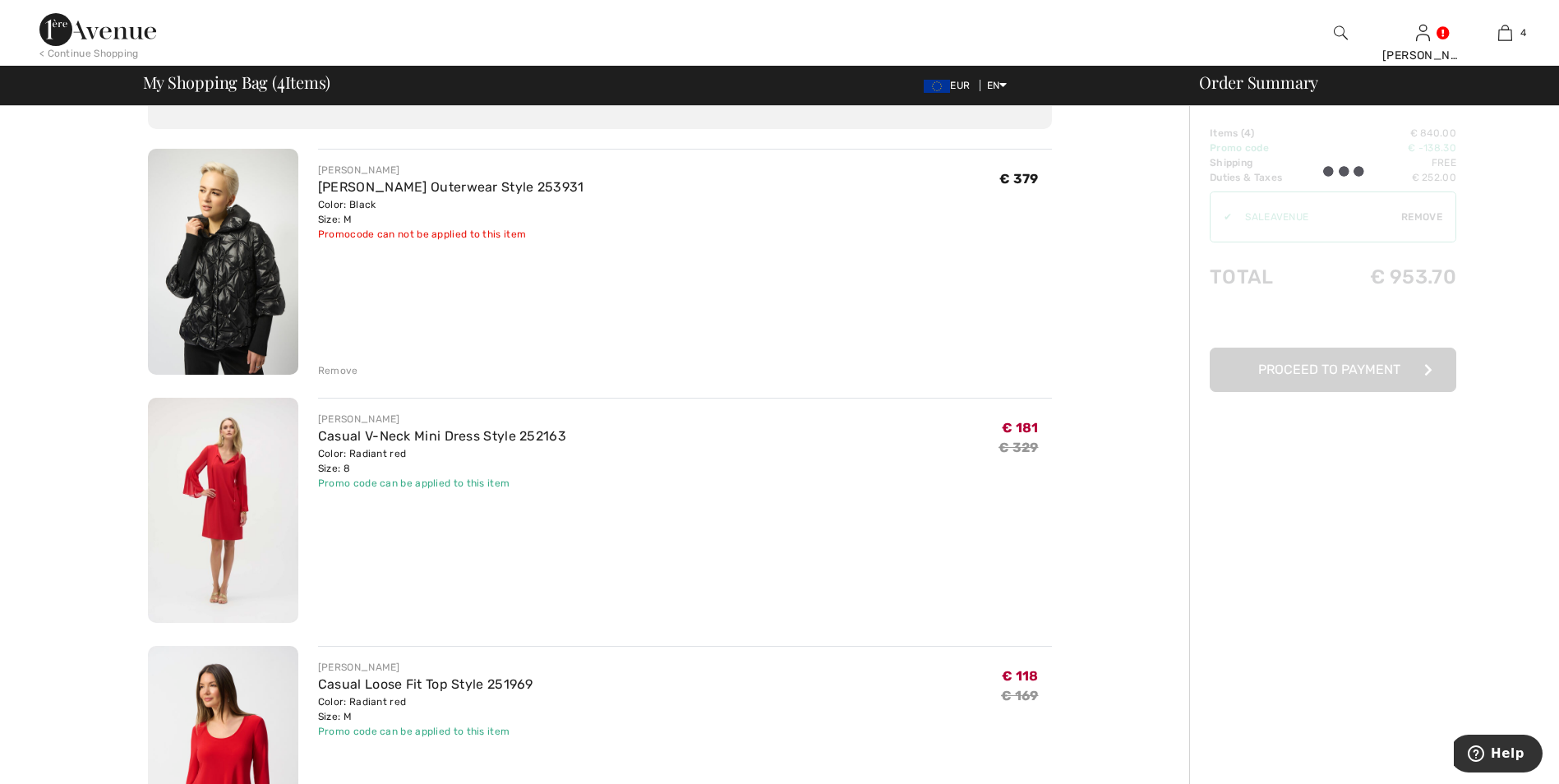
scroll to position [0, 0]
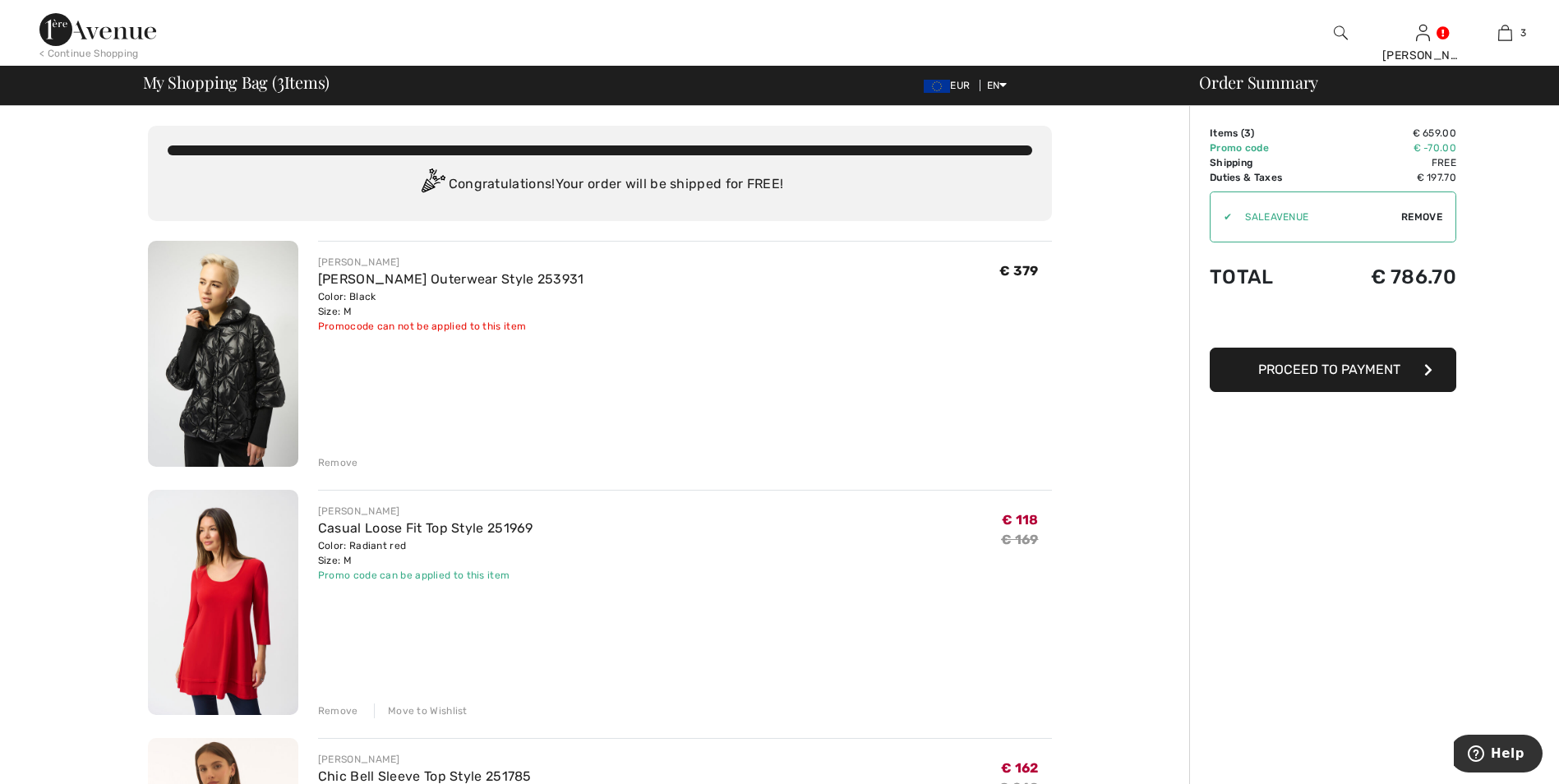
click at [331, 462] on div "Remove" at bounding box center [337, 463] width 40 height 15
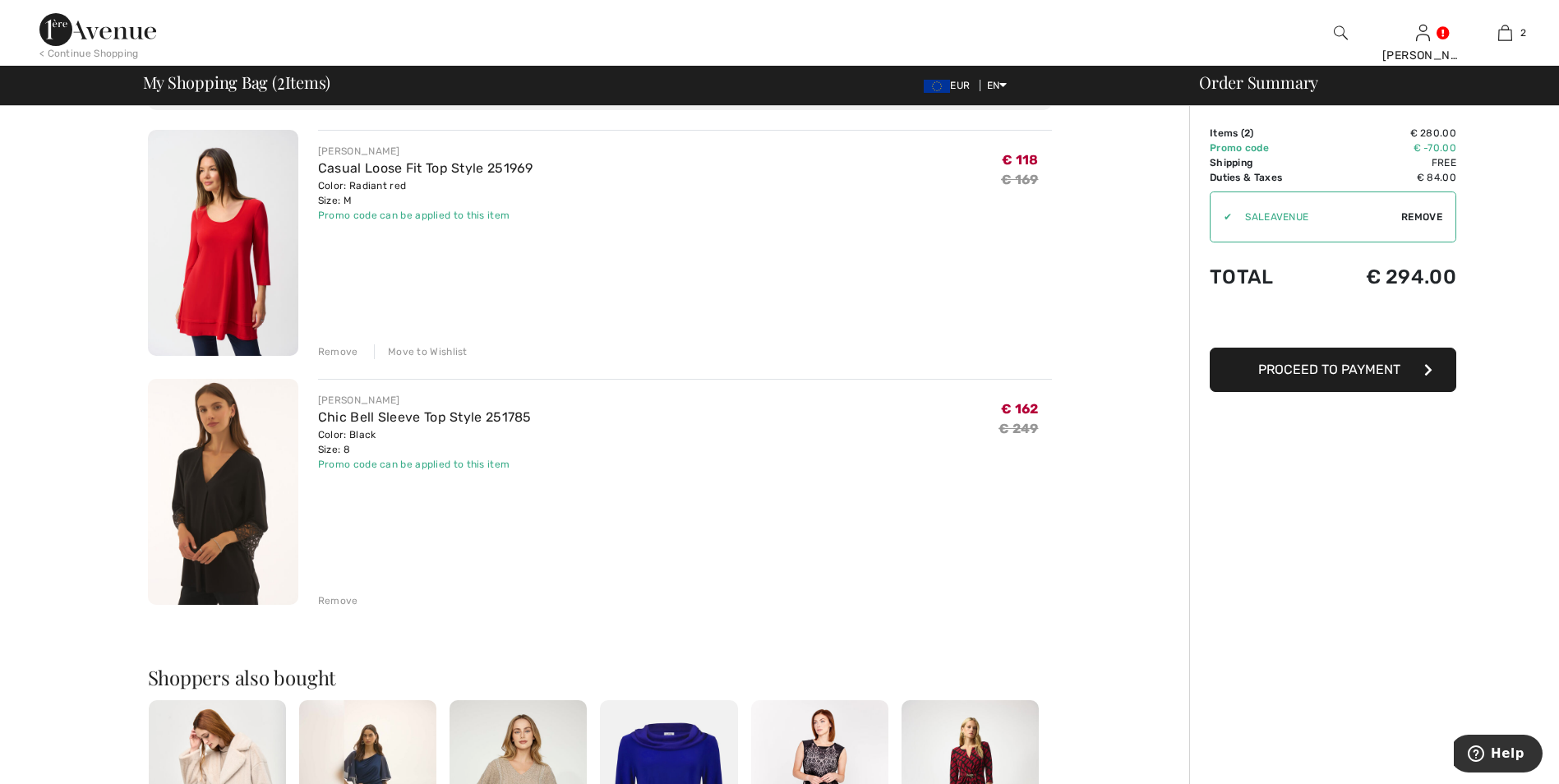
scroll to position [82, 0]
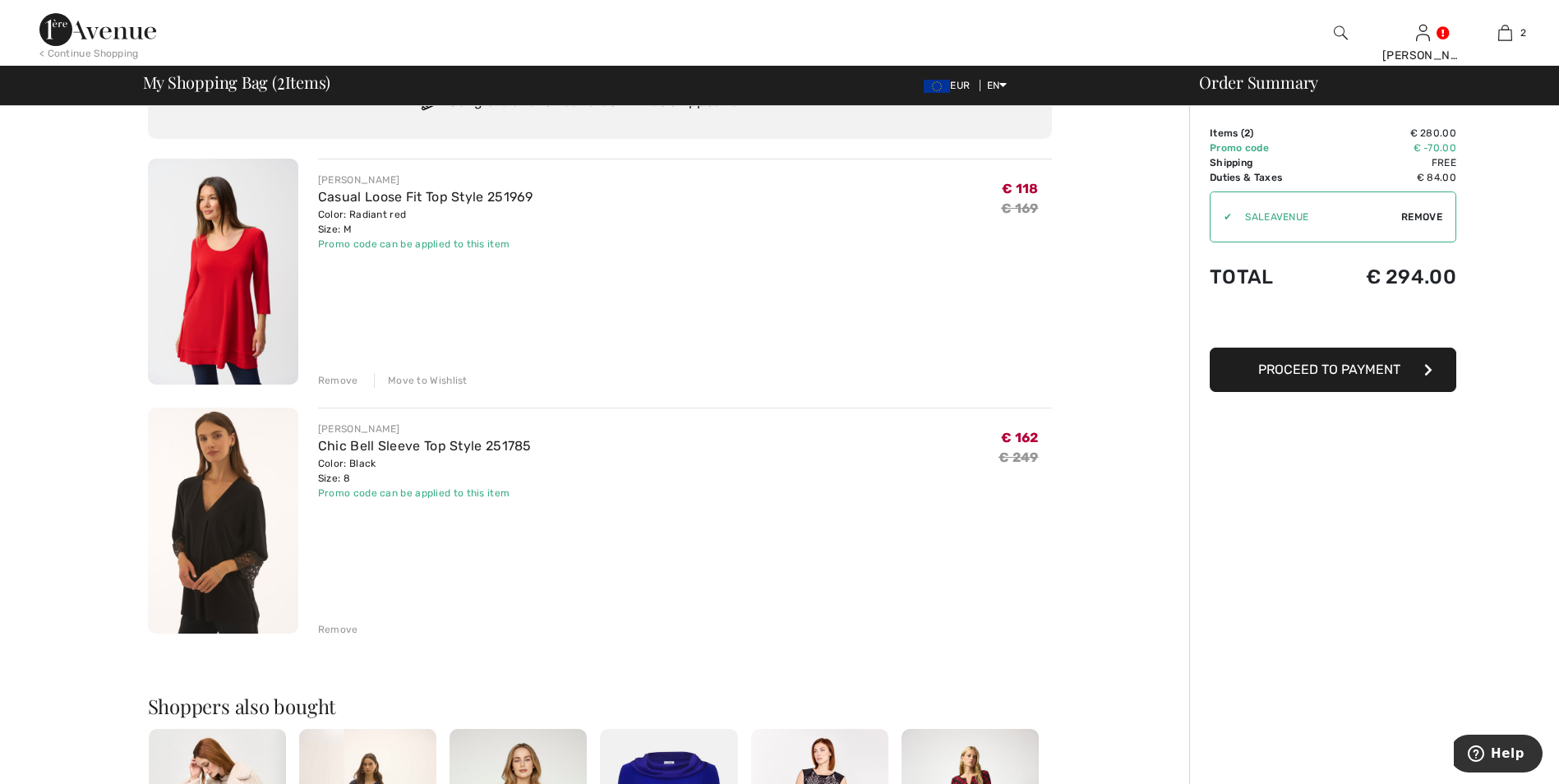
click at [216, 313] on img at bounding box center [222, 272] width 150 height 226
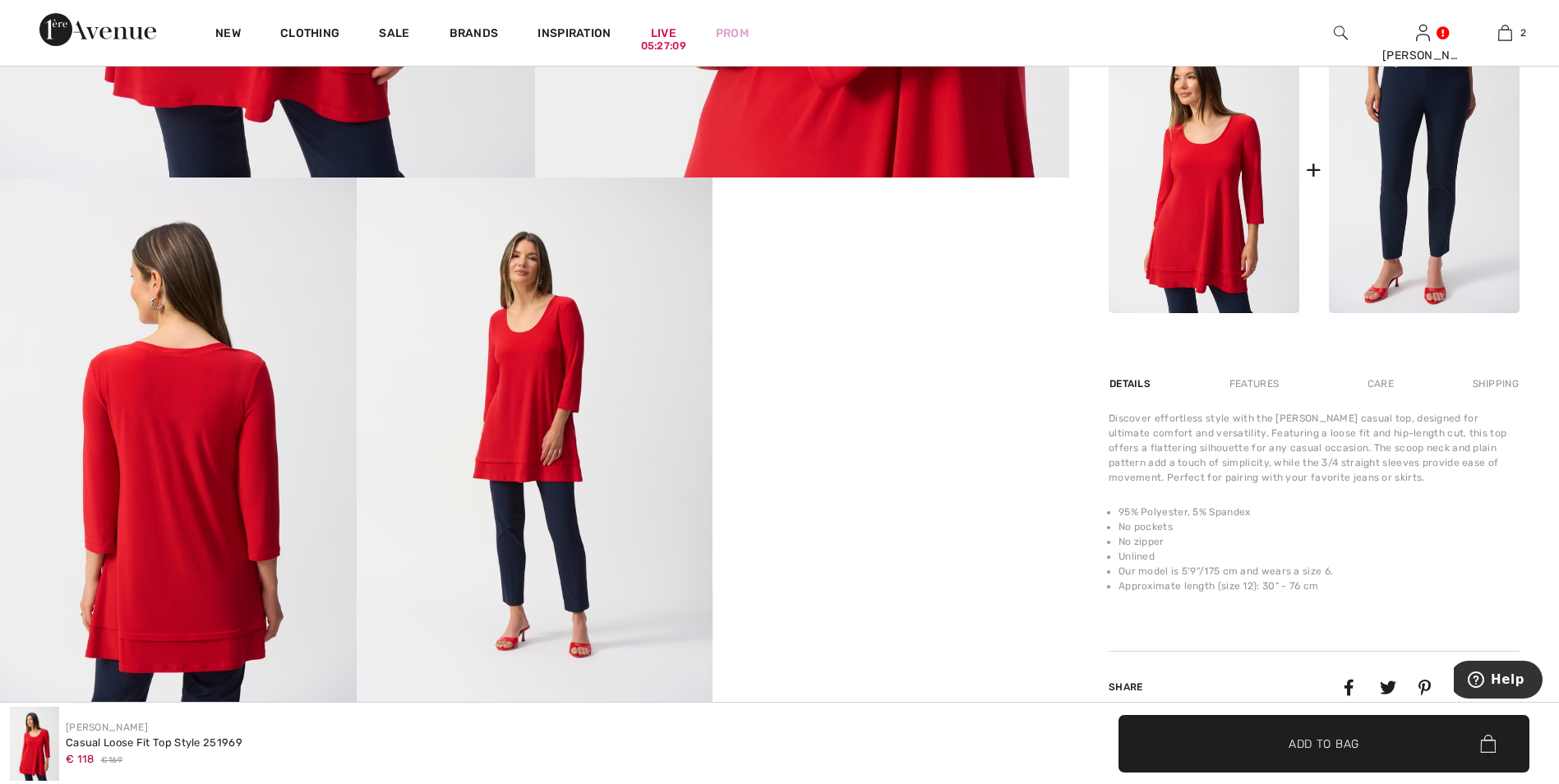
scroll to position [821, 0]
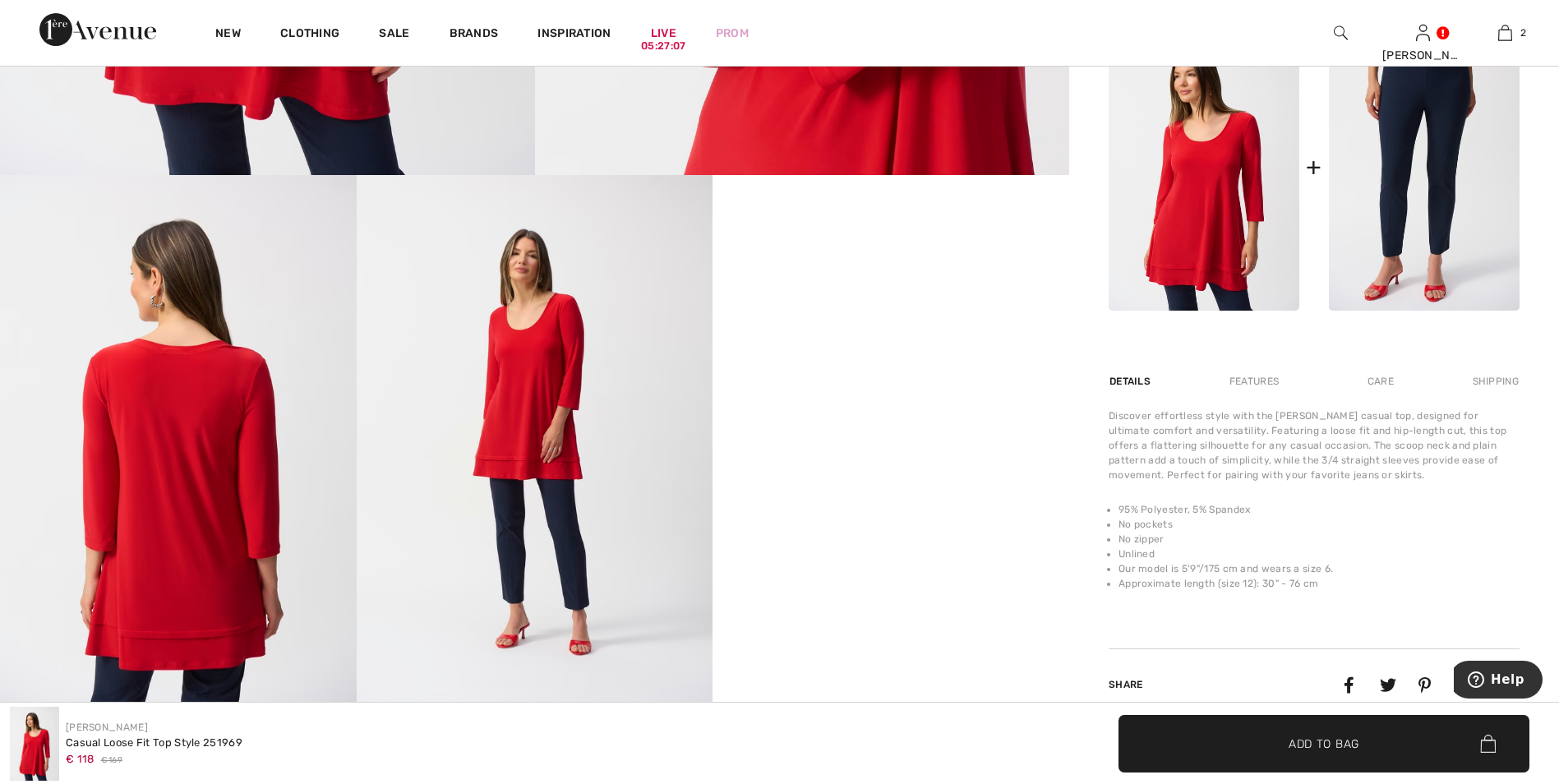
click at [485, 453] on img at bounding box center [536, 442] width 357 height 535
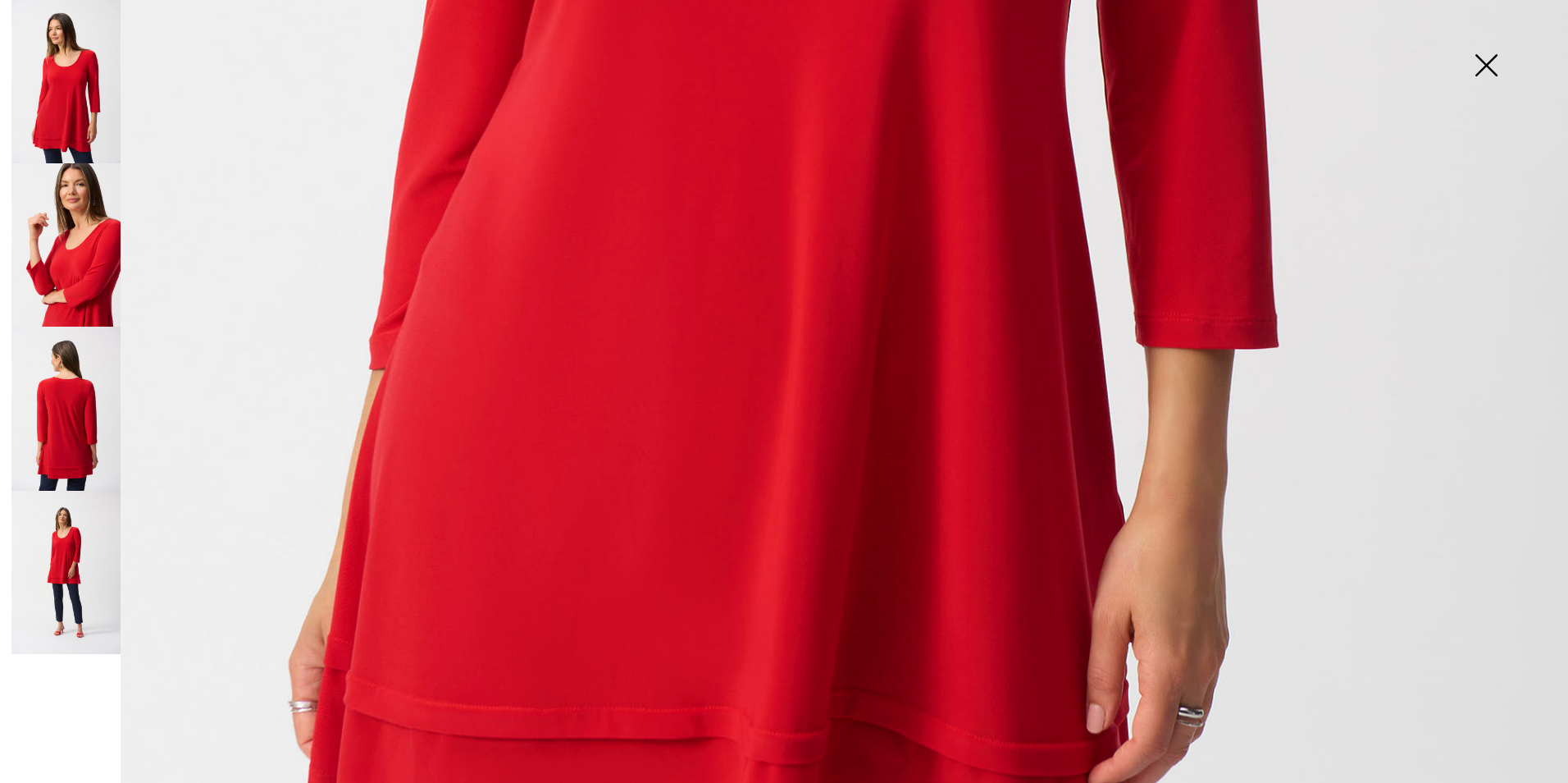
scroll to position [1222, 0]
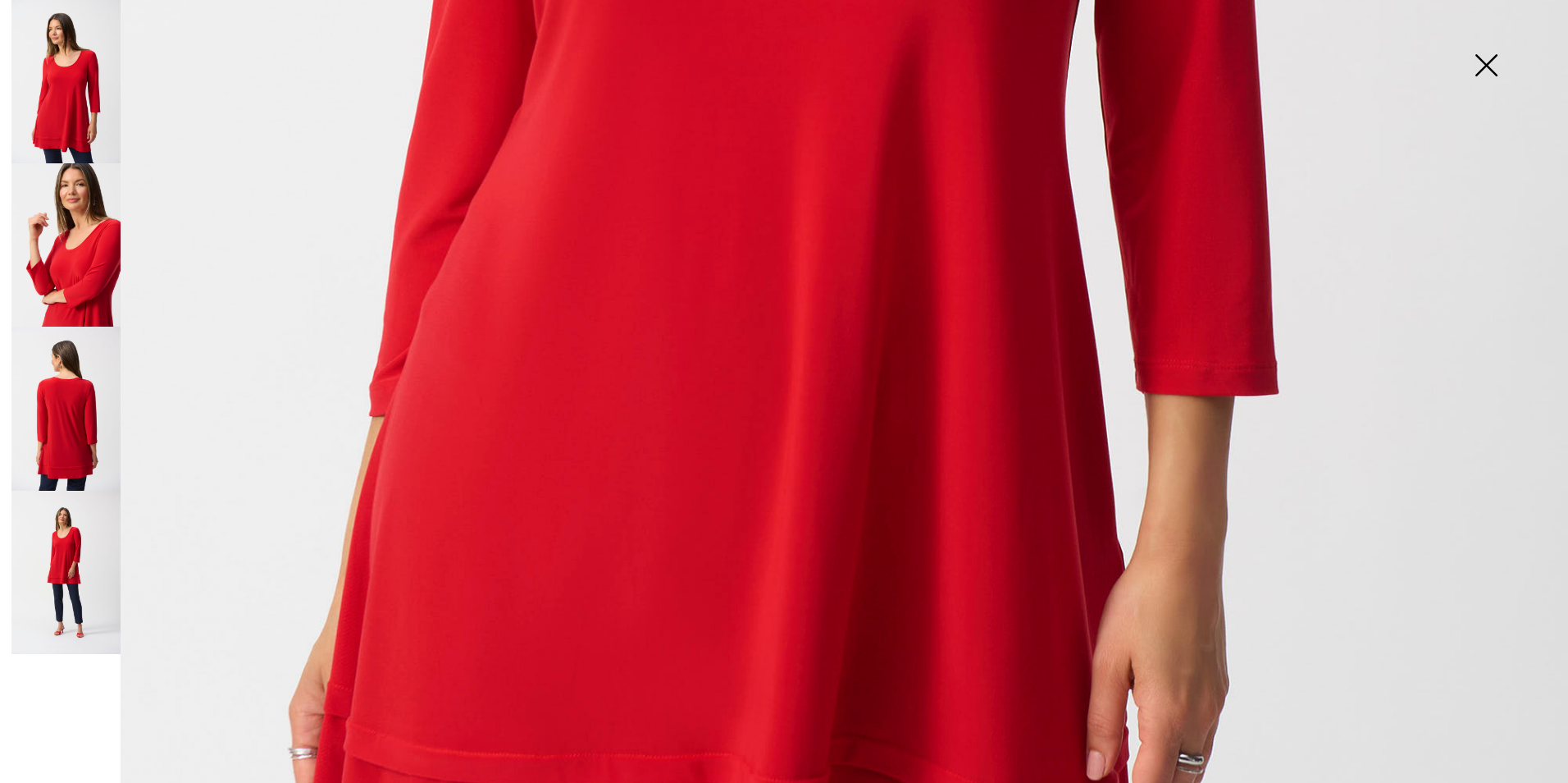
click at [1480, 64] on img at bounding box center [1487, 66] width 82 height 85
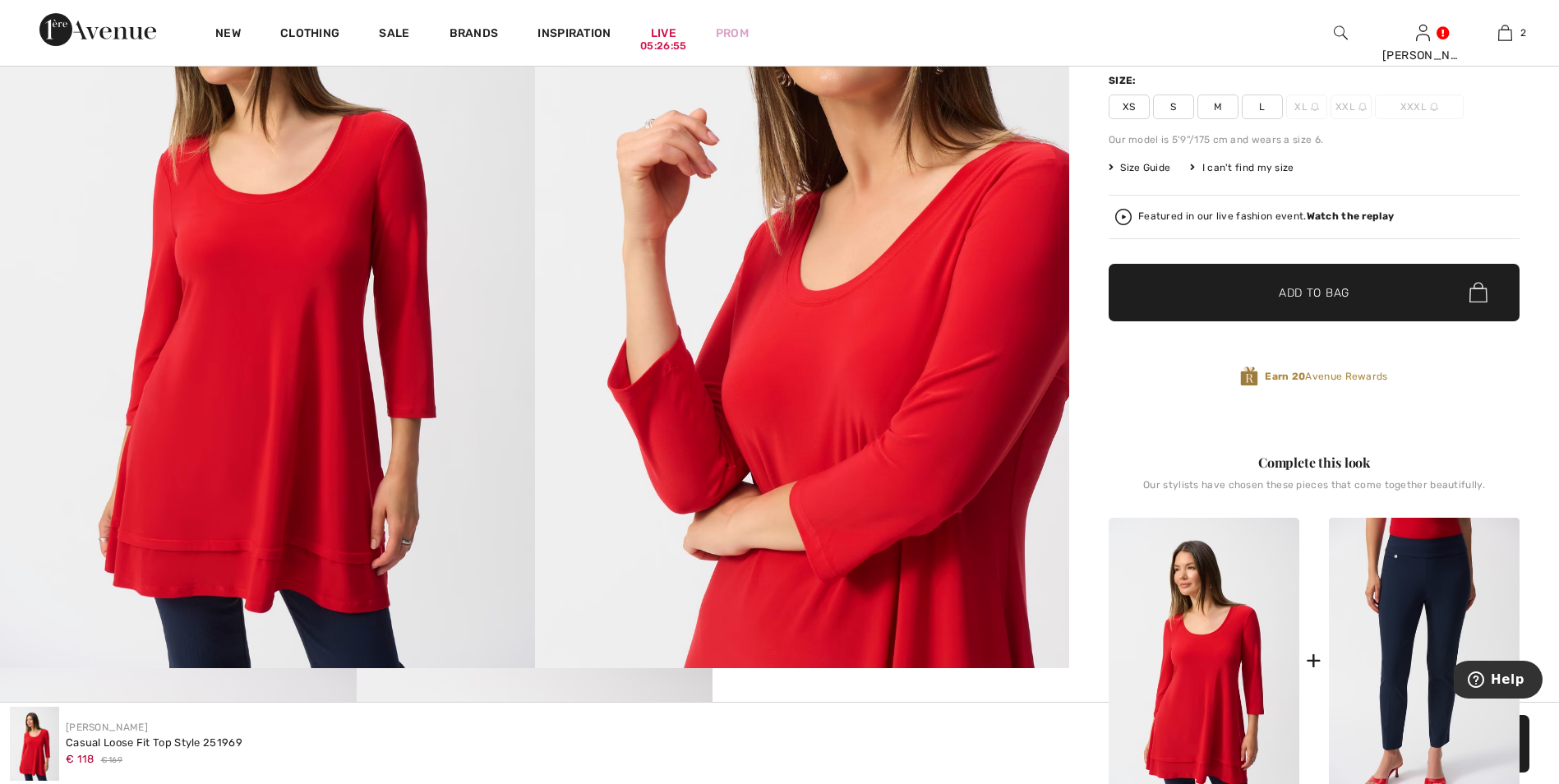
scroll to position [0, 0]
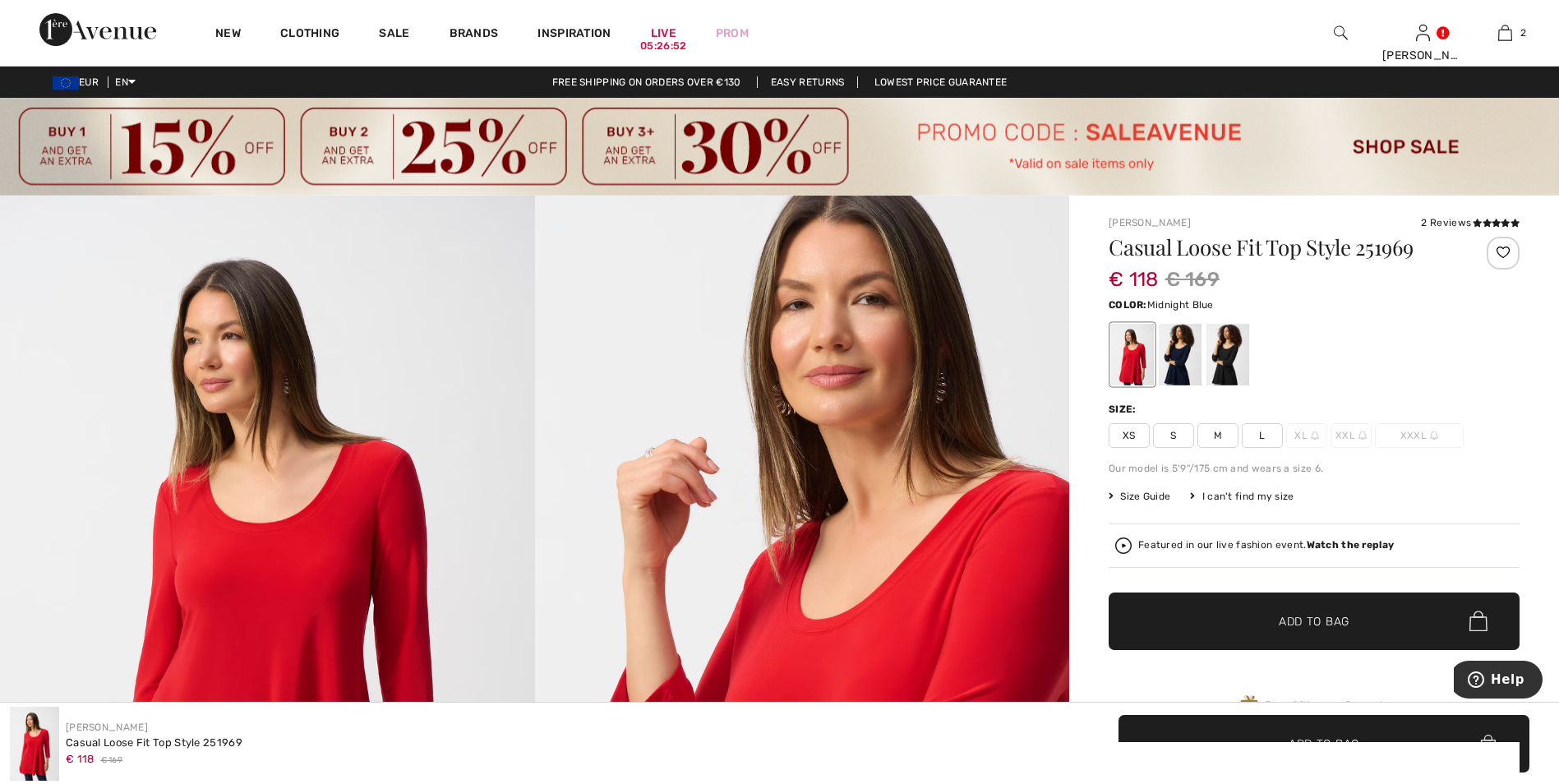
click at [1175, 343] on div at bounding box center [1180, 354] width 43 height 62
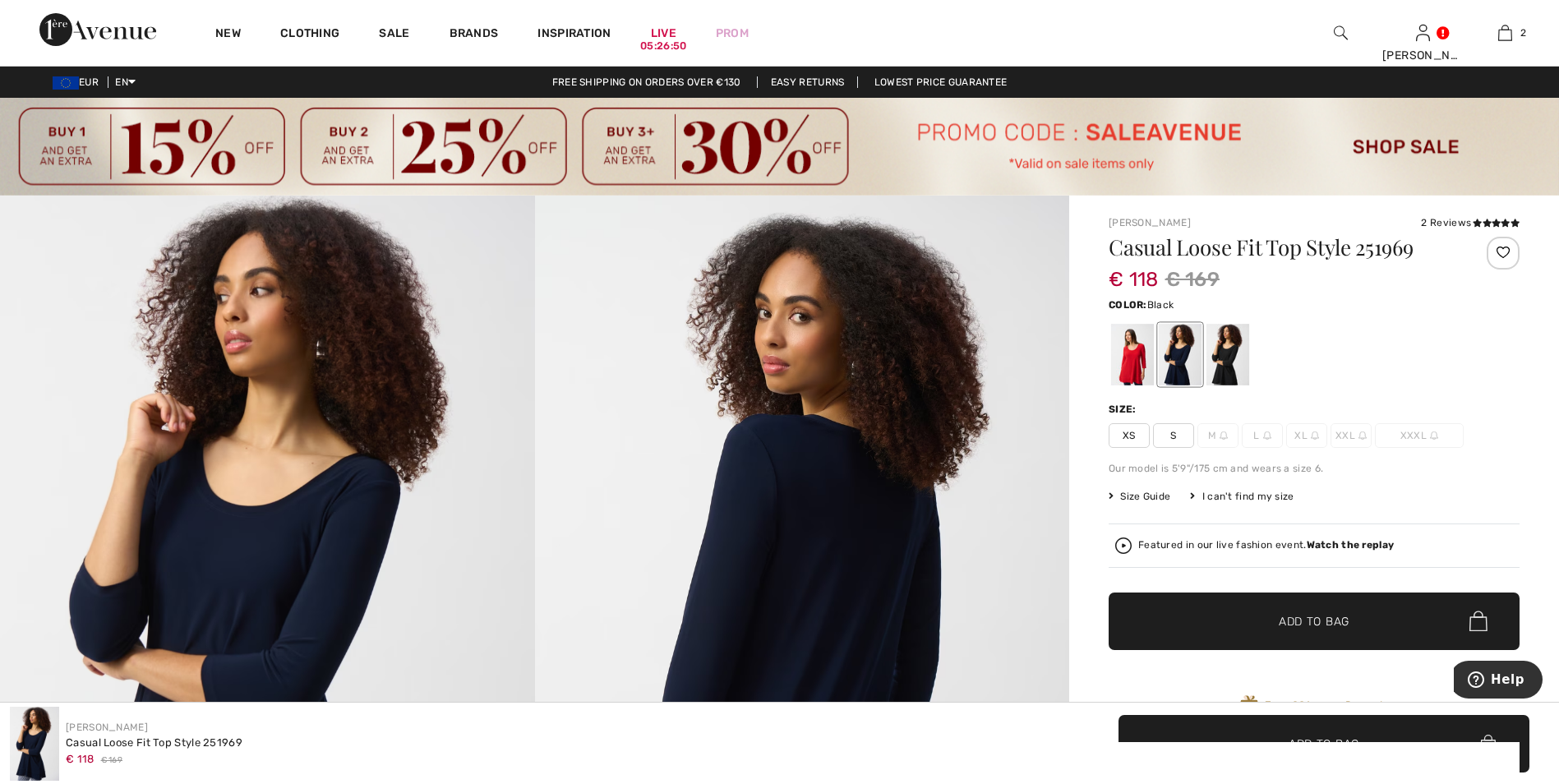
click at [1226, 357] on div at bounding box center [1228, 354] width 43 height 62
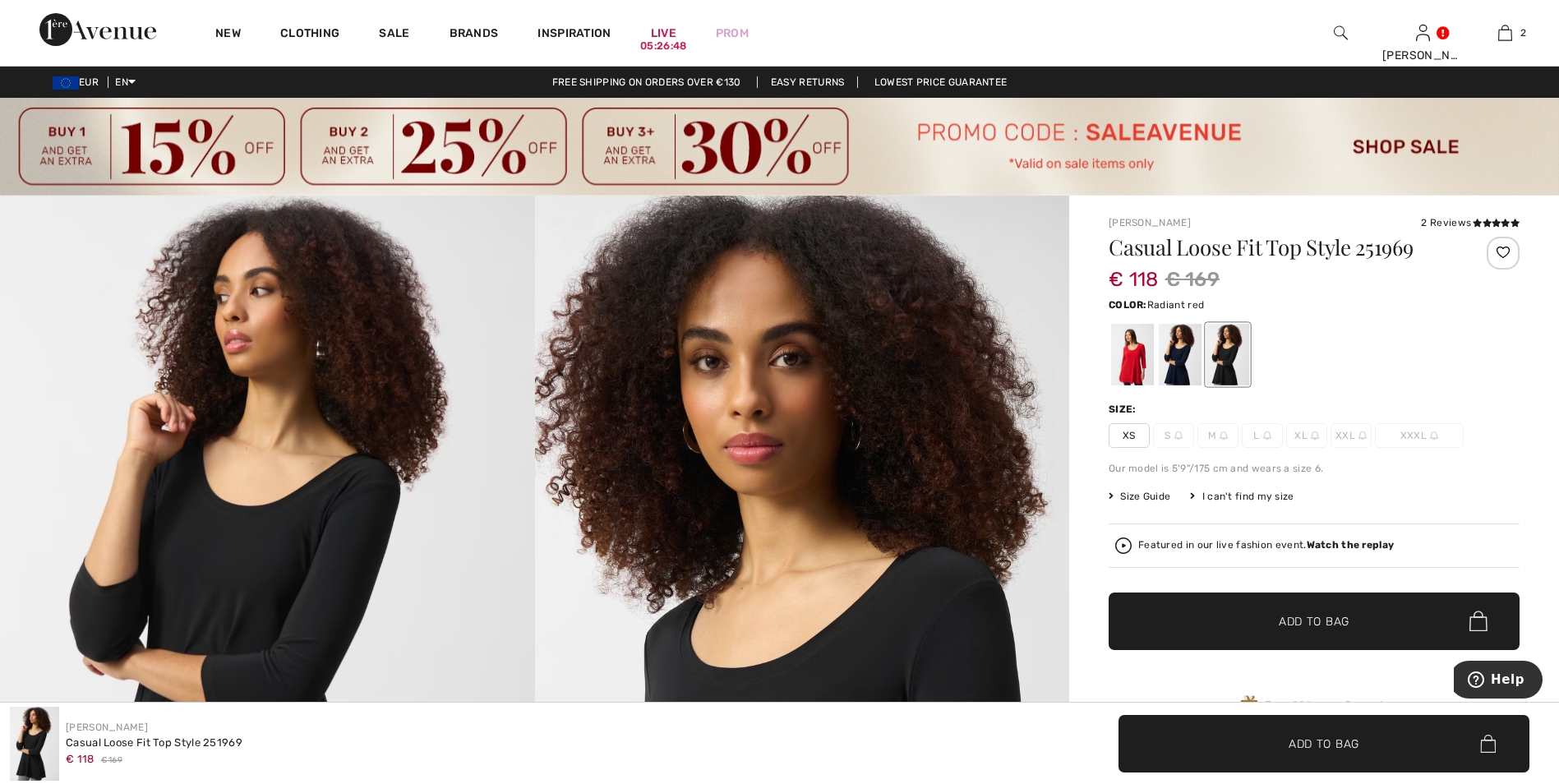
click at [1135, 359] on div at bounding box center [1133, 354] width 43 height 62
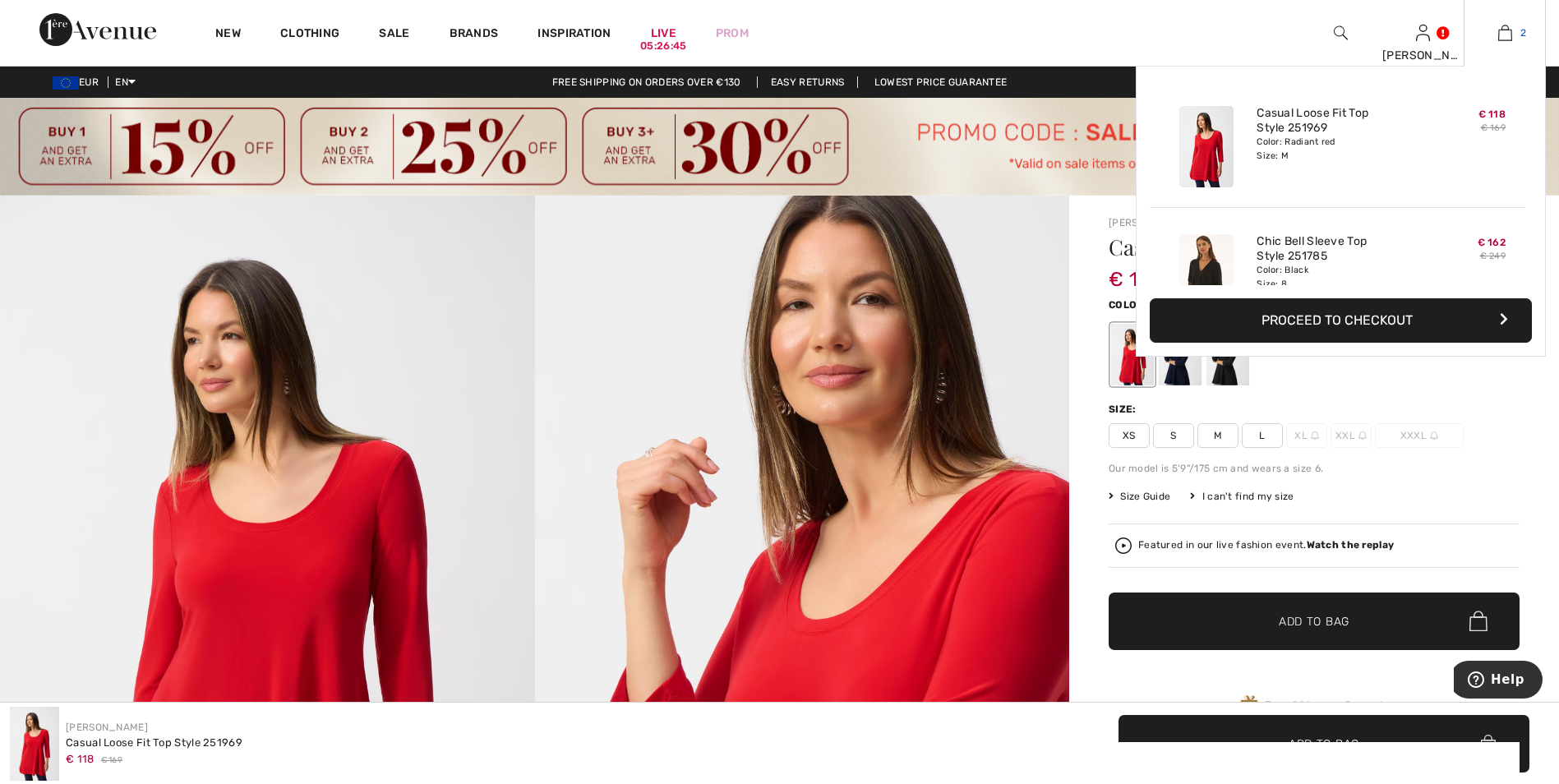
click at [1510, 31] on img at bounding box center [1505, 33] width 14 height 20
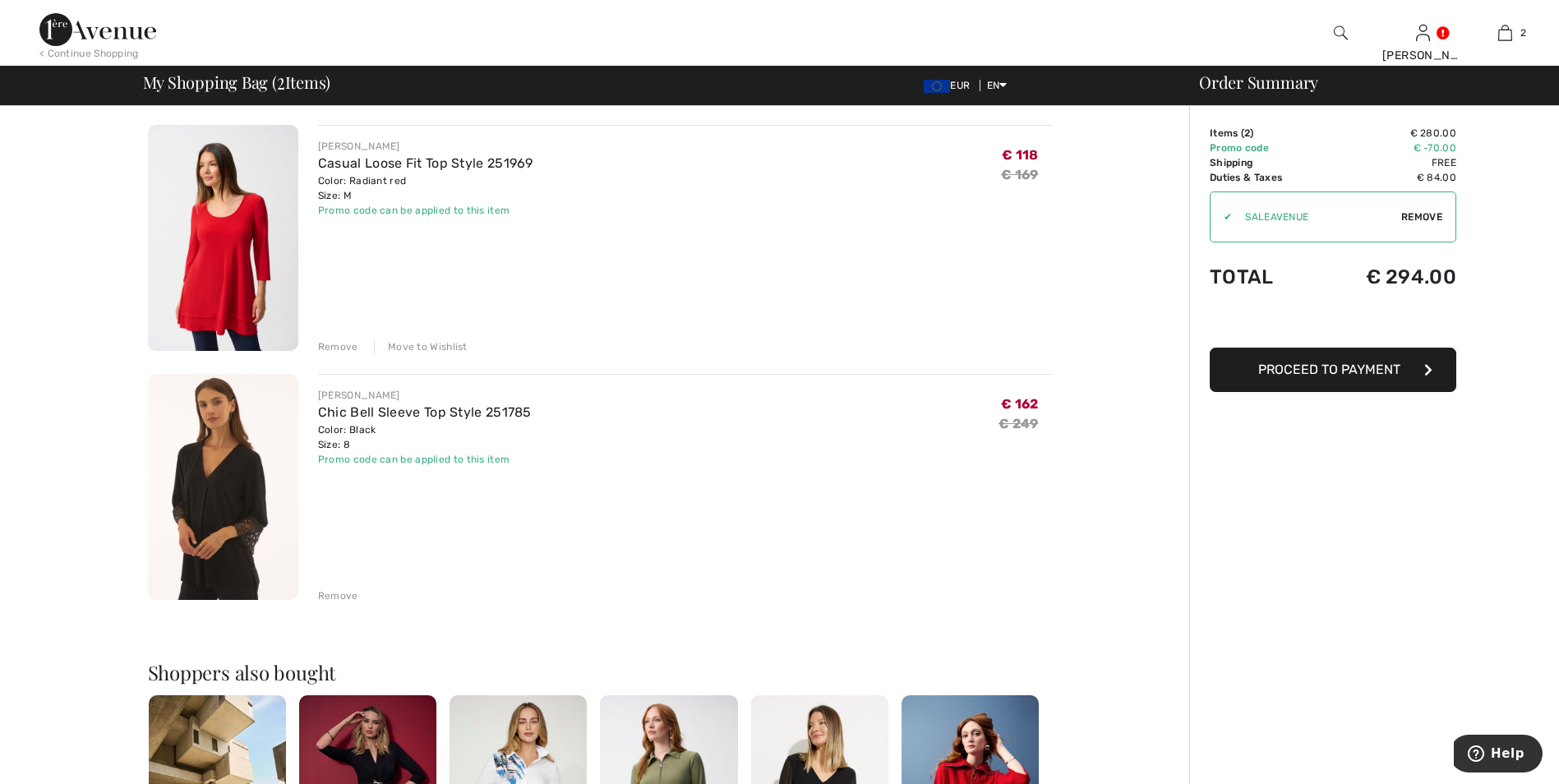
scroll to position [82, 0]
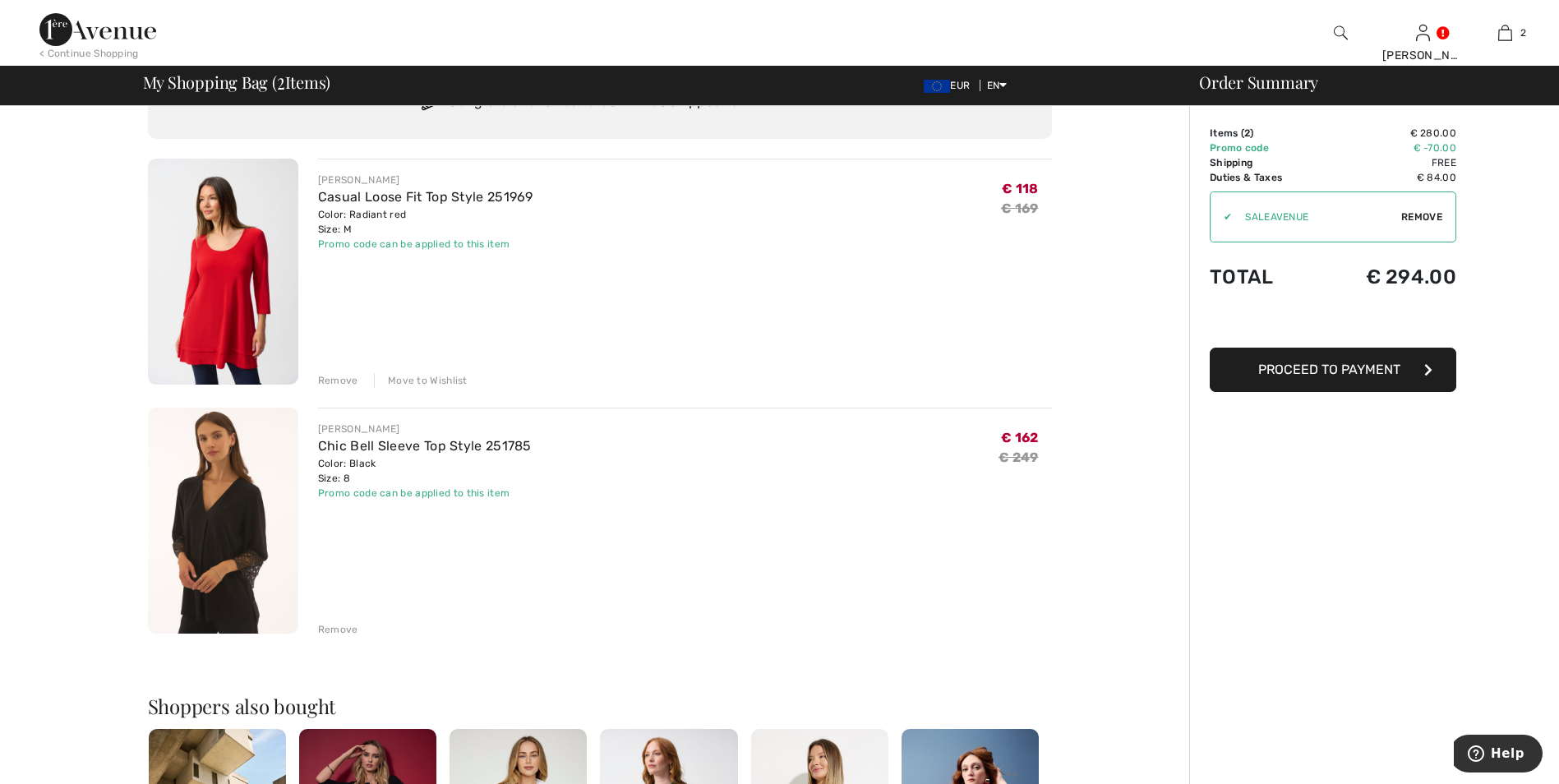
click at [221, 544] on img at bounding box center [222, 520] width 150 height 226
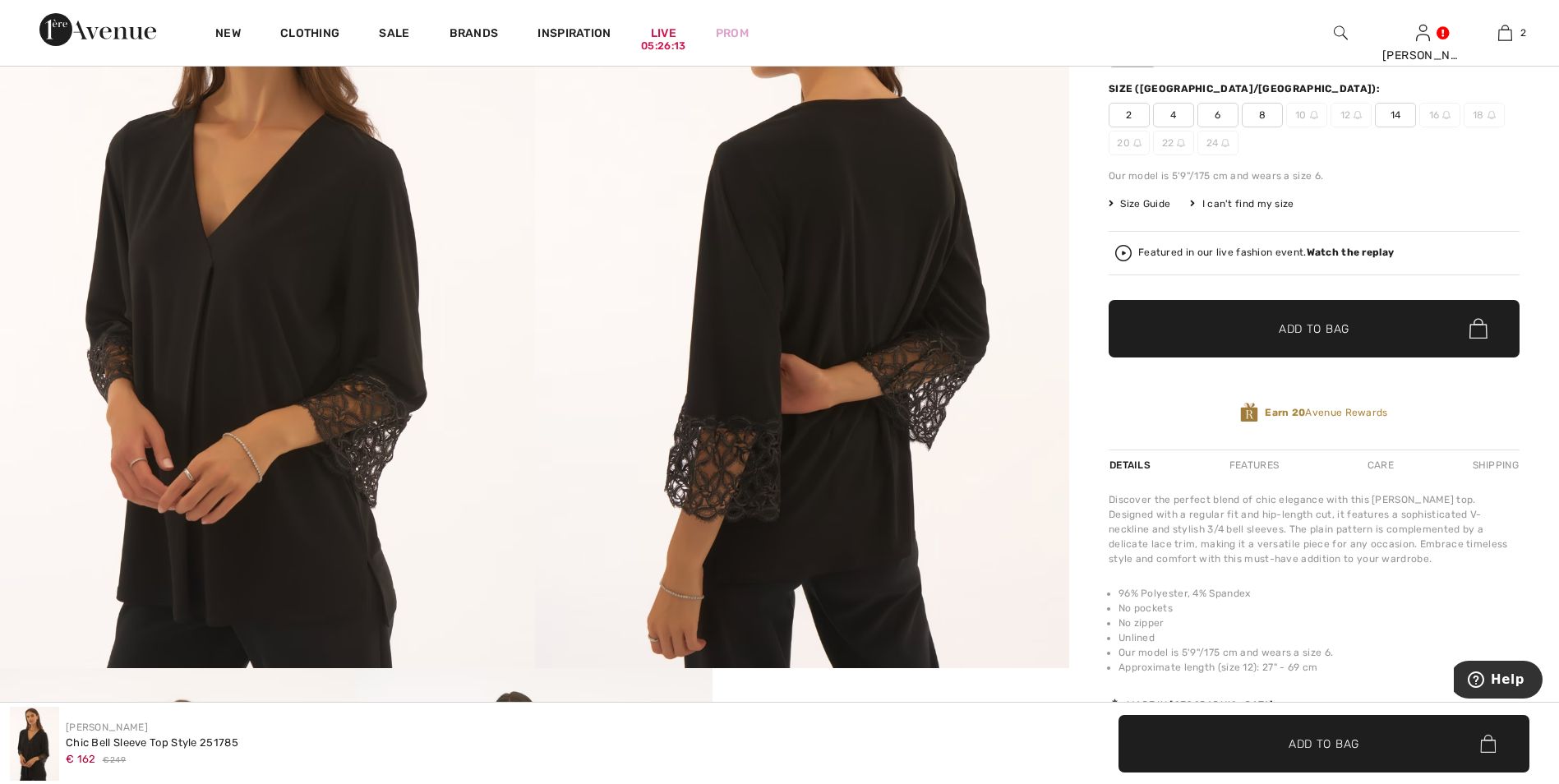
click at [230, 375] on img at bounding box center [267, 268] width 536 height 802
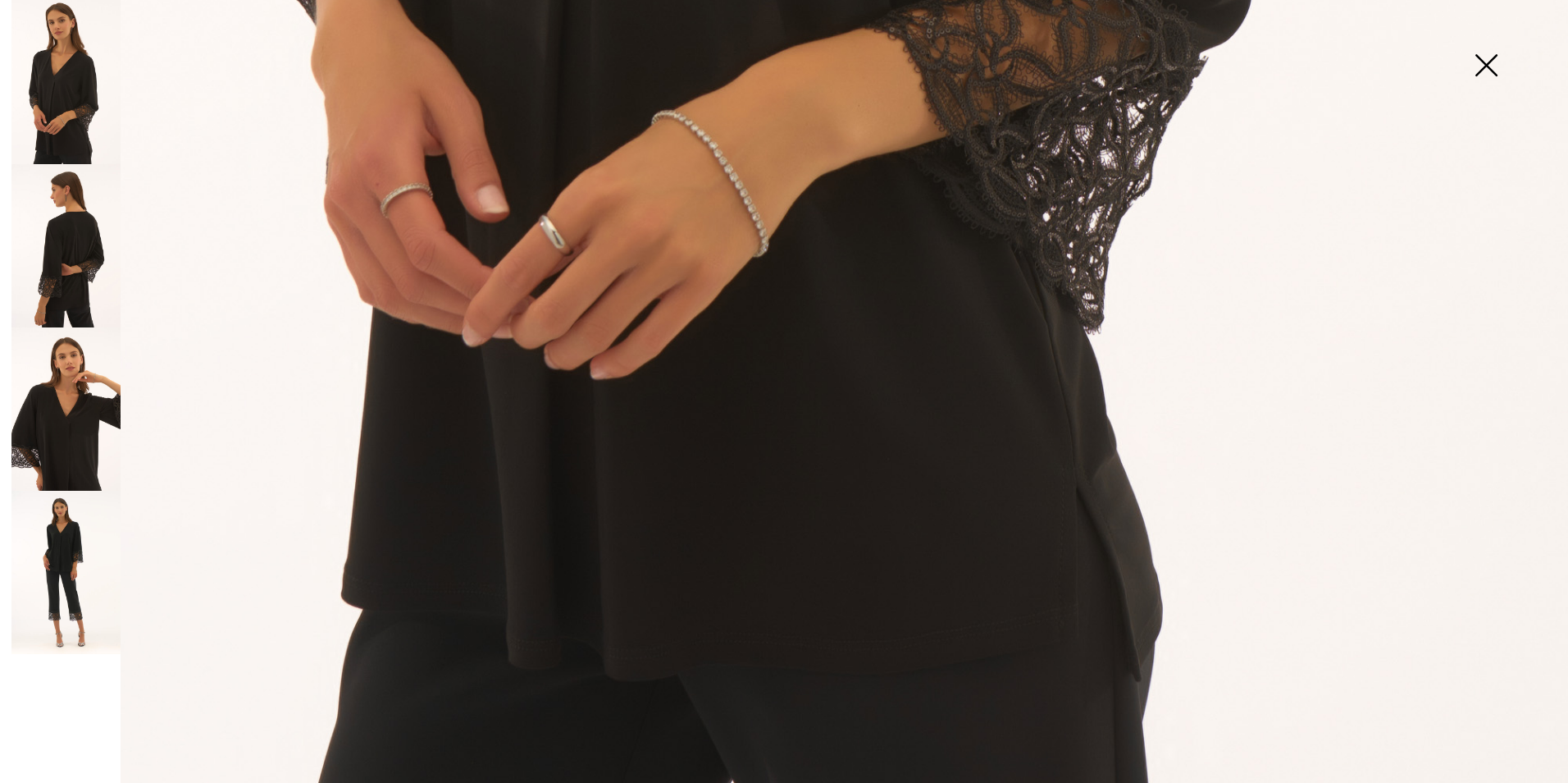
scroll to position [1553, 0]
click at [78, 263] on img at bounding box center [65, 246] width 109 height 164
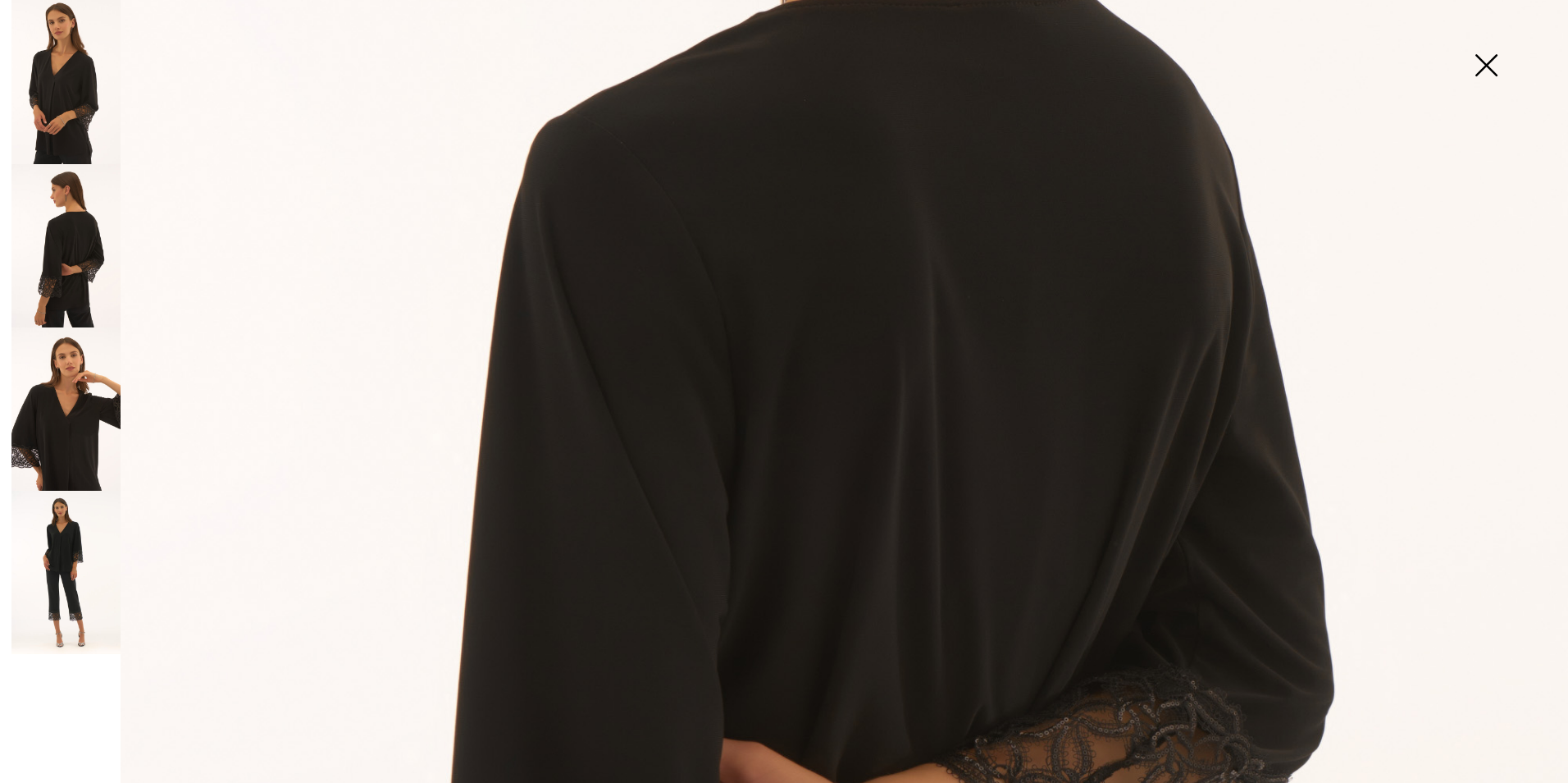
scroll to position [650, 0]
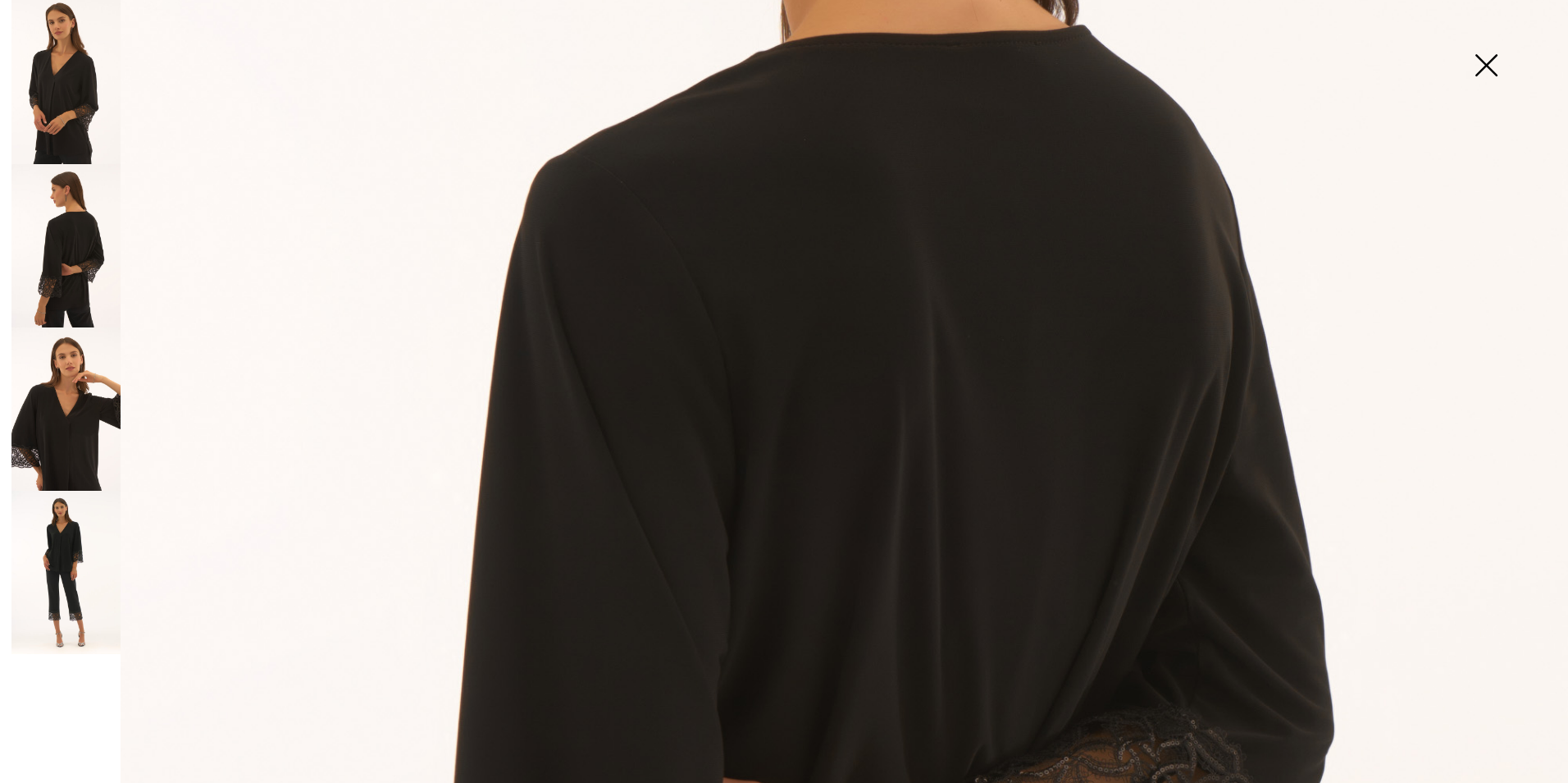
click at [62, 418] on img at bounding box center [65, 409] width 109 height 163
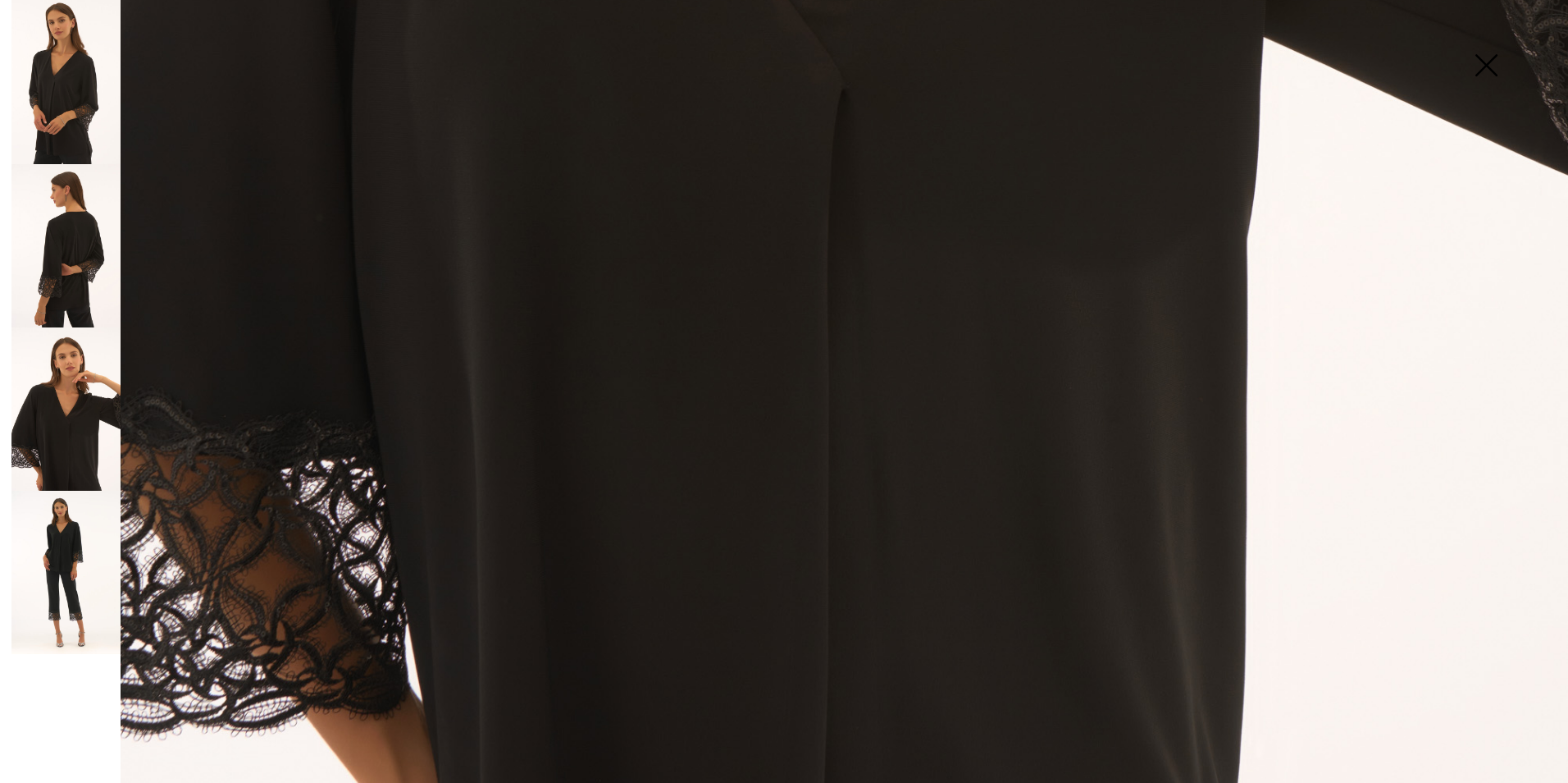
scroll to position [1389, 0]
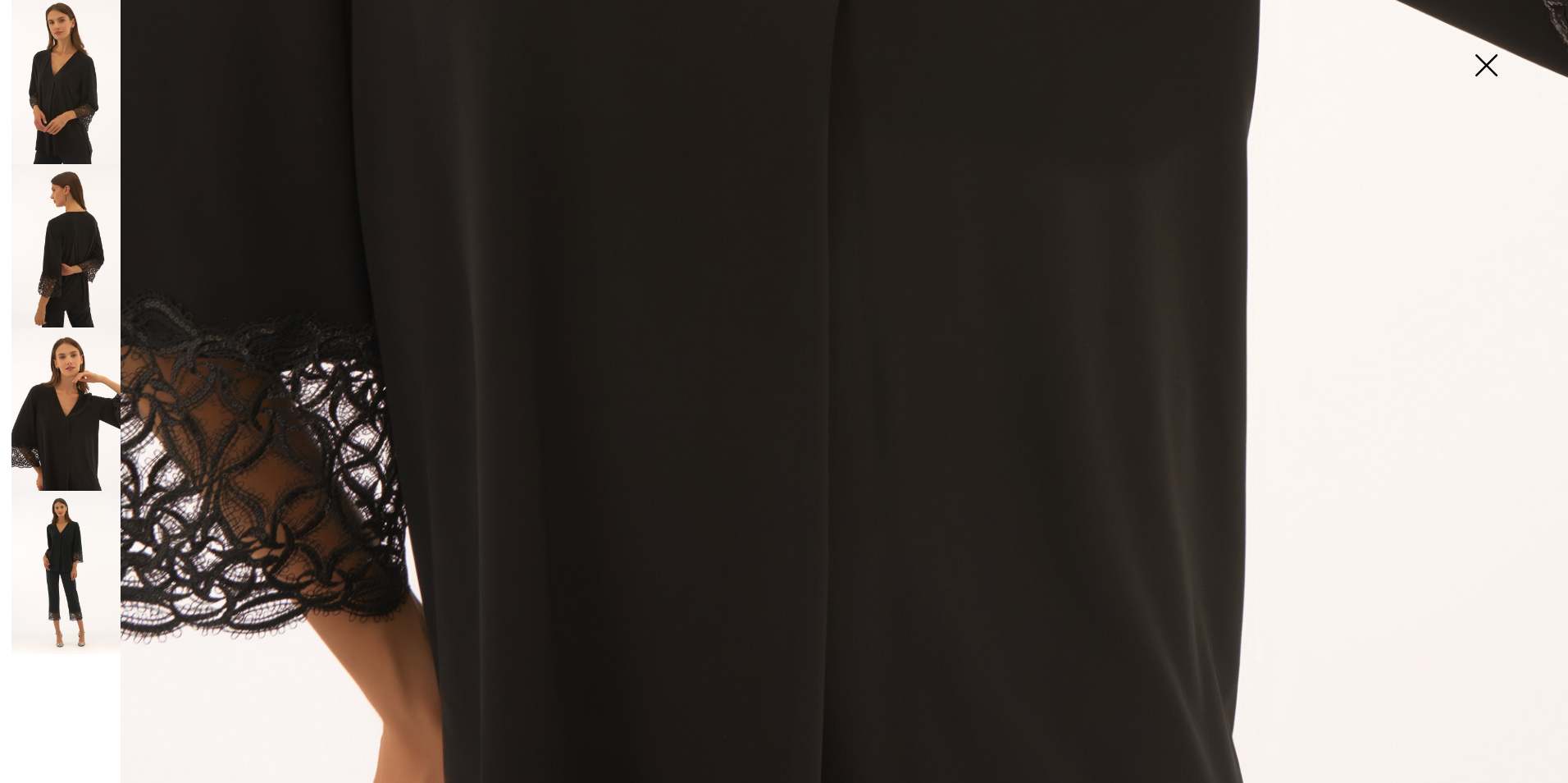
click at [68, 561] on img at bounding box center [65, 572] width 109 height 163
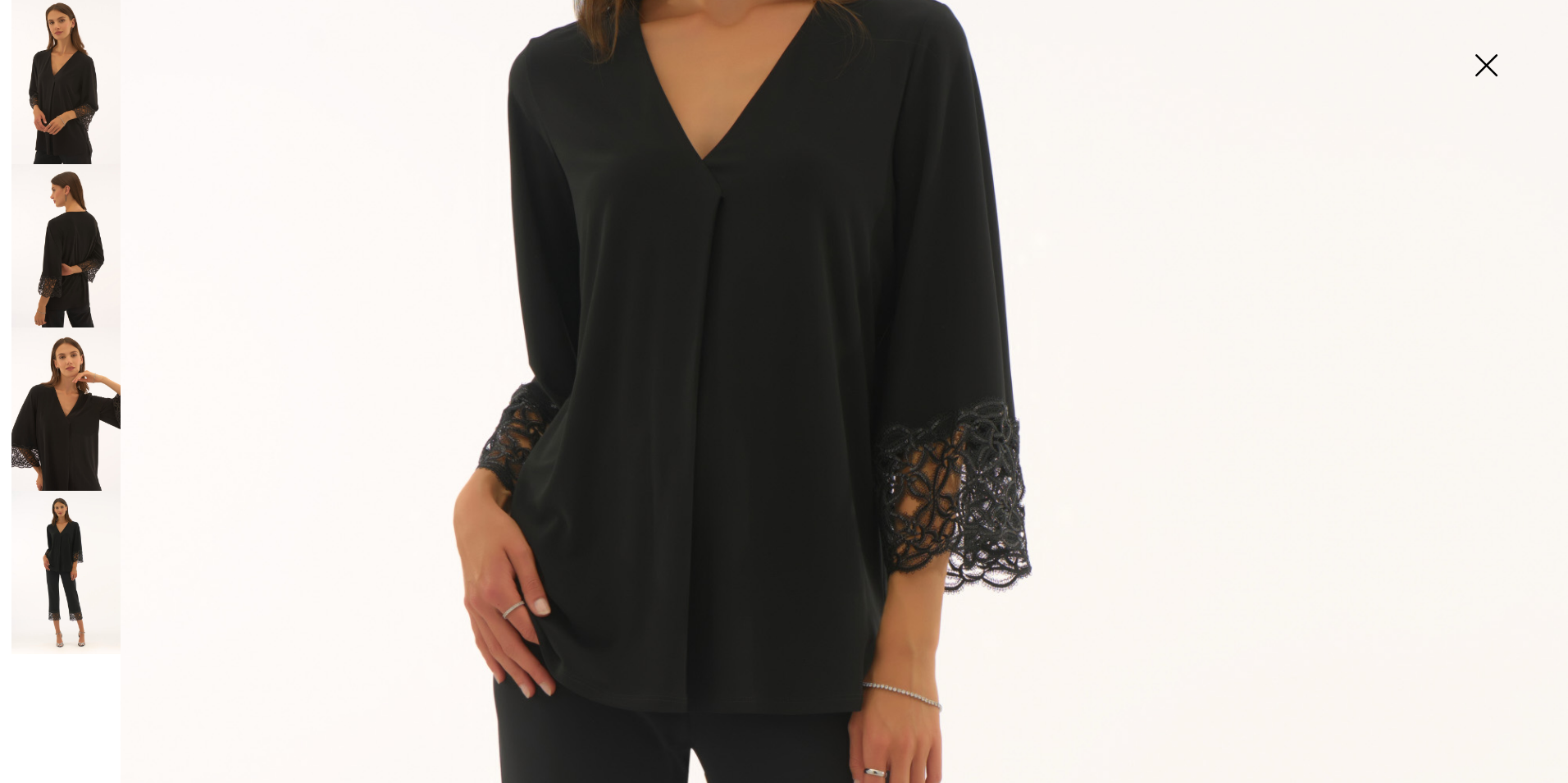
scroll to position [486, 0]
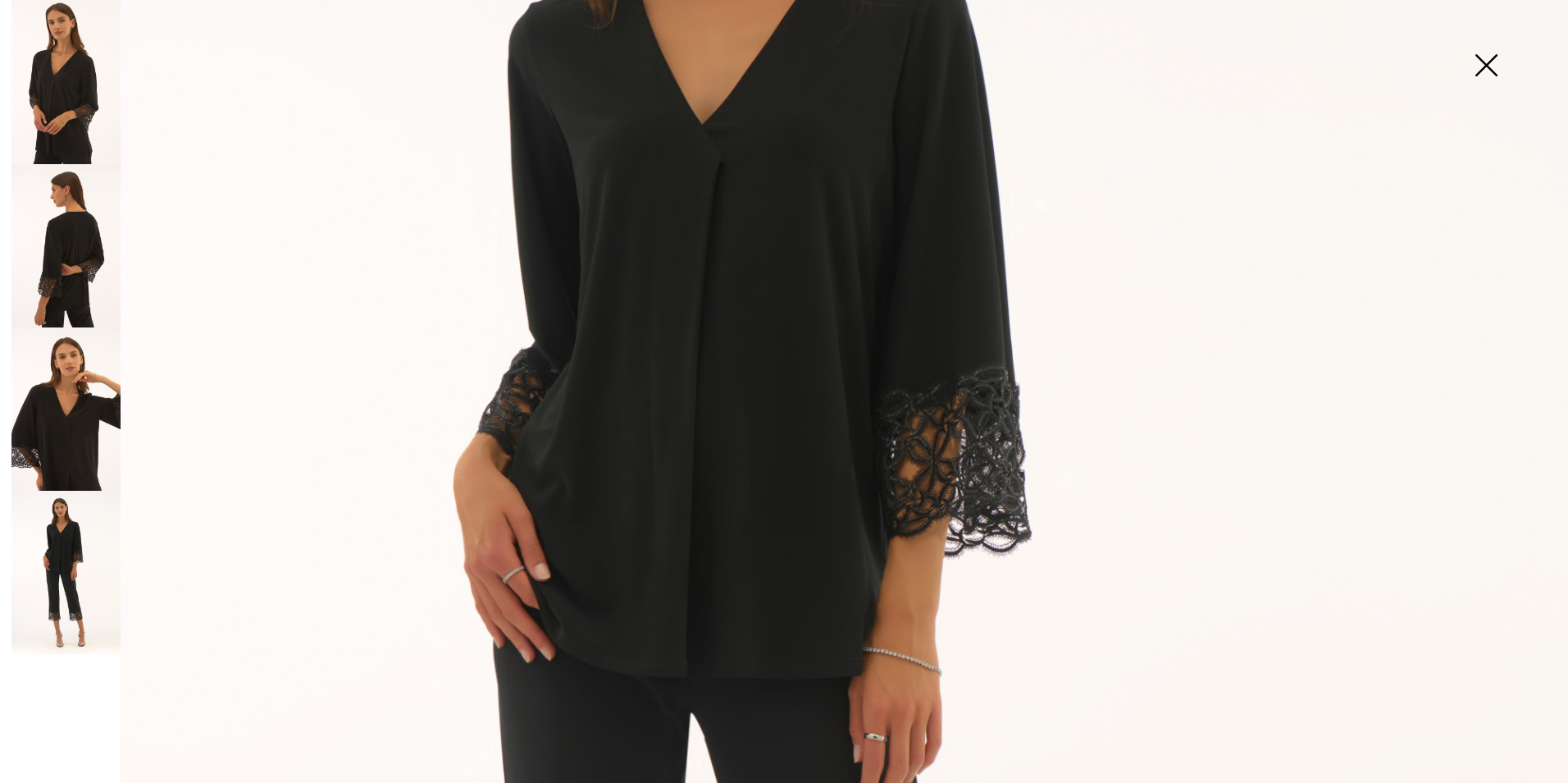
click at [946, 502] on img at bounding box center [784, 690] width 1568 height 2352
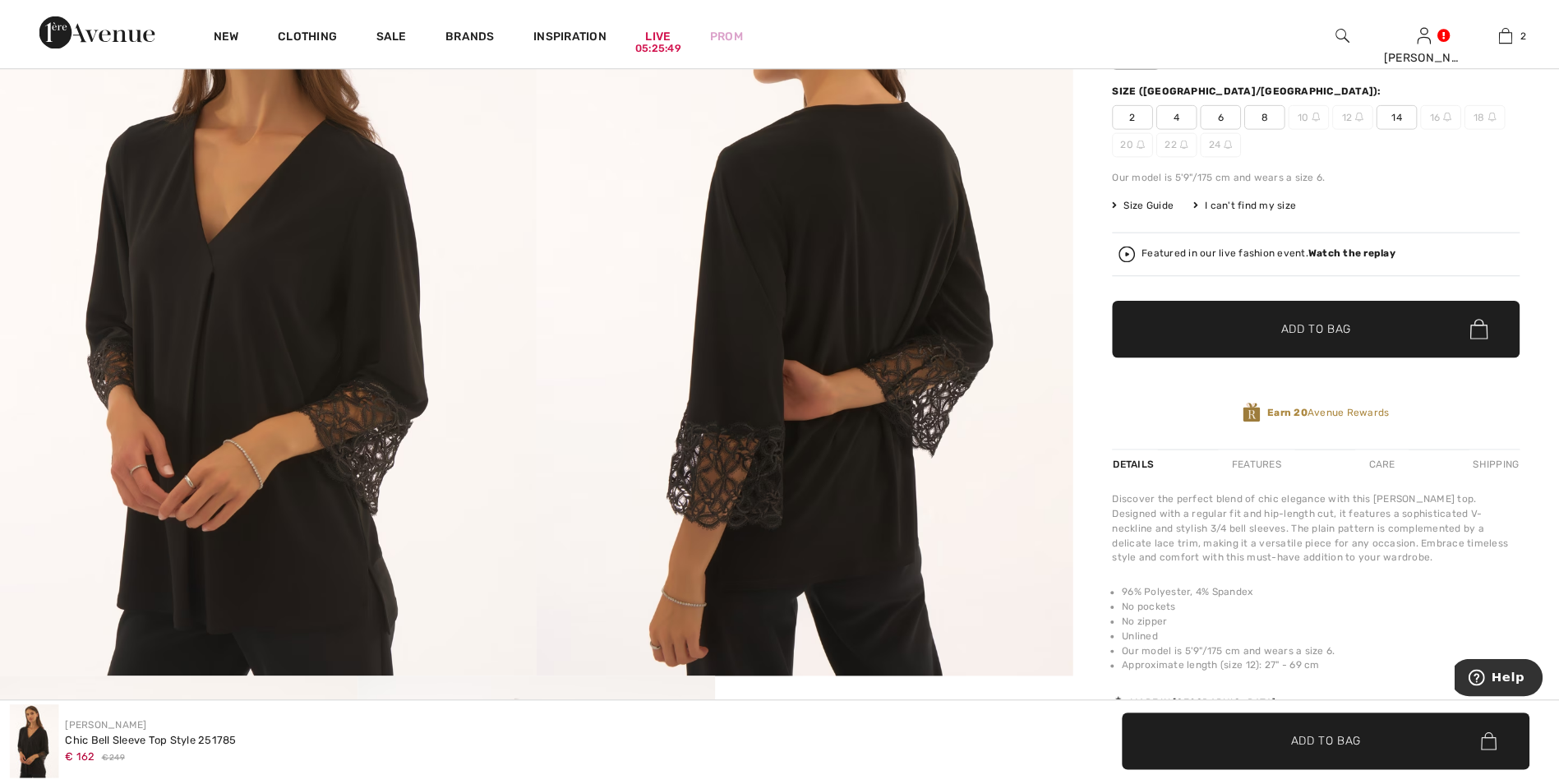
scroll to position [329, 0]
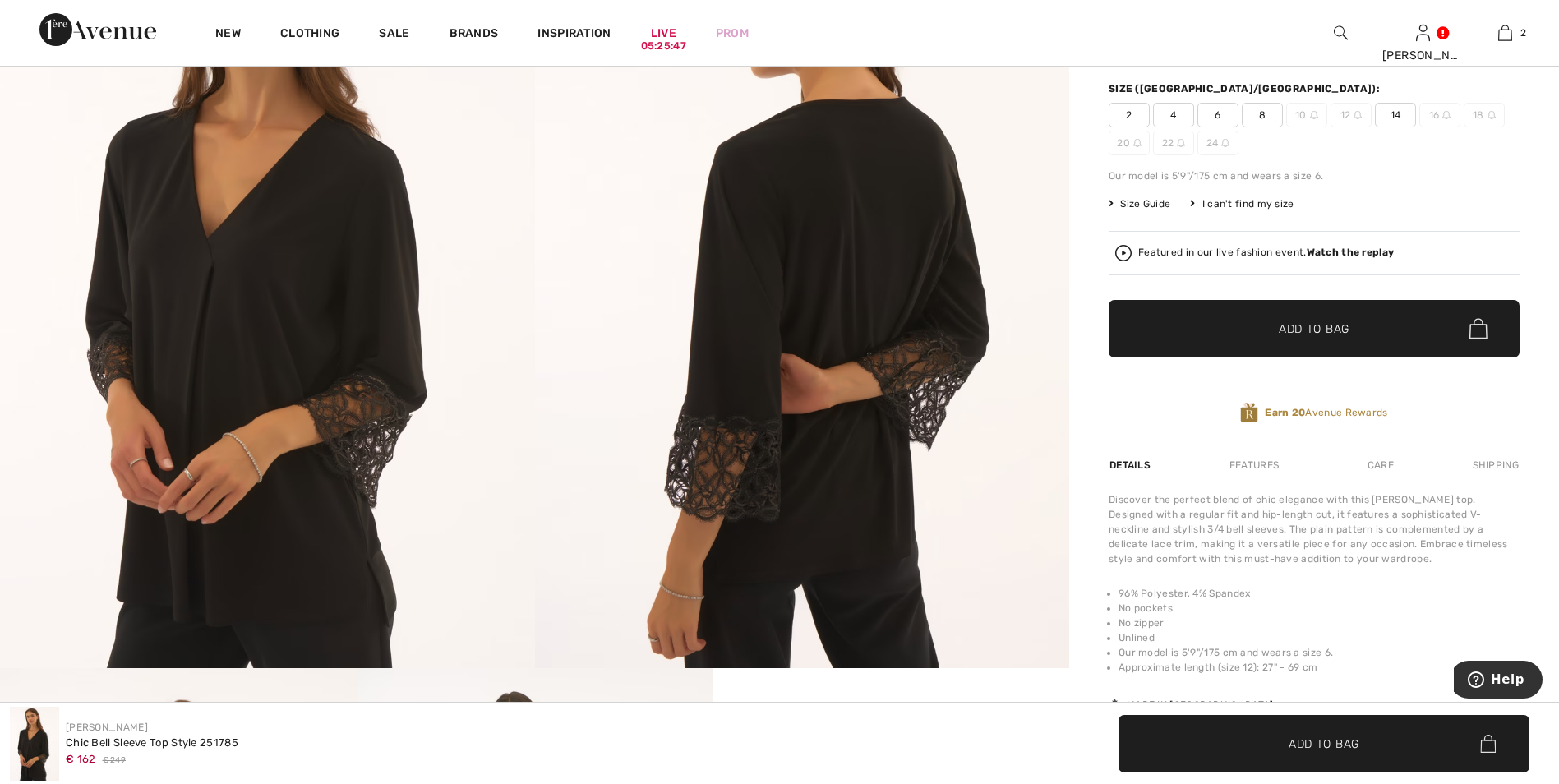
click at [347, 445] on img at bounding box center [267, 268] width 536 height 802
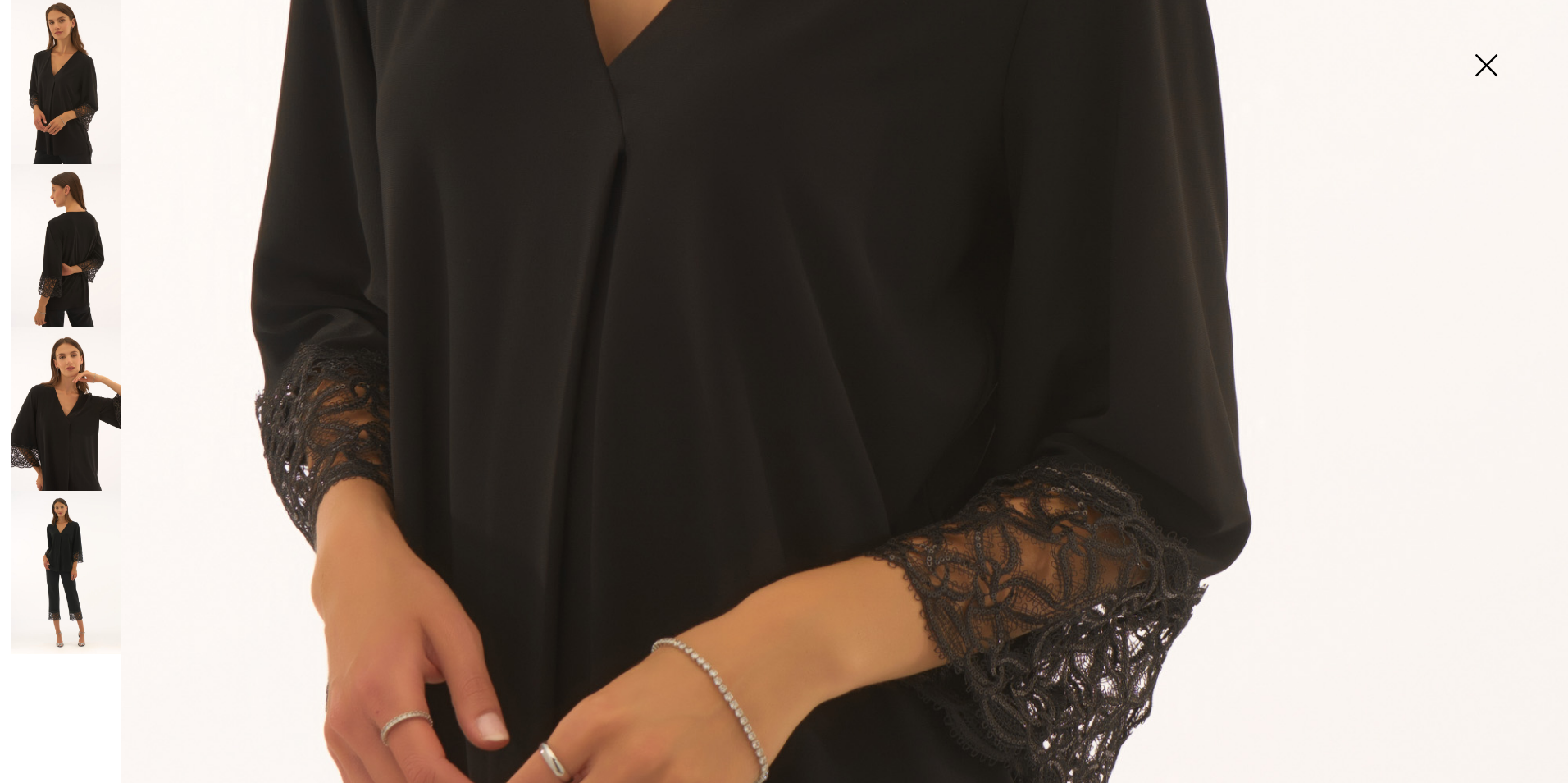
scroll to position [1307, 0]
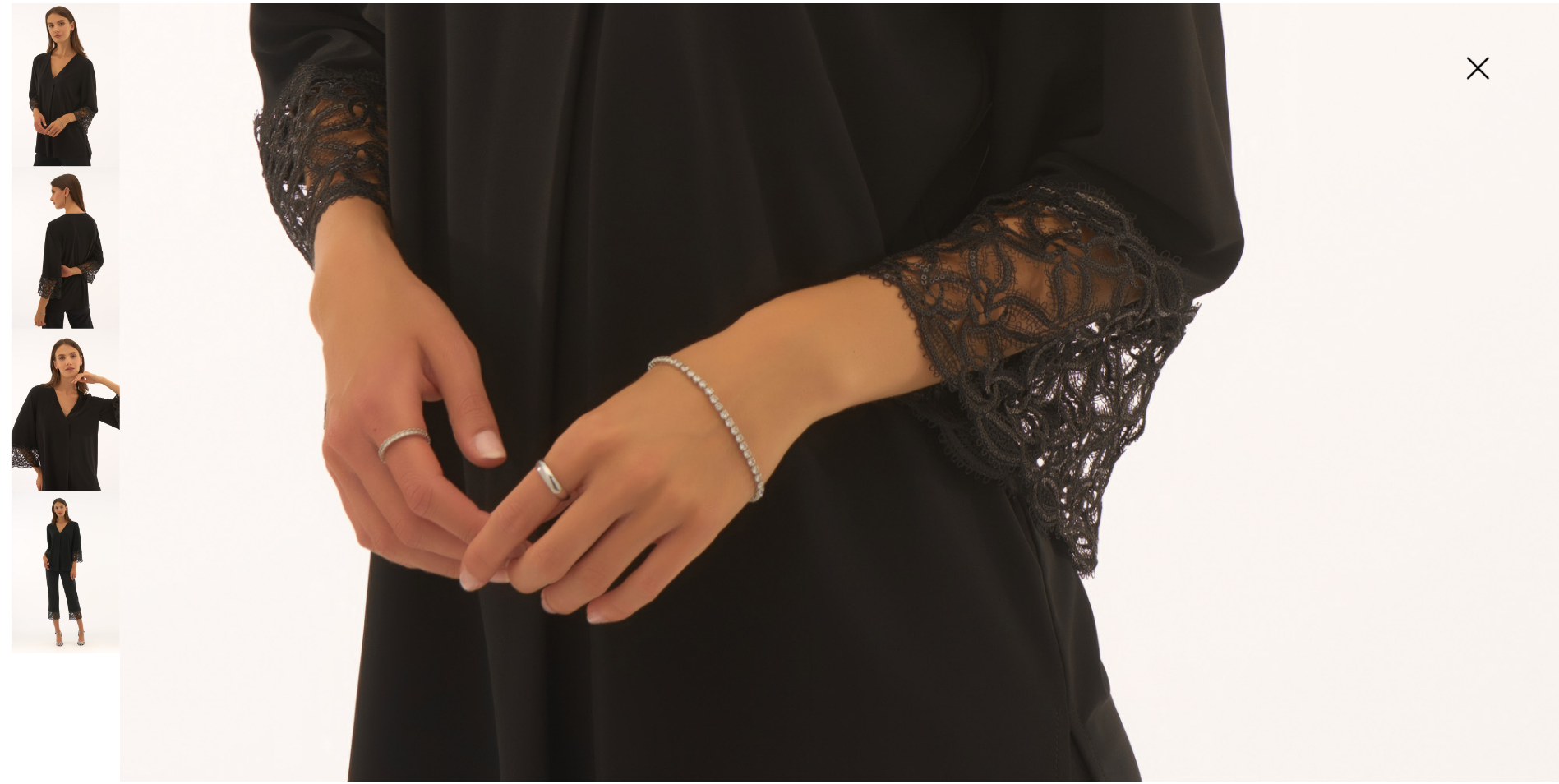
scroll to position [329, 0]
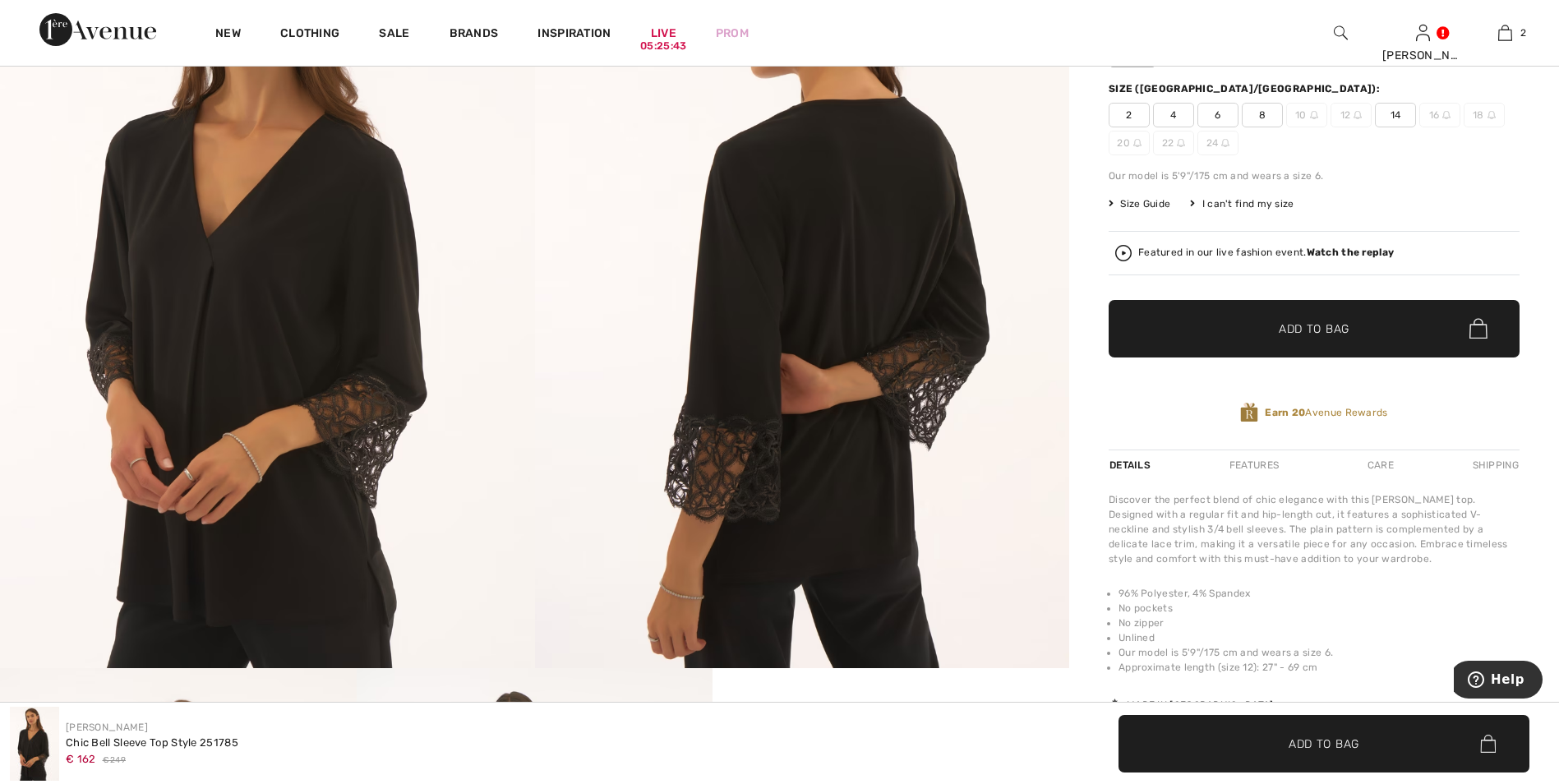
click at [334, 413] on img at bounding box center [267, 268] width 536 height 802
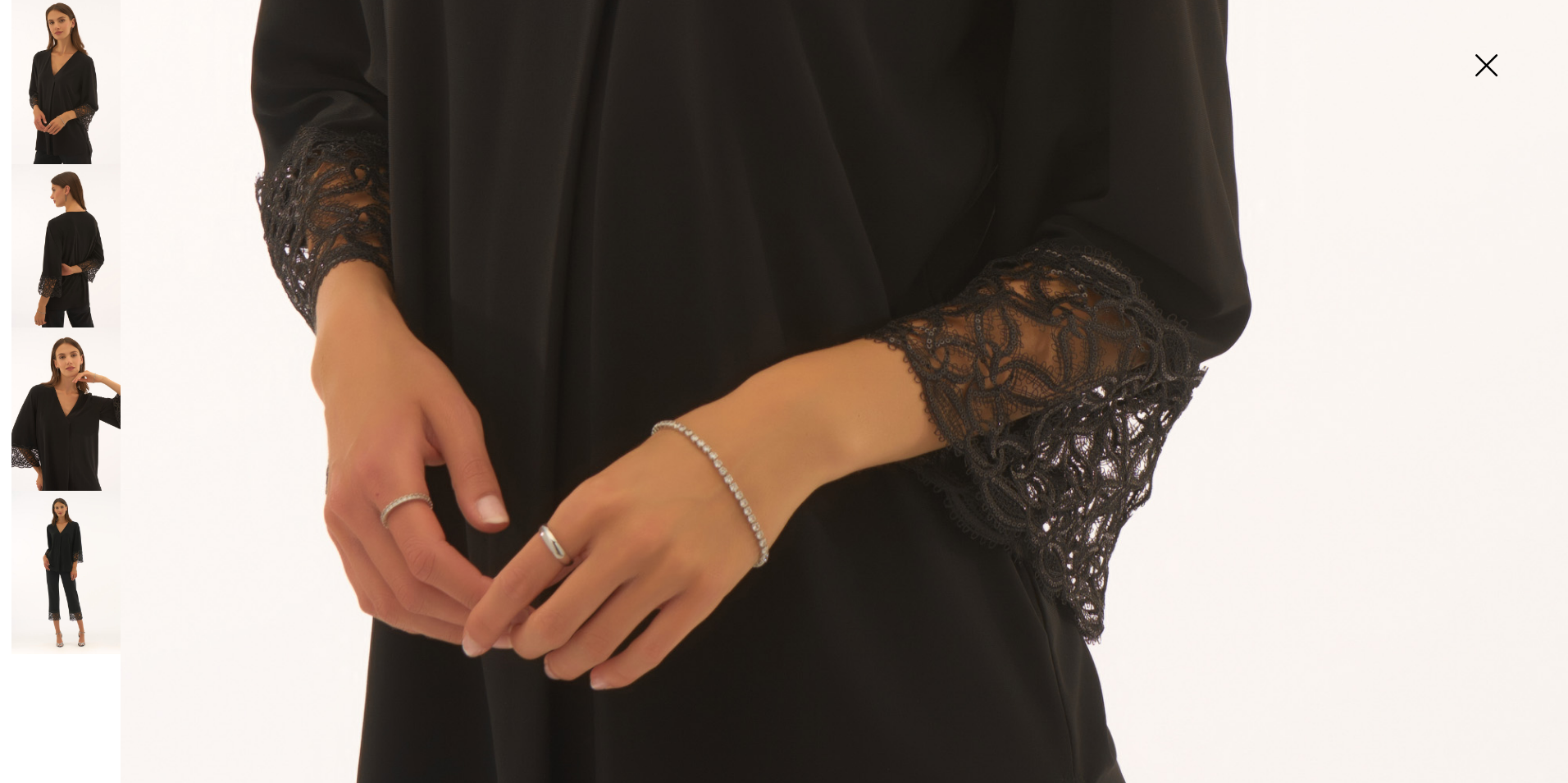
scroll to position [1224, 0]
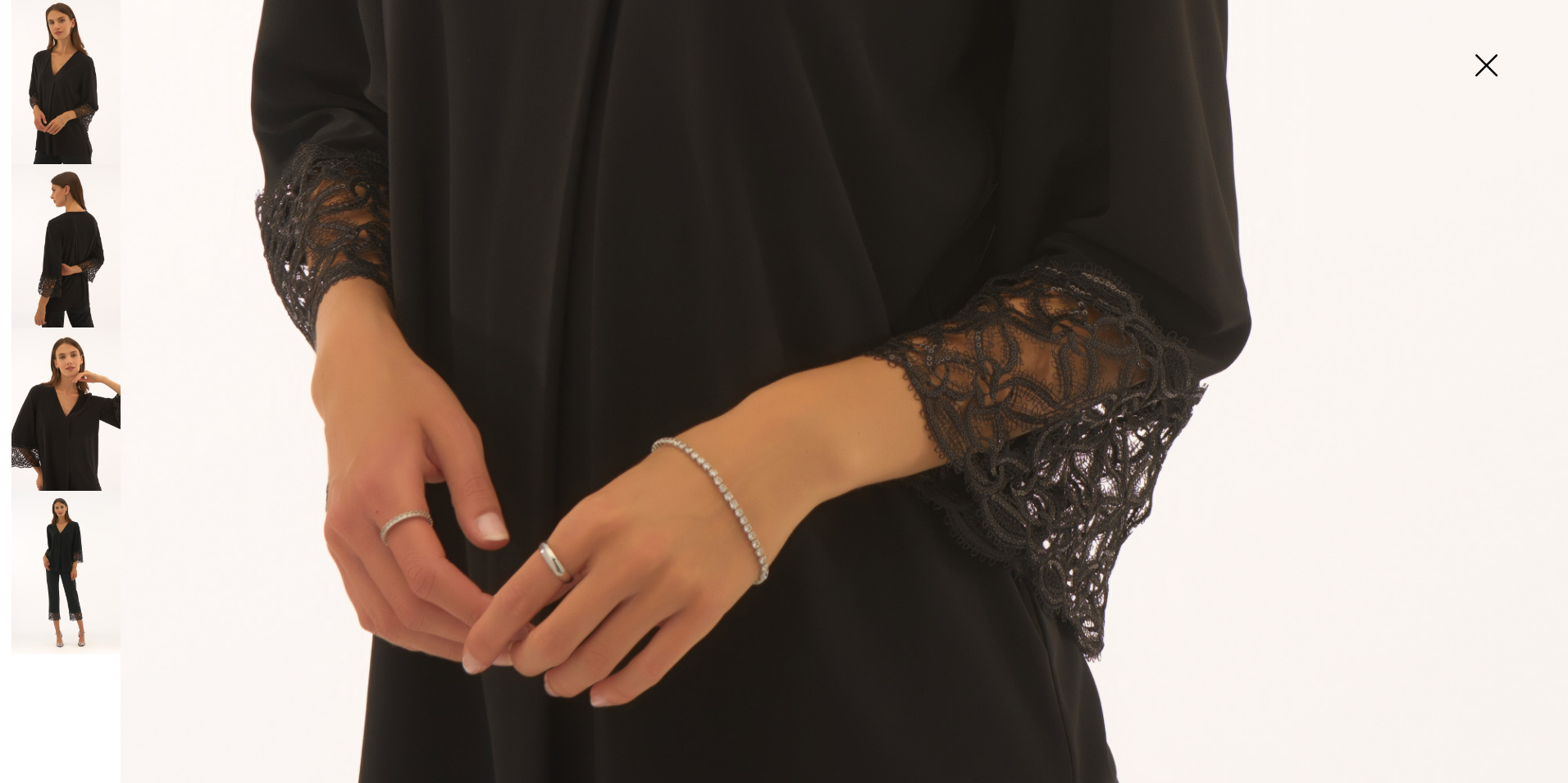
click at [1486, 65] on img at bounding box center [1487, 66] width 82 height 85
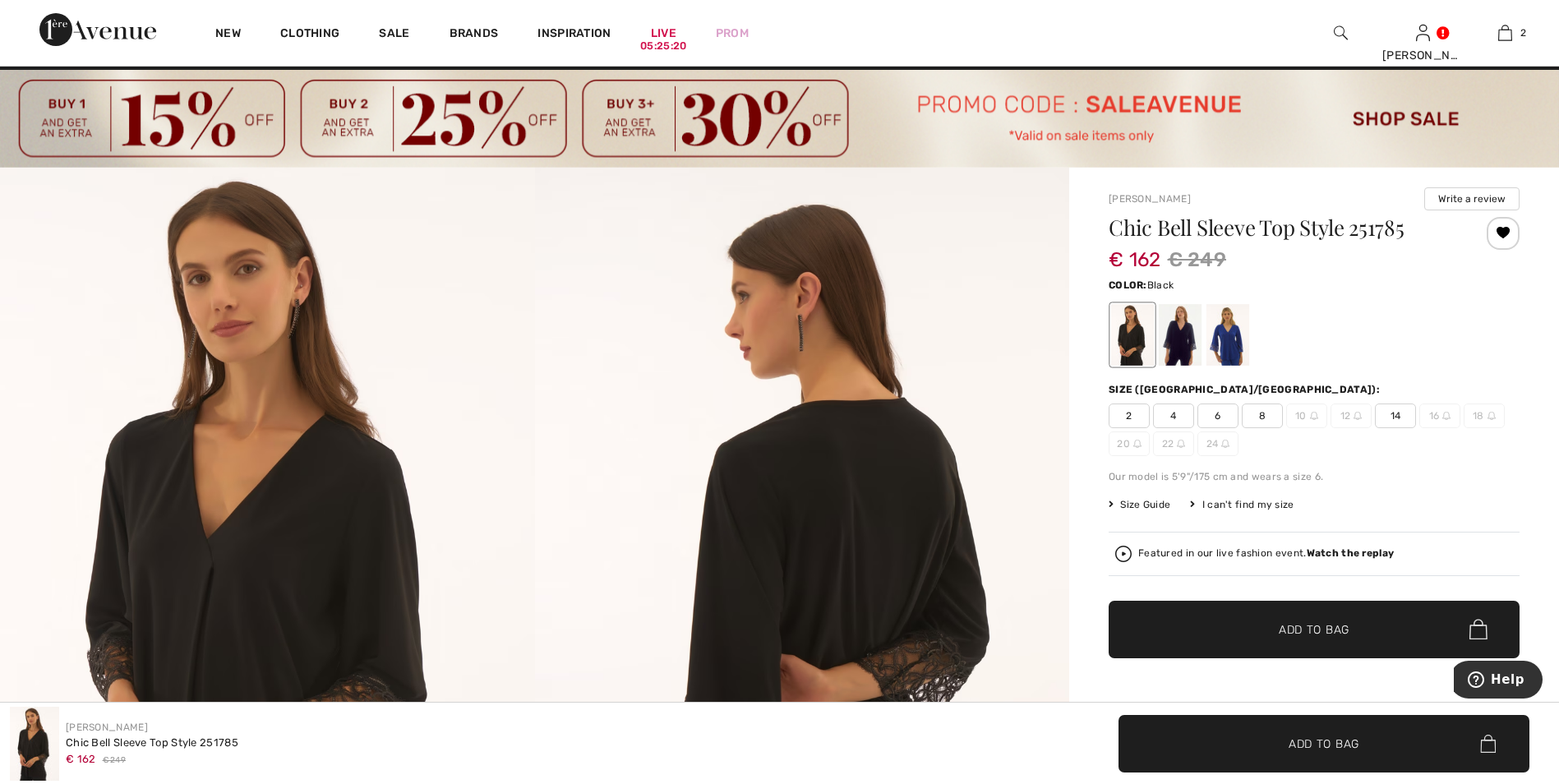
scroll to position [0, 0]
